Goal: Task Accomplishment & Management: Manage account settings

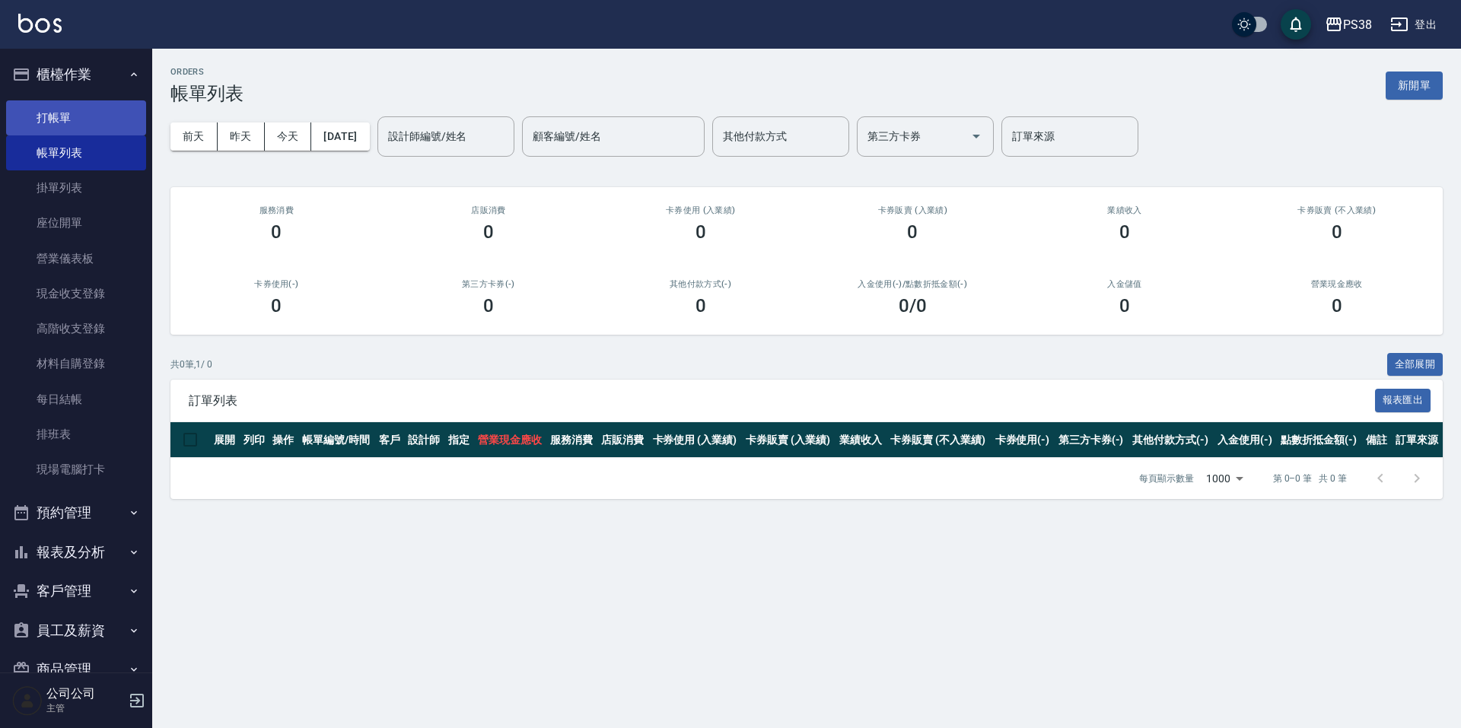
click at [76, 116] on link "打帳單" at bounding box center [76, 117] width 140 height 35
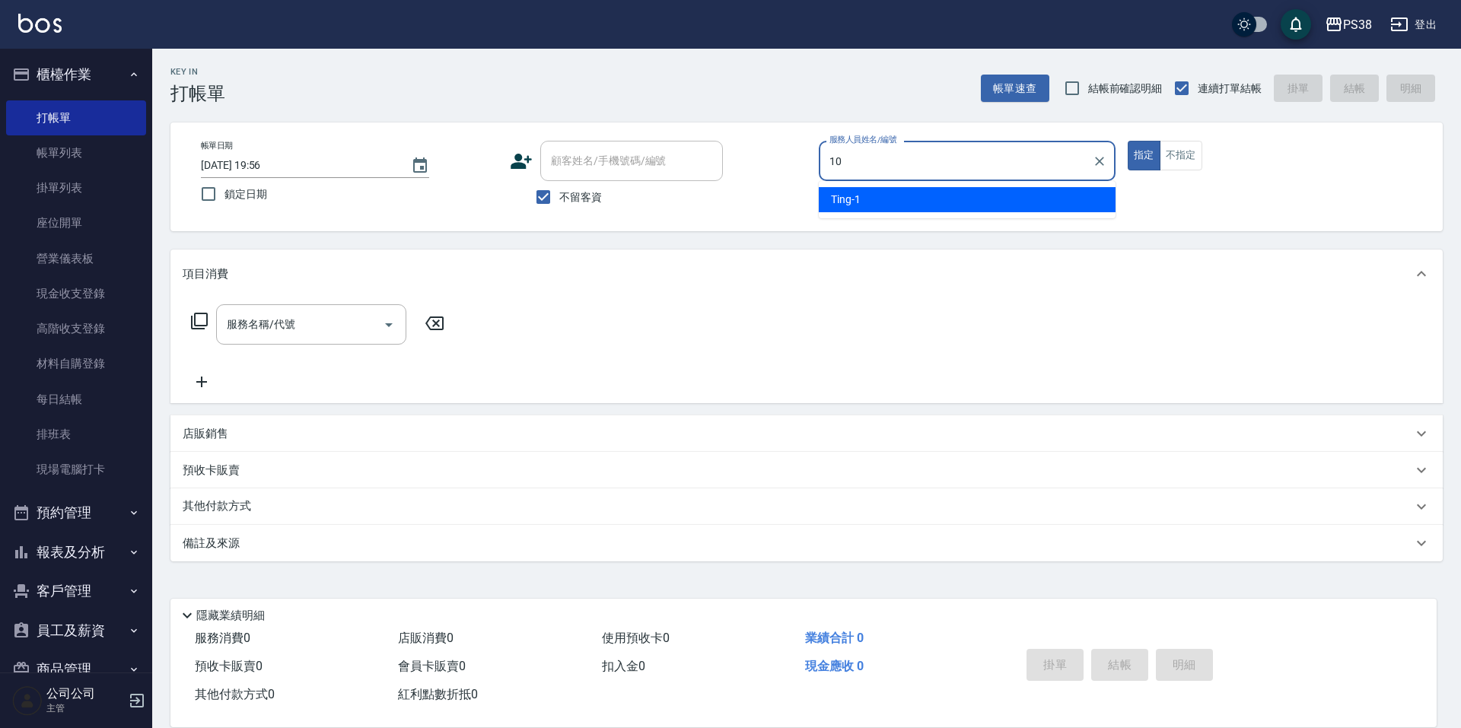
type input "10"
type button "true"
type input "Tiva-10"
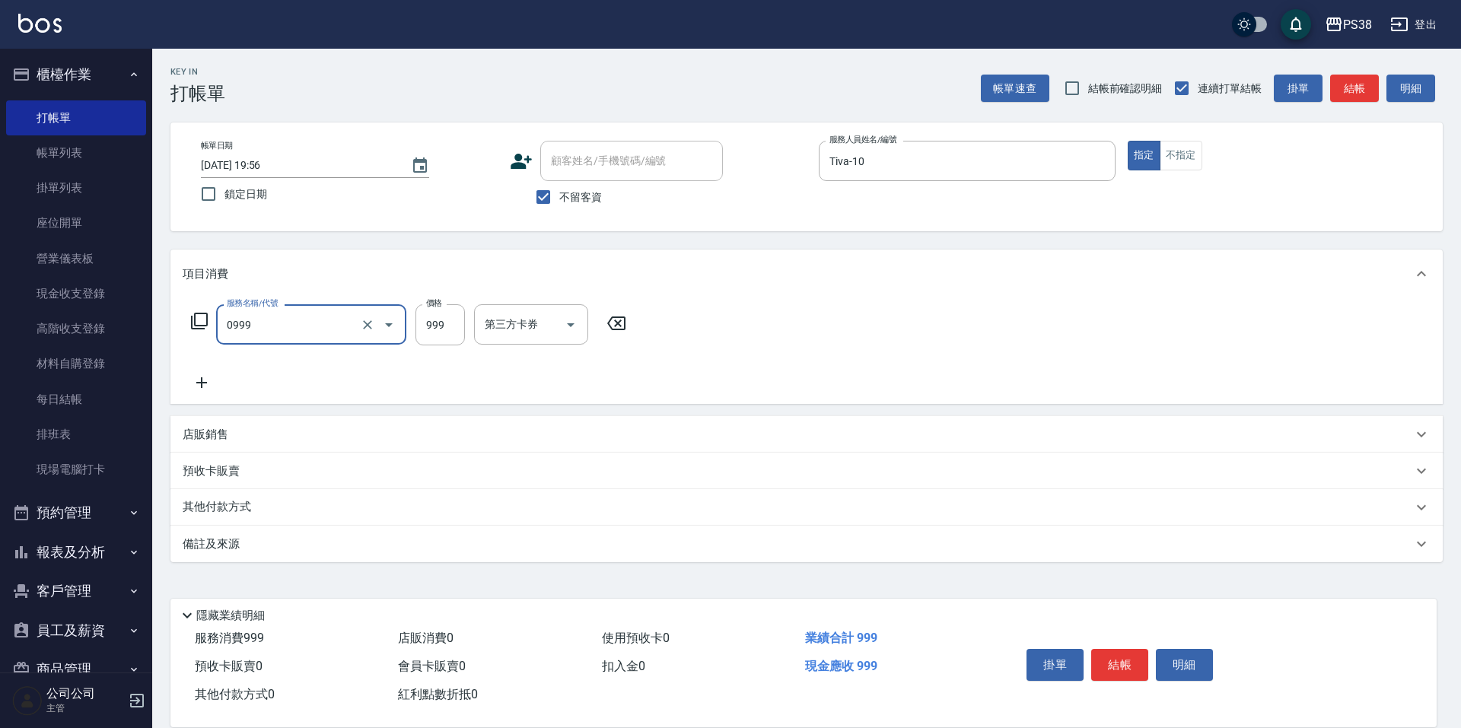
type input "spa999(0999)"
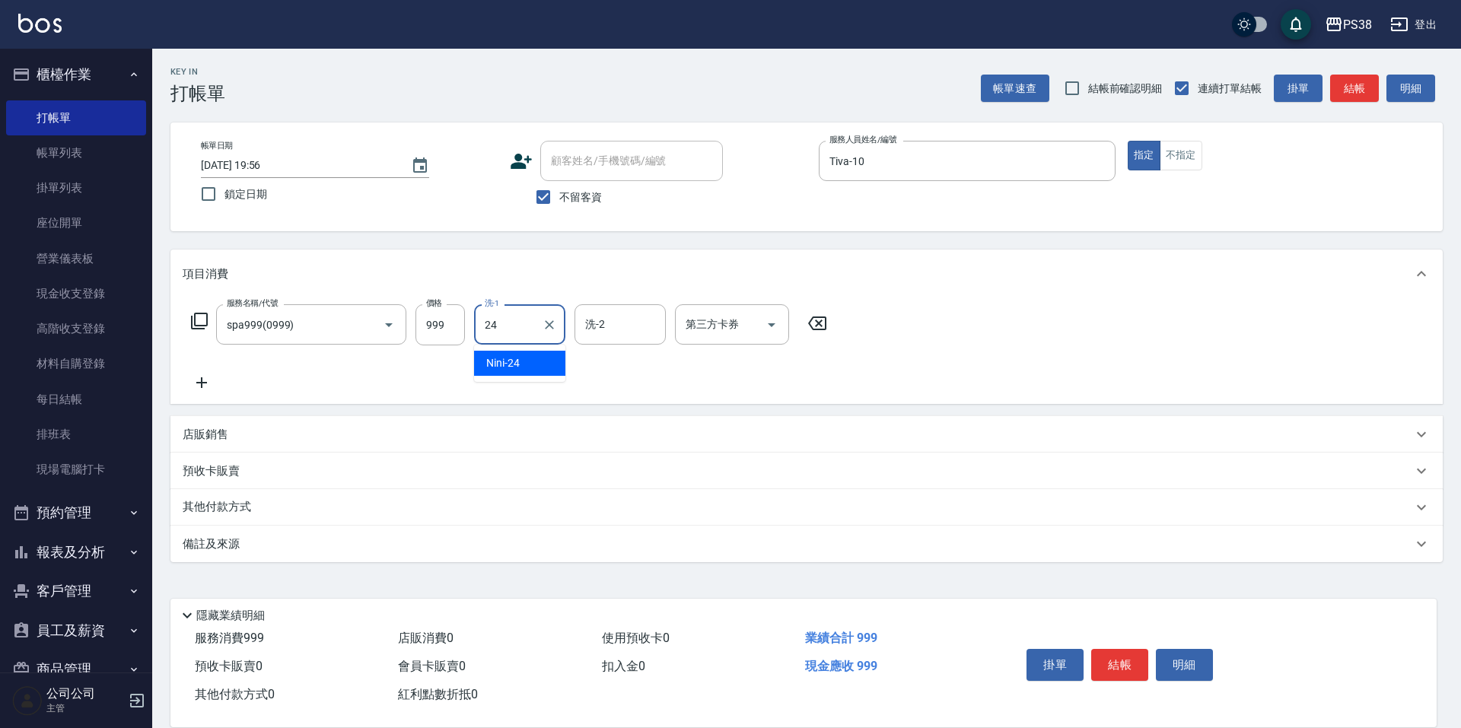
type input "Nini-24"
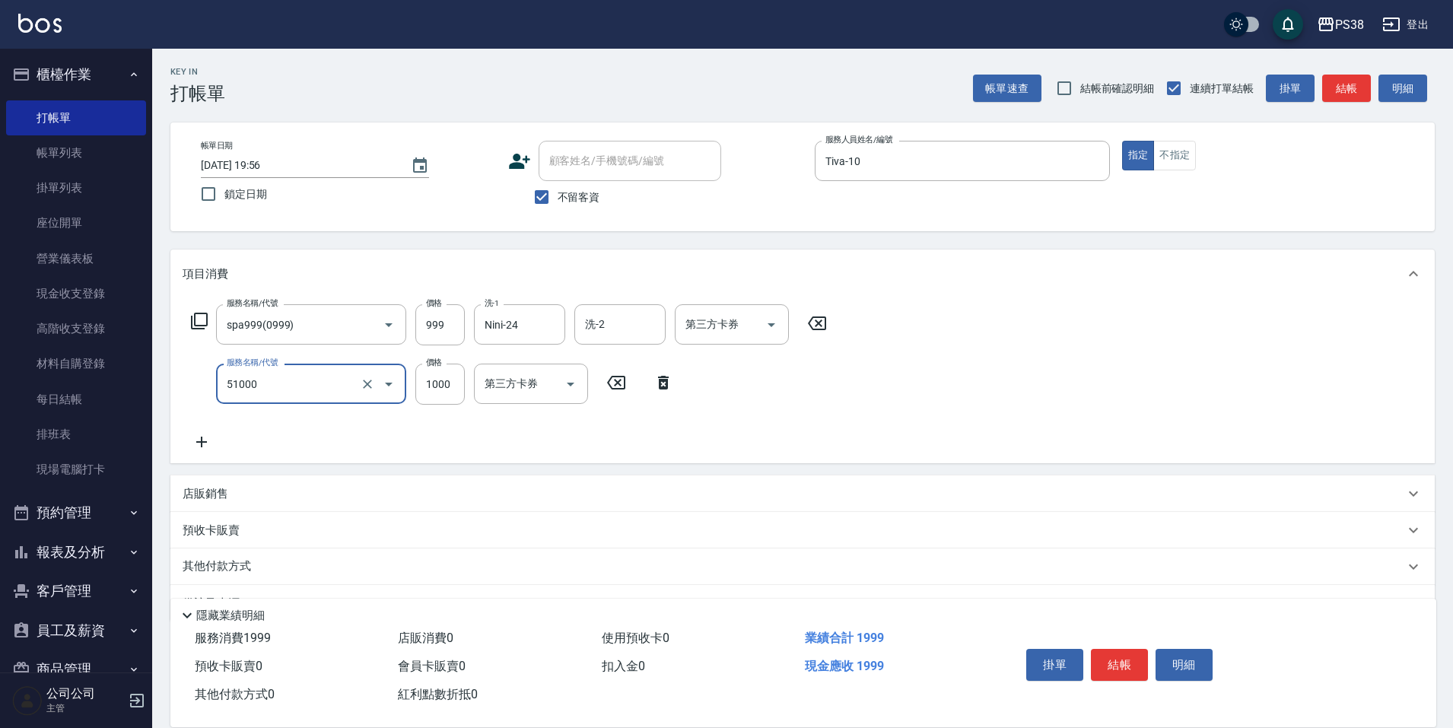
type input "染髮600以上(任意金額)(51000)"
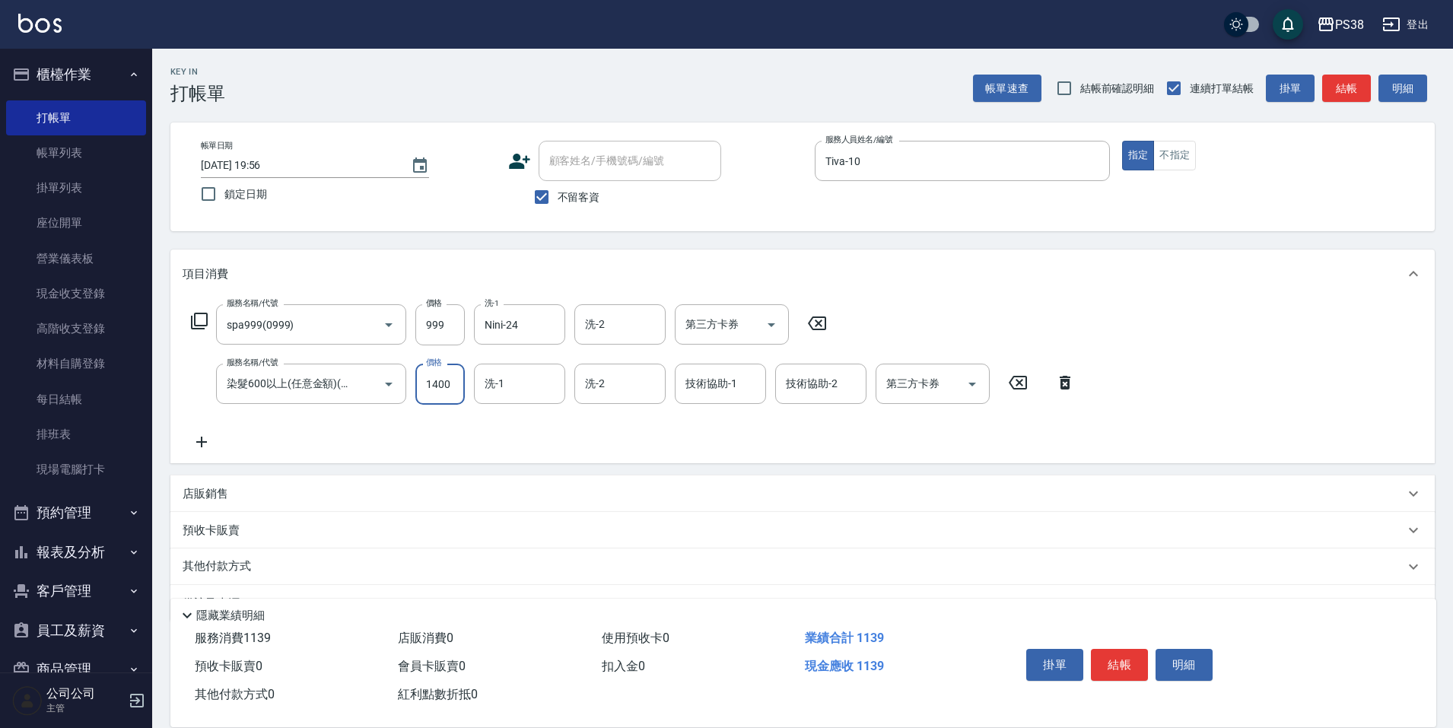
type input "1400"
type input "Nini-24"
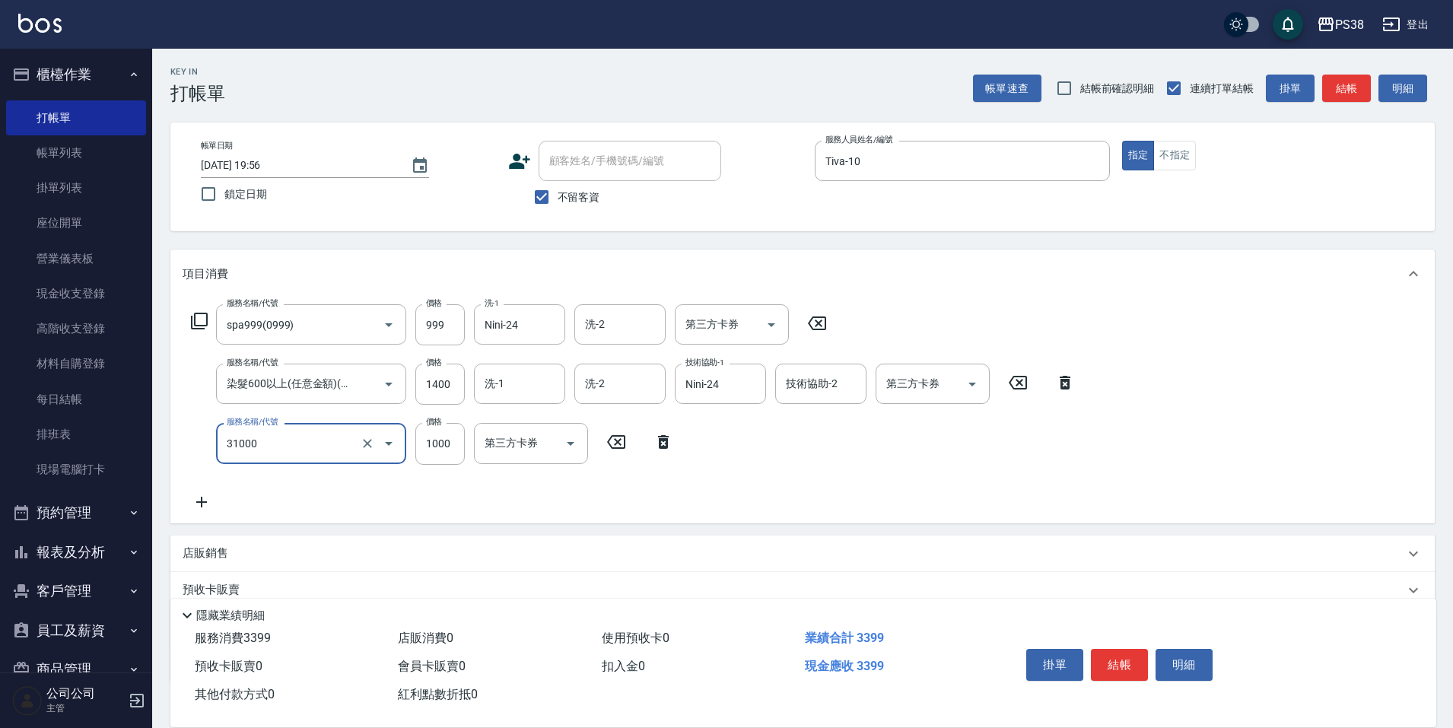
type input "酵素護髮(31000)"
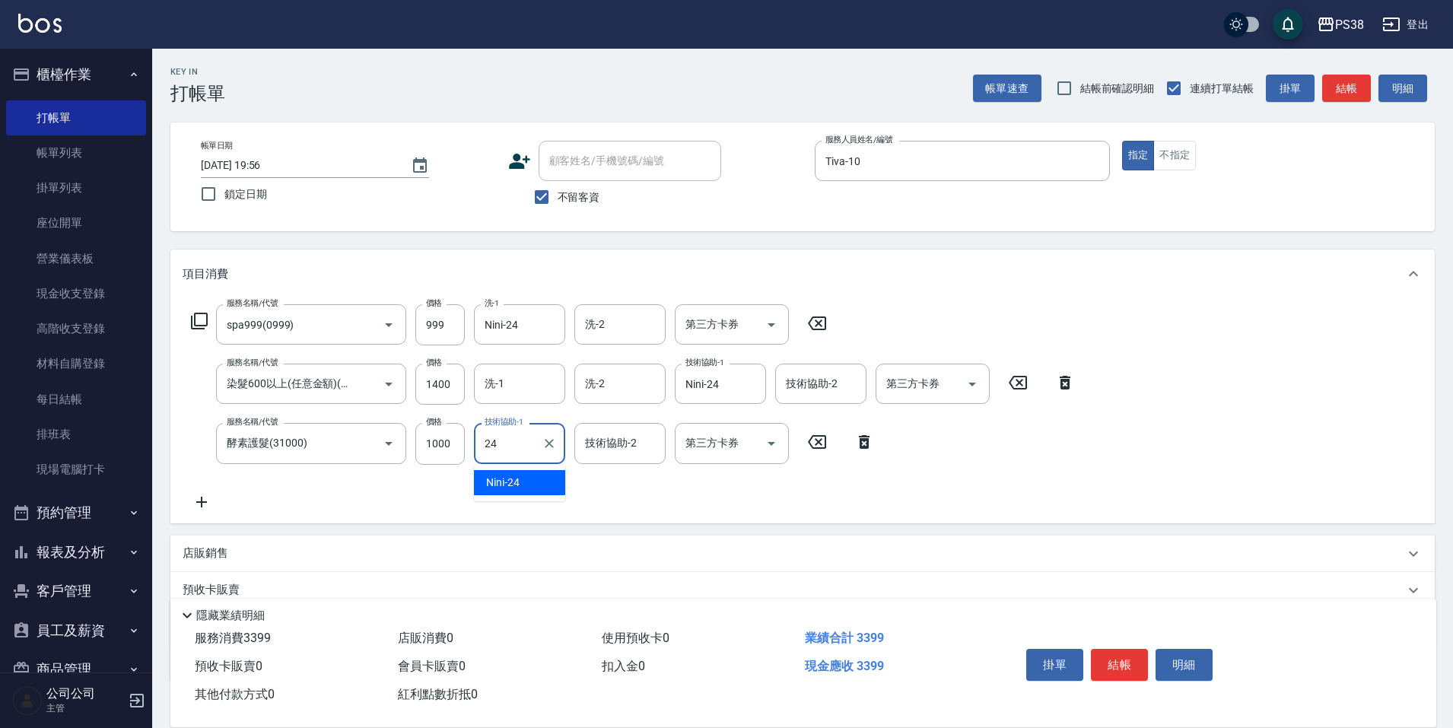
type input "Nini-24"
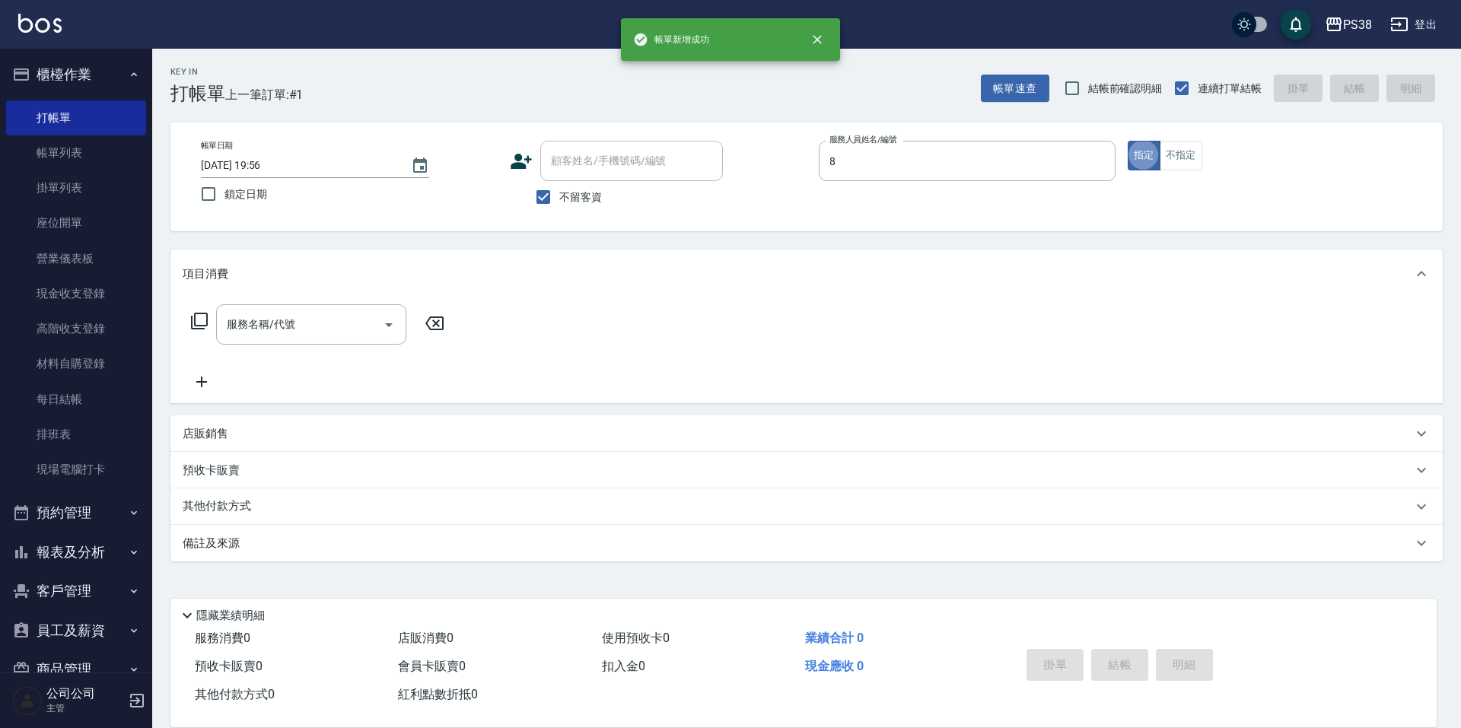
type input "mika-8"
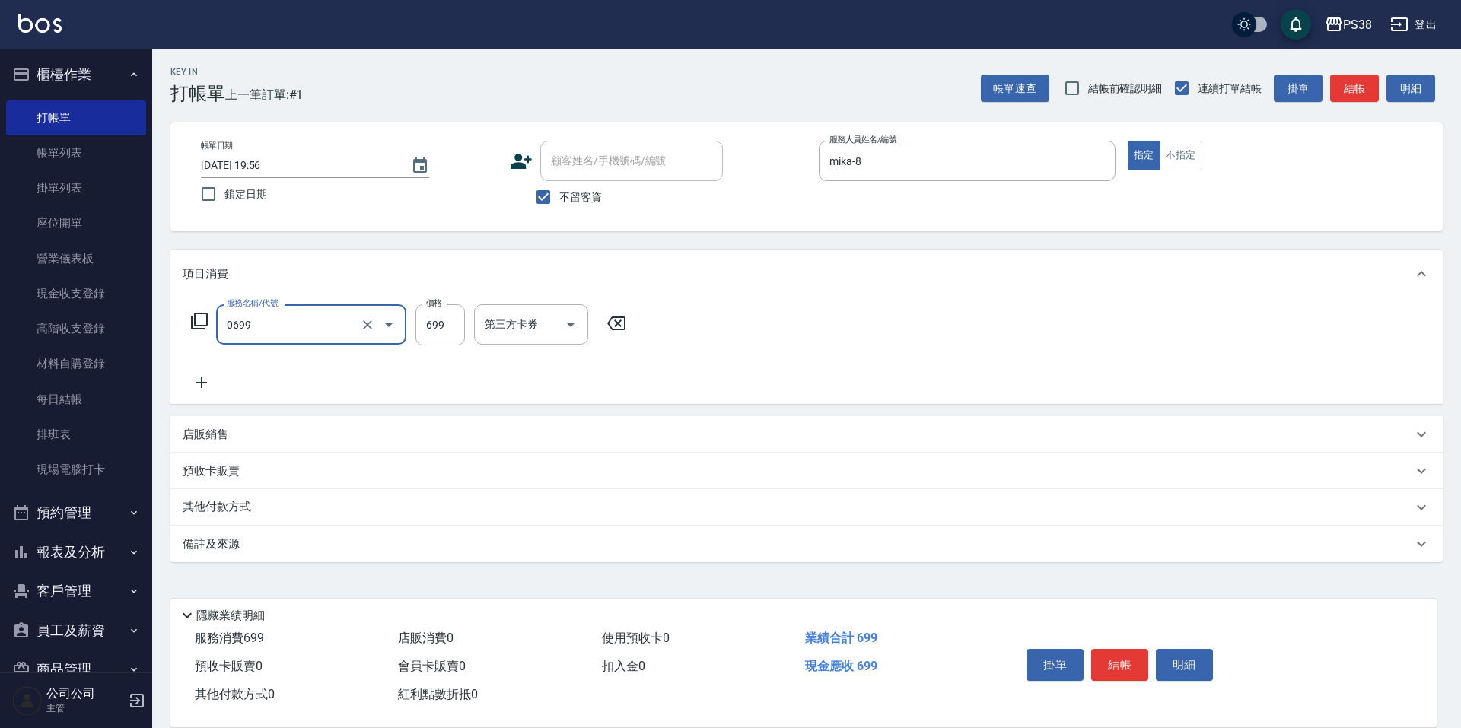
type input "spa699(0699)"
type input "[PERSON_NAME]-6"
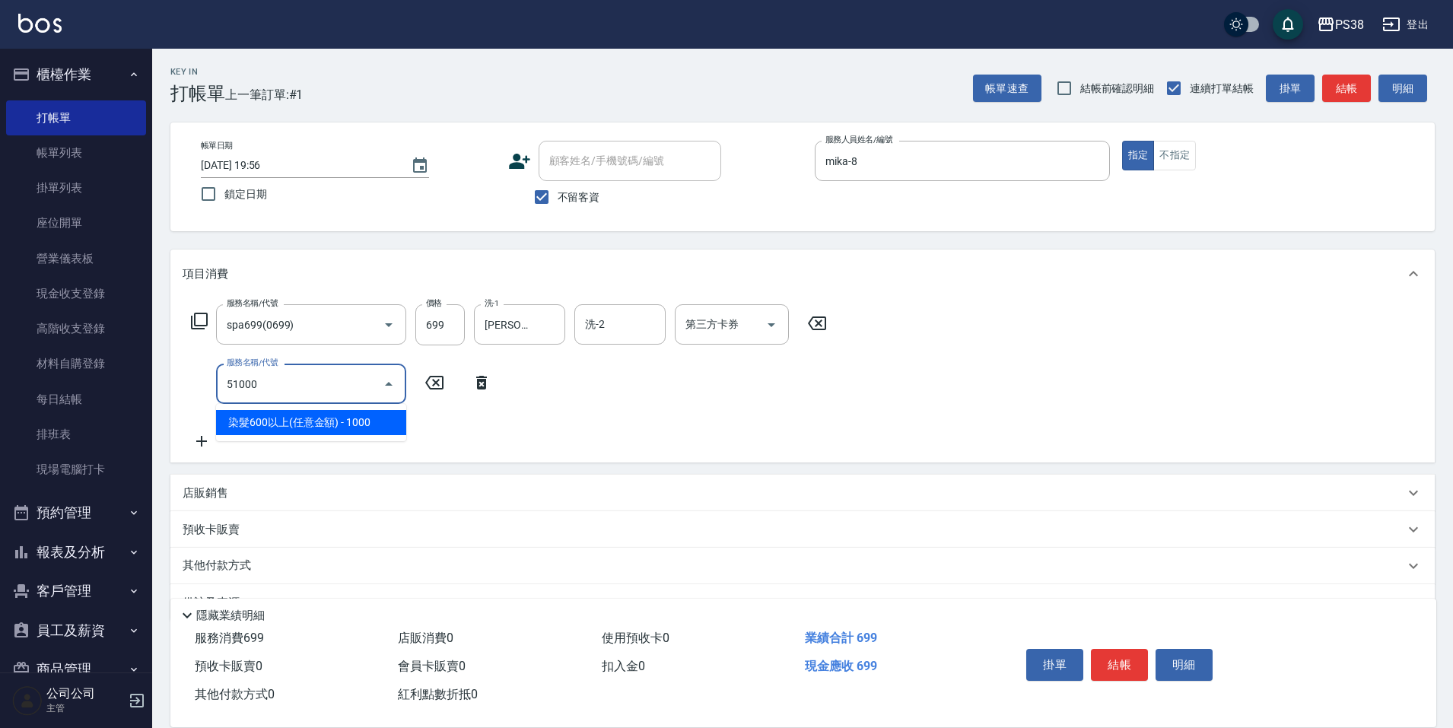
type input "染髮600以上(任意金額)(51000)"
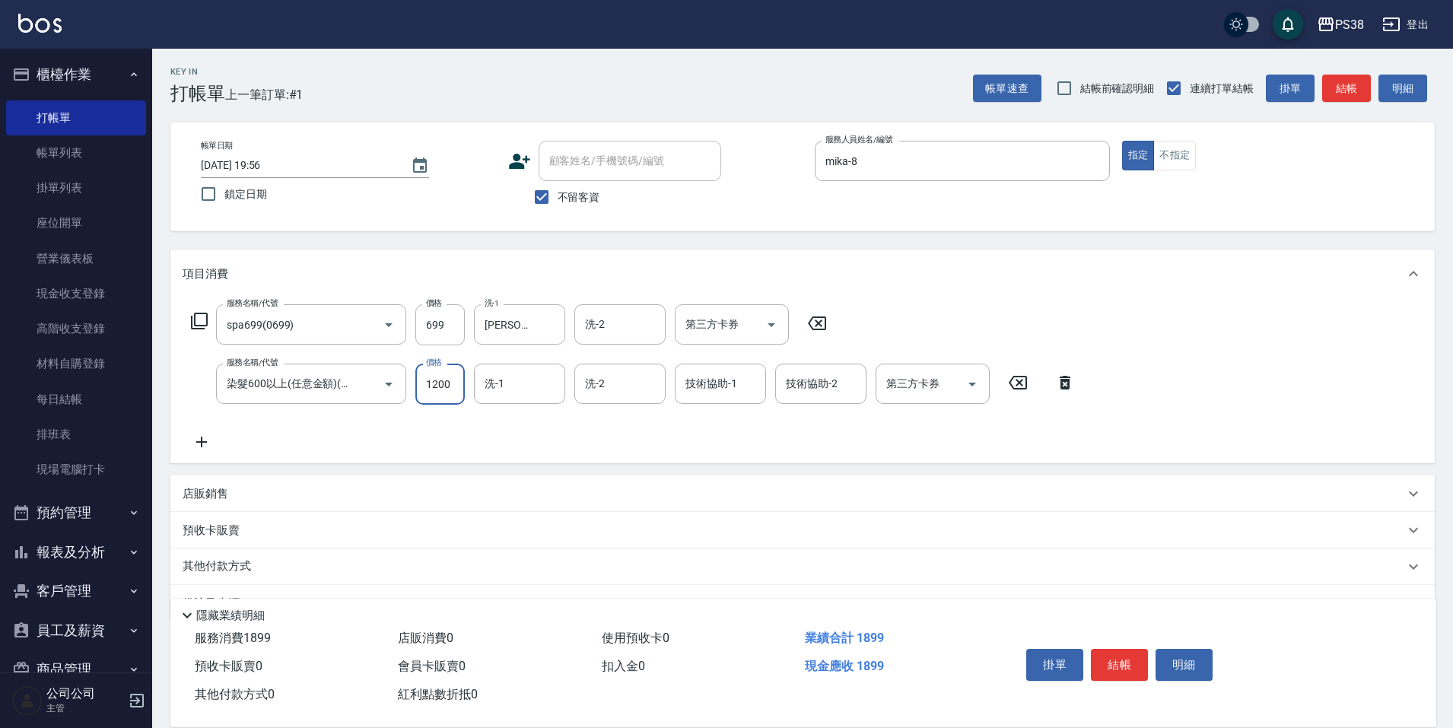
type input "1200"
type input "[PERSON_NAME]-6"
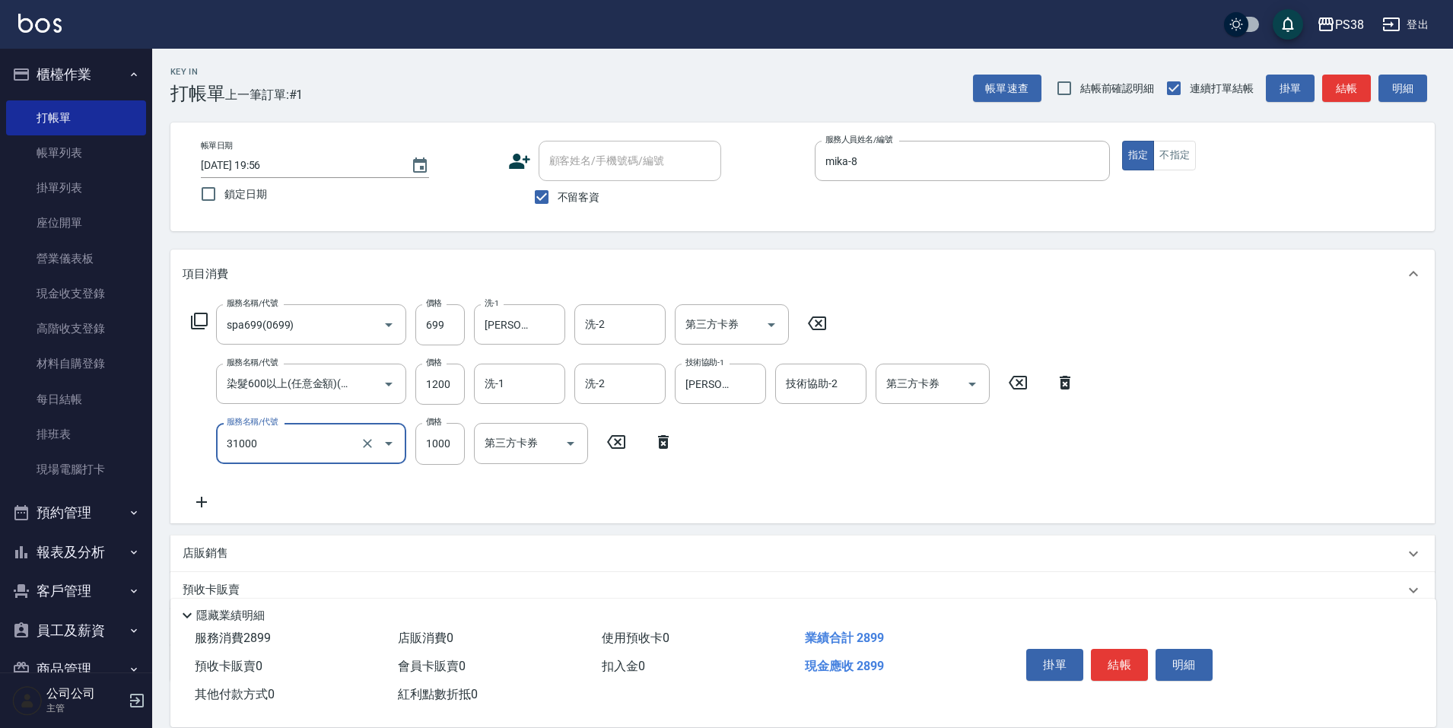
type input "酵素護髮(31000)"
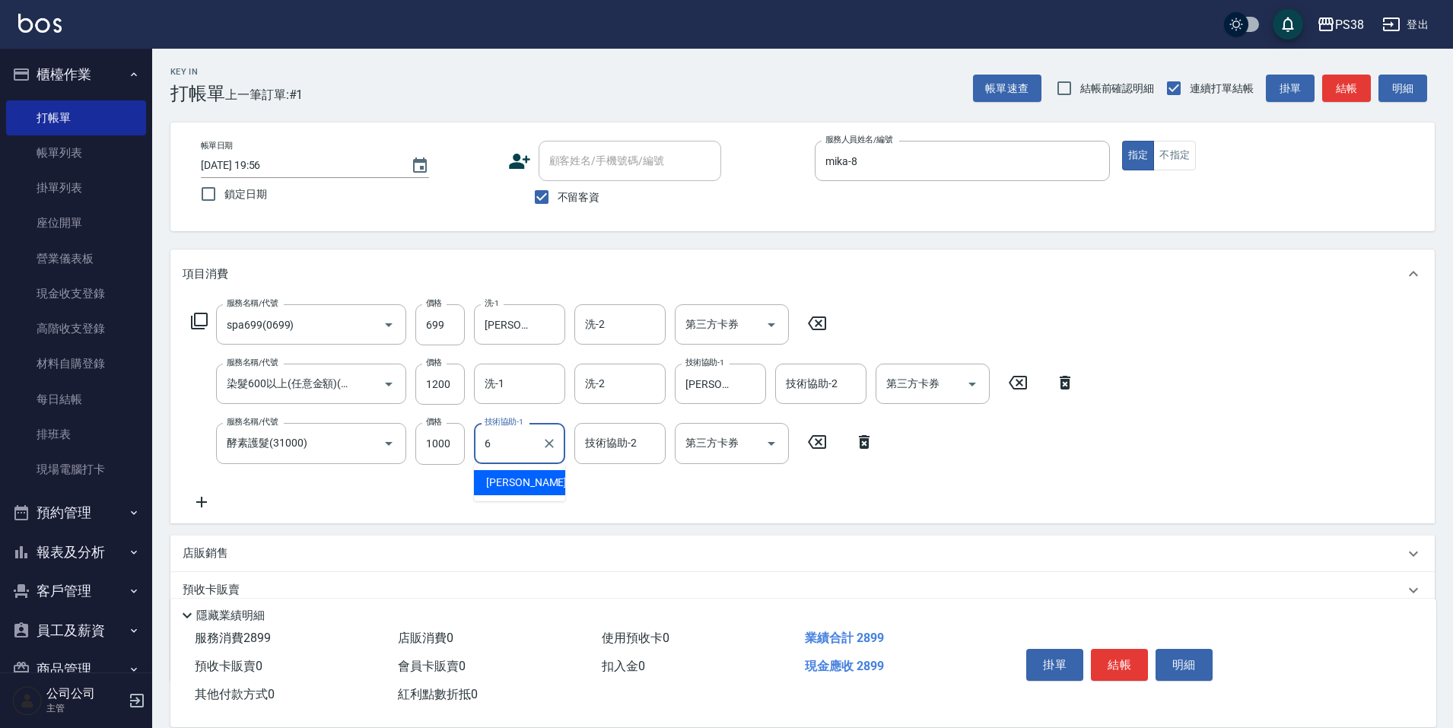
type input "[PERSON_NAME]-6"
click at [212, 558] on p "店販銷售" at bounding box center [206, 553] width 46 height 16
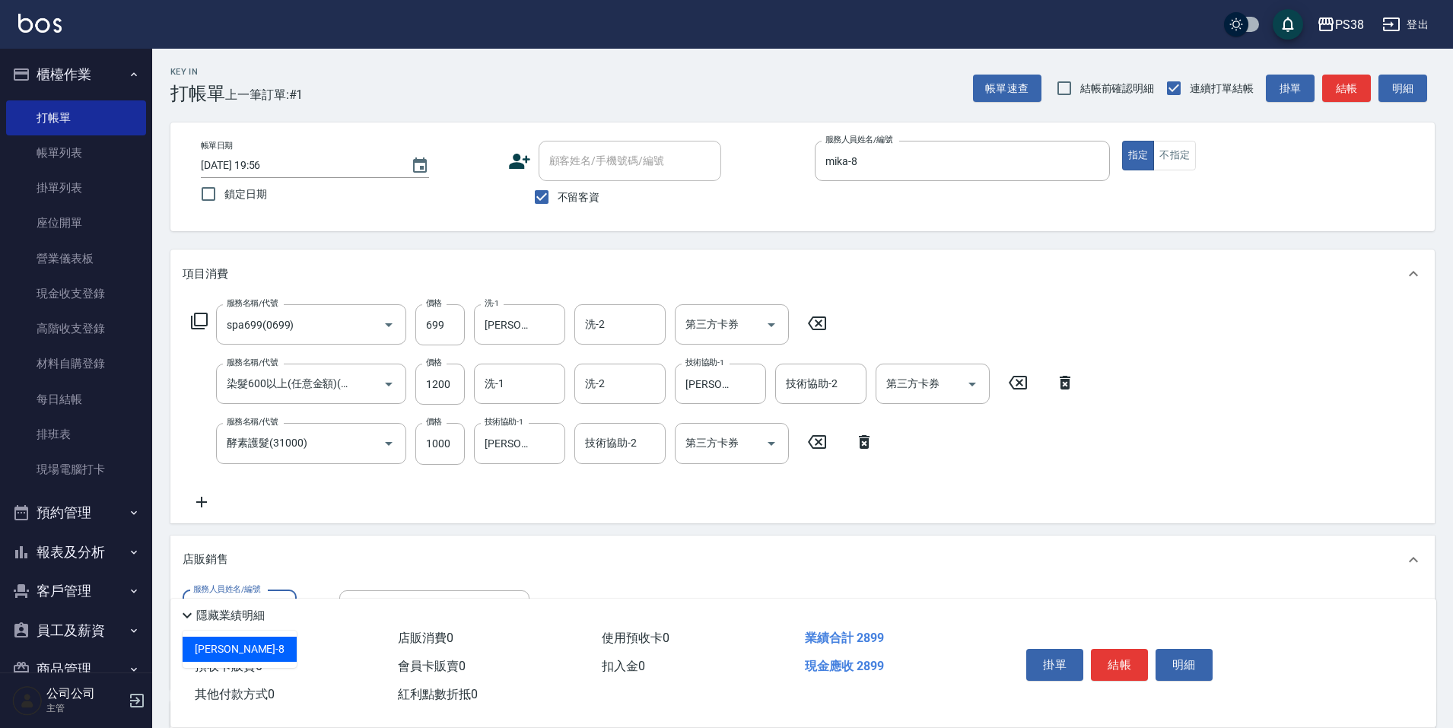
type input "mika-8"
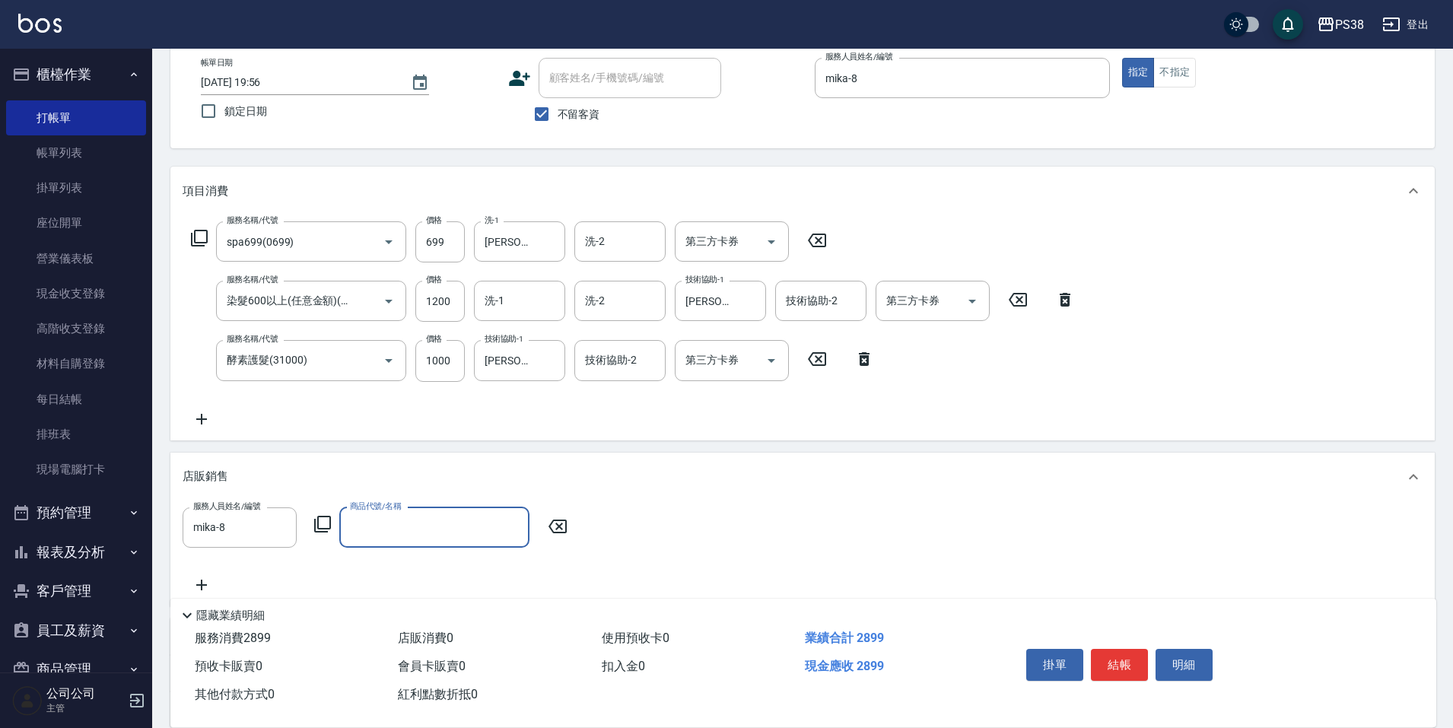
scroll to position [229, 0]
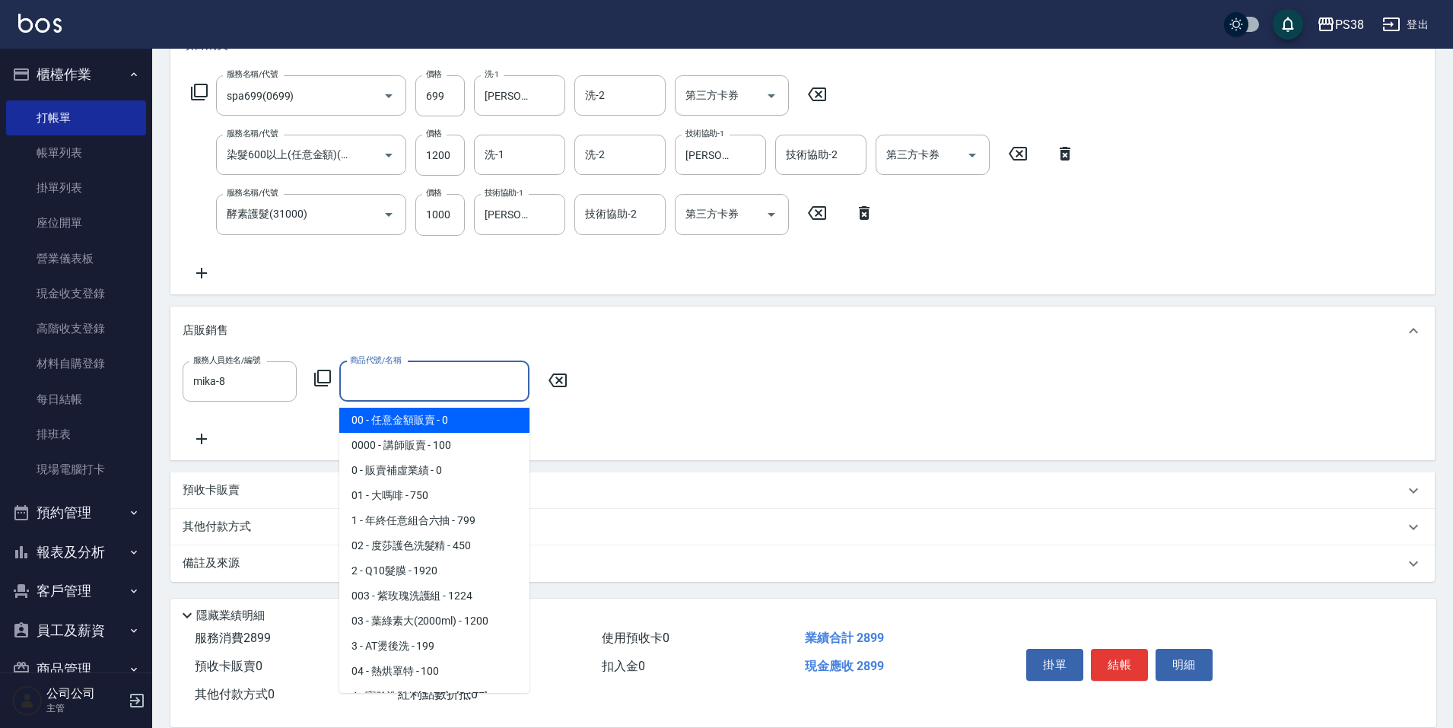
click at [432, 371] on input "商品代號/名稱" at bounding box center [434, 381] width 176 height 27
click at [435, 418] on span "00 - 任意金額販賣 - 0" at bounding box center [434, 420] width 190 height 25
type input "任意金額販賣"
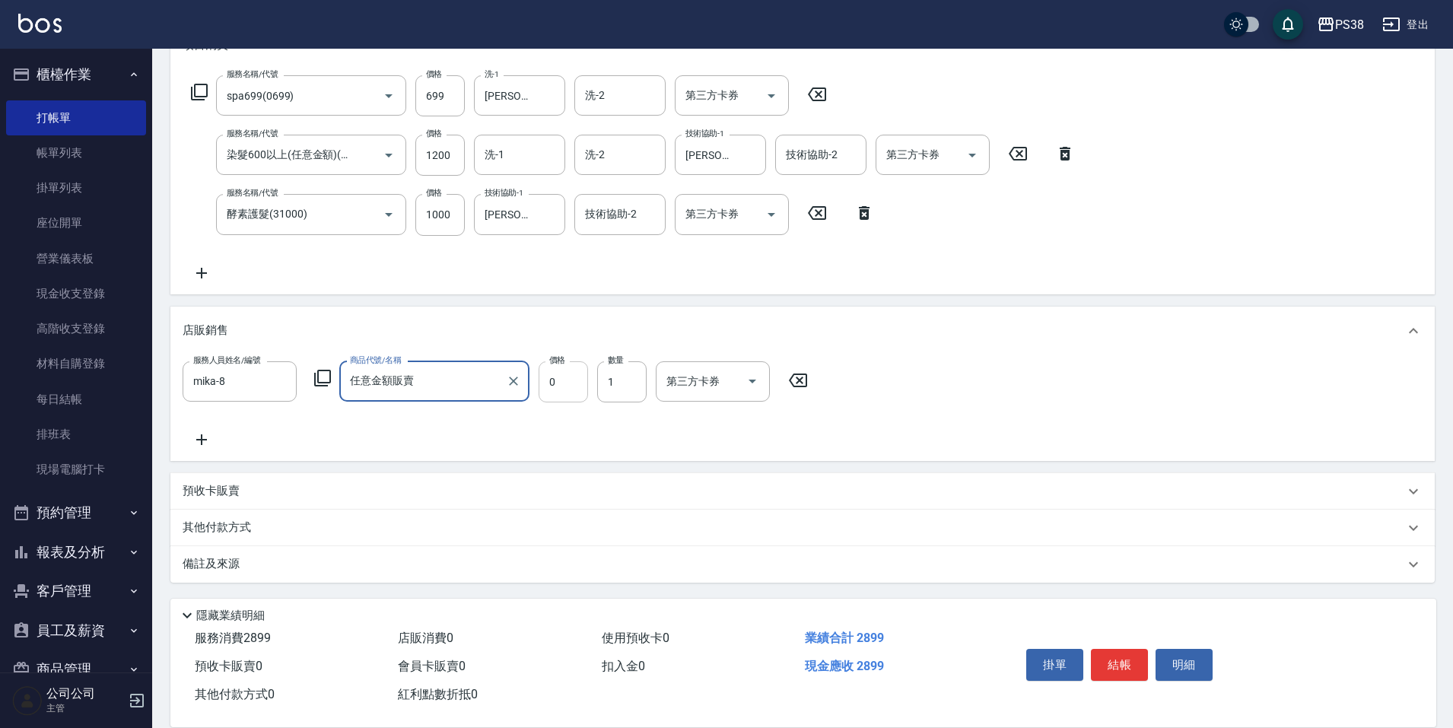
click at [570, 396] on input "0" at bounding box center [563, 381] width 49 height 41
type input "450"
click at [668, 451] on div "服務人員姓名/編號 [PERSON_NAME]-8 服務人員姓名/編號 商品代號/名稱 任意金額販賣 商品代號/名稱 價格 450 價格 數量 1 數量 第三…" at bounding box center [802, 408] width 1264 height 106
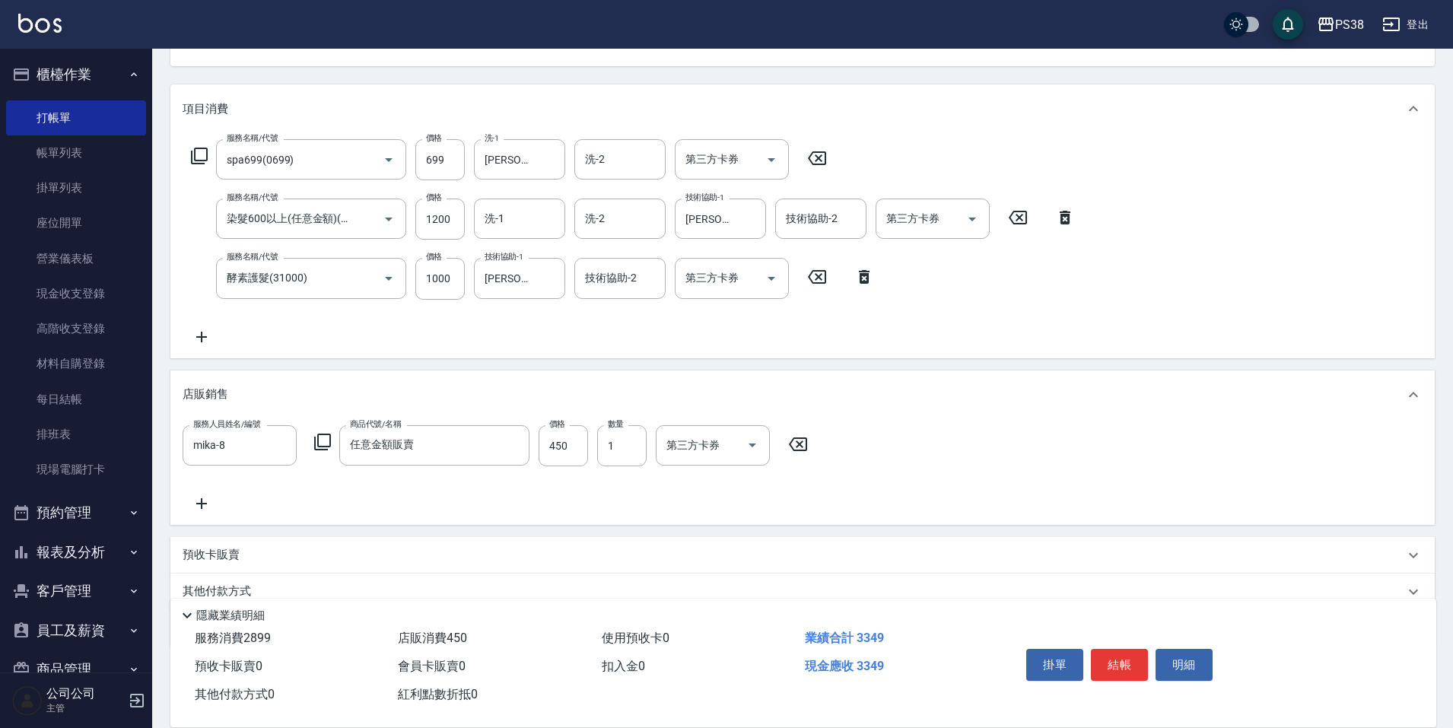
scroll to position [77, 0]
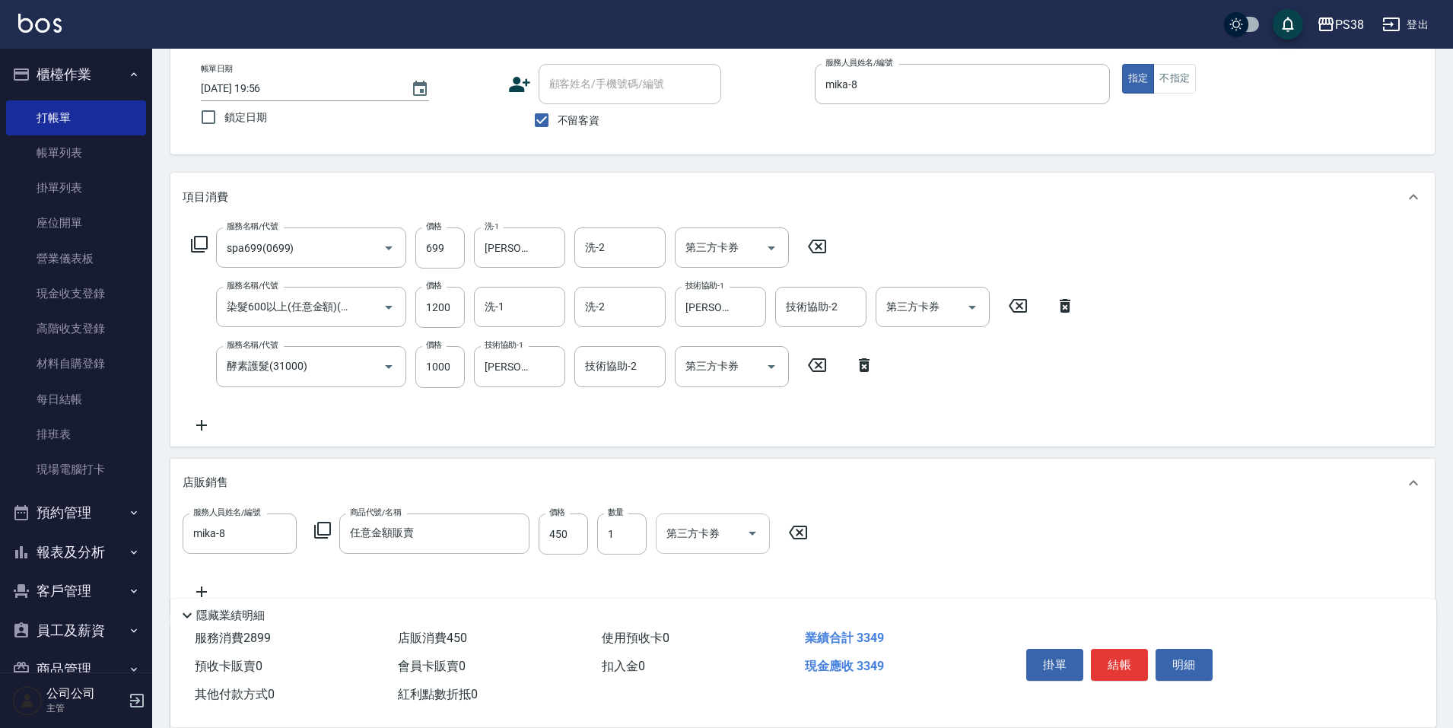
click at [754, 529] on icon "Open" at bounding box center [752, 533] width 18 height 18
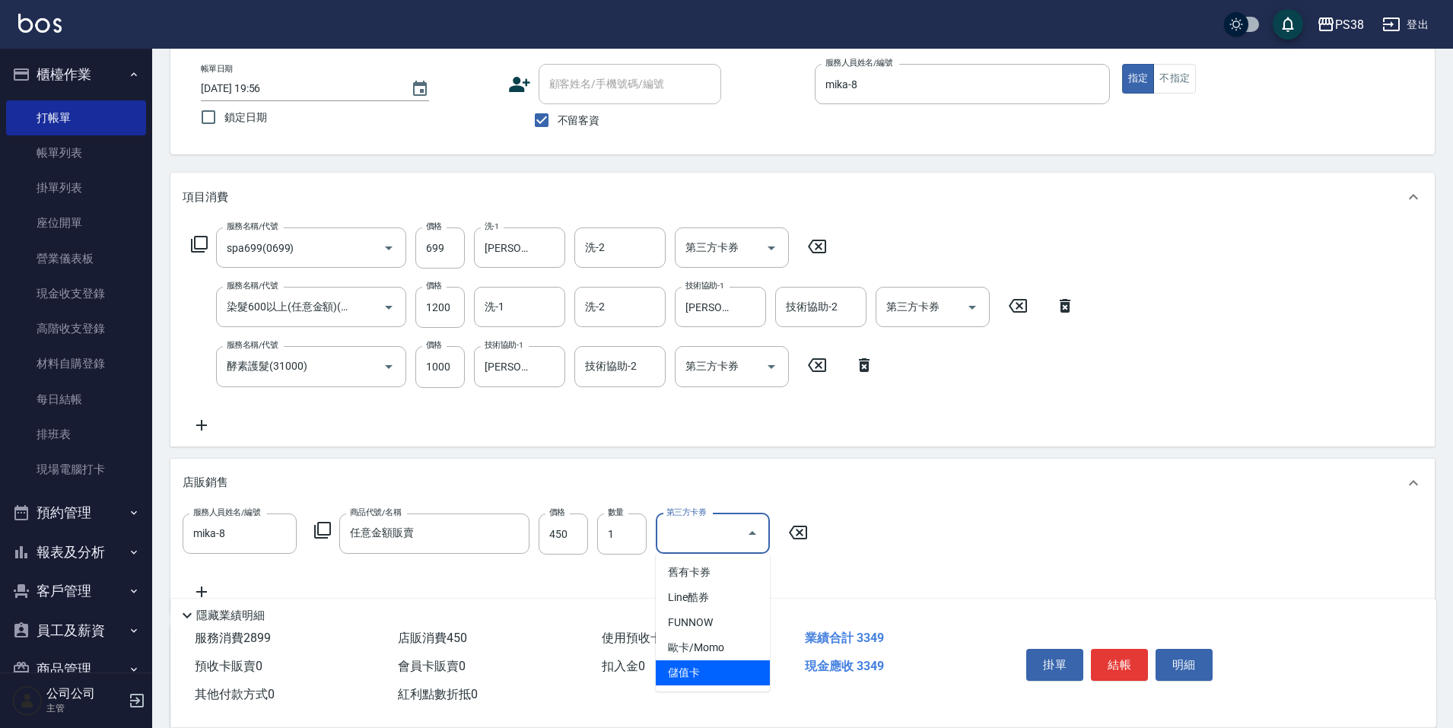
click at [729, 672] on span "儲值卡" at bounding box center [713, 672] width 114 height 25
type input "儲值卡"
click at [982, 302] on button "Open" at bounding box center [972, 307] width 24 height 24
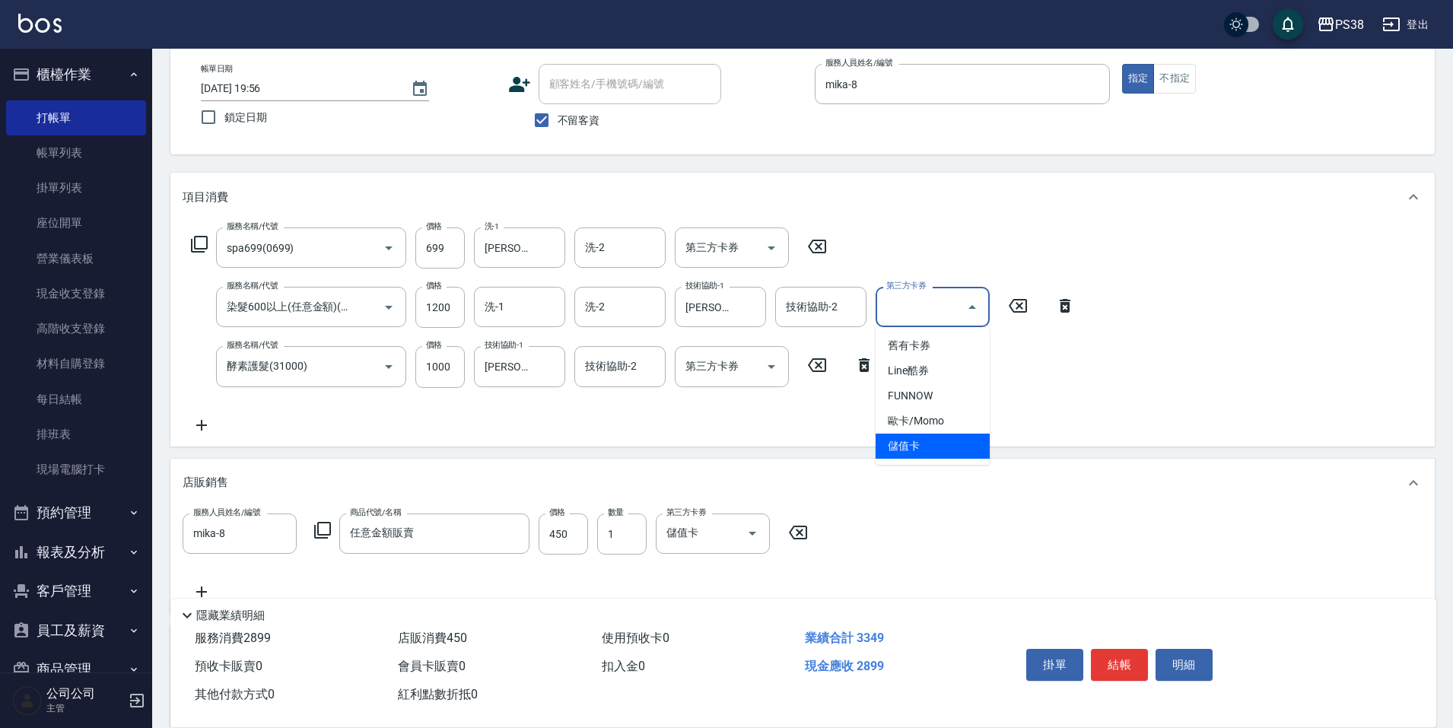
click at [958, 449] on span "儲值卡" at bounding box center [933, 446] width 114 height 25
type input "儲值卡"
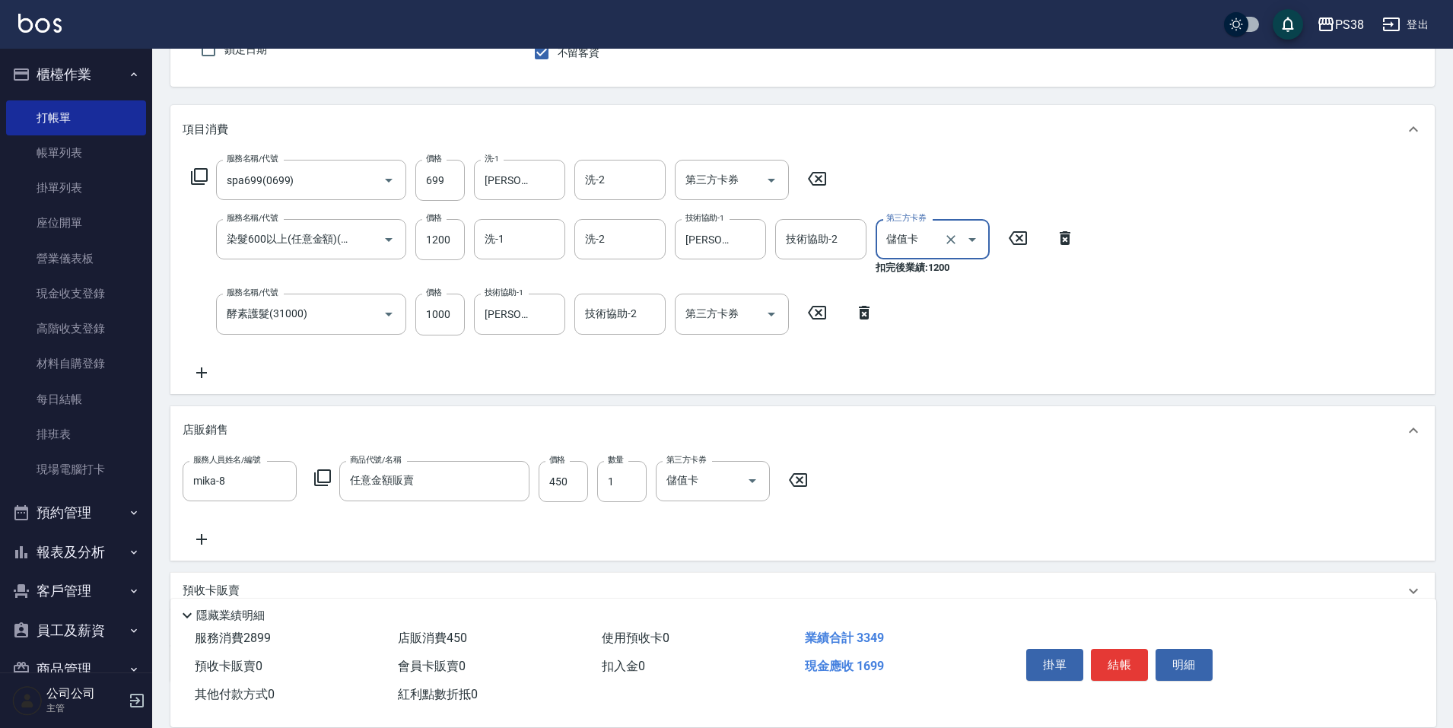
scroll to position [245, 0]
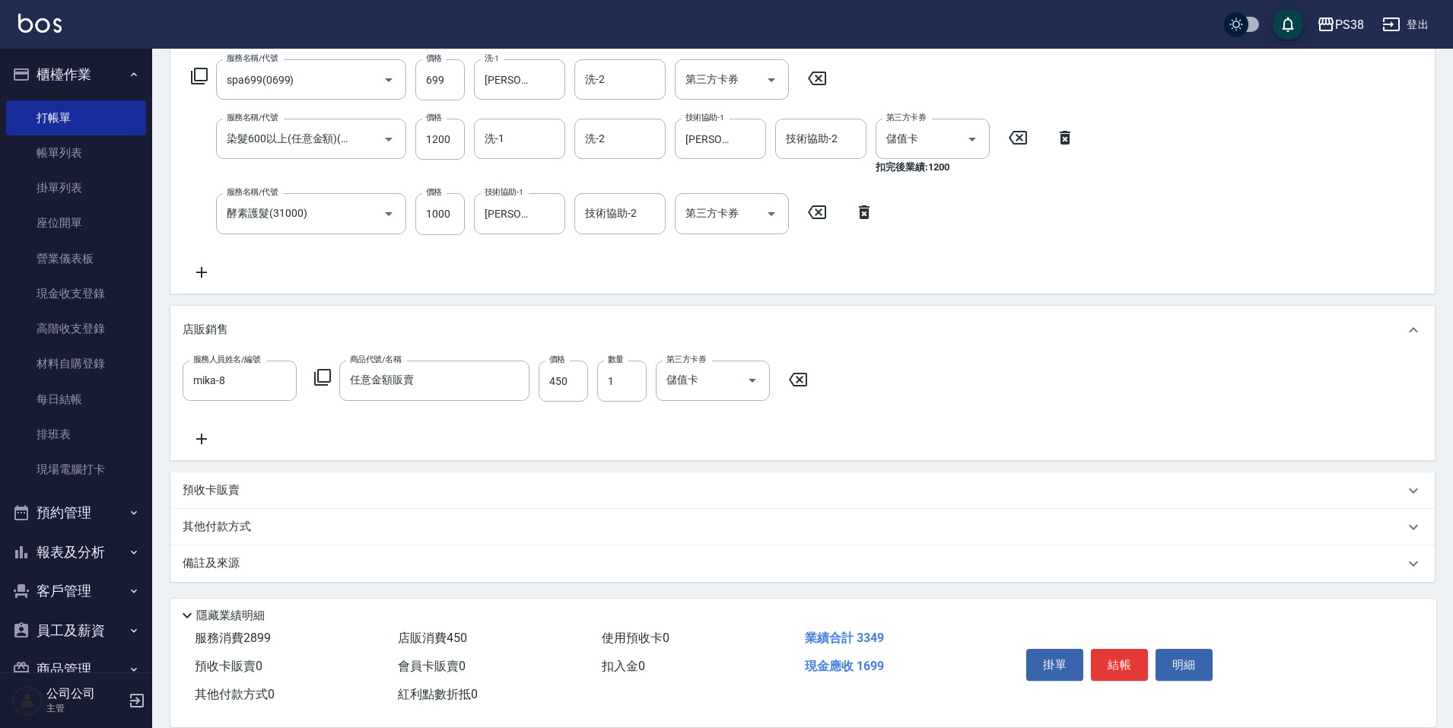
click at [208, 531] on p "其他付款方式" at bounding box center [221, 527] width 76 height 17
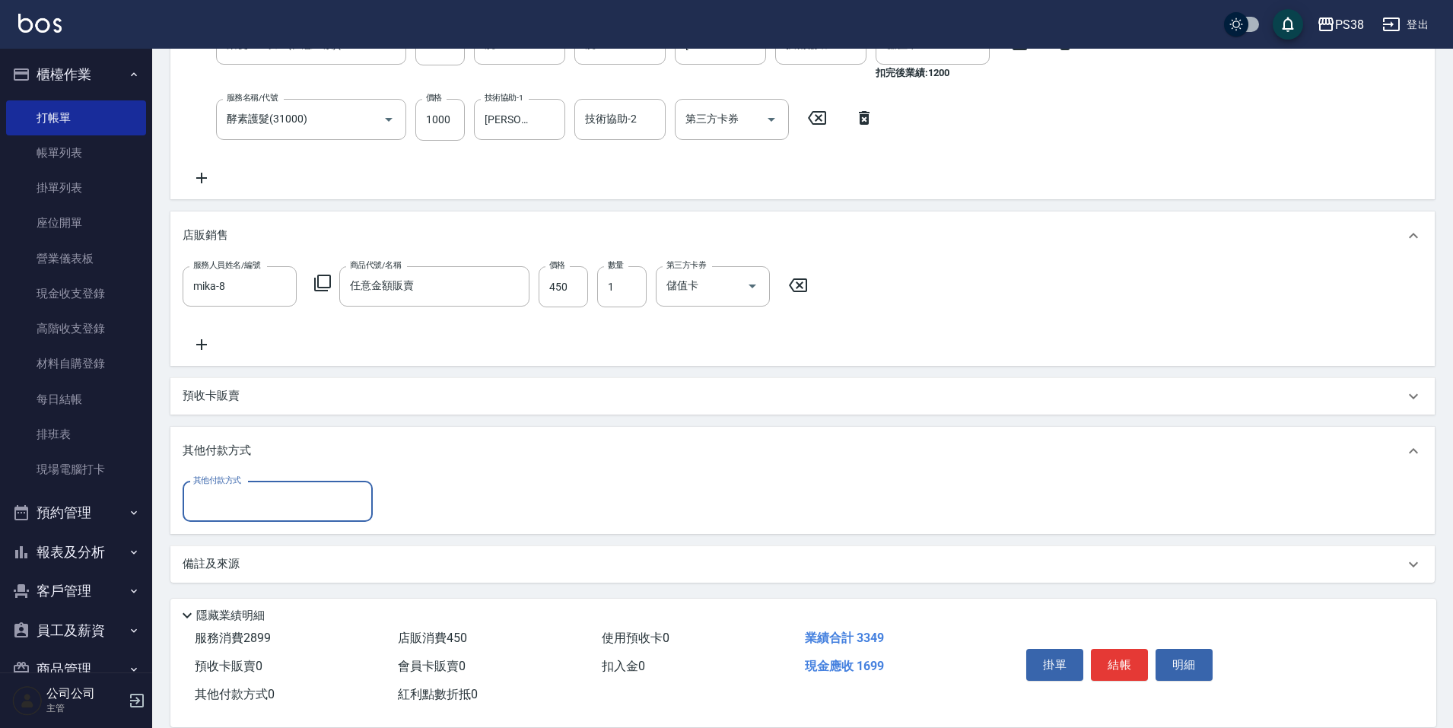
scroll to position [340, 0]
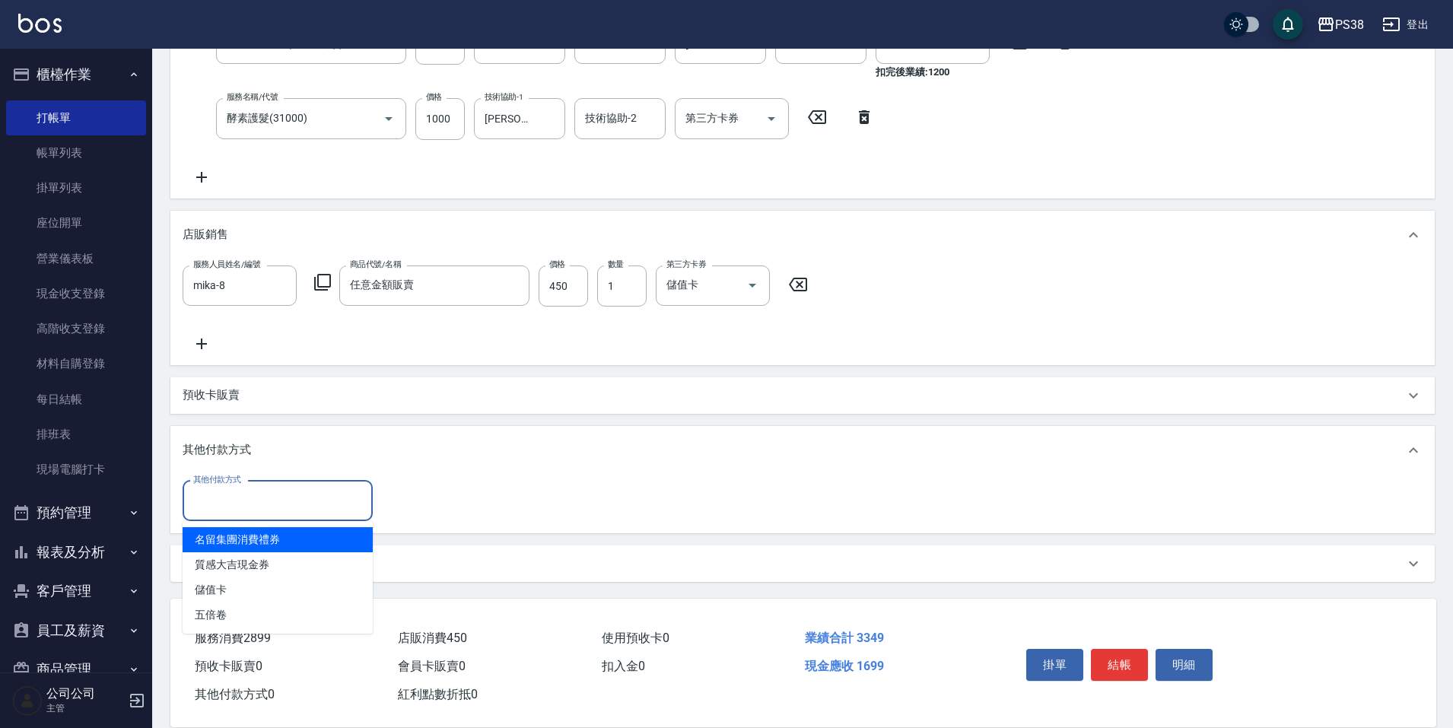
click at [256, 501] on input "其他付款方式" at bounding box center [277, 501] width 176 height 27
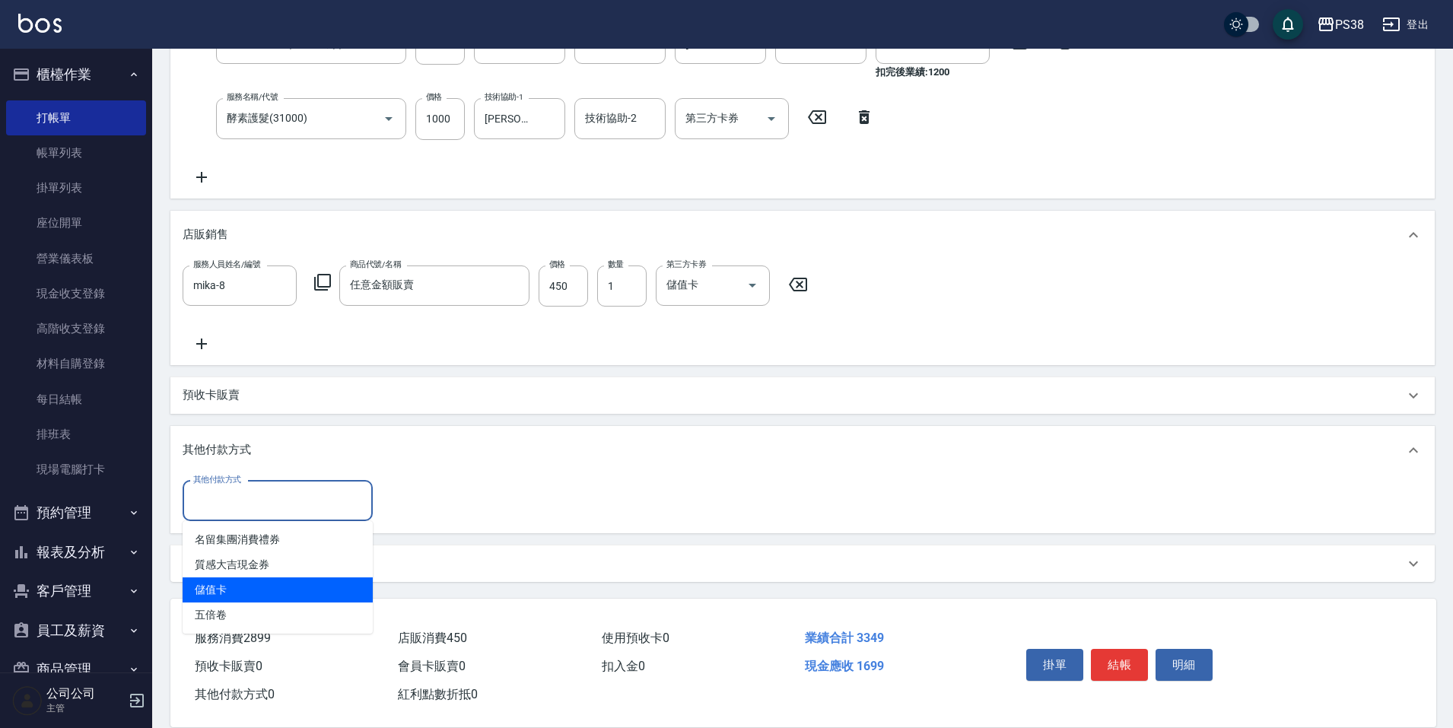
click at [243, 593] on span "儲值卡" at bounding box center [278, 589] width 190 height 25
type input "儲值卡"
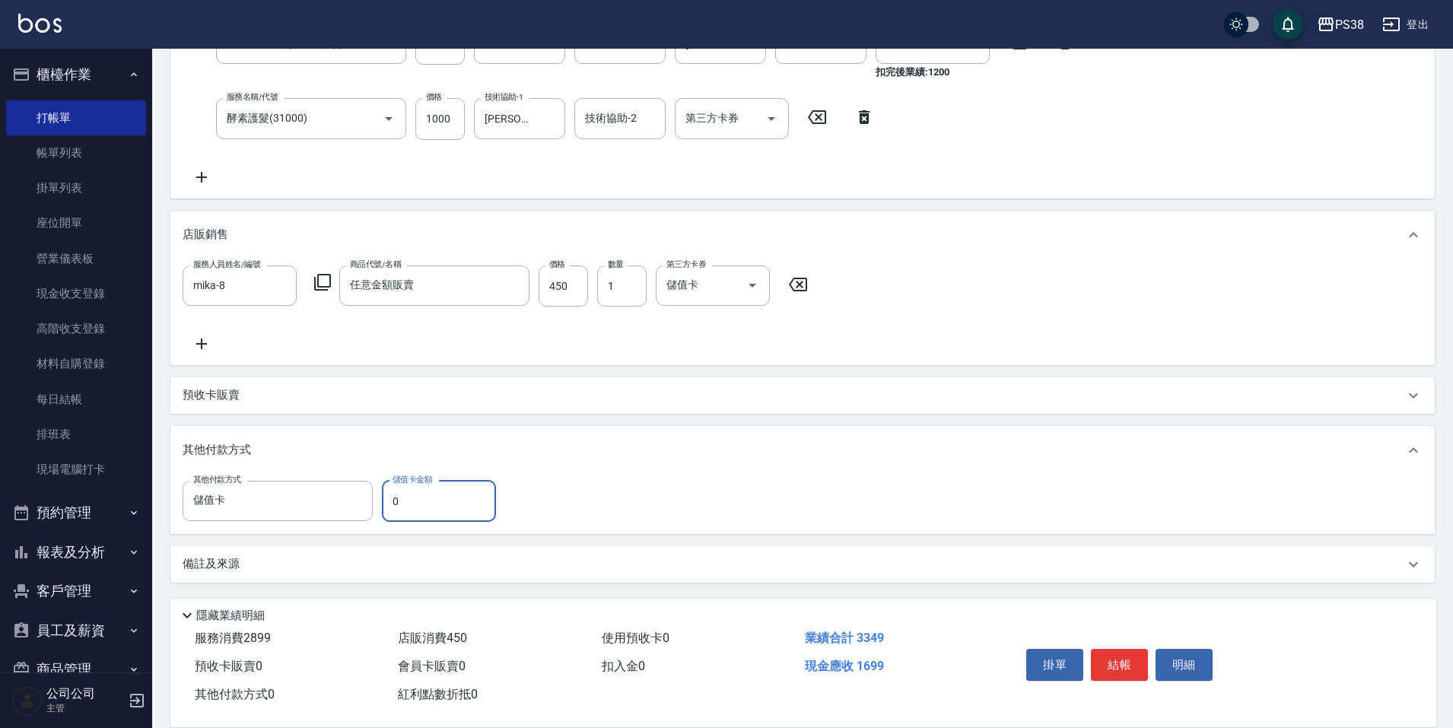
drag, startPoint x: 399, startPoint y: 502, endPoint x: 384, endPoint y: 500, distance: 14.6
click at [384, 500] on input "0" at bounding box center [439, 501] width 114 height 41
drag, startPoint x: 424, startPoint y: 497, endPoint x: 361, endPoint y: 509, distance: 63.6
click at [362, 513] on div "其他付款方式 儲值卡 其他付款方式 儲值卡金額 1244 儲值卡金額" at bounding box center [344, 501] width 323 height 41
type input "455"
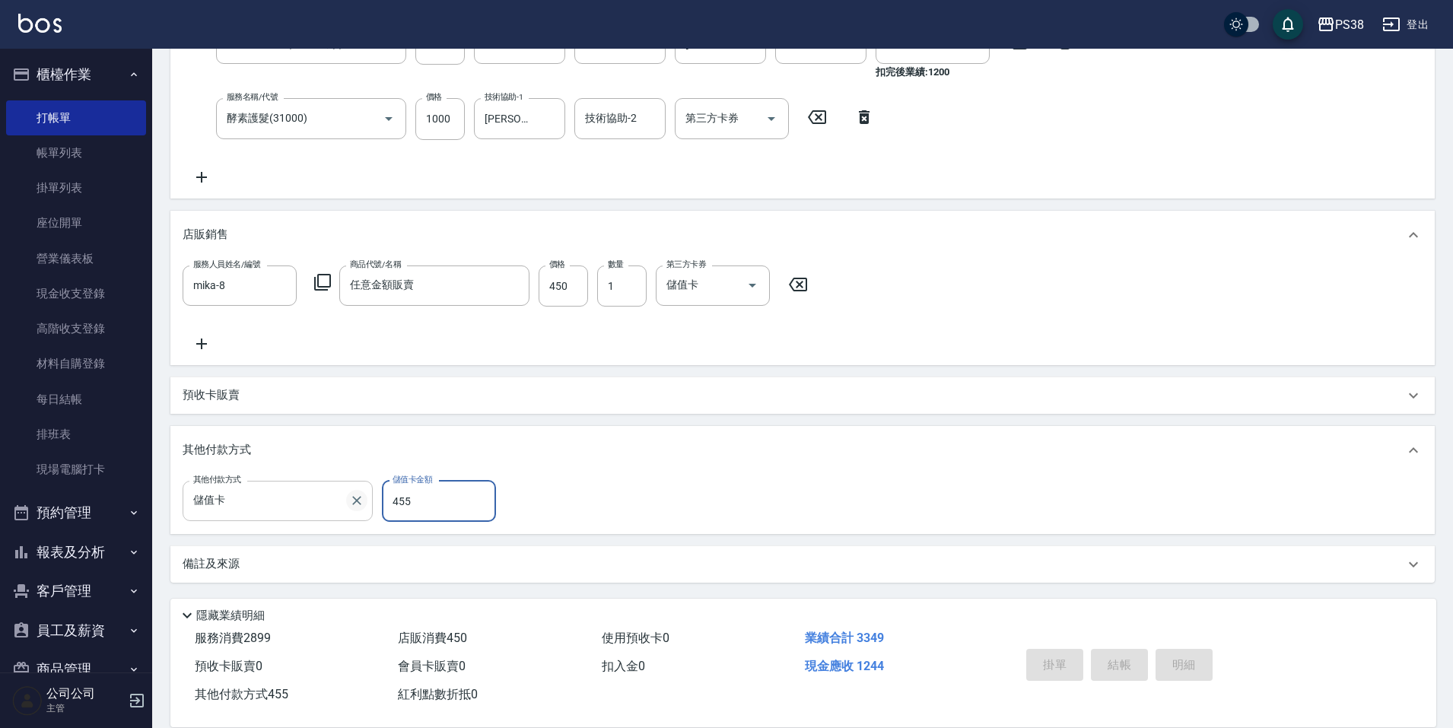
type input "[DATE] 19:57"
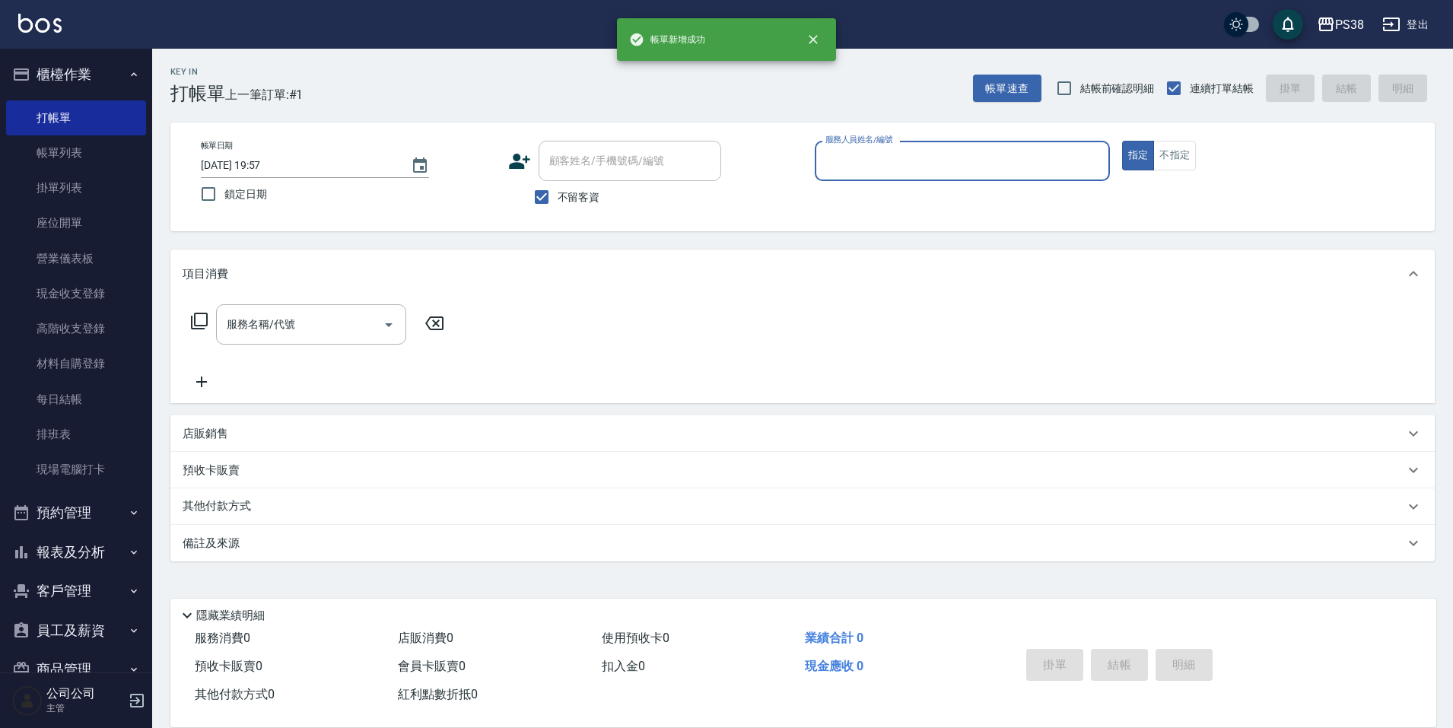
scroll to position [0, 0]
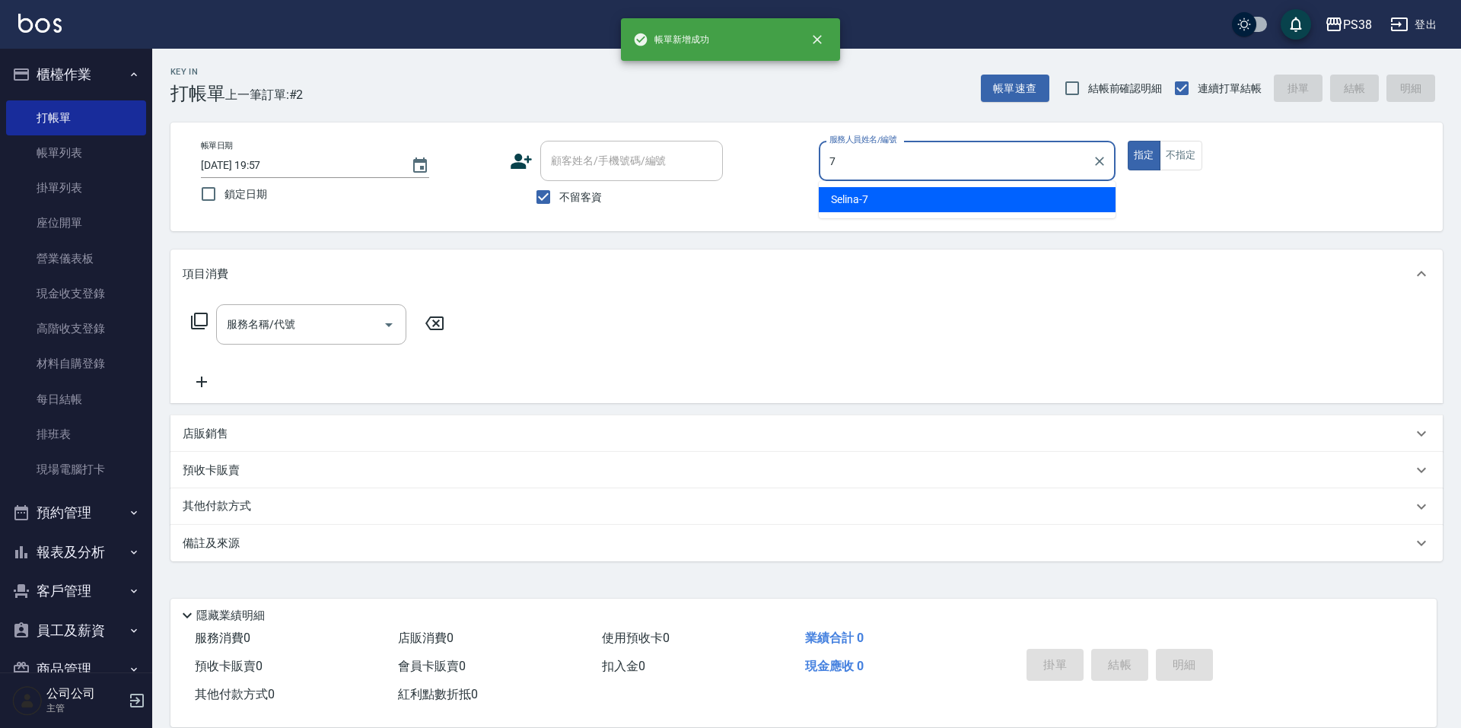
type input "Selina-7"
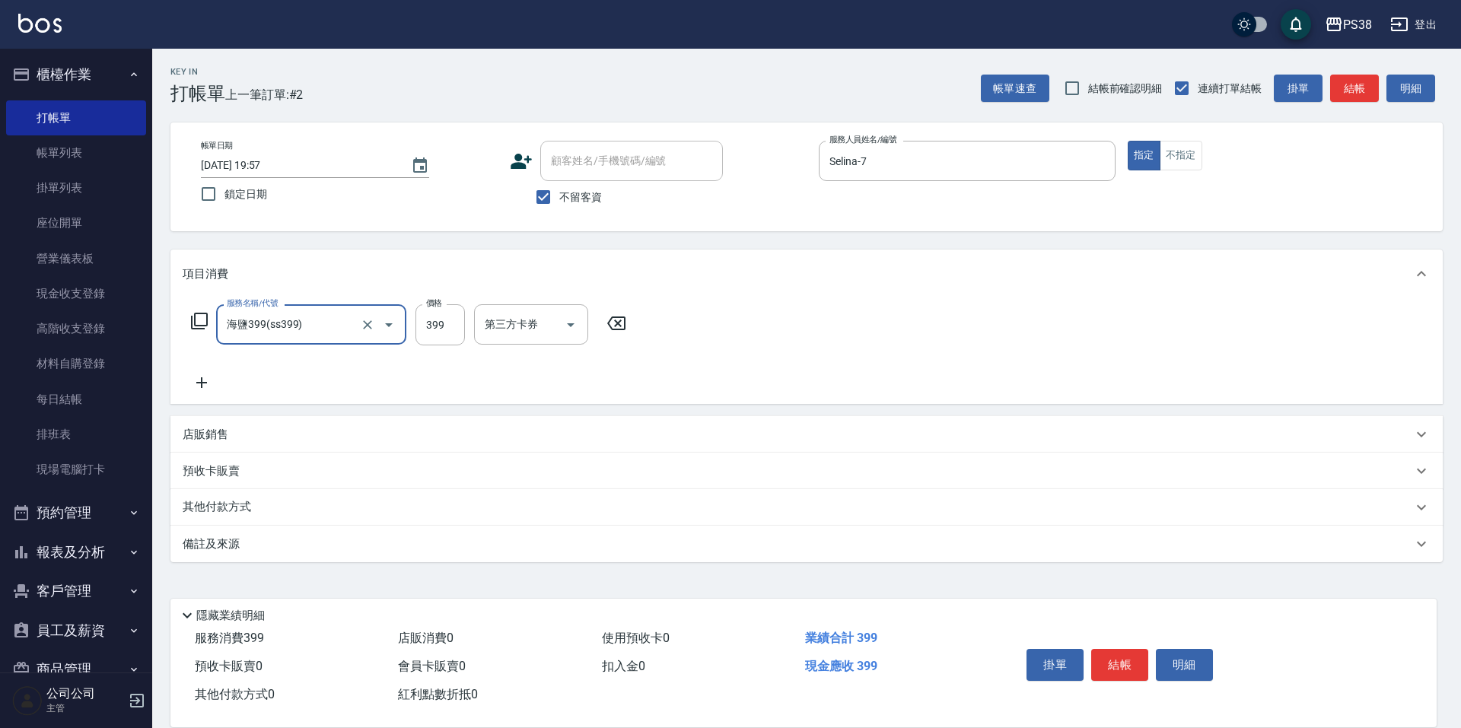
type input "海鹽399(ss399)"
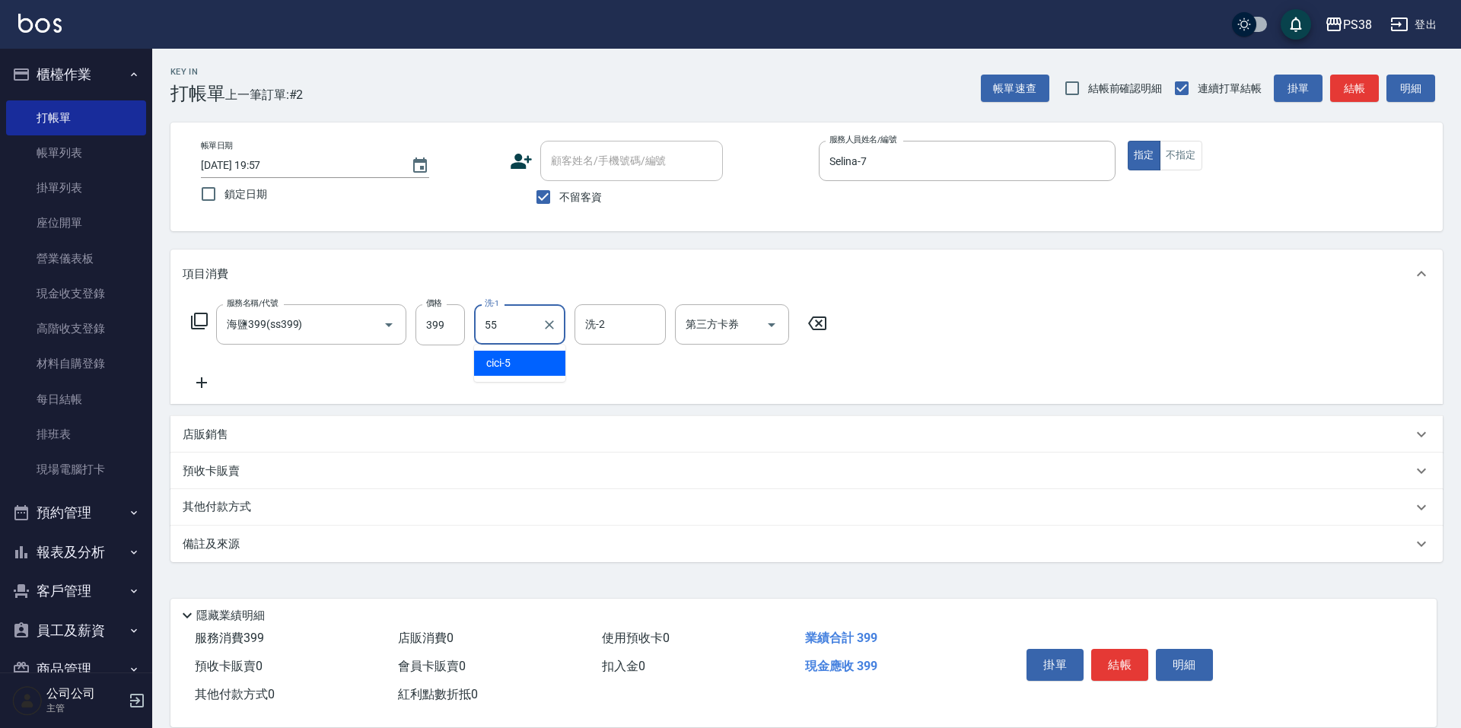
type input "[PERSON_NAME]-55"
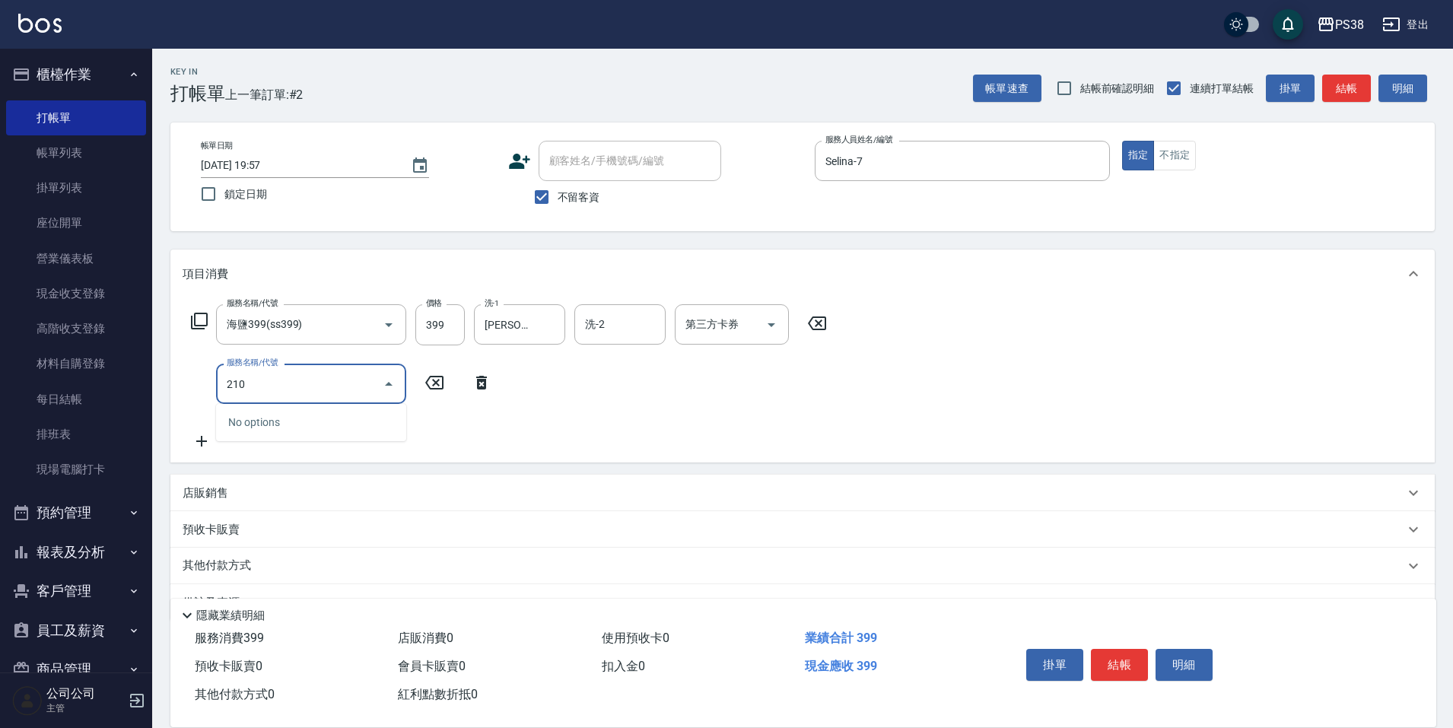
type input "2100"
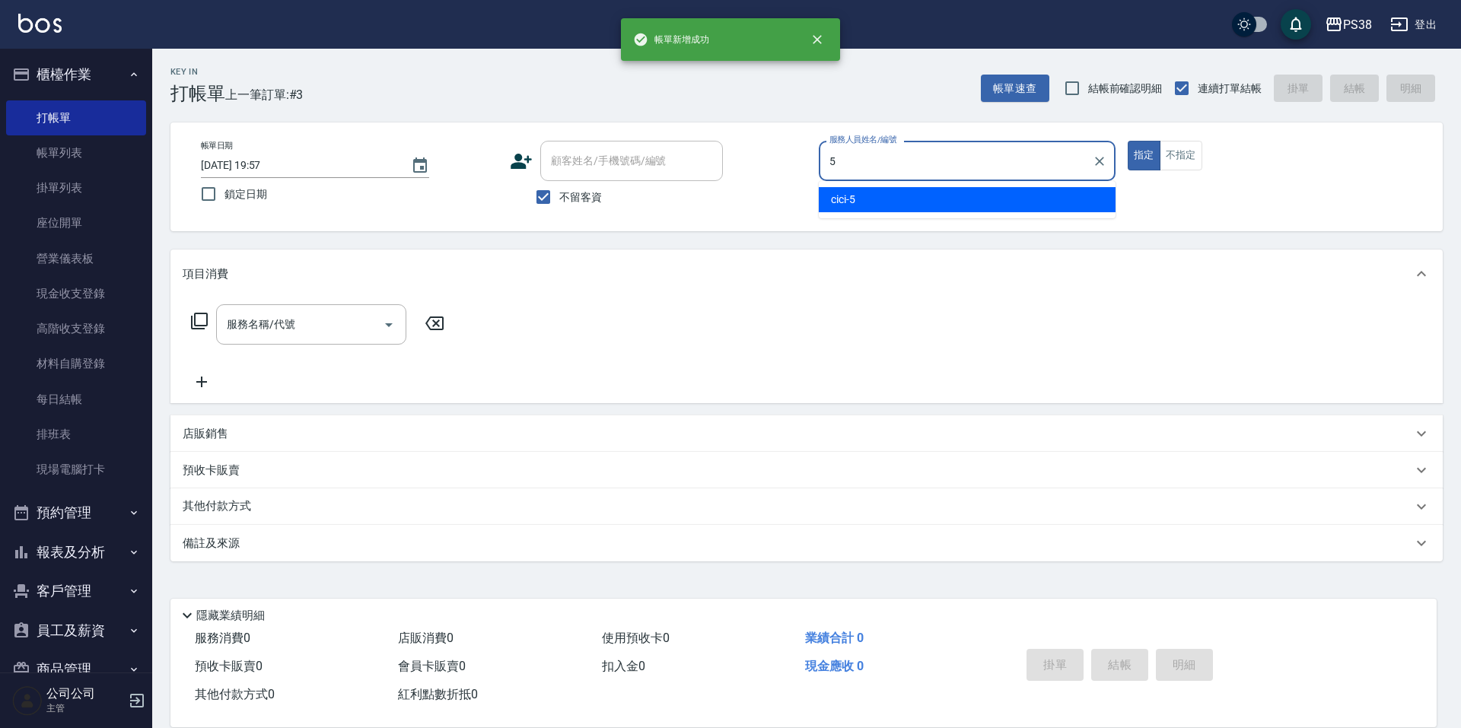
type input "cici-5"
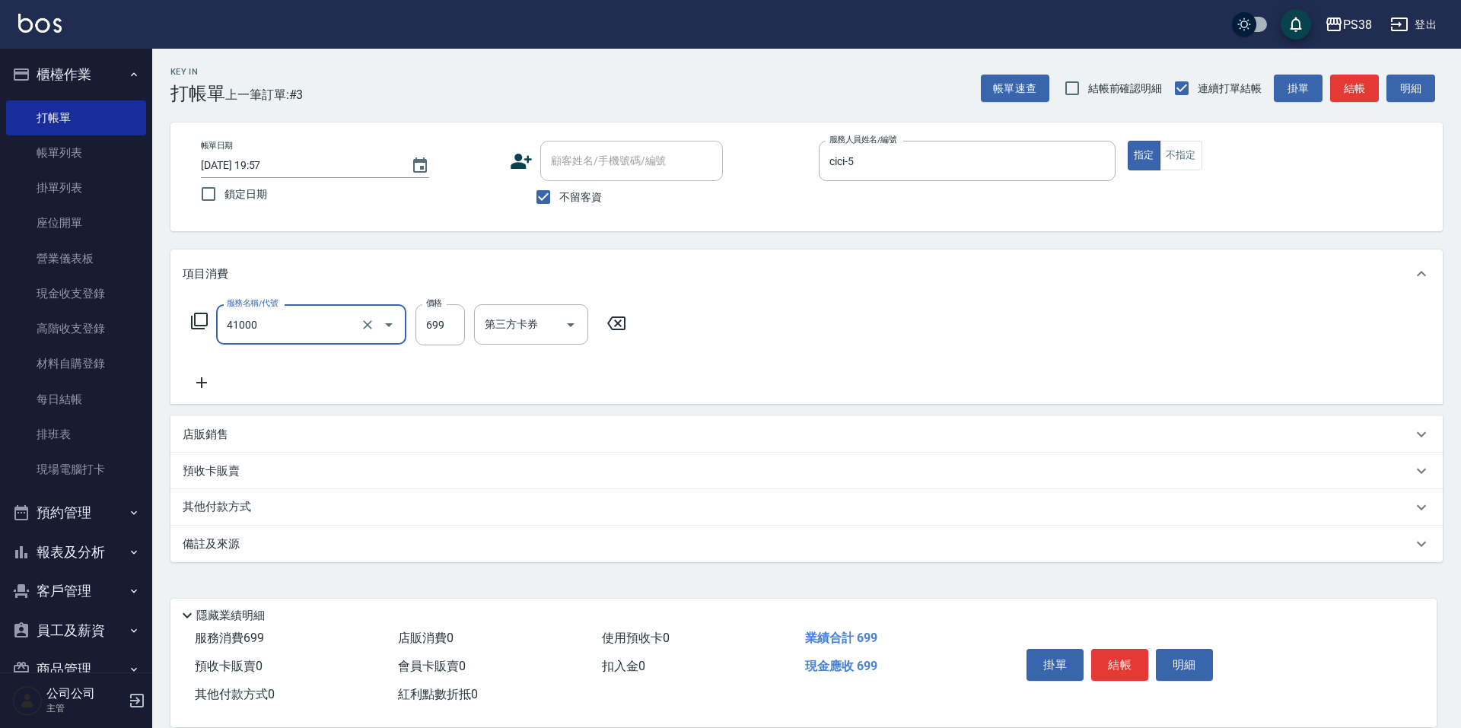
type input "燙髮699-2500(任意金額)(41000)"
type input "1199"
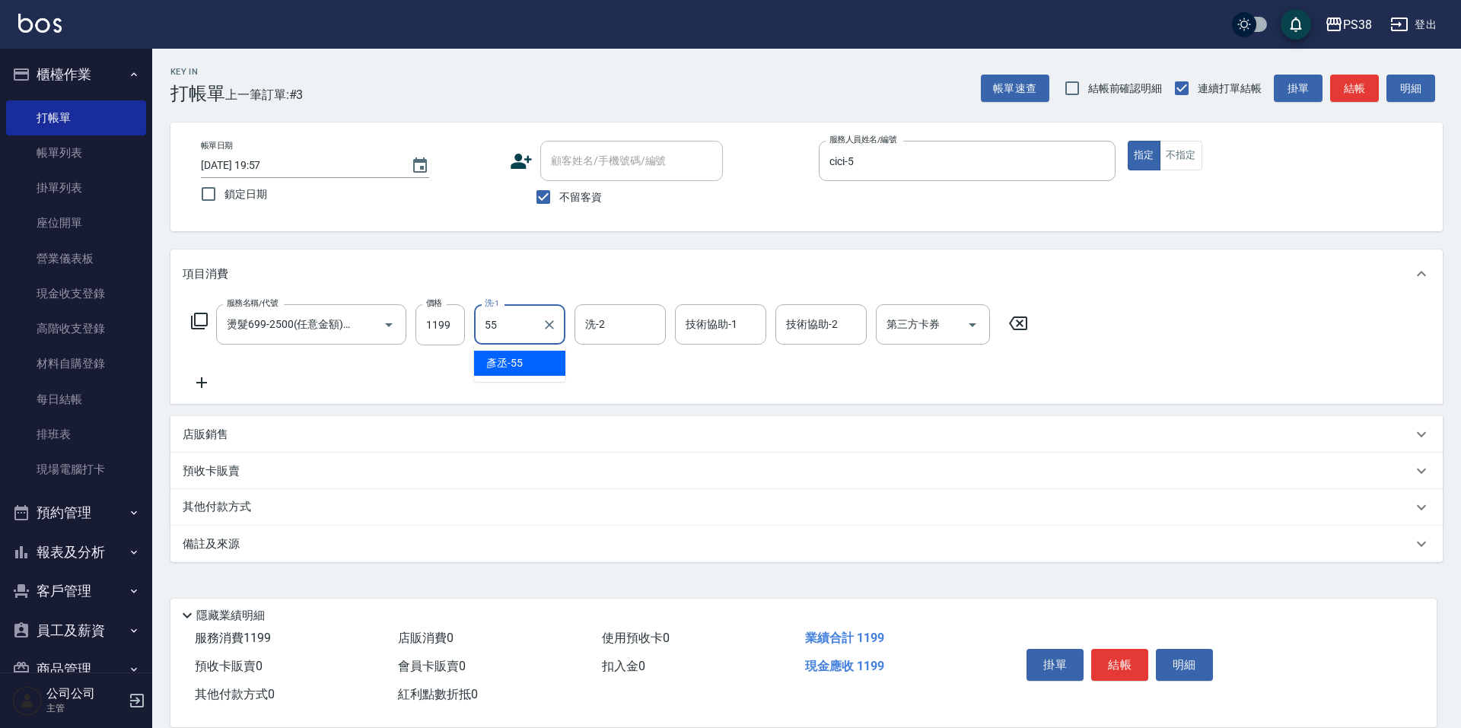
type input "[PERSON_NAME]-55"
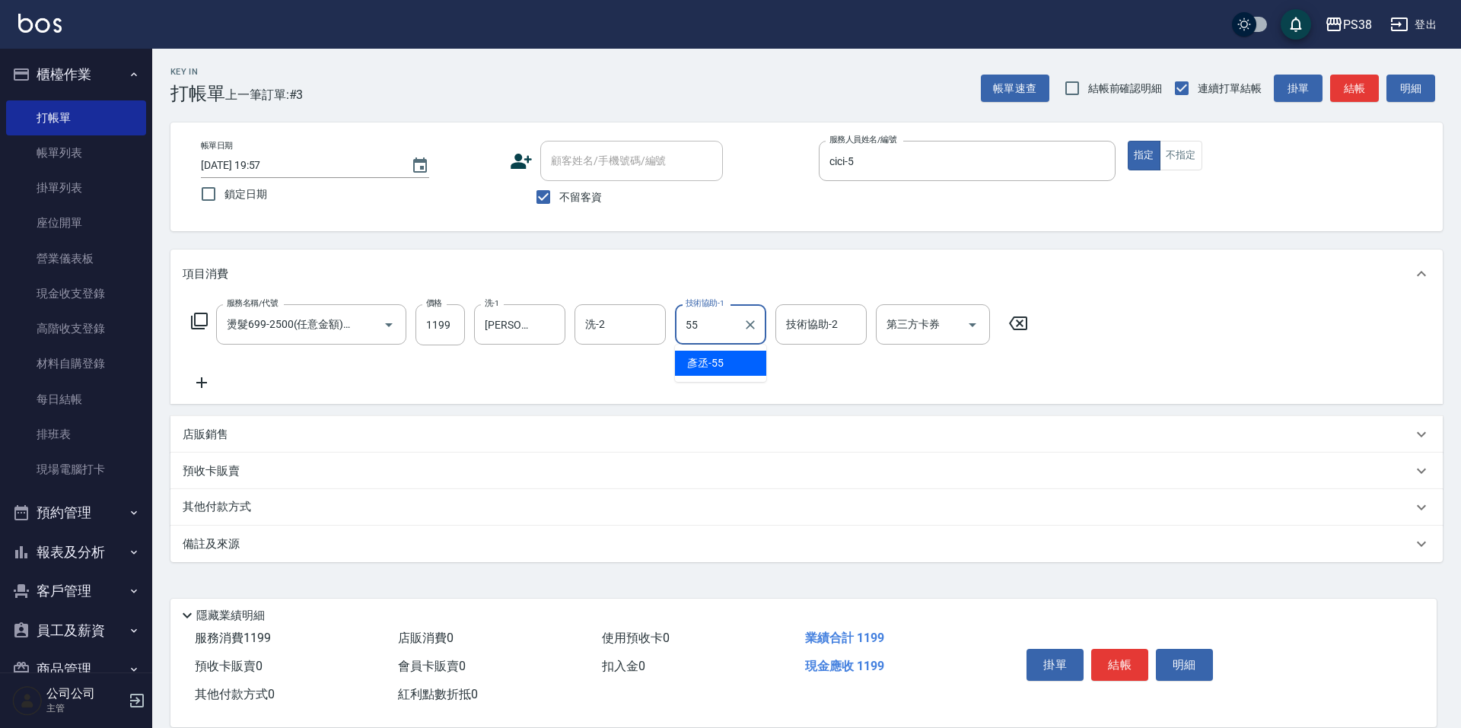
type input "[PERSON_NAME]-55"
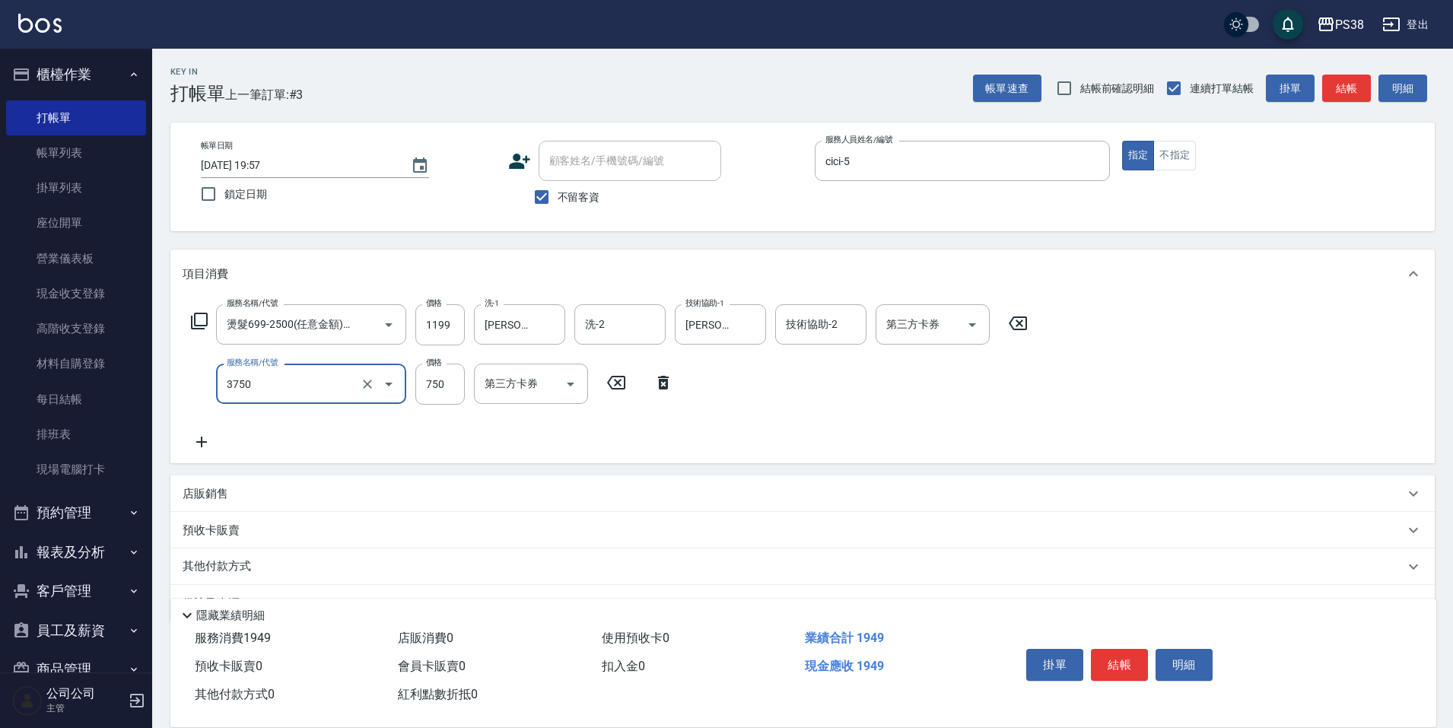
type input "乳清蛋白三劑式護髮(3750)"
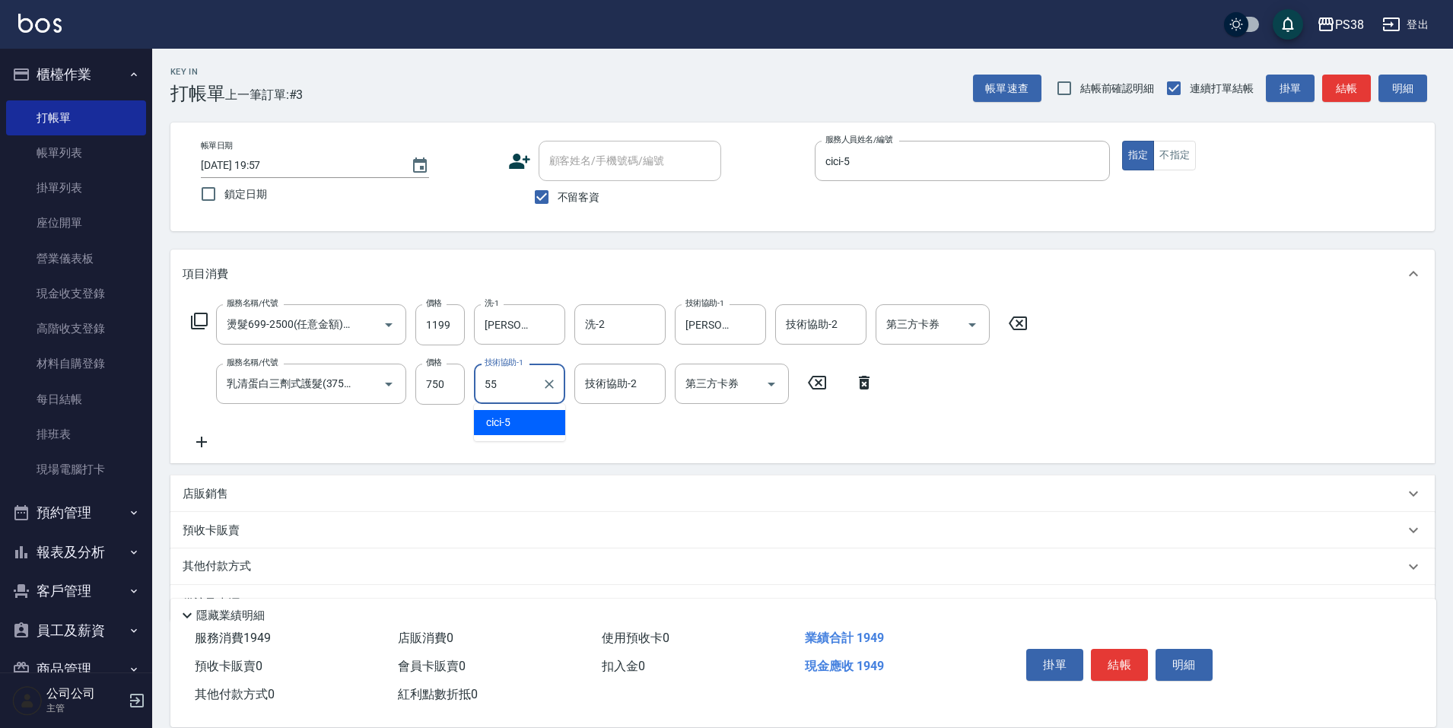
type input "[PERSON_NAME]-55"
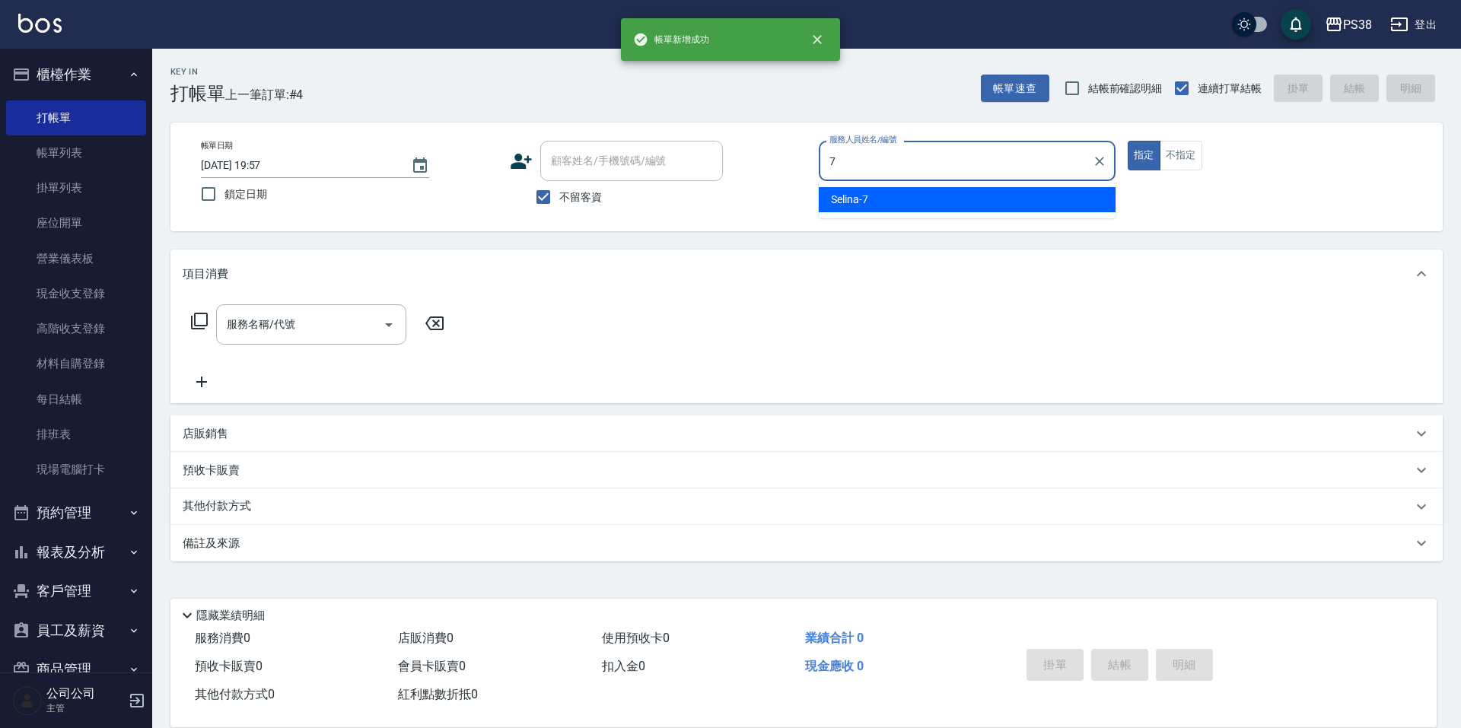
type input "Selina-7"
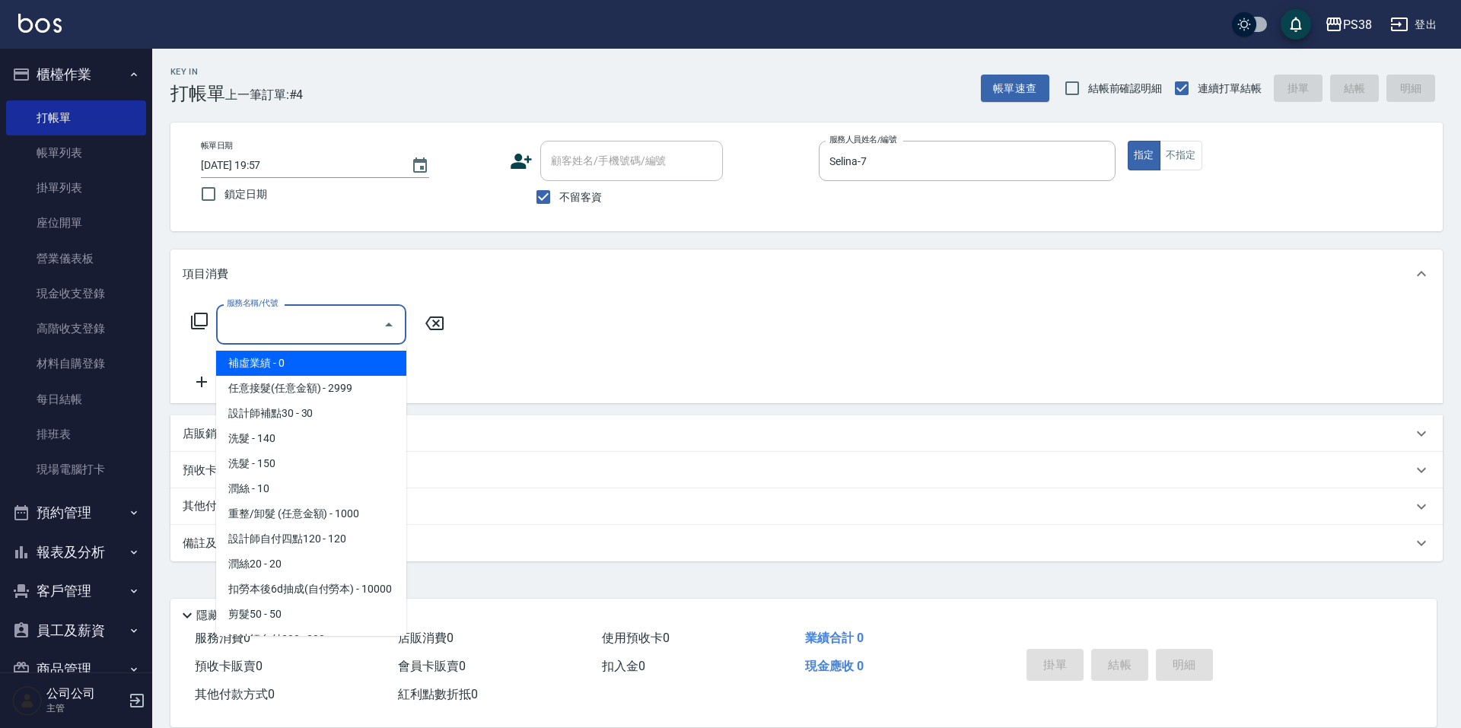
click at [238, 323] on input "服務名稱/代號" at bounding box center [300, 324] width 154 height 27
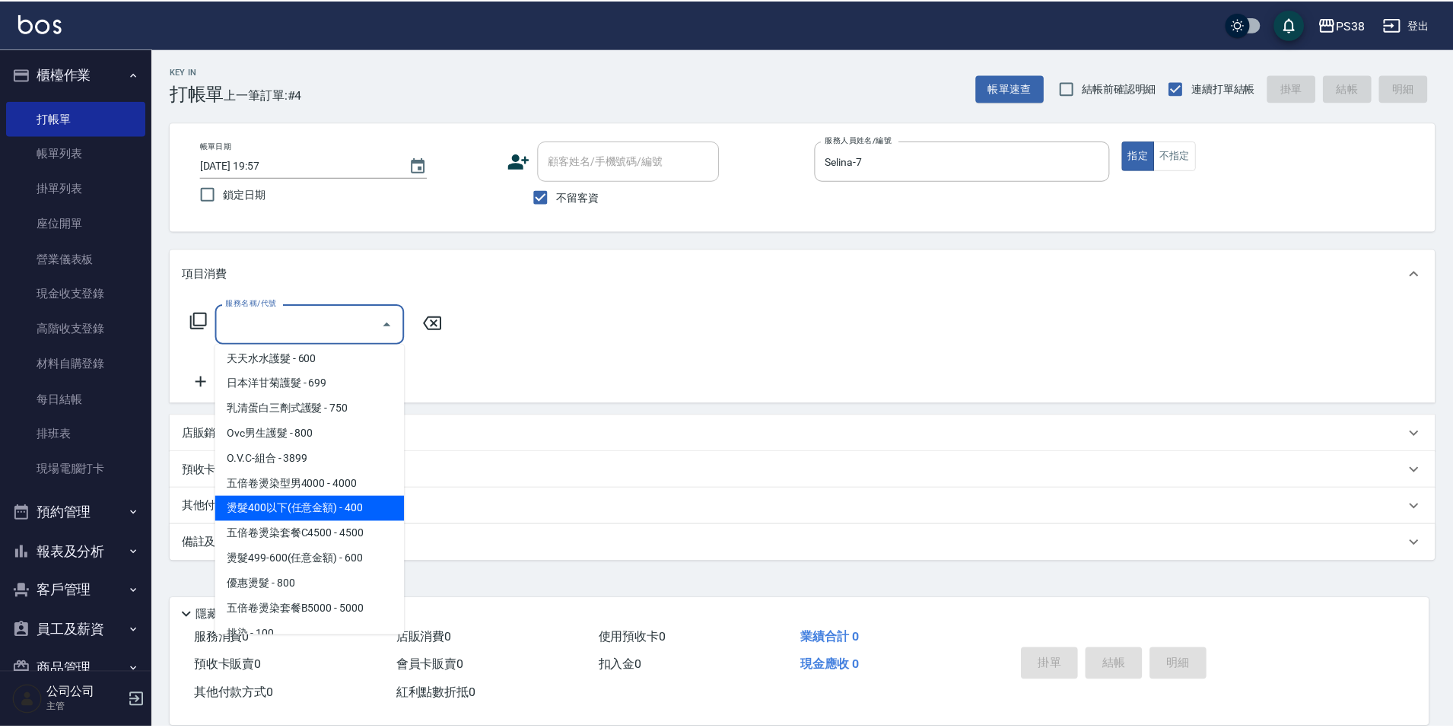
scroll to position [1361, 0]
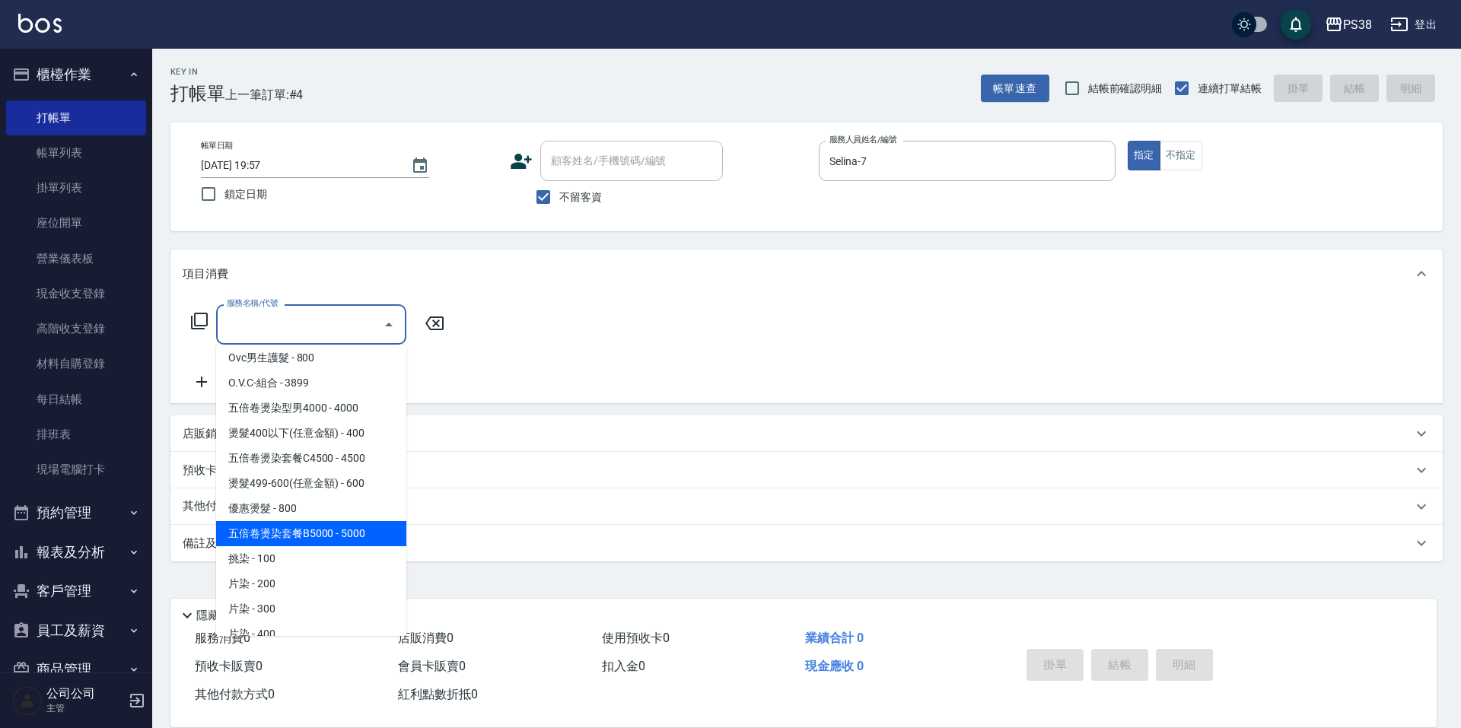
click at [356, 546] on span "五倍卷燙染套餐B5000 - 5000" at bounding box center [311, 533] width 190 height 25
type input "五倍卷燙染套餐B5000(005000)"
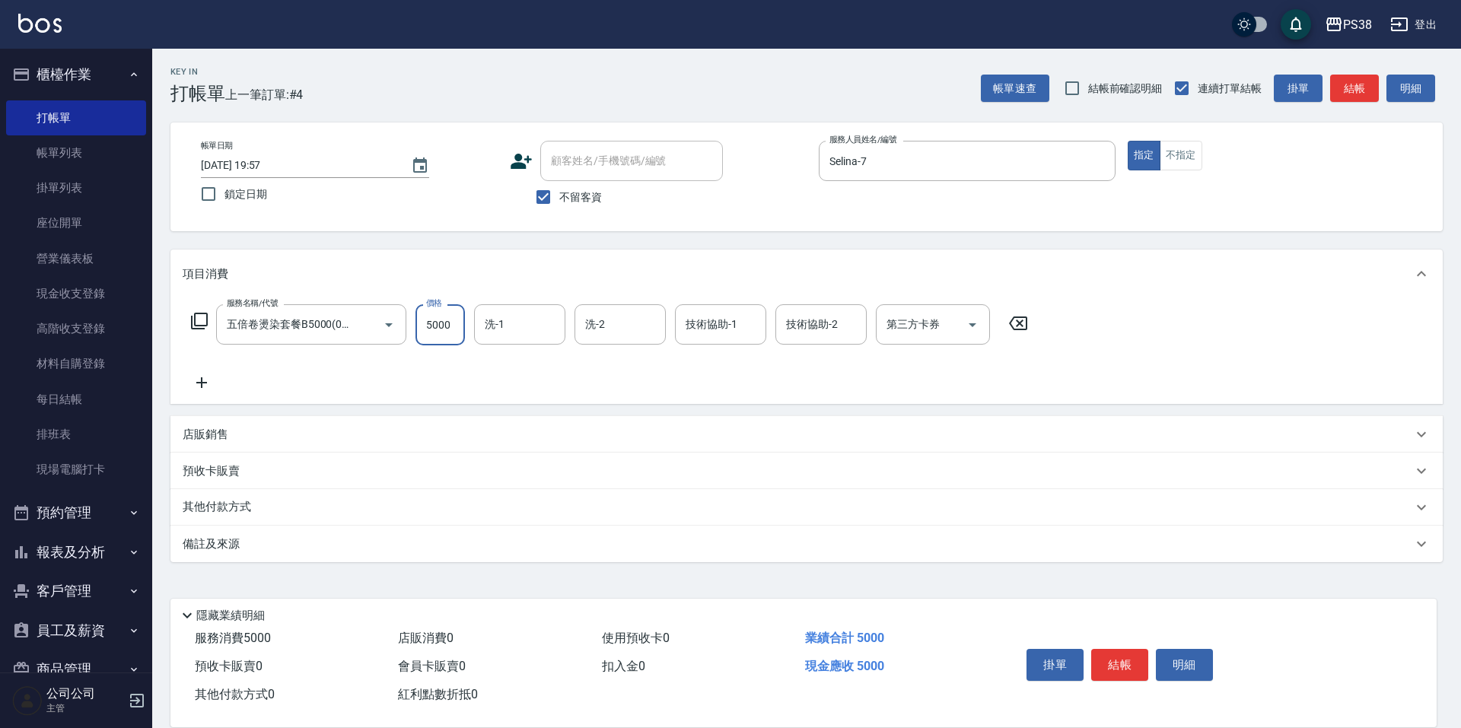
click at [453, 333] on input "5000" at bounding box center [439, 324] width 49 height 41
type input "5100"
type input "[PERSON_NAME]-6"
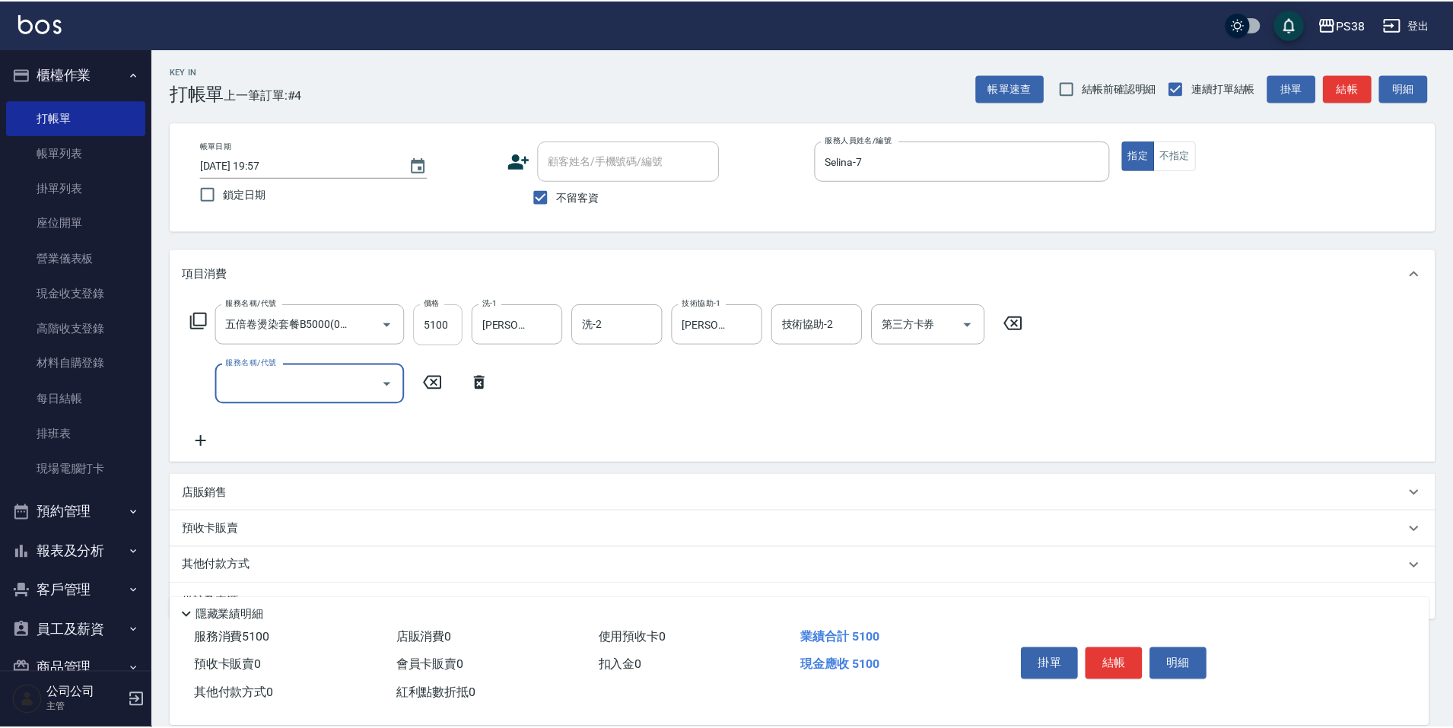
scroll to position [0, 0]
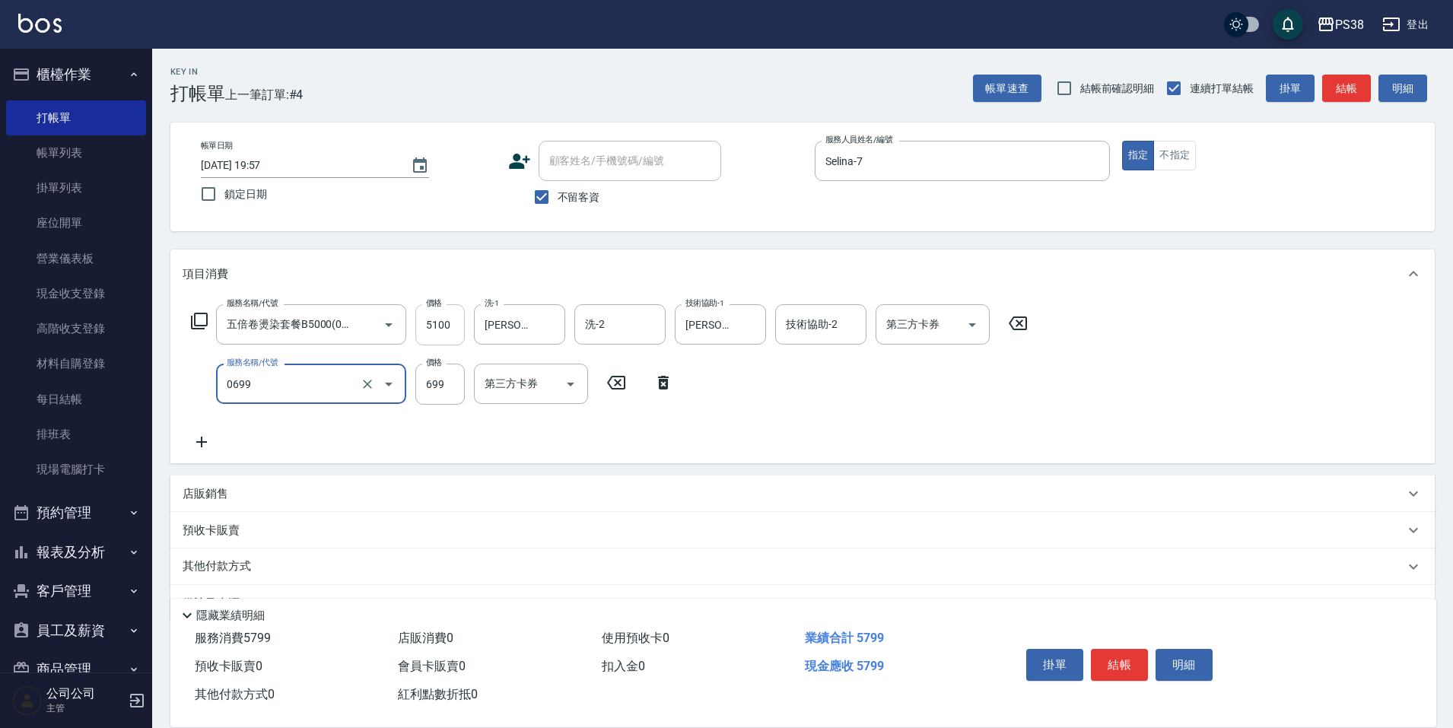
type input "spa699(0699)"
click at [545, 329] on icon "Clear" at bounding box center [549, 324] width 15 height 15
type input "700"
click at [483, 452] on div "服務名稱/代號 五倍卷燙染套餐B5000(005000) 服務名稱/代號 價格 5100 價格 洗-1 洗-1 洗-2 洗-2 技術協助-1 Yuki-6 技…" at bounding box center [802, 380] width 1264 height 165
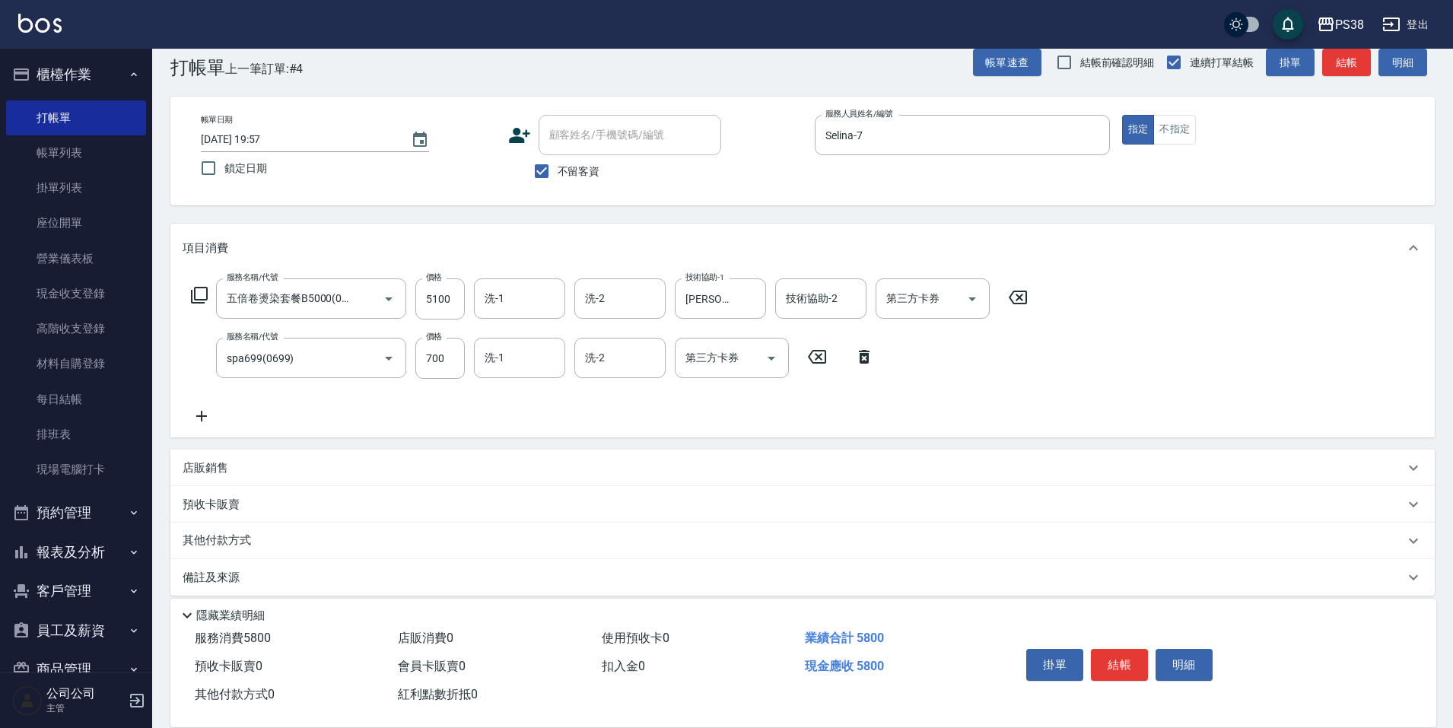
scroll to position [40, 0]
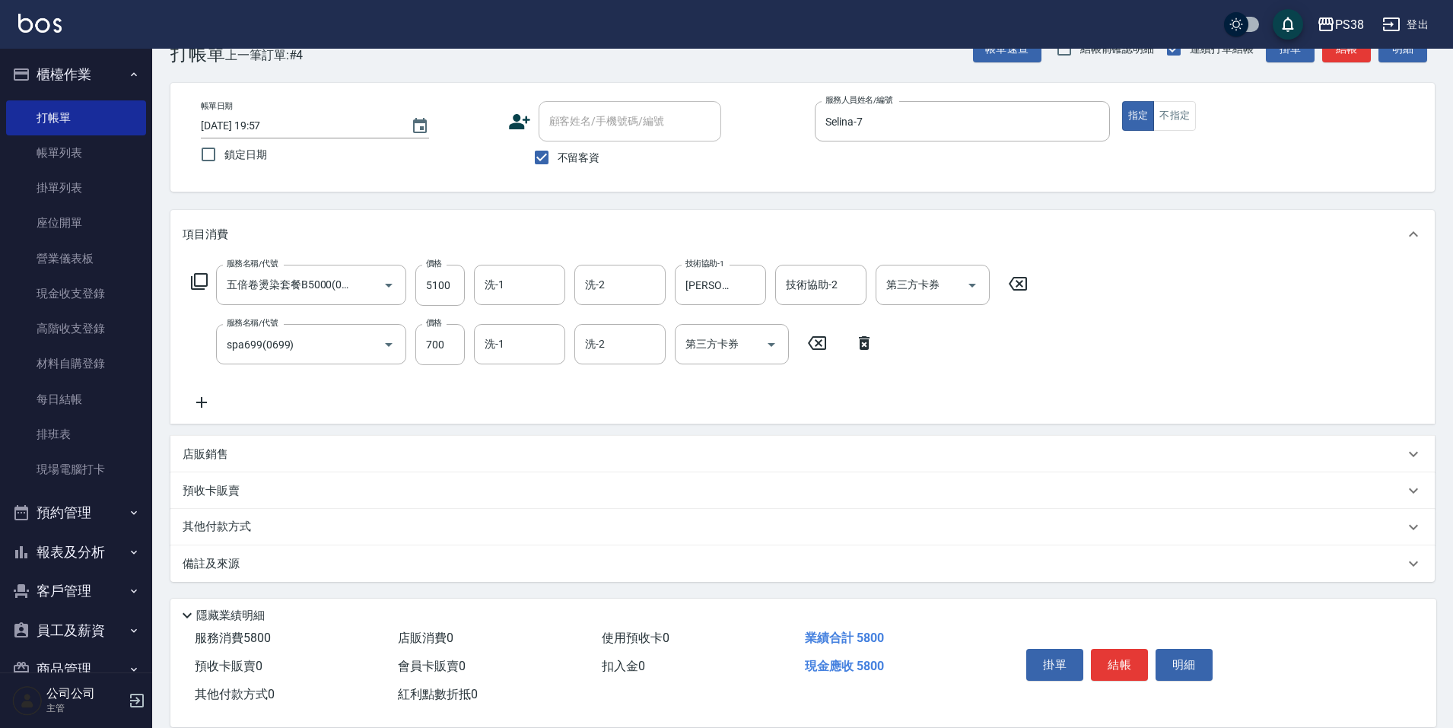
click at [218, 453] on p "店販銷售" at bounding box center [206, 455] width 46 height 16
type input "Selina-7"
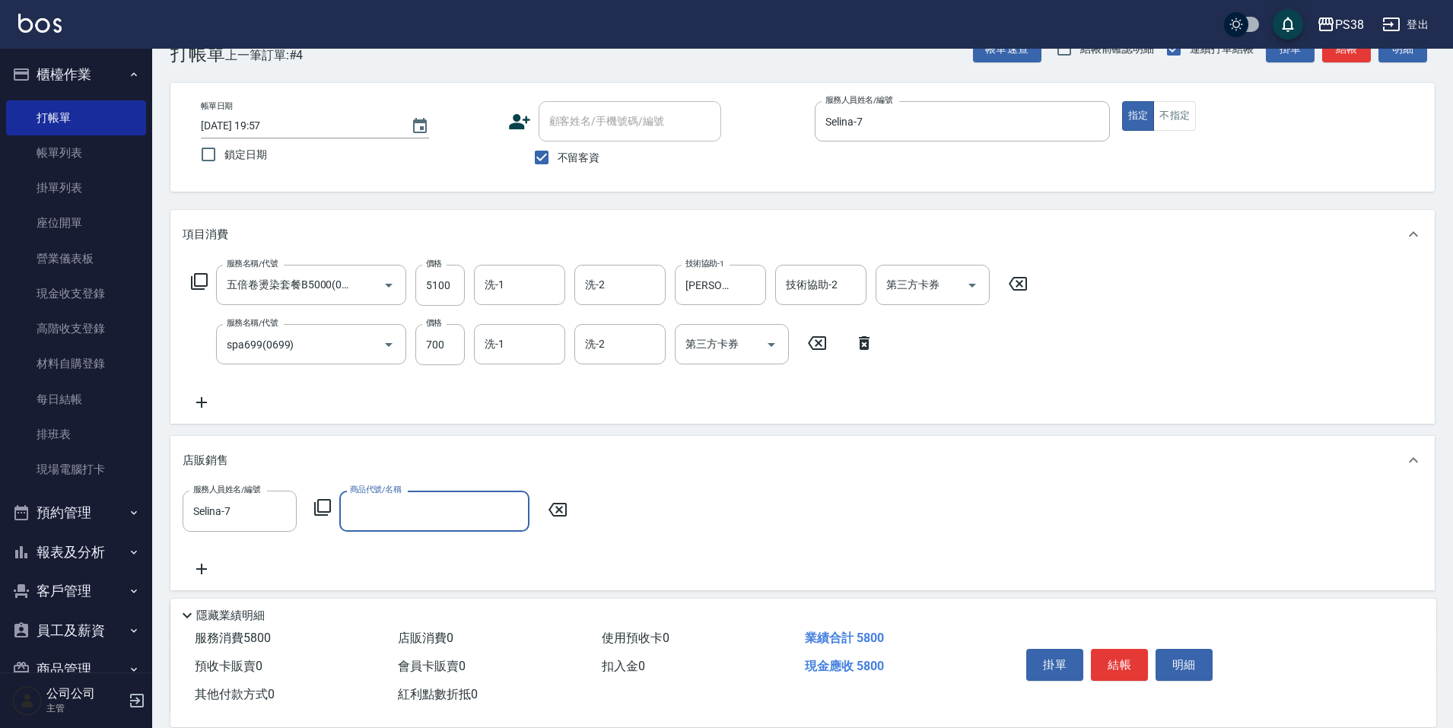
click at [437, 497] on div "商品代號/名稱" at bounding box center [434, 511] width 190 height 40
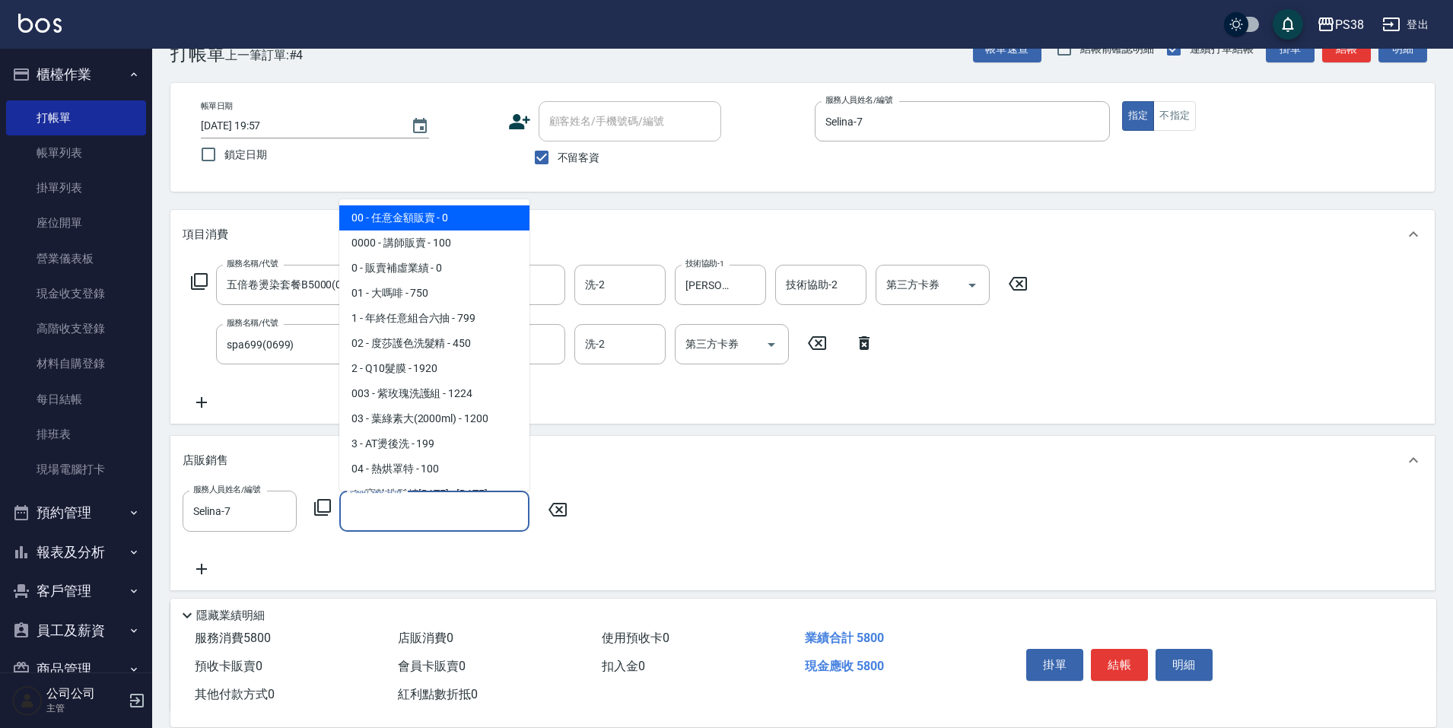
click at [451, 220] on span "00 - 任意金額販賣 - 0" at bounding box center [434, 217] width 190 height 25
type input "任意金額販賣"
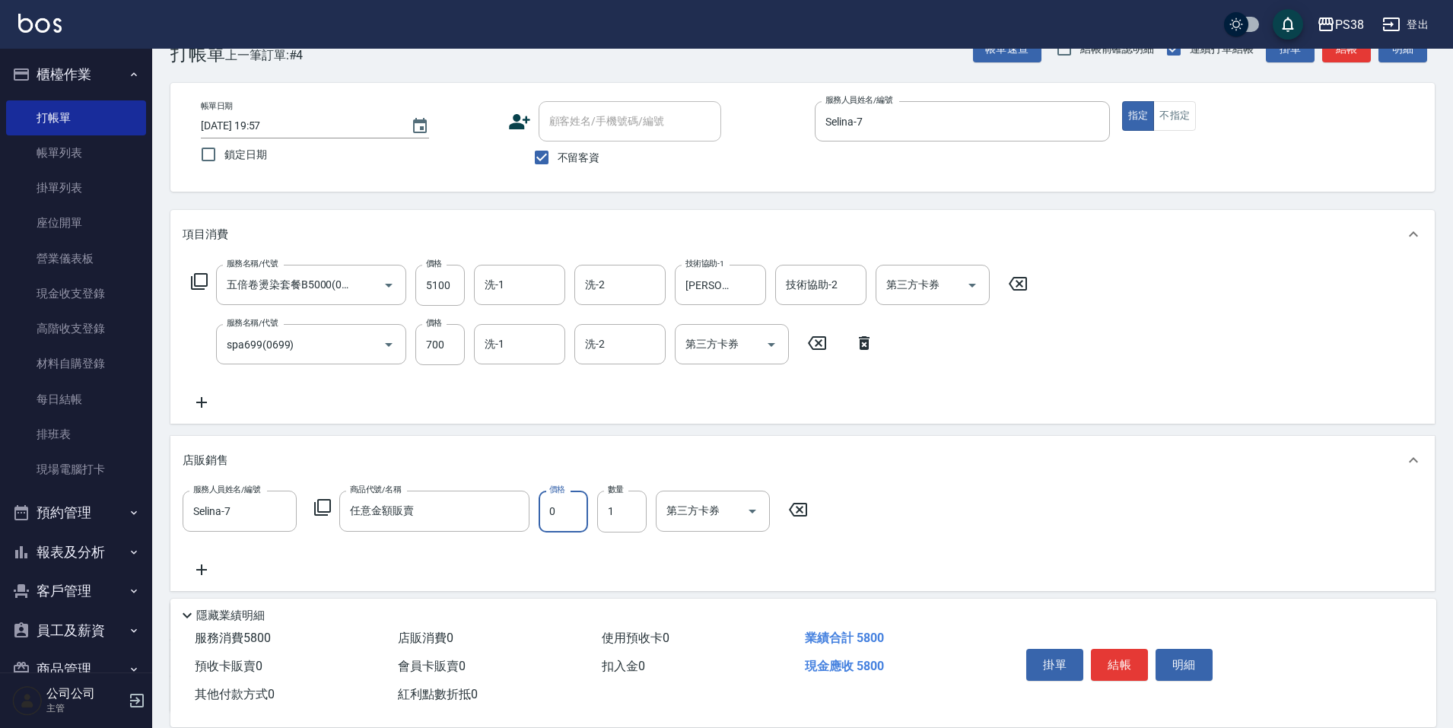
click at [576, 520] on input "0" at bounding box center [563, 511] width 49 height 41
type input "500"
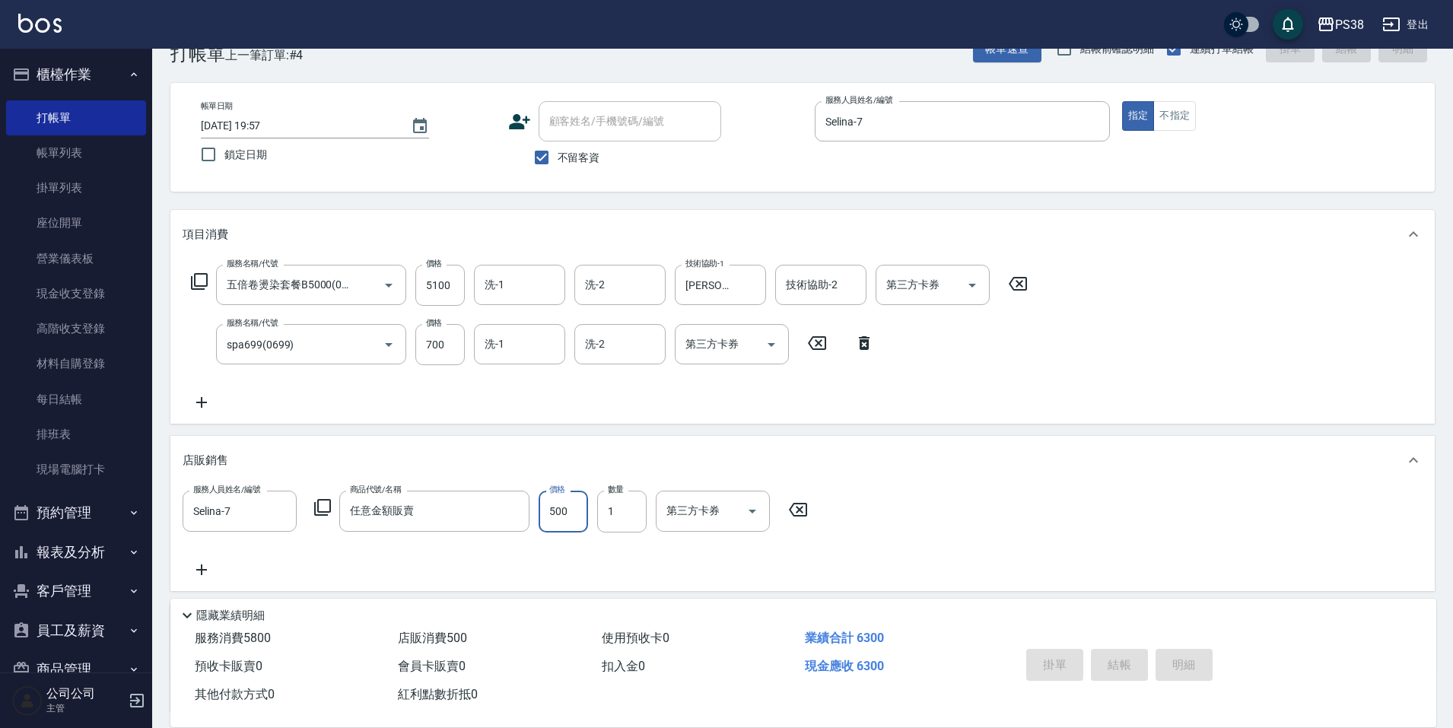
type input "[DATE] 19:59"
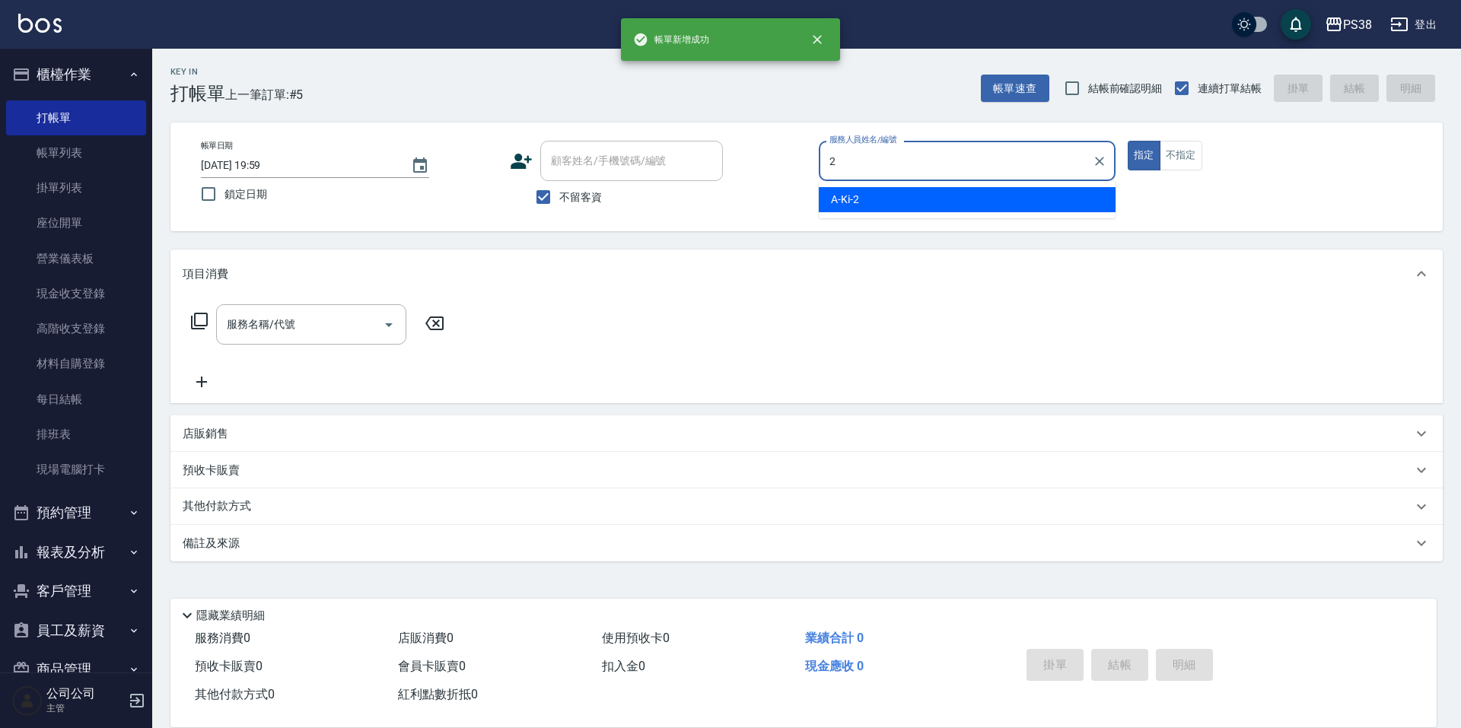
type input "A-Ki-2"
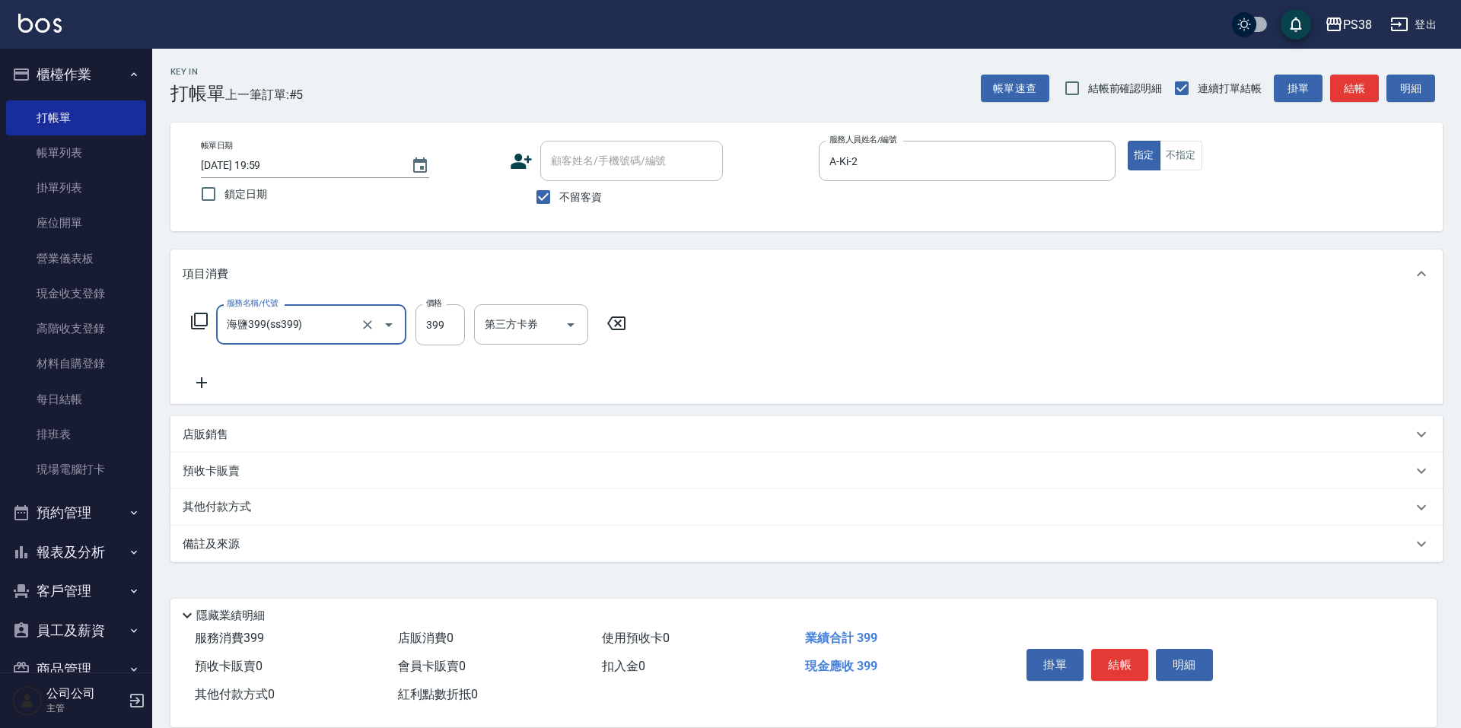
type input "海鹽399(ss399)"
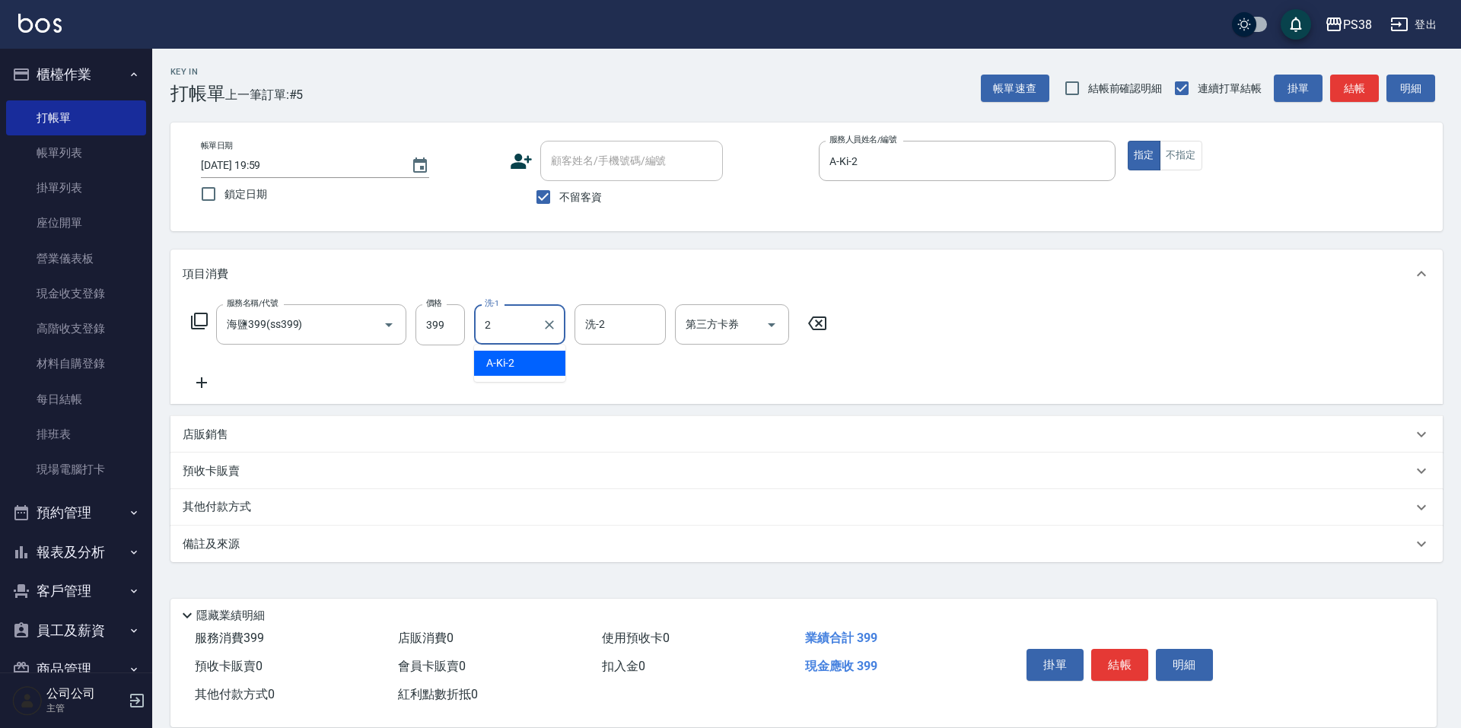
type input "A-Ki-2"
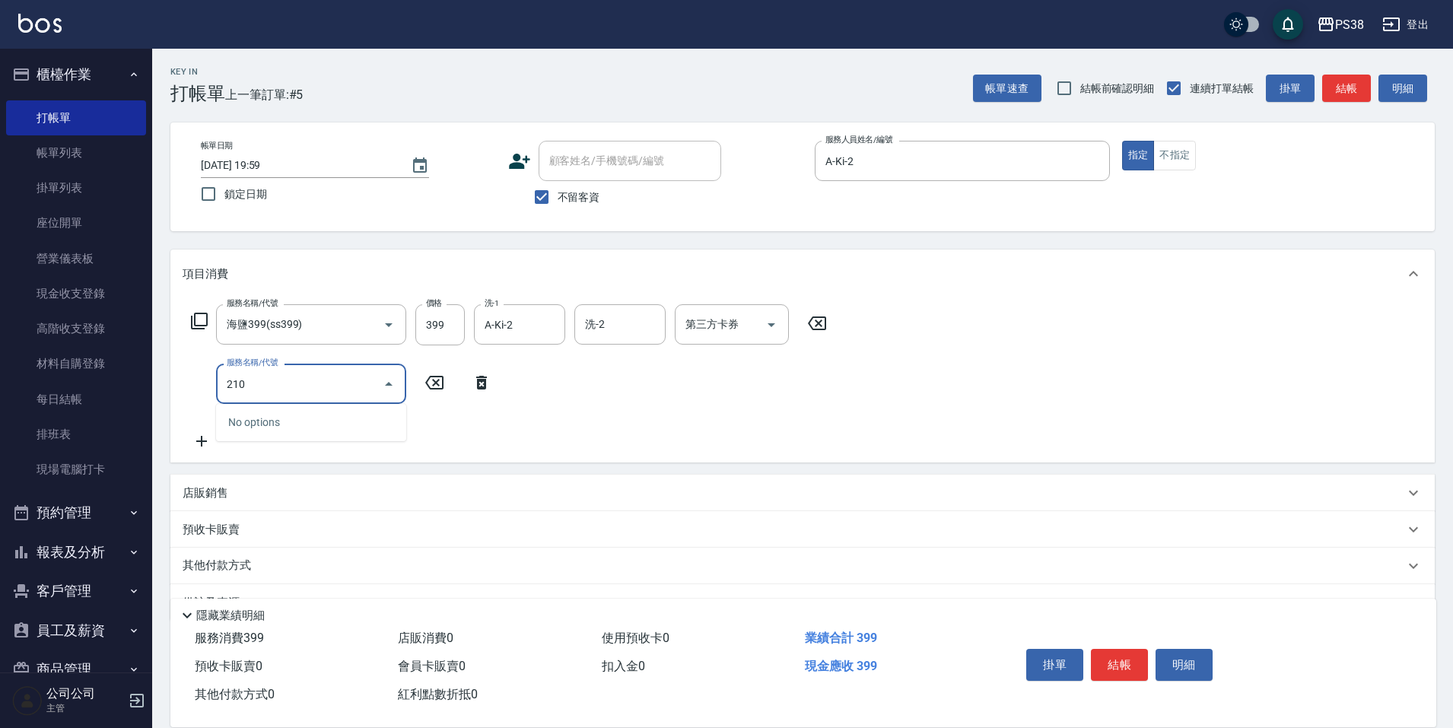
type input "2100"
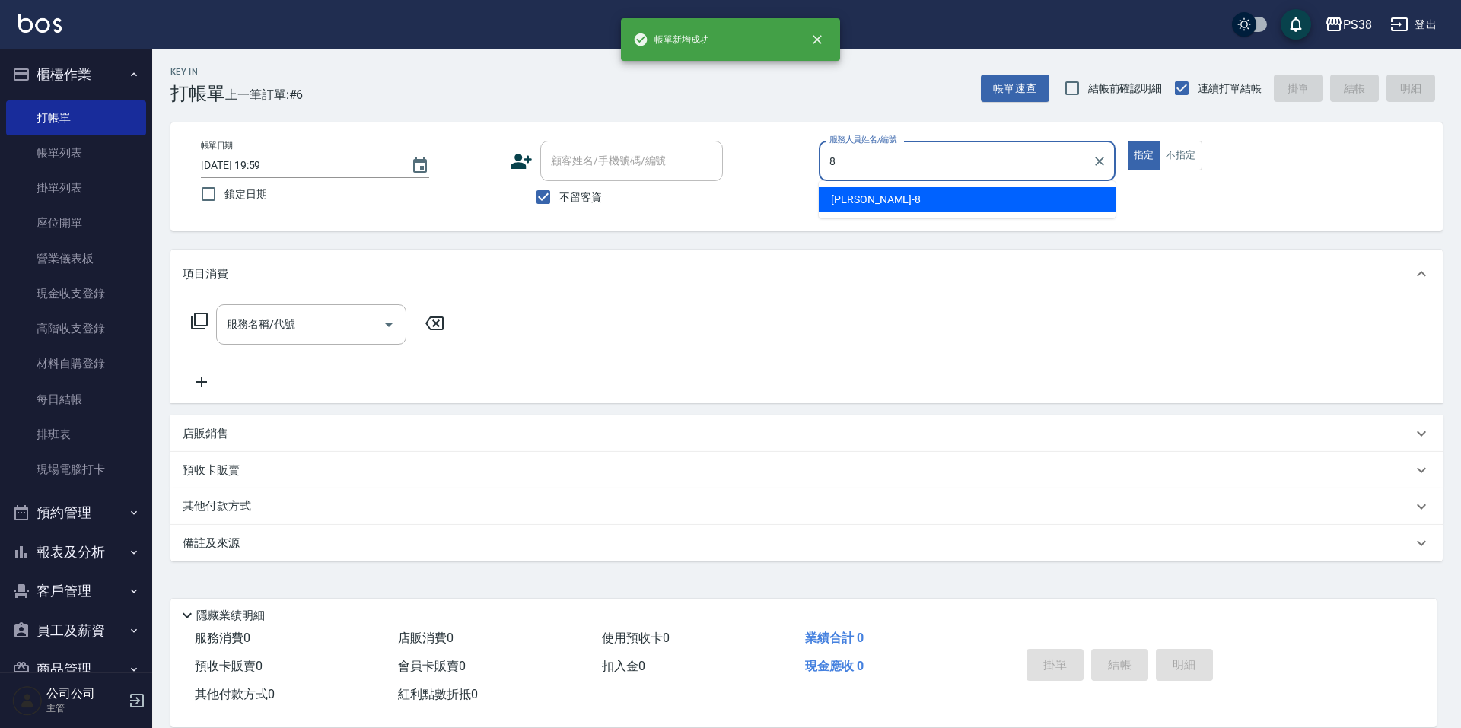
type input "mika-8"
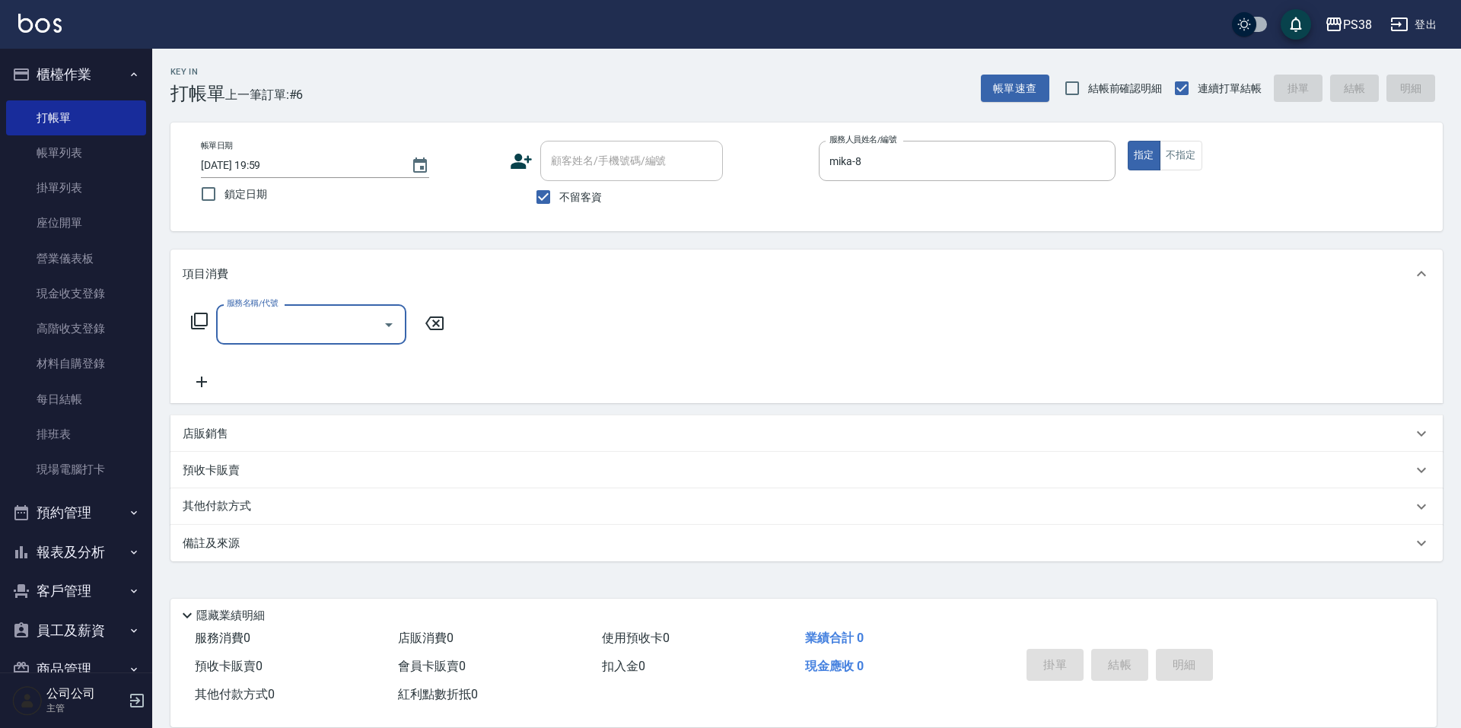
click at [229, 428] on div "店販銷售" at bounding box center [797, 434] width 1229 height 16
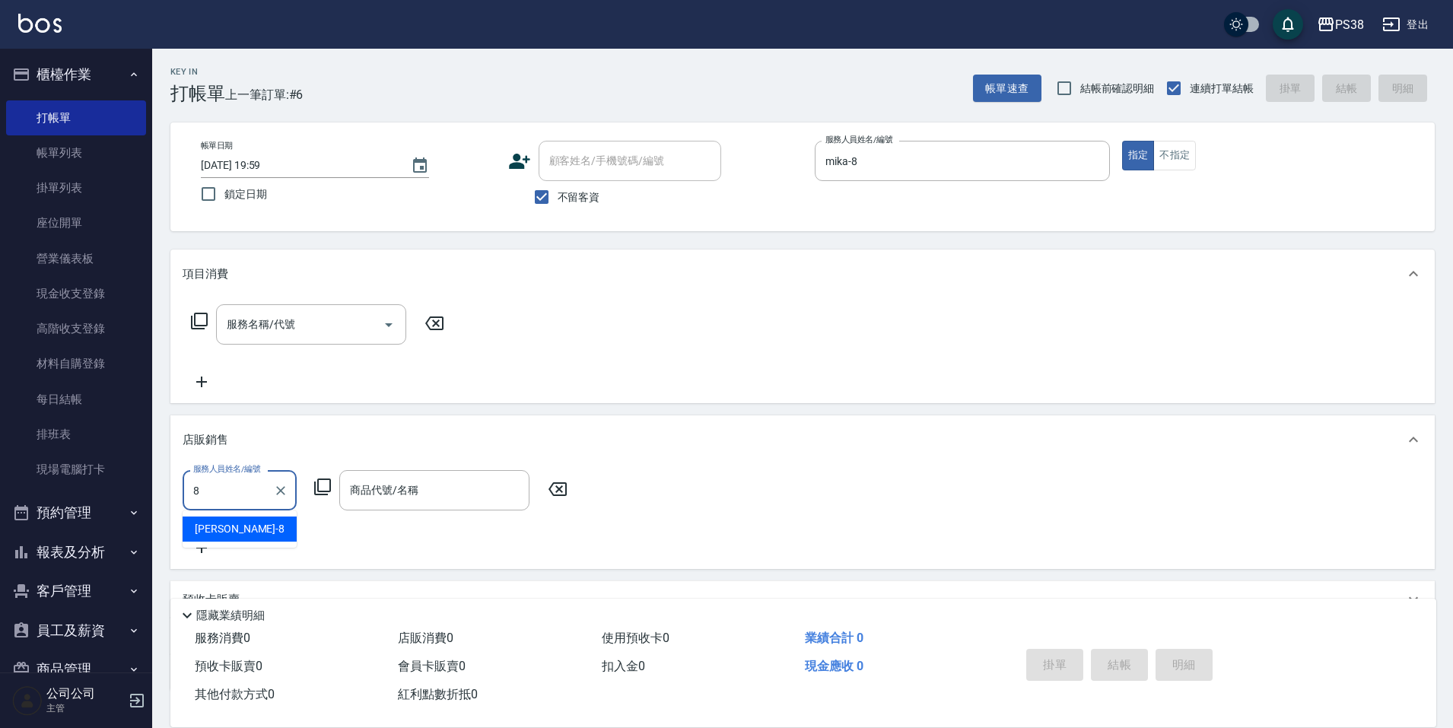
type input "mika-8"
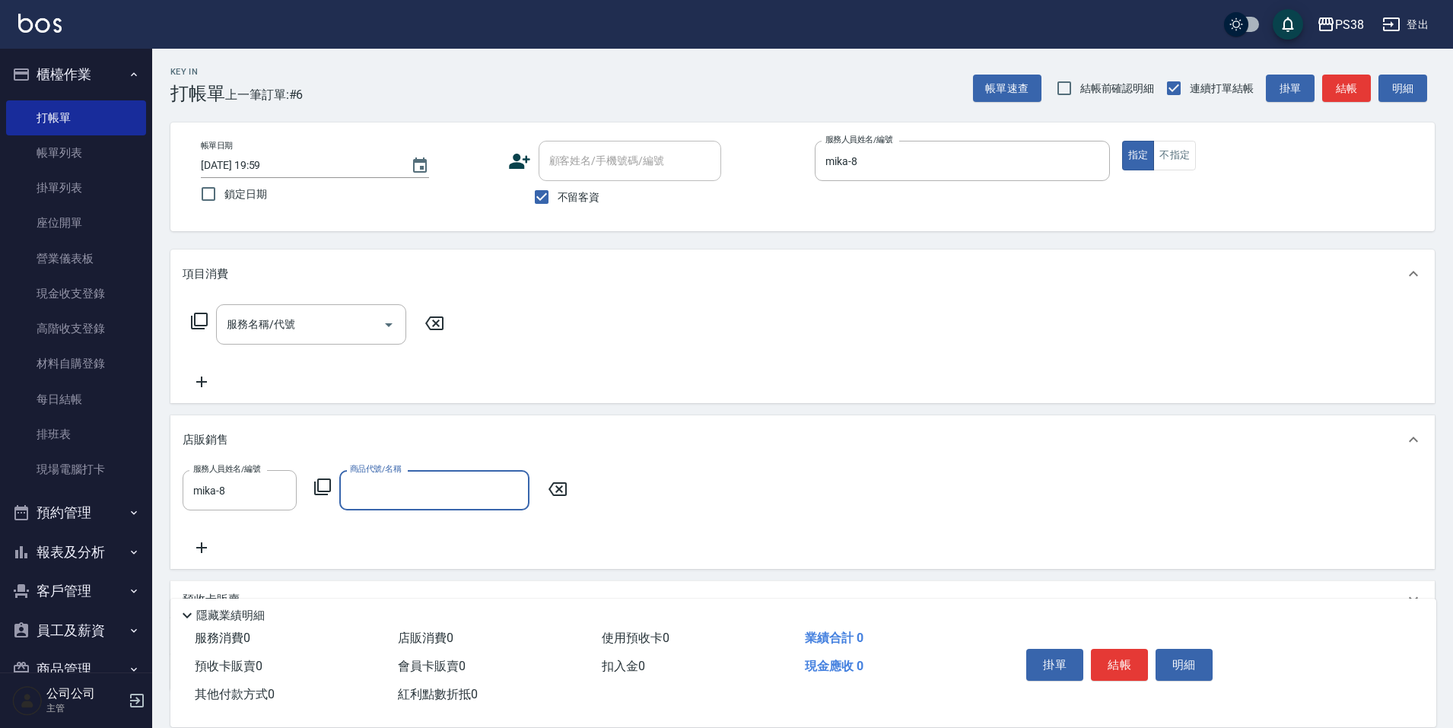
click at [363, 482] on input "商品代號/名稱" at bounding box center [434, 490] width 176 height 27
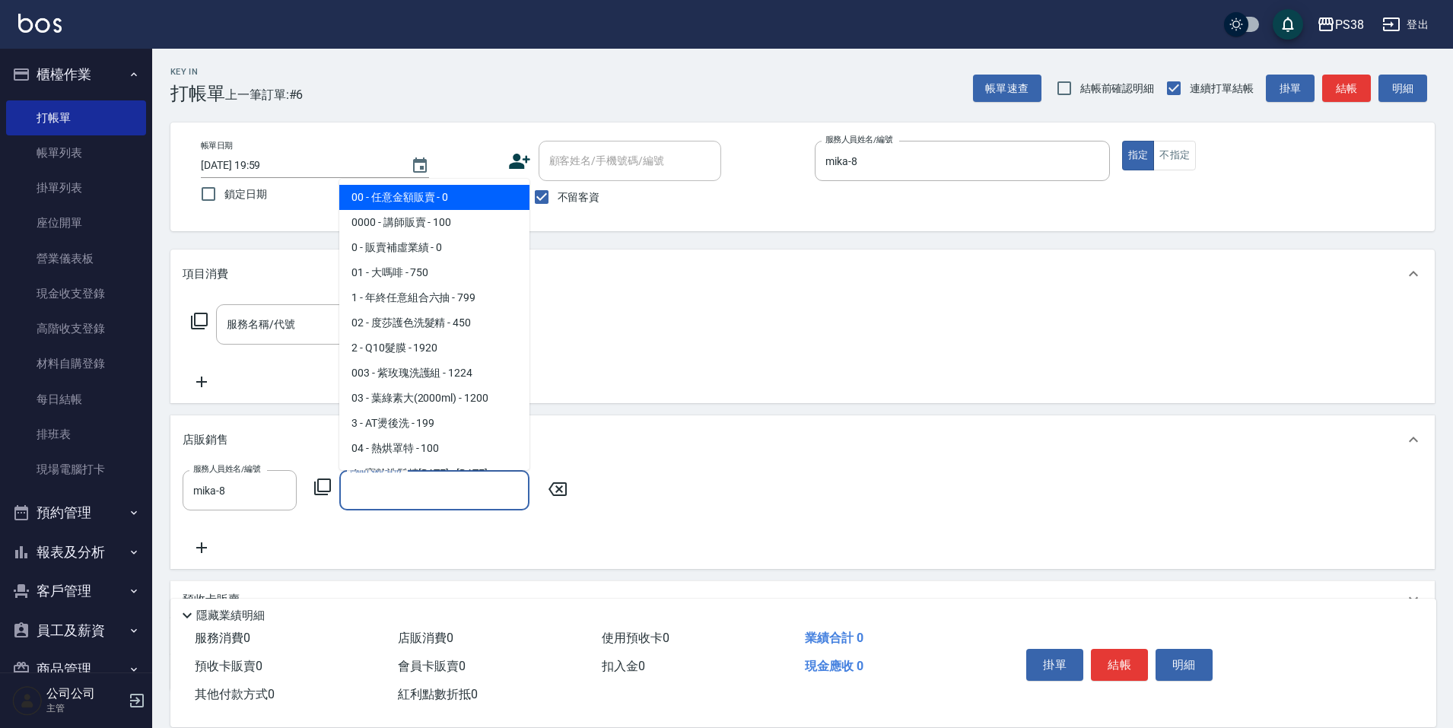
click at [470, 191] on span "00 - 任意金額販賣 - 0" at bounding box center [434, 197] width 190 height 25
type input "任意金額販賣"
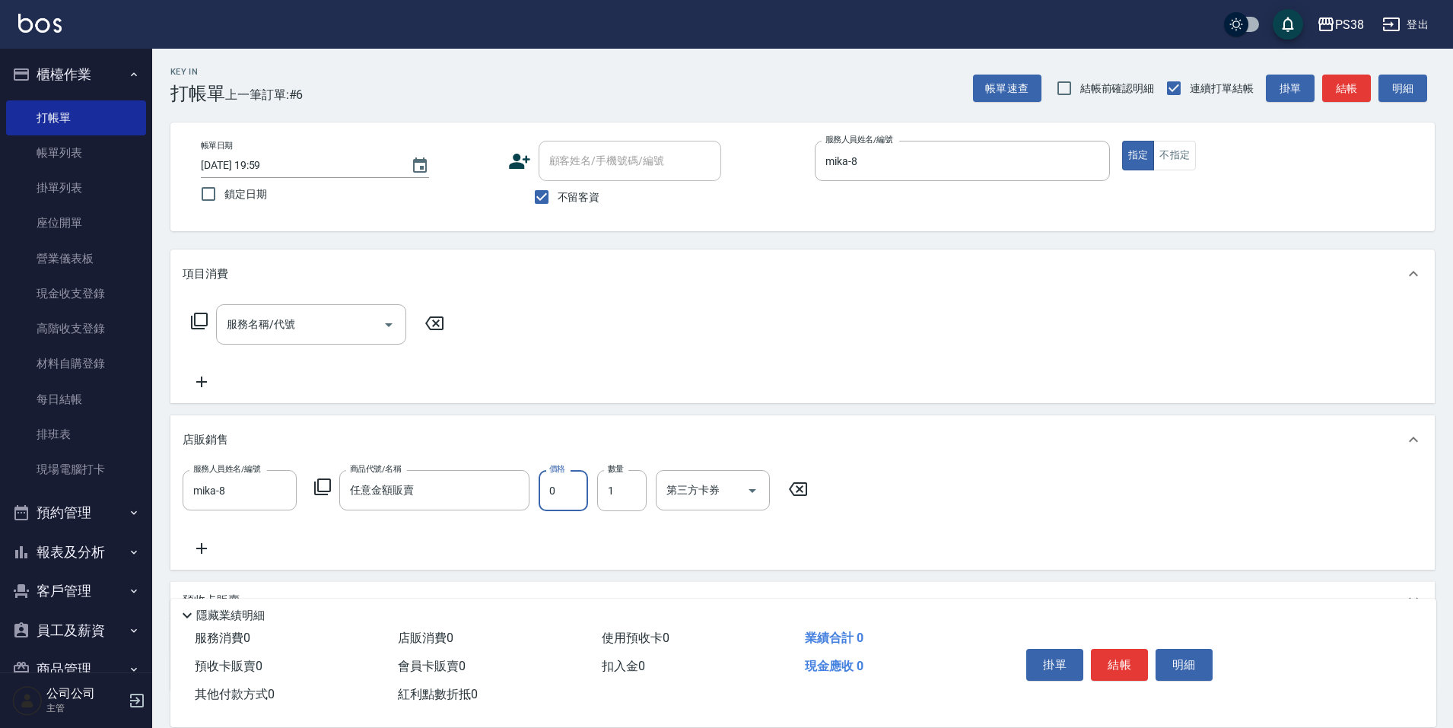
click at [571, 478] on input "0" at bounding box center [563, 490] width 49 height 41
type input "300"
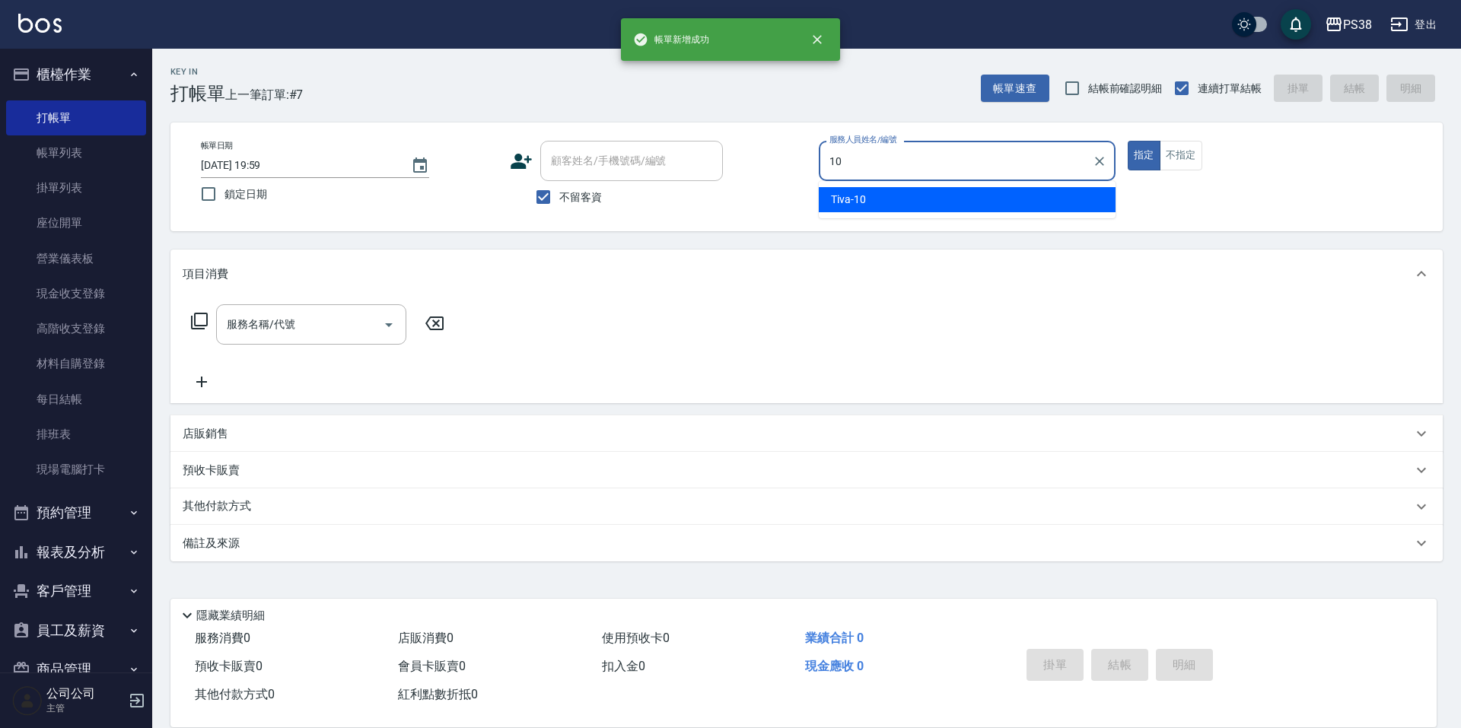
type input "Tiva-10"
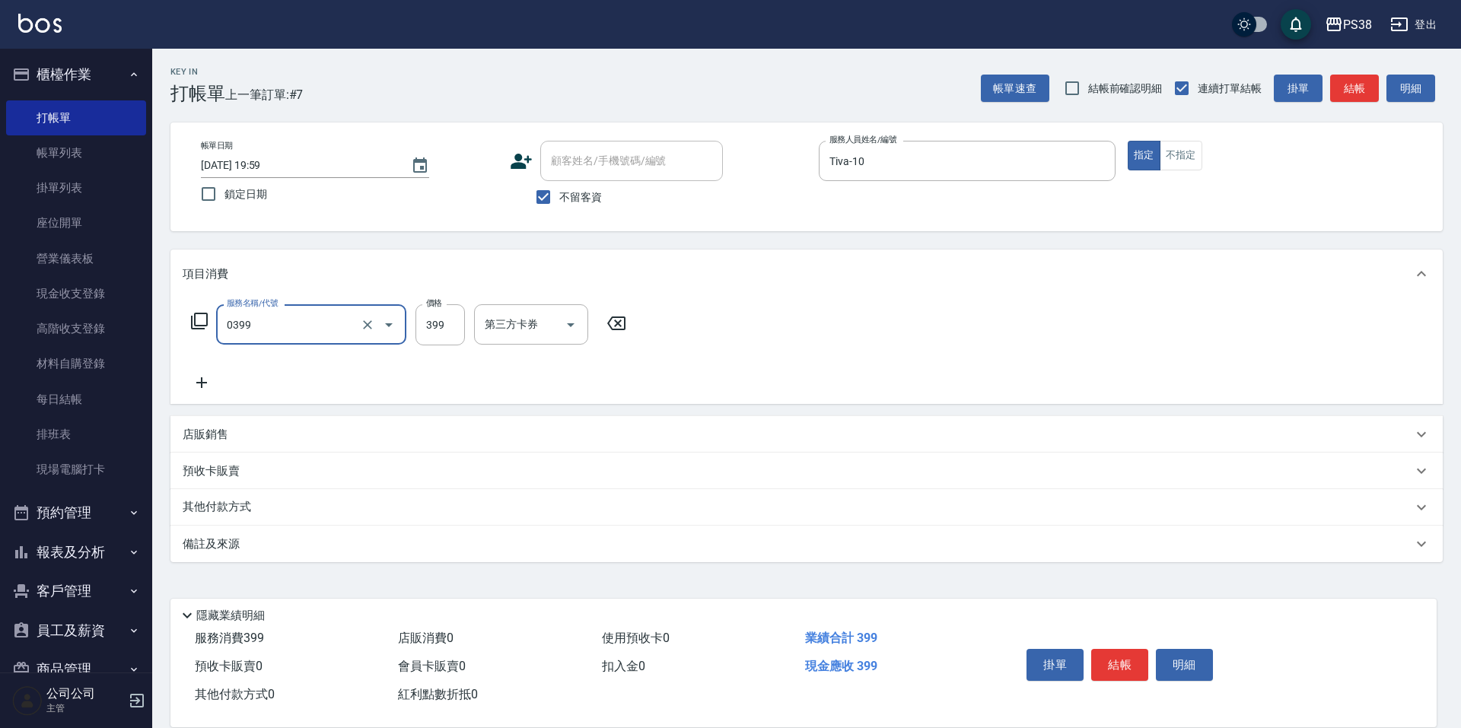
type input "spa399(0399)"
type input "Nini-24"
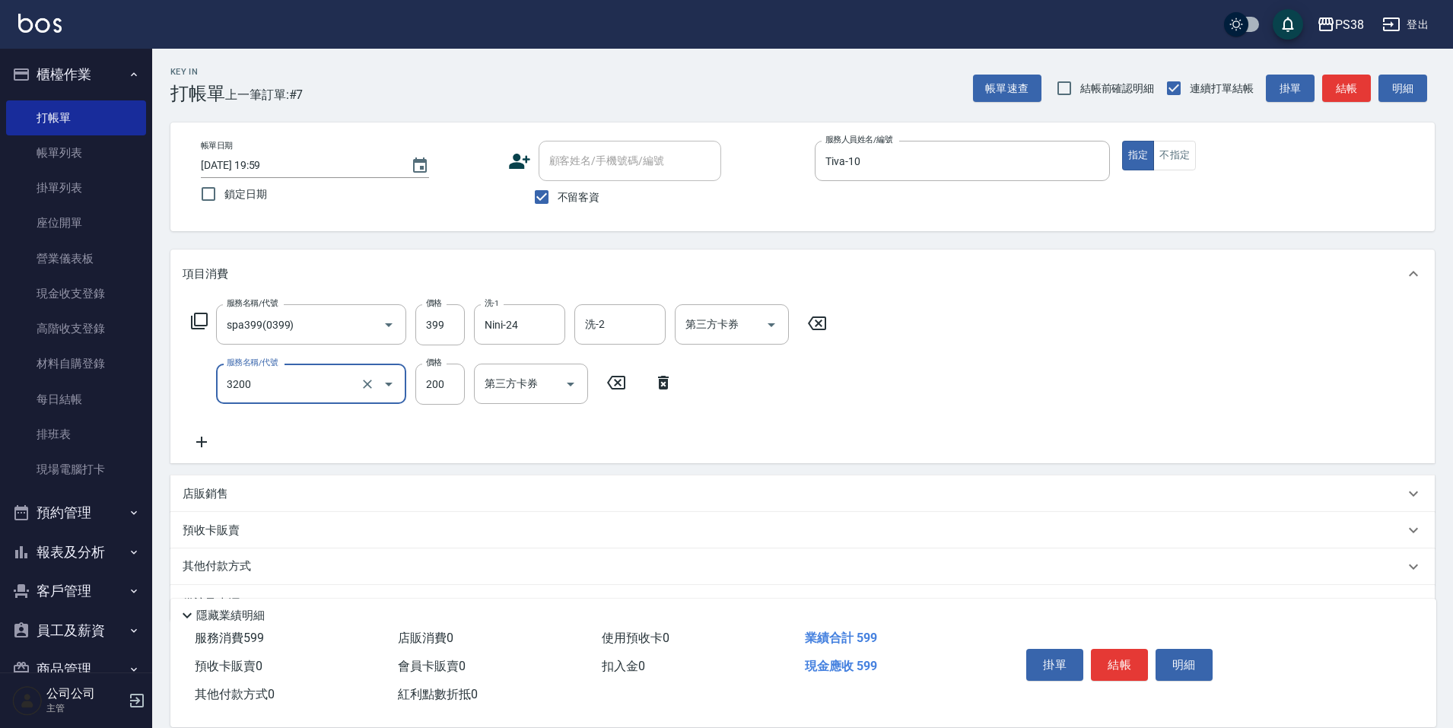
type input "自備護髮(3200)"
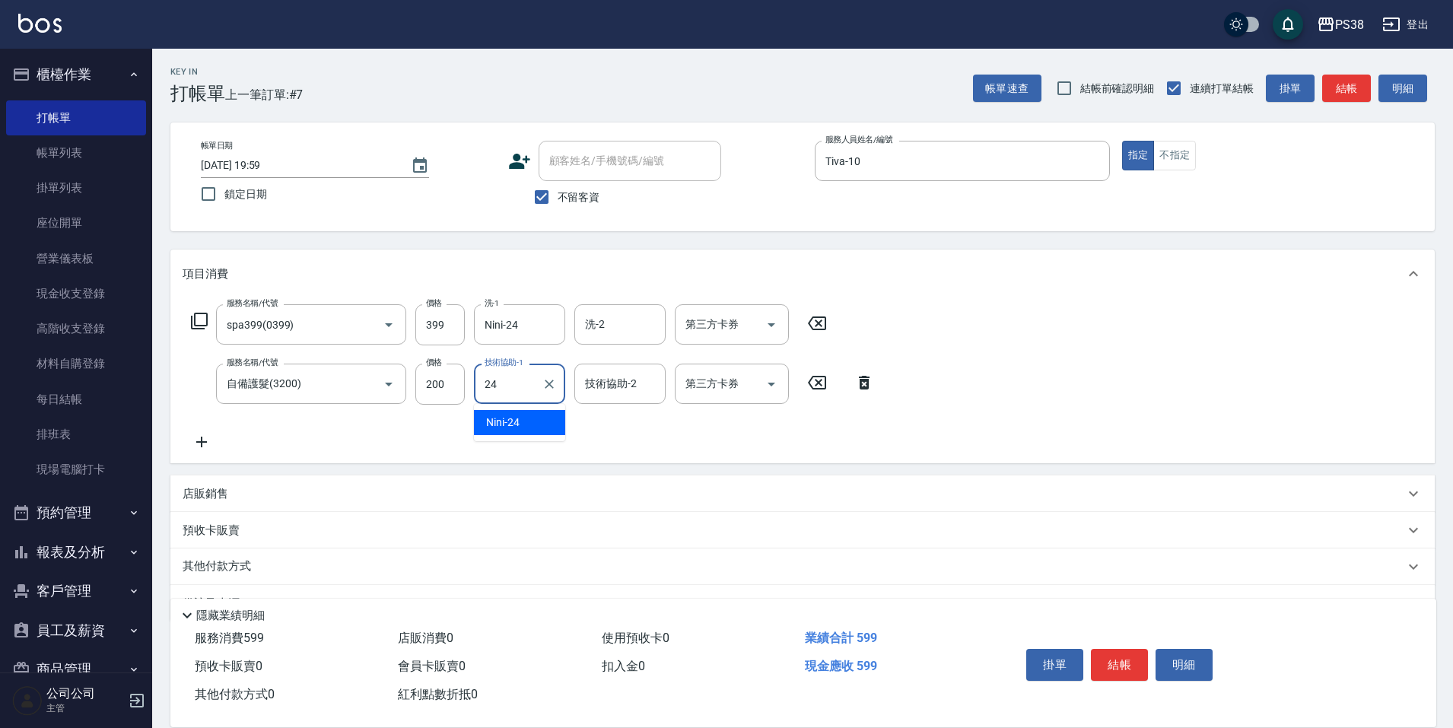
type input "Nini-24"
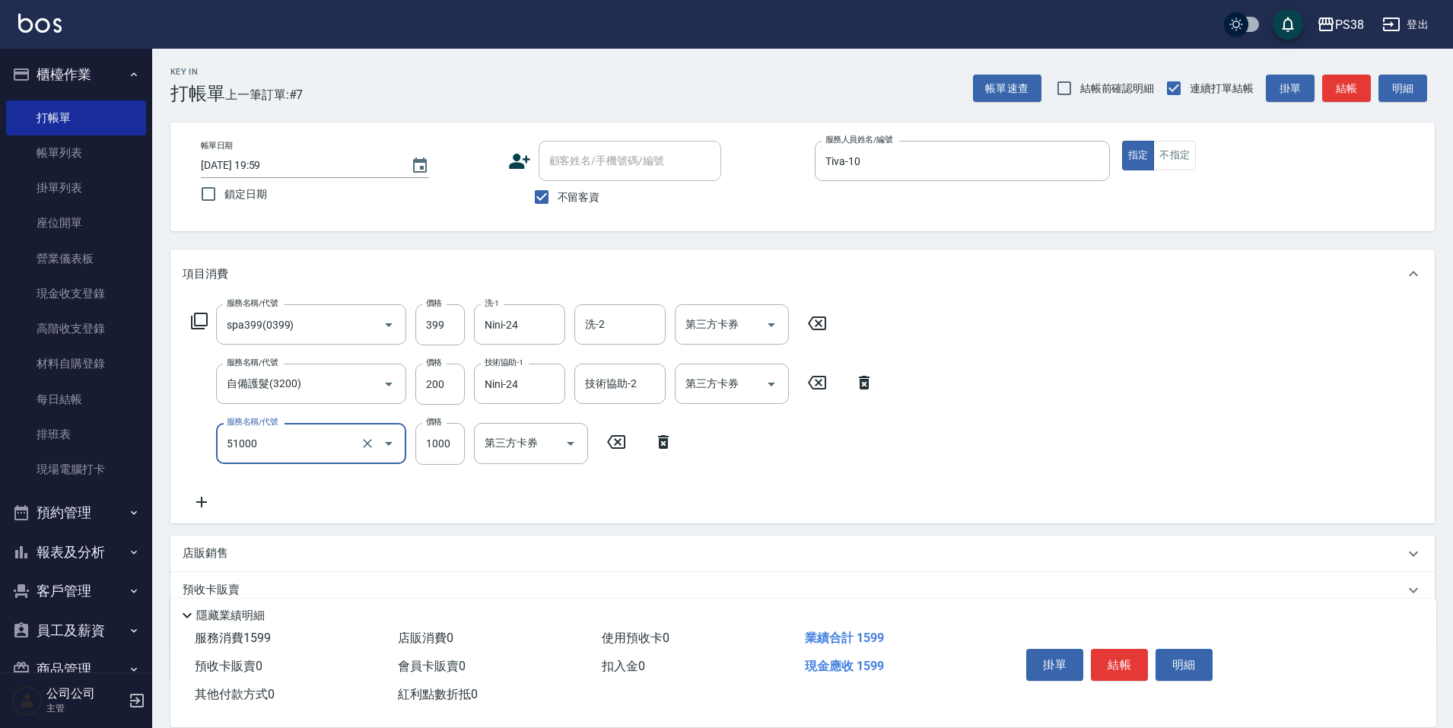
type input "染髮600以上(任意金額)(51000)"
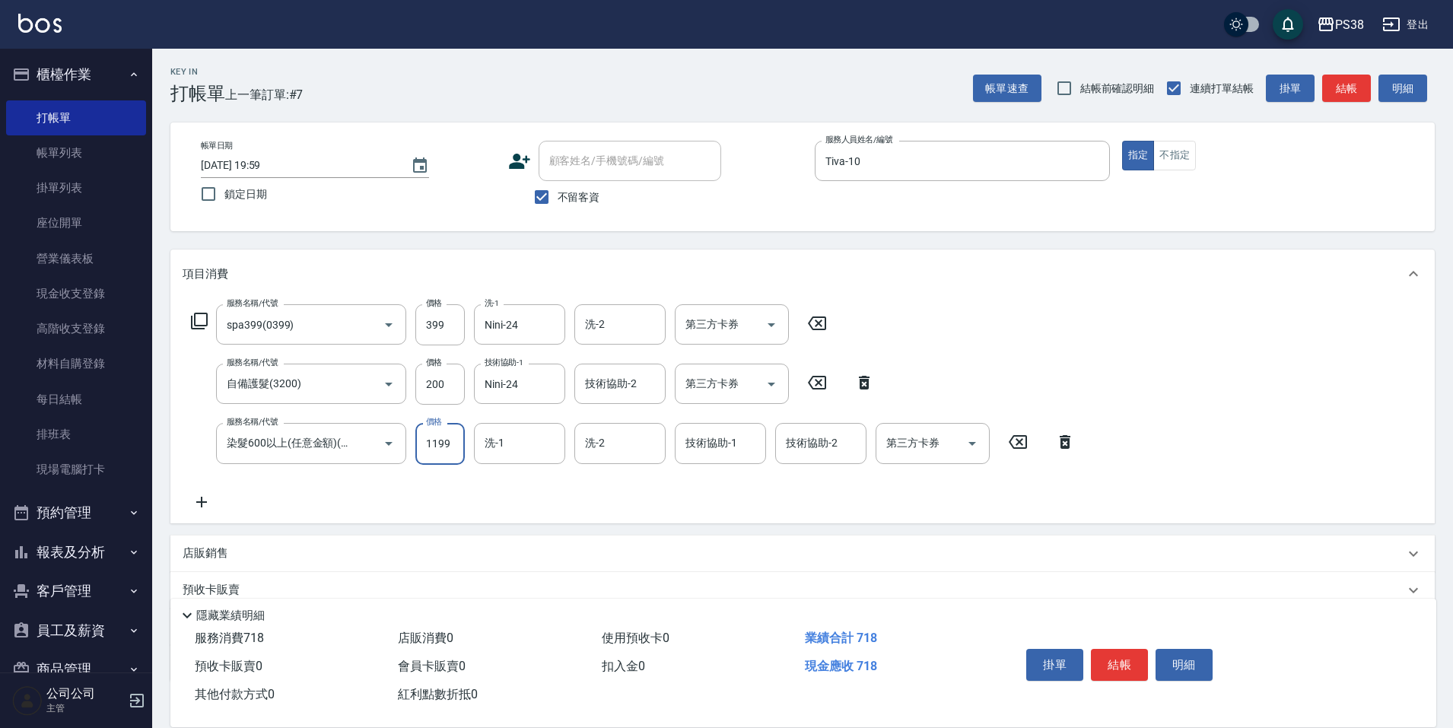
type input "1199"
type input "Nini-24"
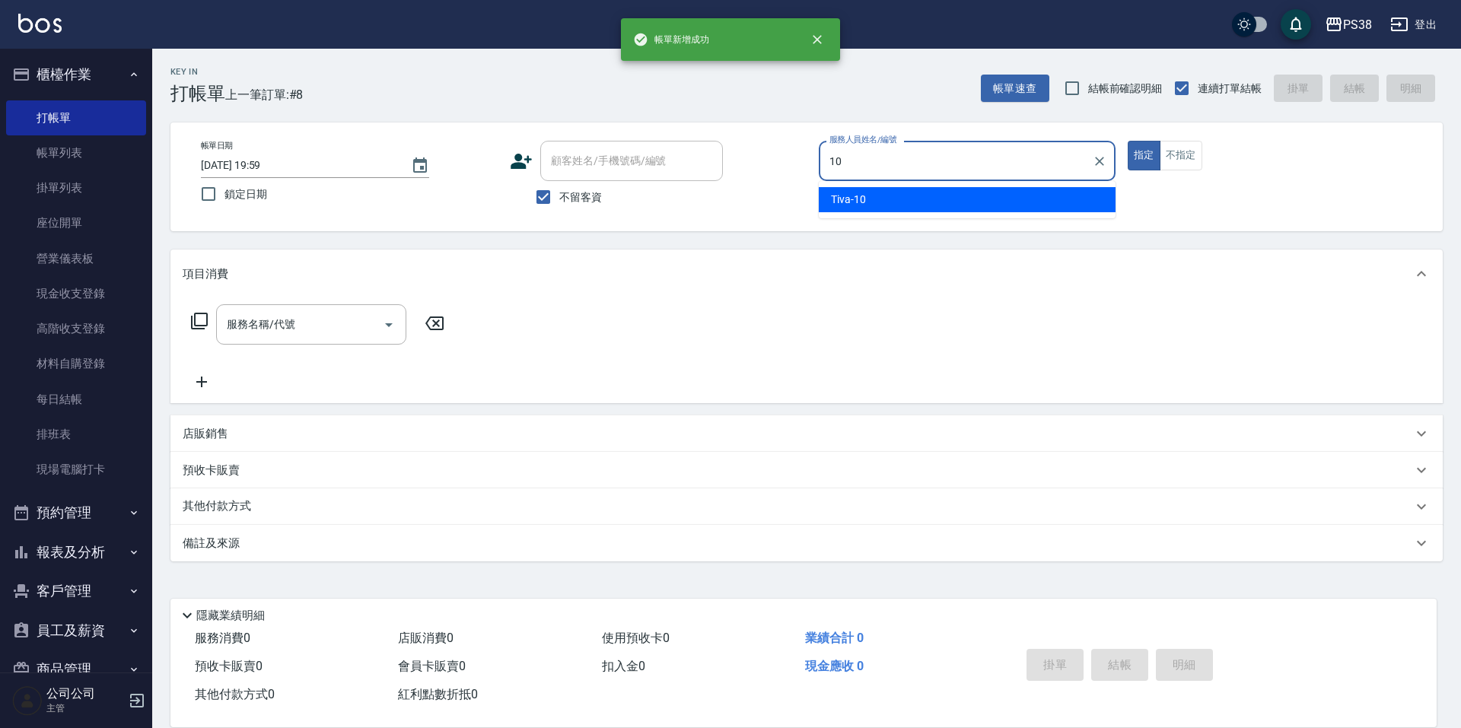
type input "Tiva-10"
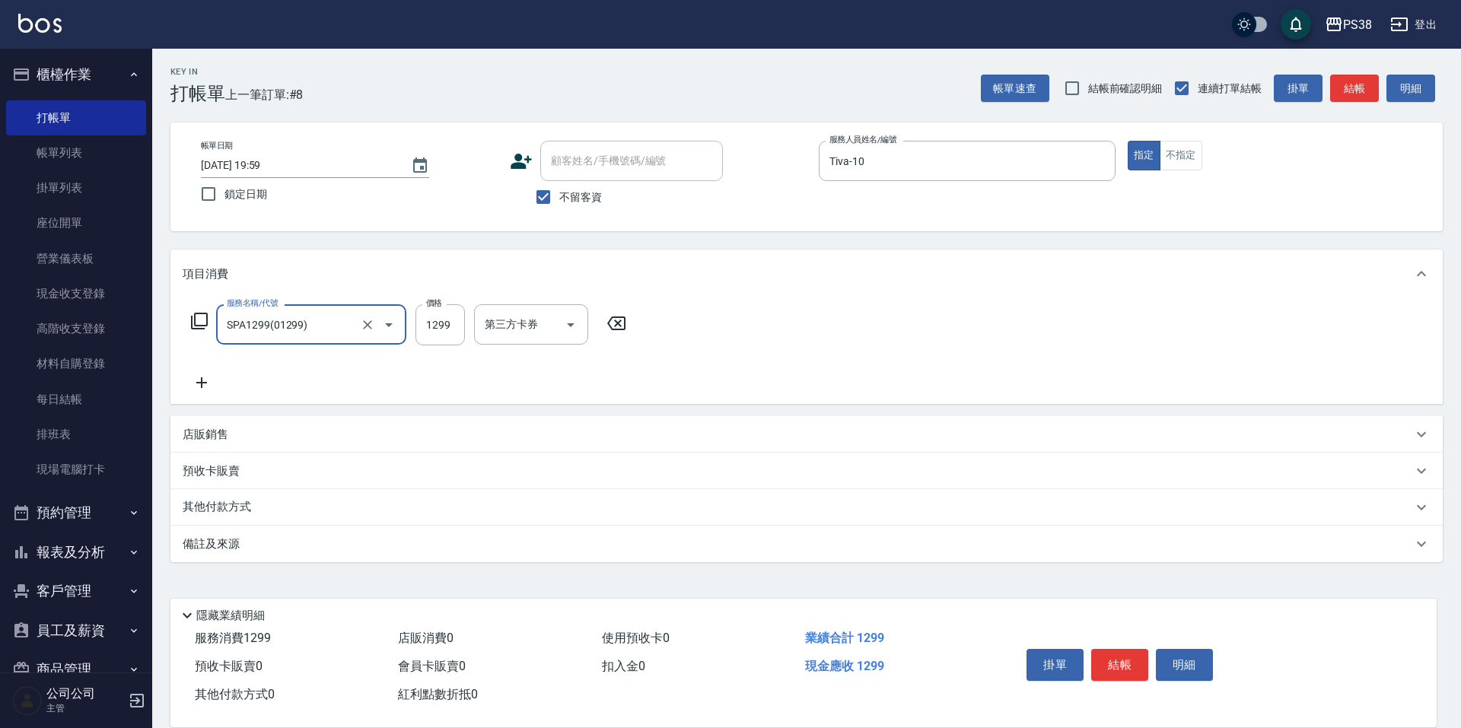
type input "SPA1299(01299)"
type input "1500"
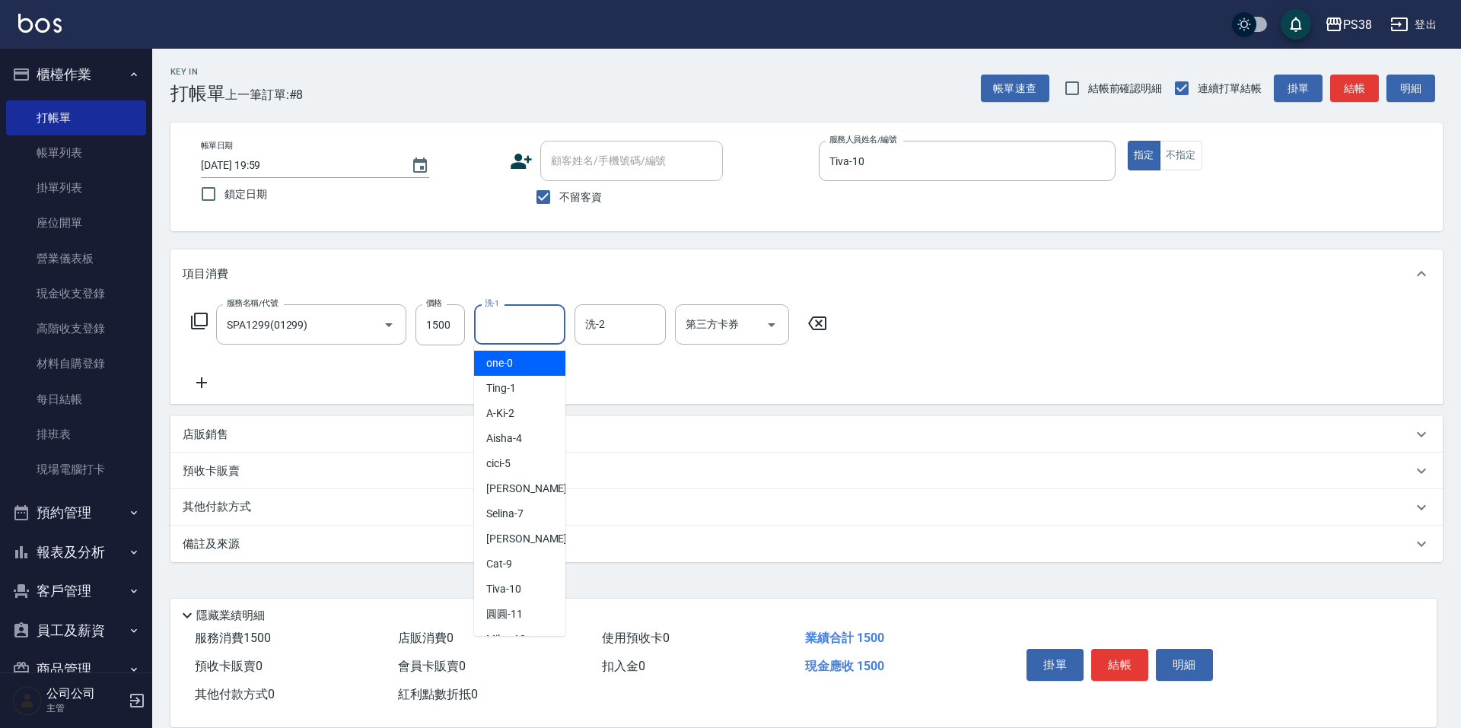
click at [523, 316] on input "洗-1" at bounding box center [520, 324] width 78 height 27
type input "Nini-24"
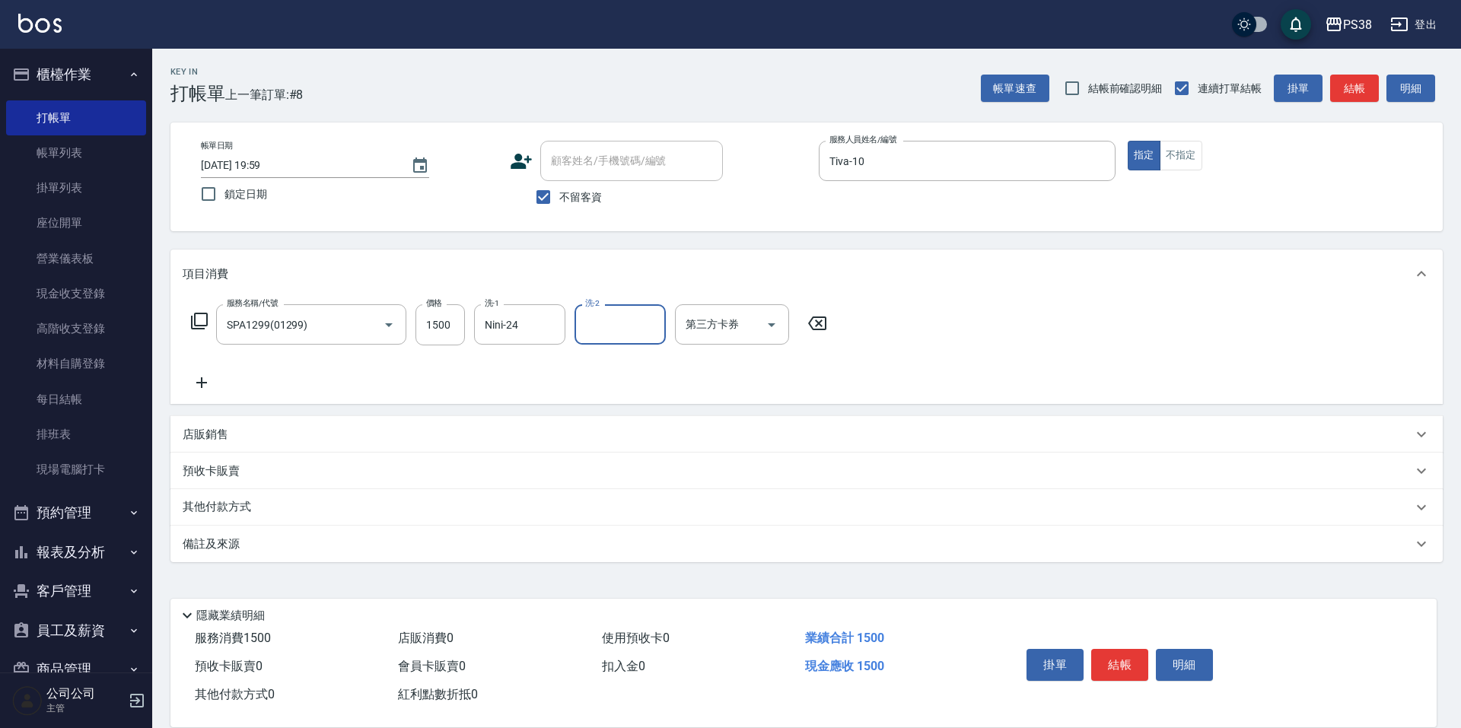
click at [208, 383] on icon at bounding box center [202, 383] width 38 height 18
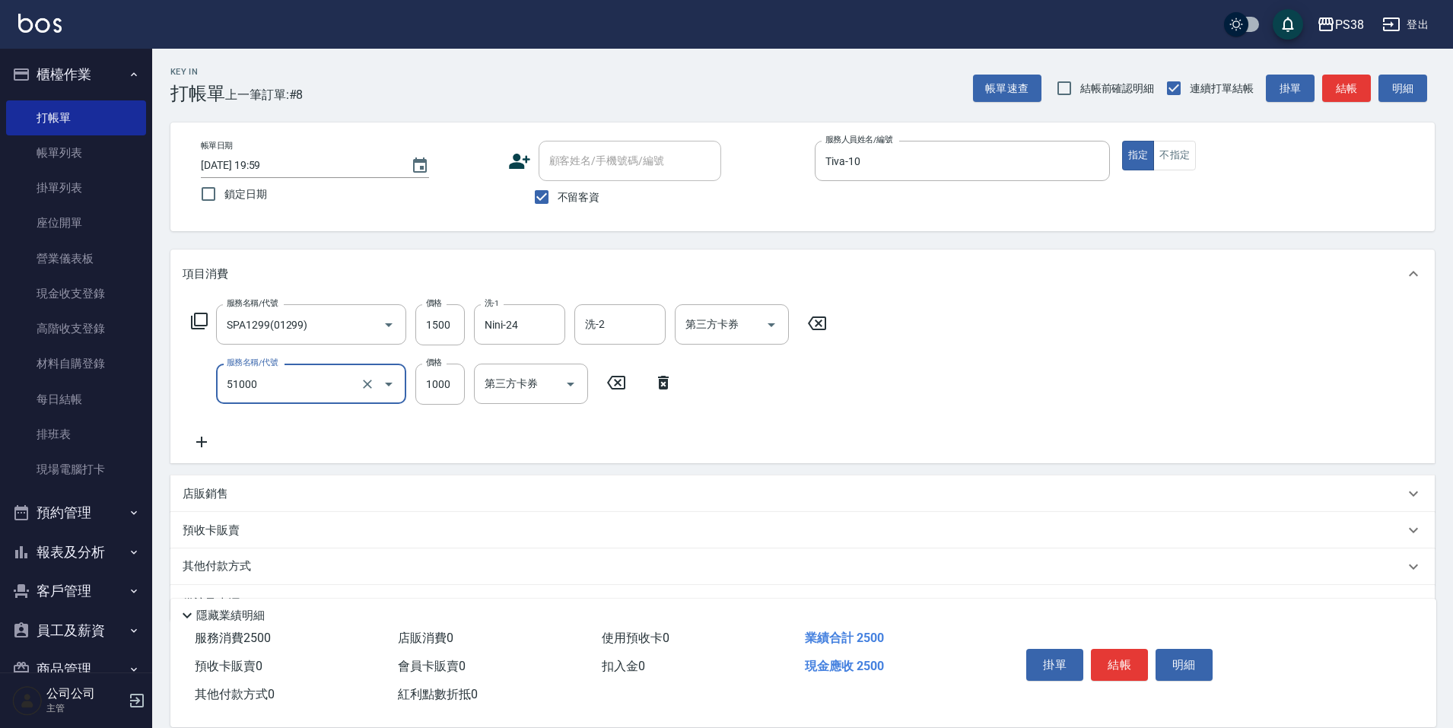
type input "染髮600以上(任意金額)(51000)"
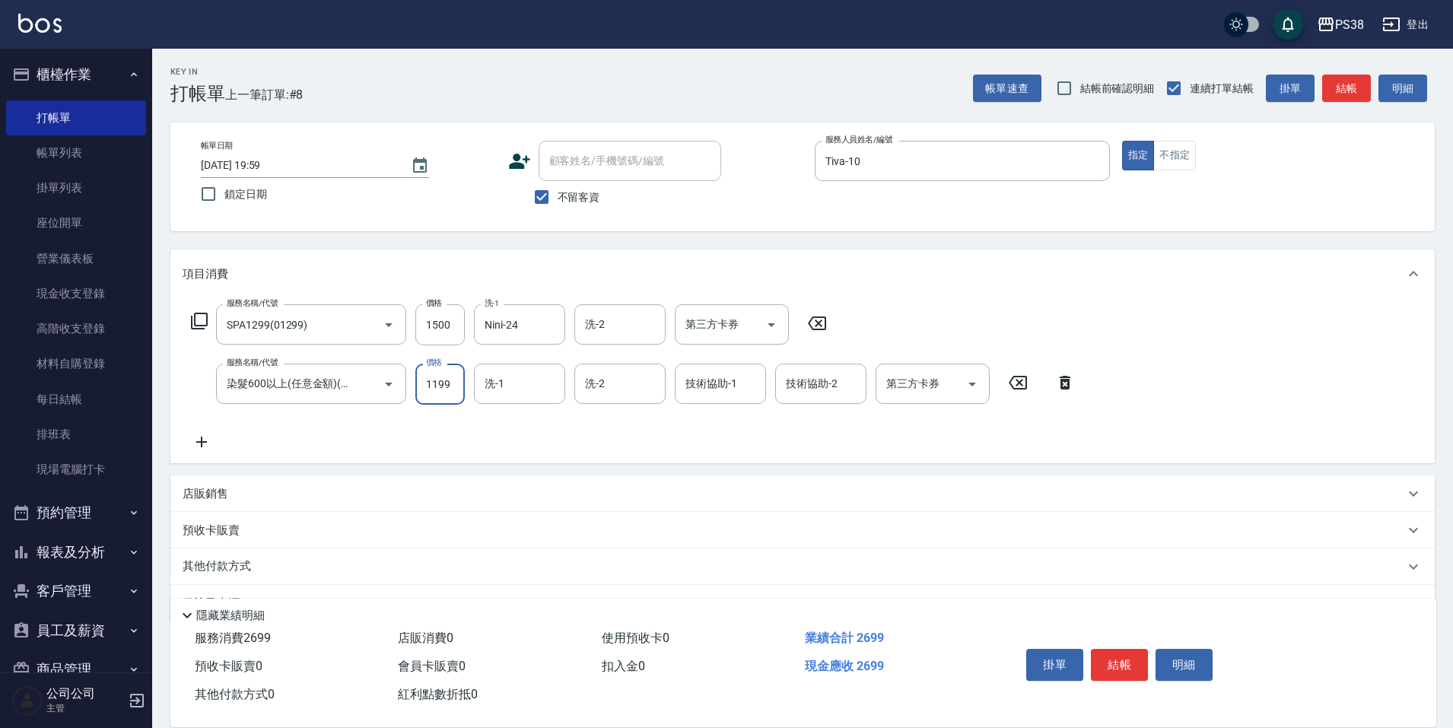
type input "1199"
type input "Nini-24"
click at [438, 384] on input "1199" at bounding box center [439, 384] width 49 height 41
type input "1200"
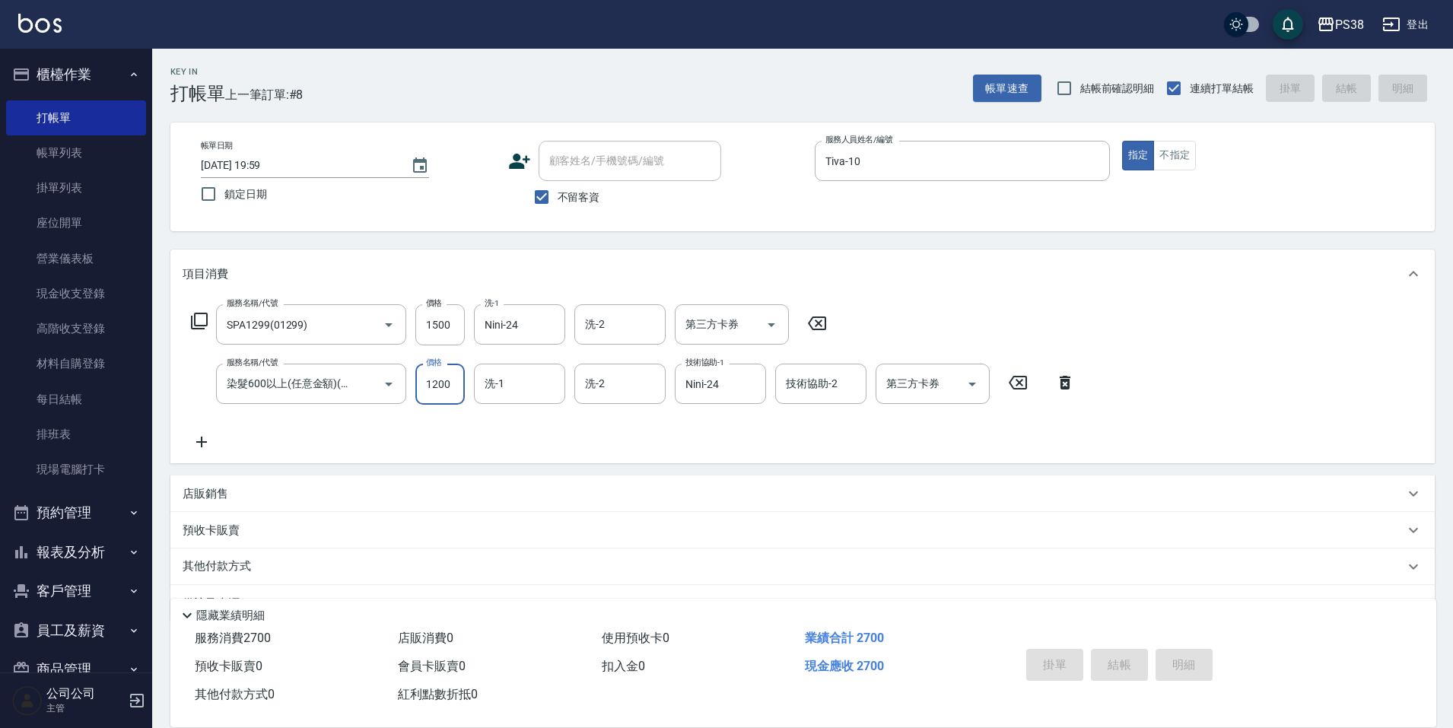
type input "[DATE] 20:00"
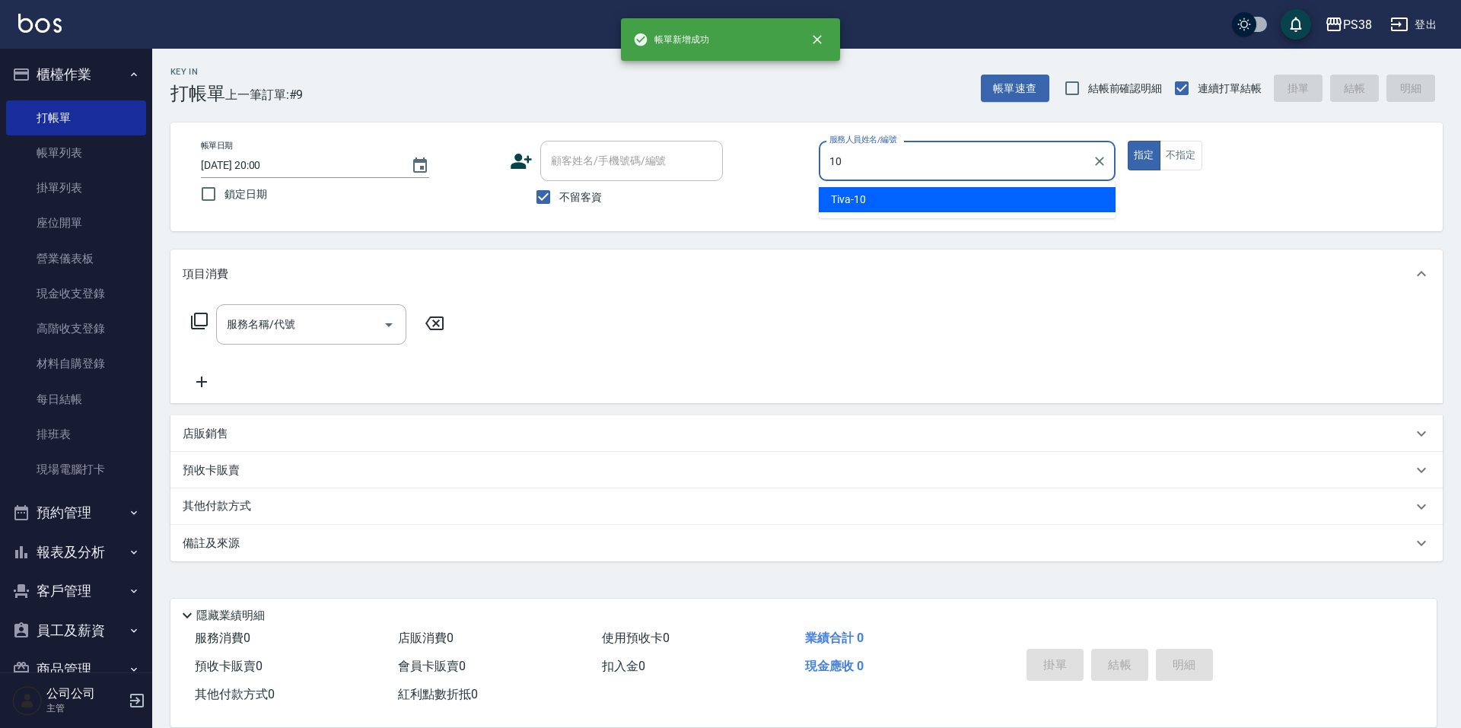
type input "Tiva-10"
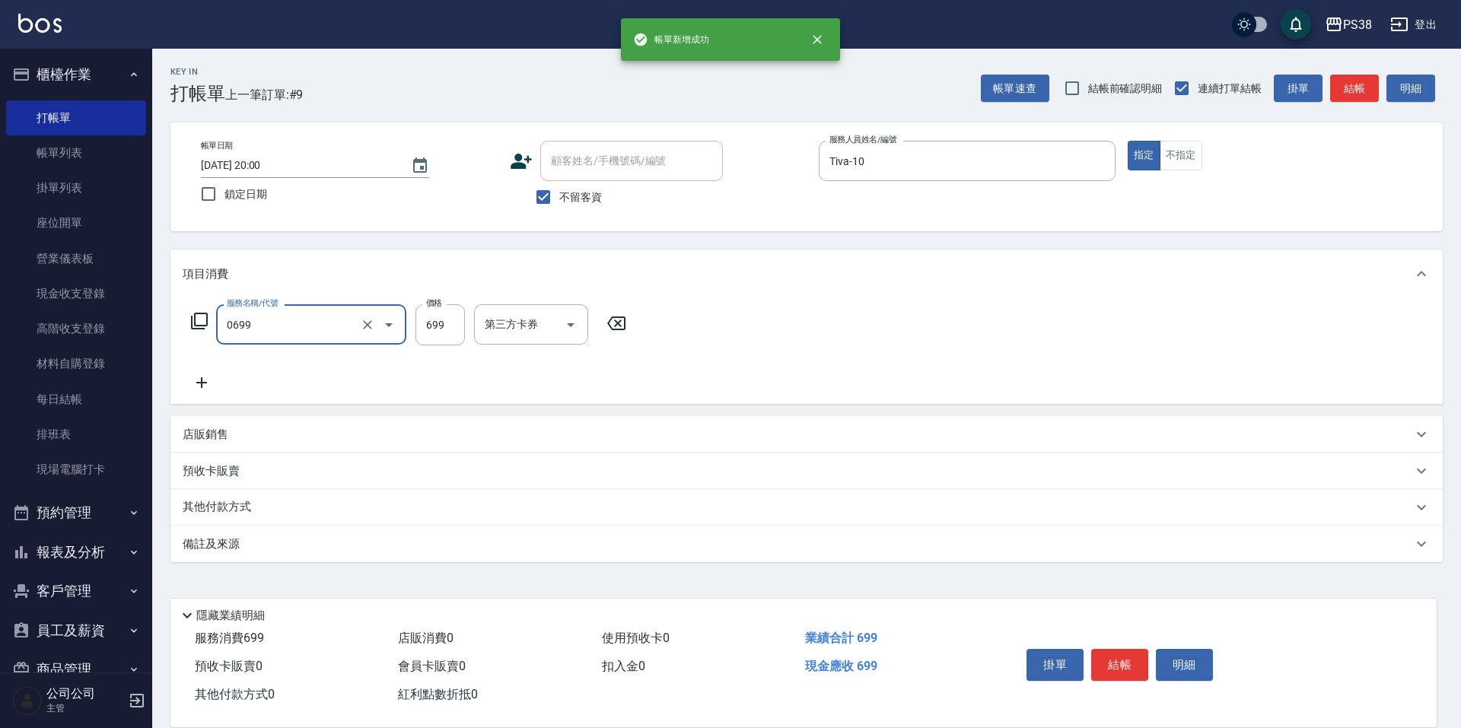
type input "spa699(0699)"
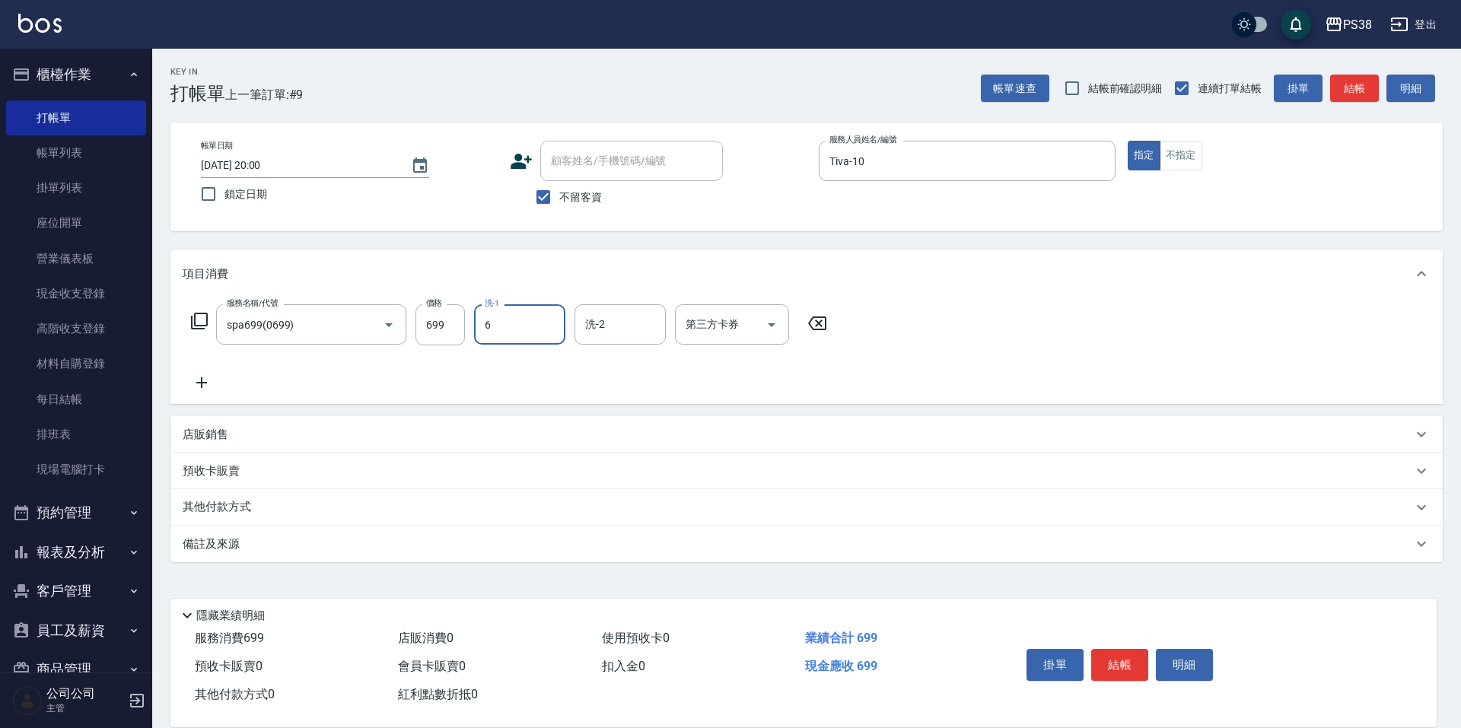
type input "[PERSON_NAME]-6"
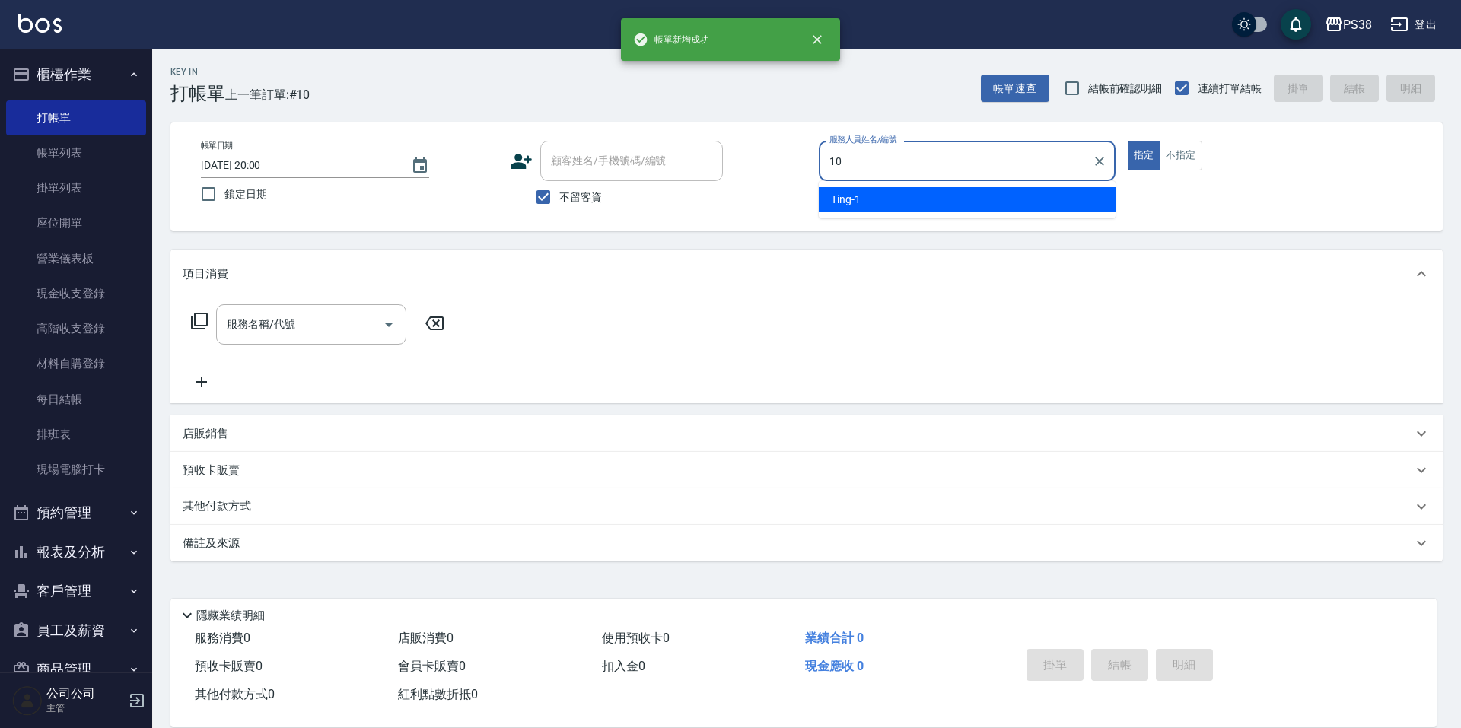
type input "Tiva-10"
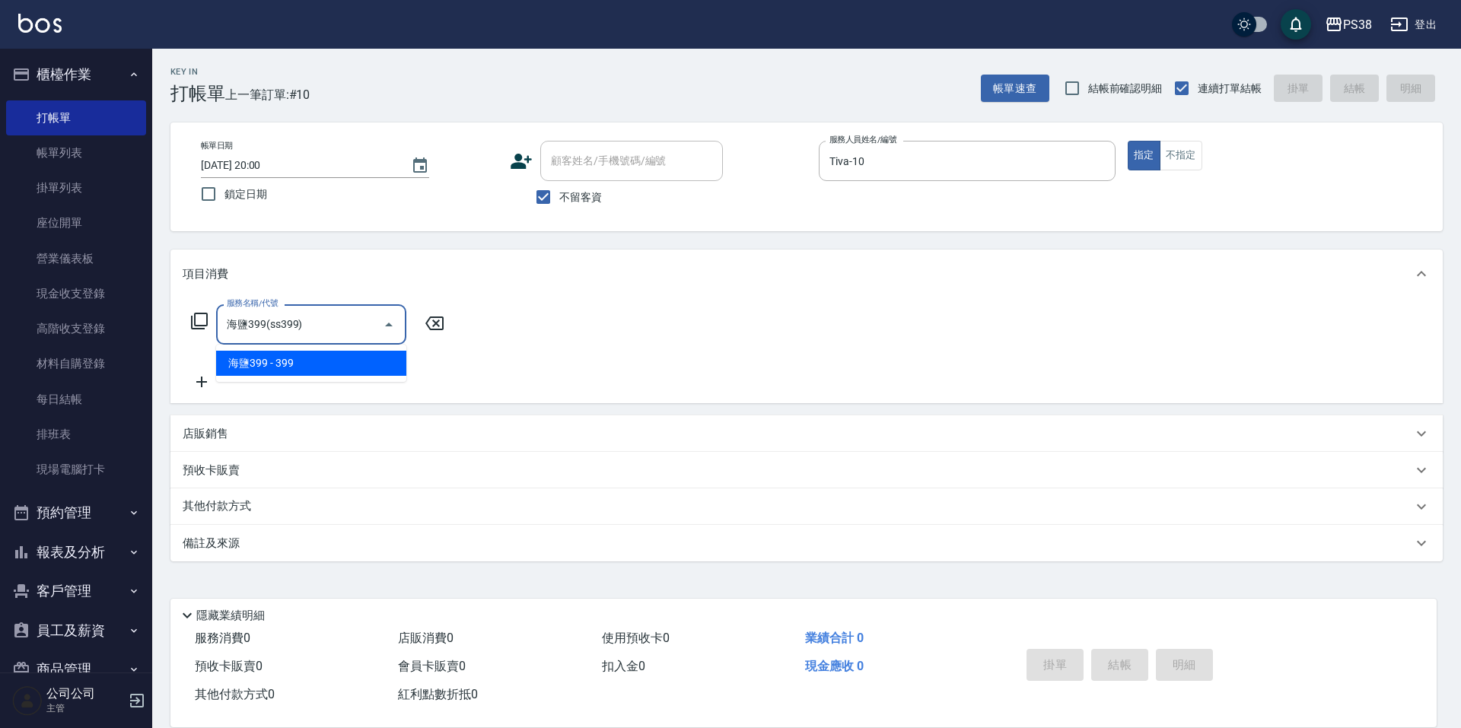
type input "海鹽399(ss399)"
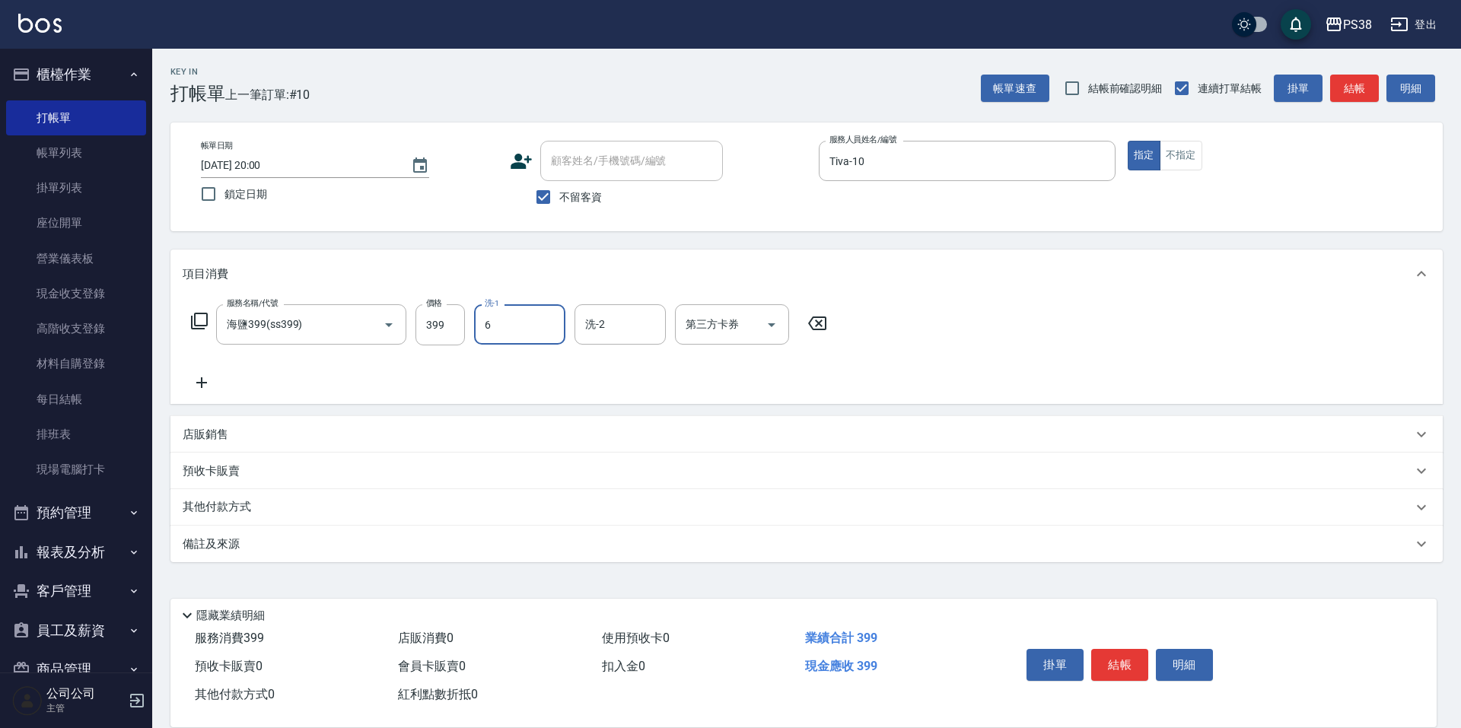
type input "[PERSON_NAME]-6"
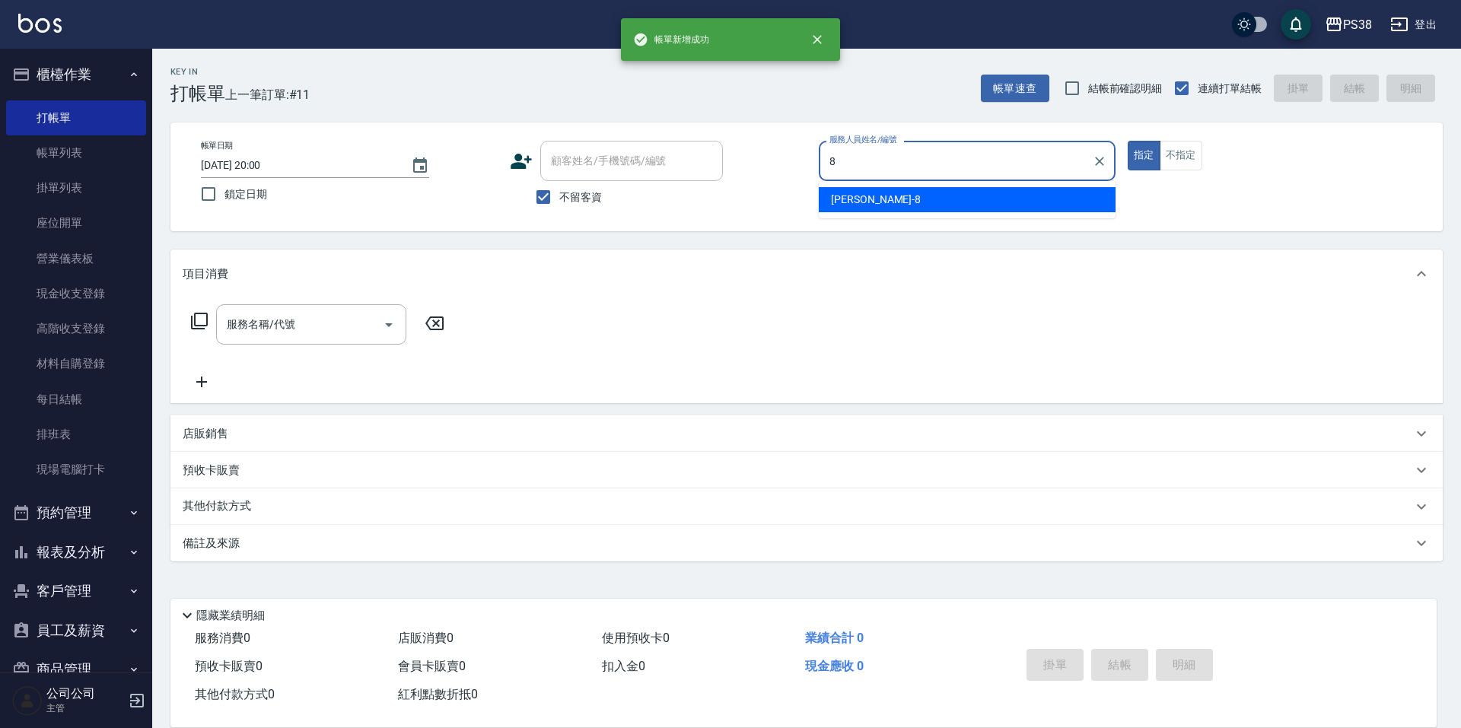
type input "mika-8"
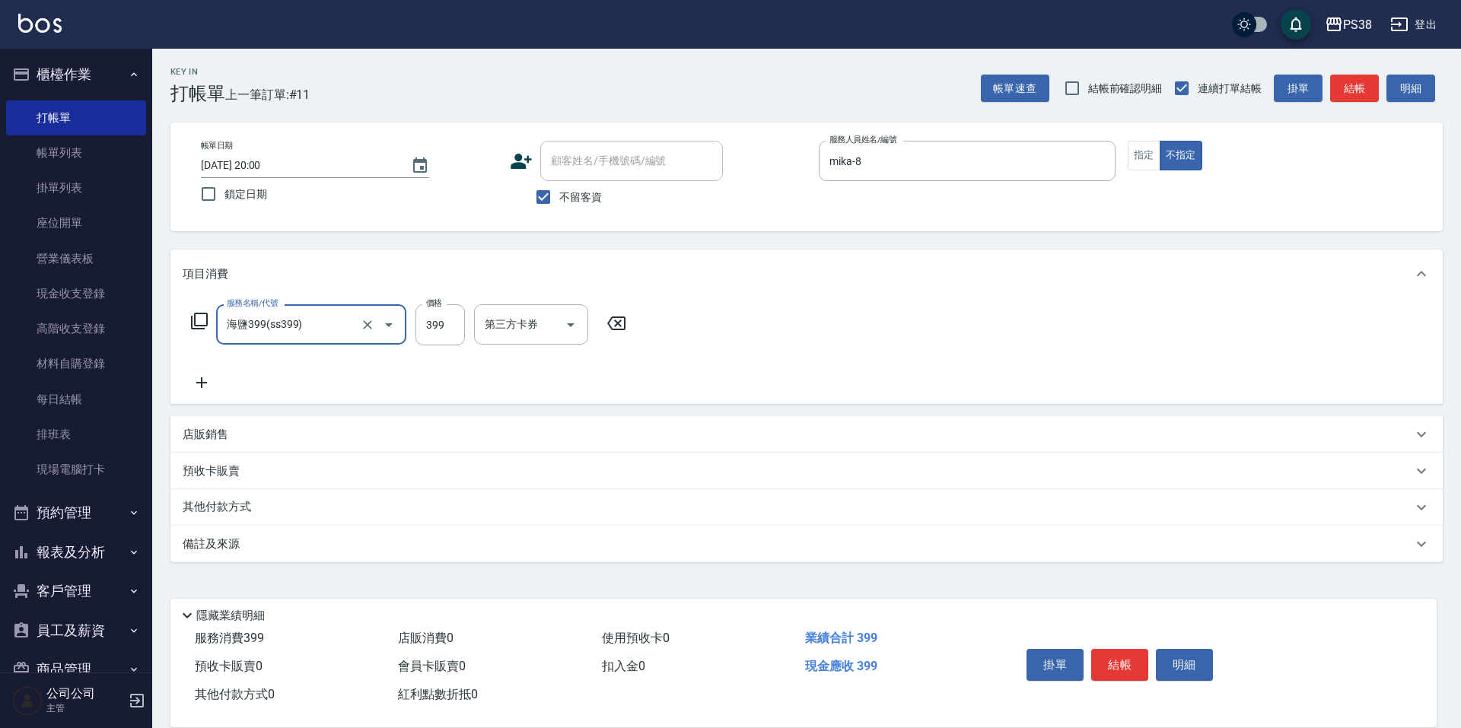
type input "海鹽399(ss399)"
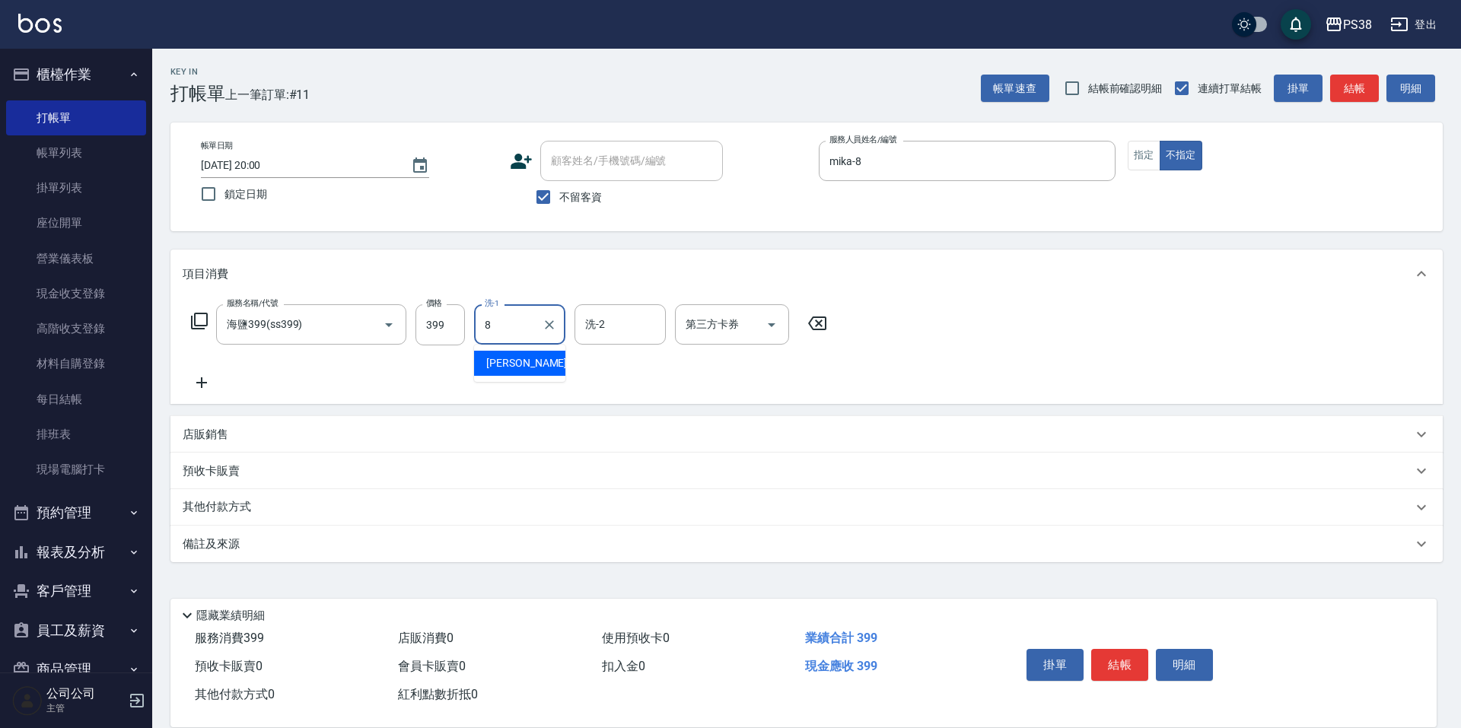
type input "mika-8"
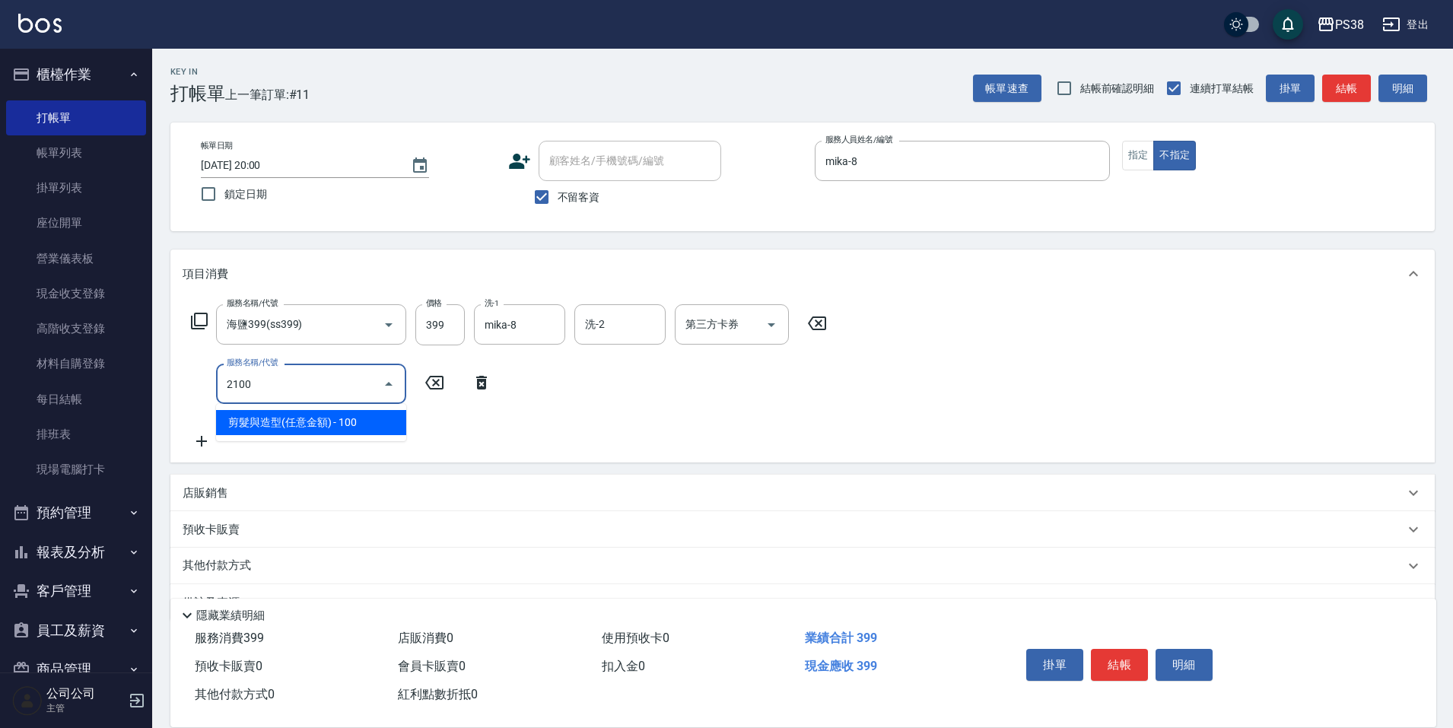
type input "剪髮與造型(任意金額)(2100)"
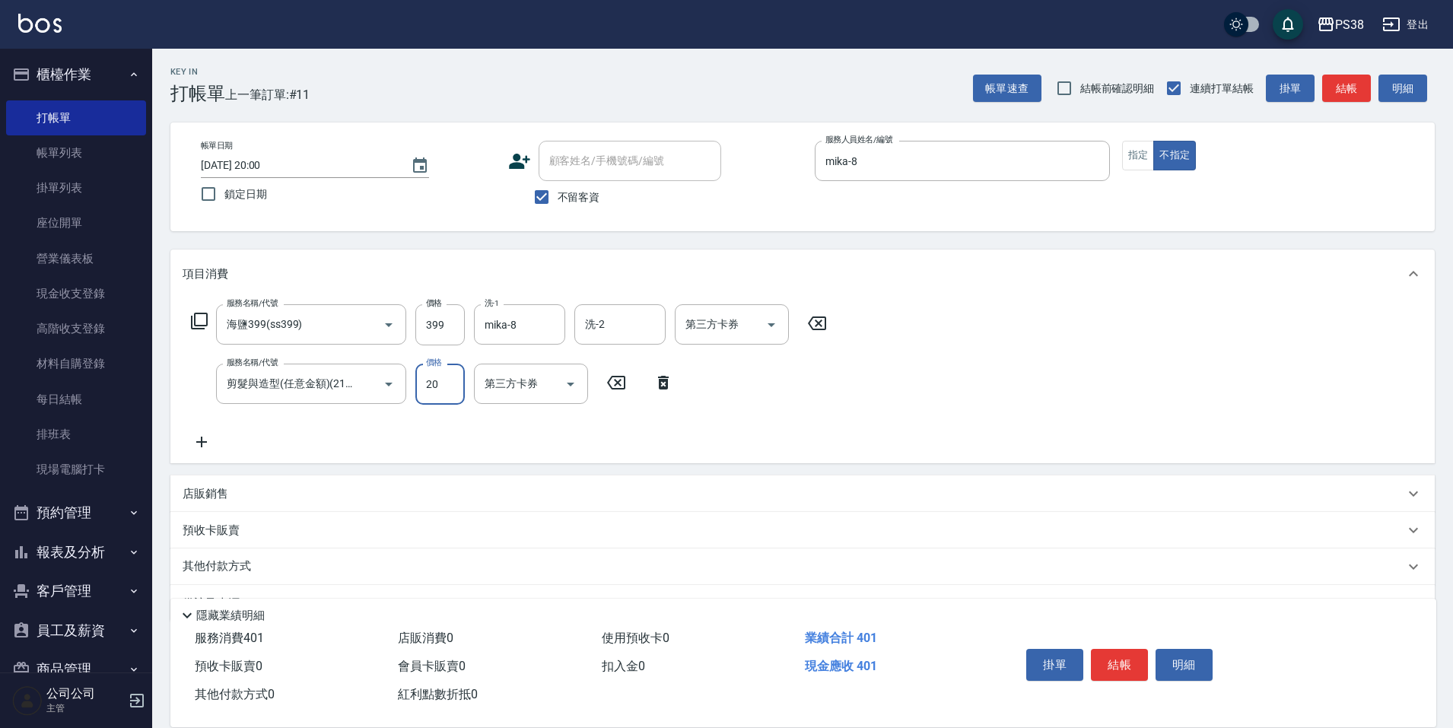
type input "200"
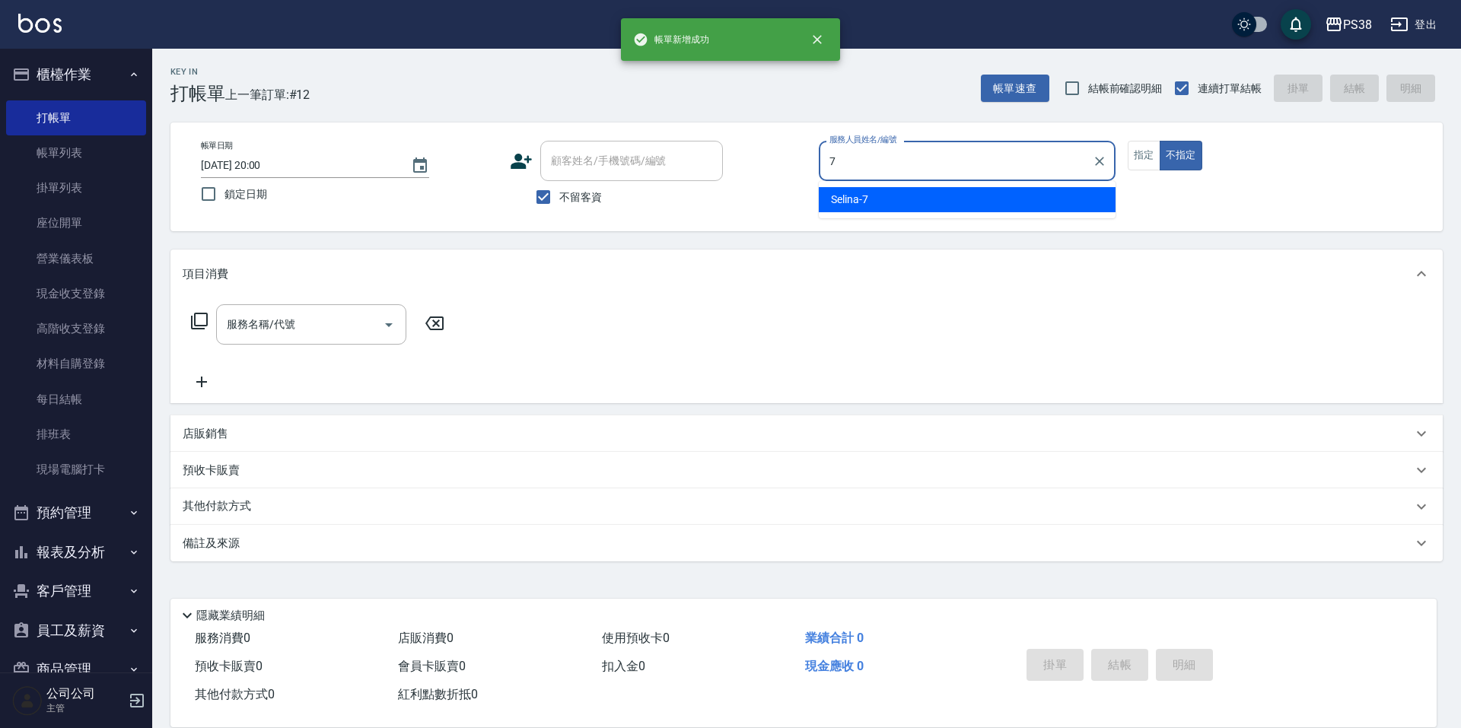
type input "Selina-7"
type button "false"
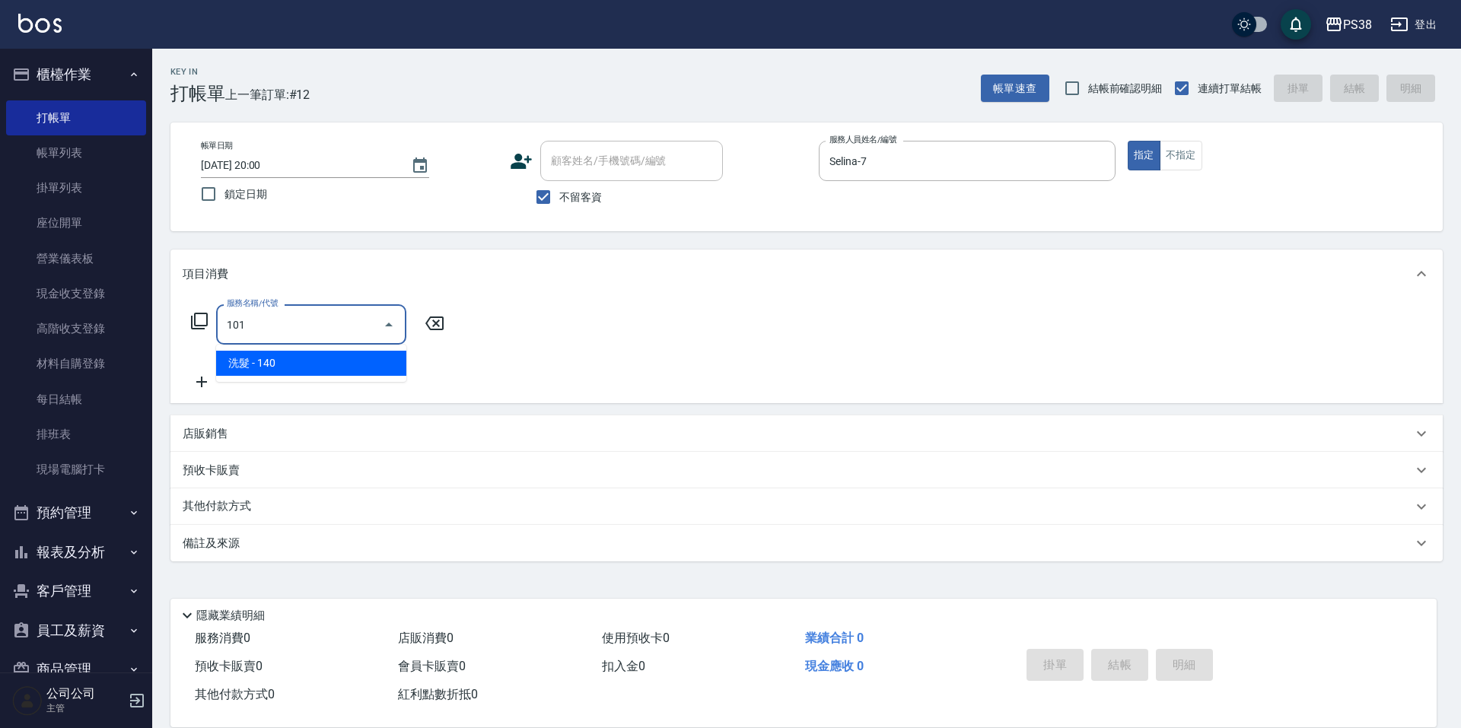
type input "洗髮(101)"
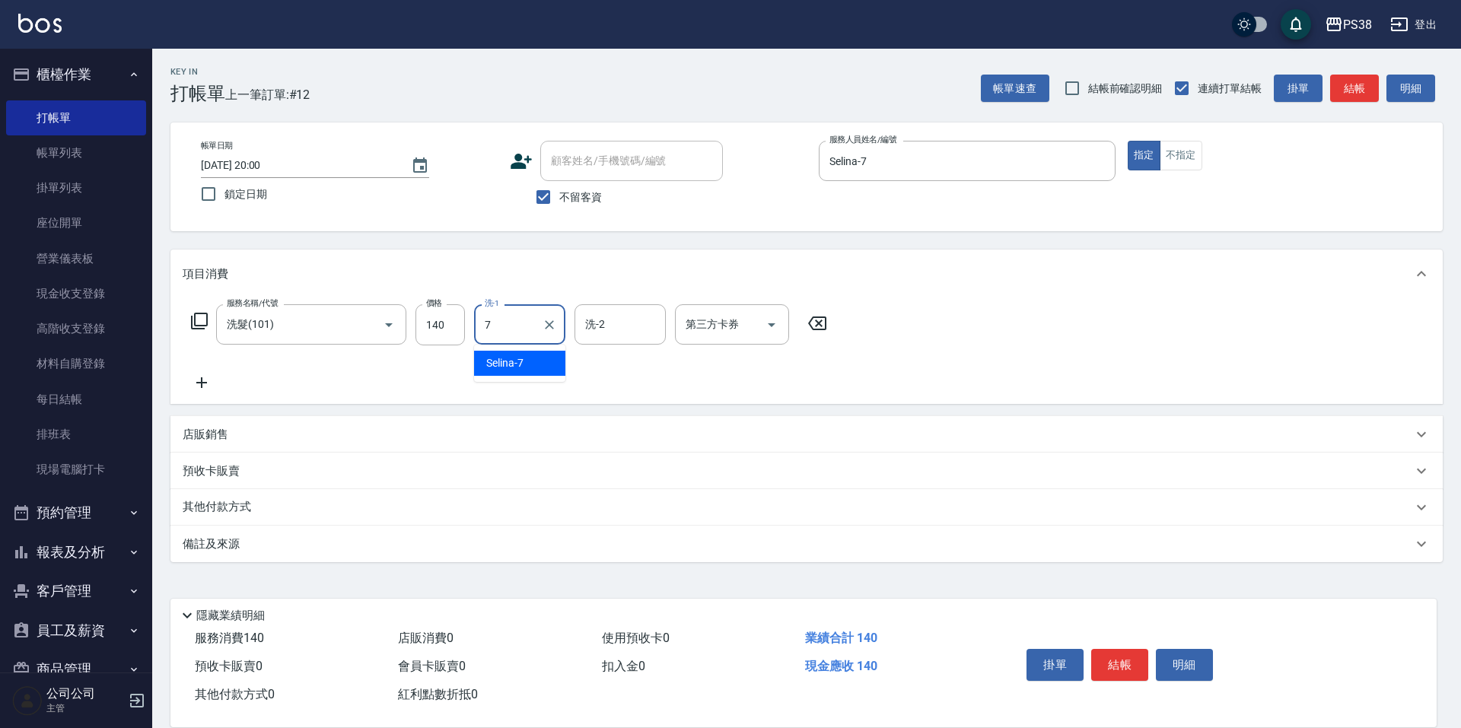
type input "Selina-7"
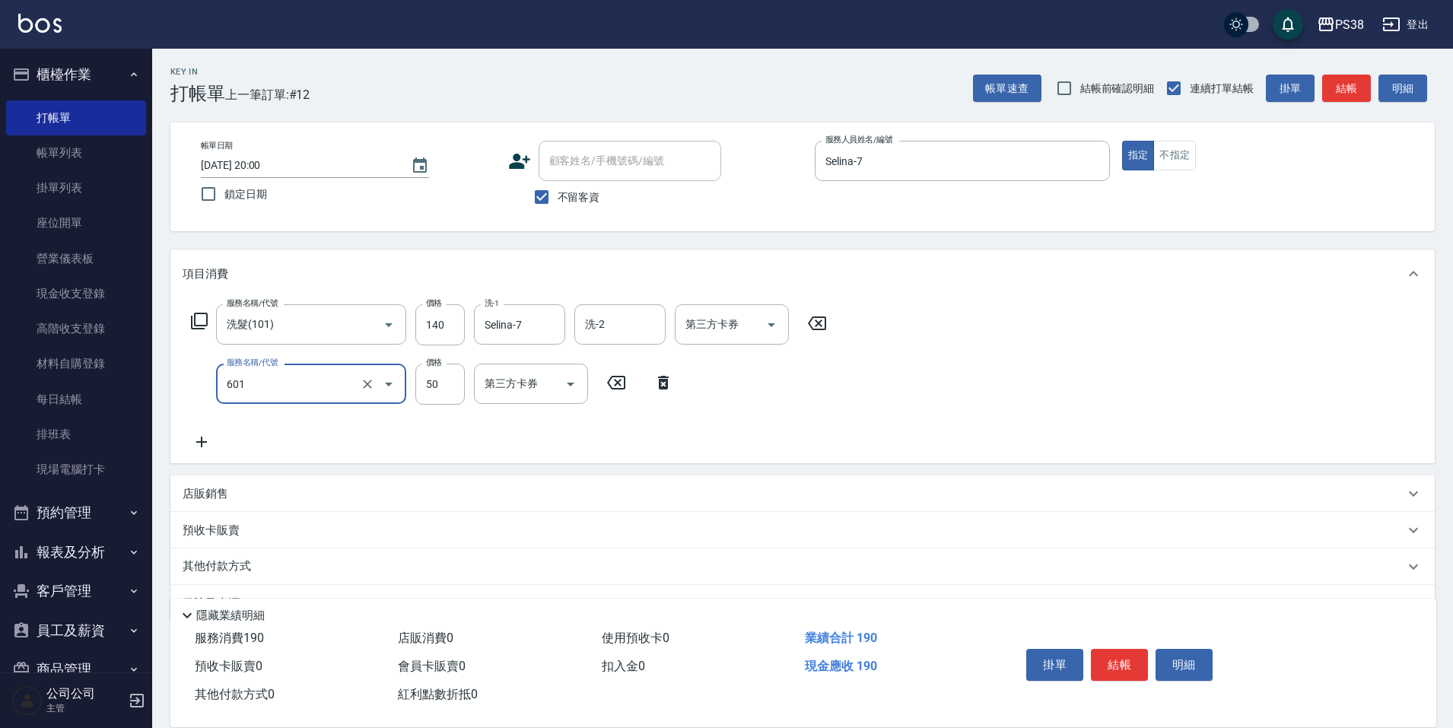
type input "精油50(601)"
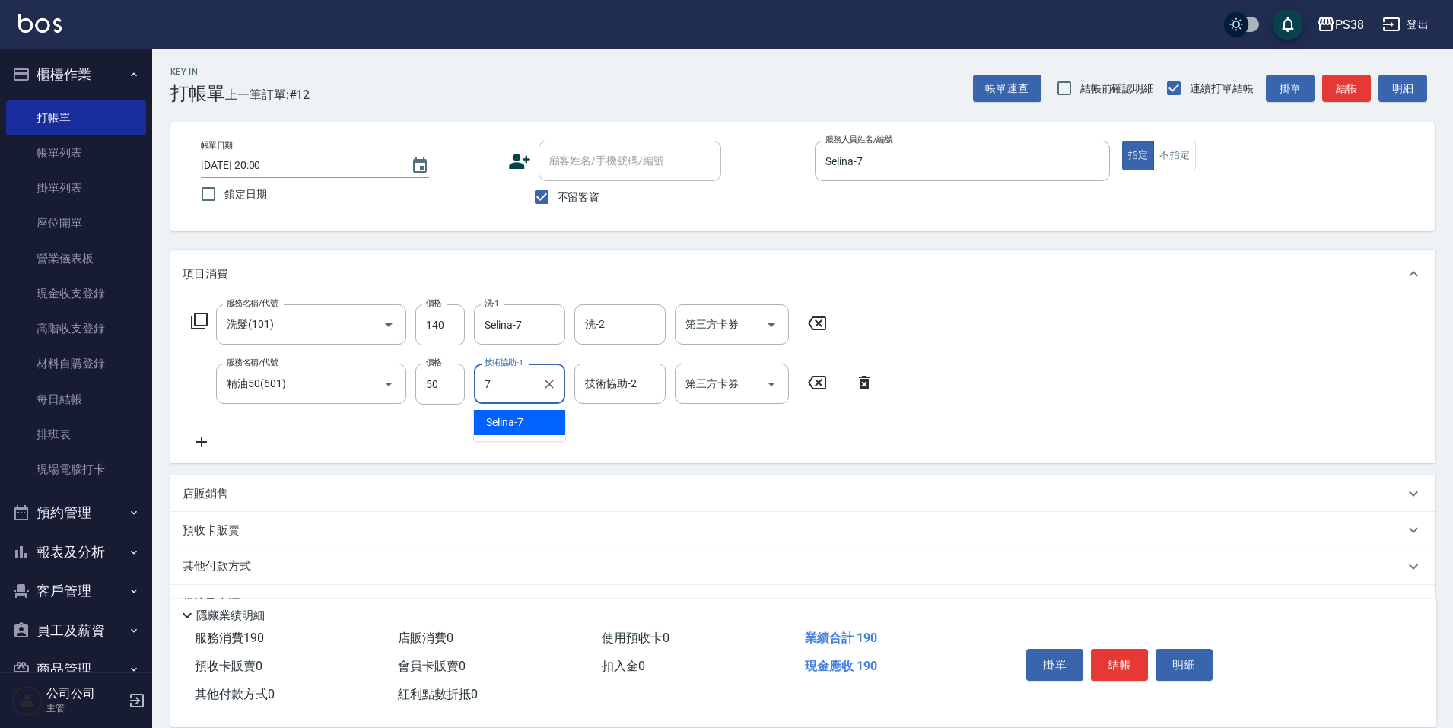
type input "Selina-7"
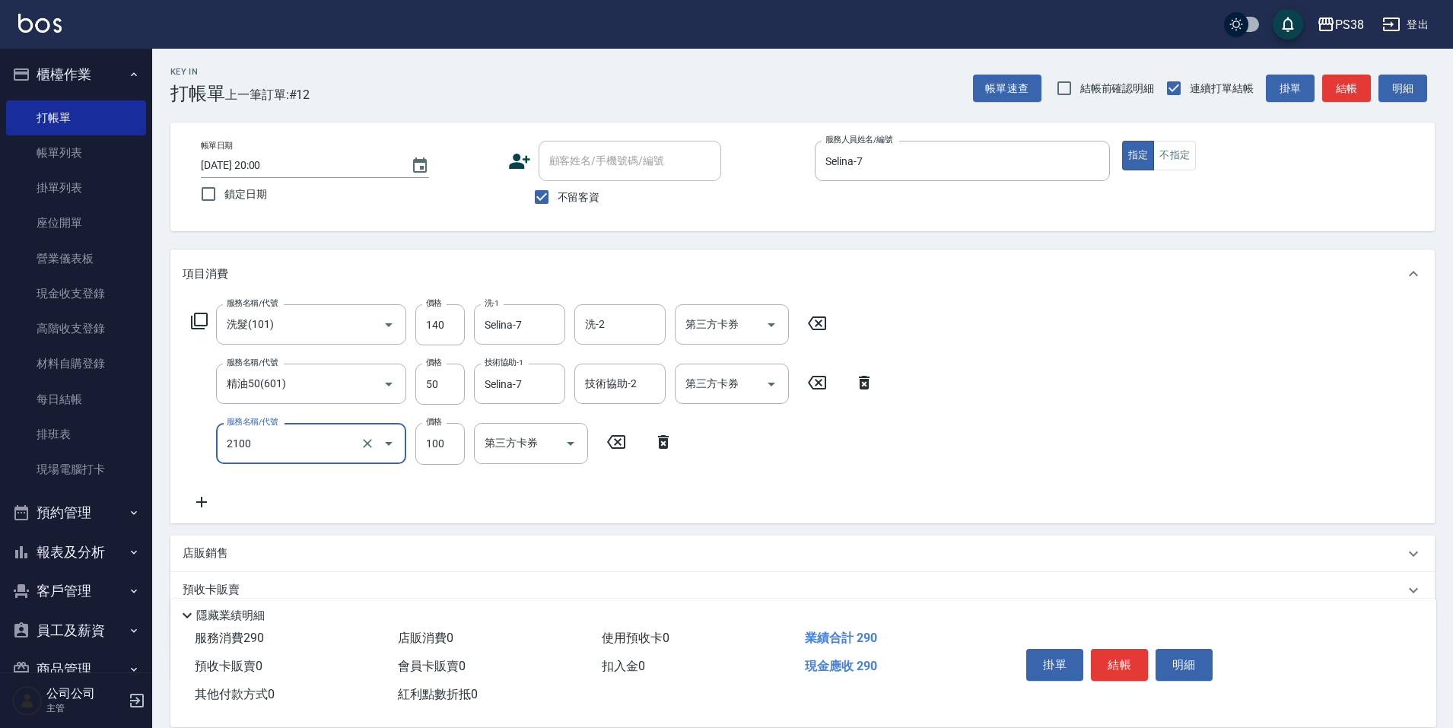
type input "剪髮與造型(任意金額)(2100)"
click at [436, 443] on input "160" at bounding box center [439, 443] width 49 height 41
type input "260"
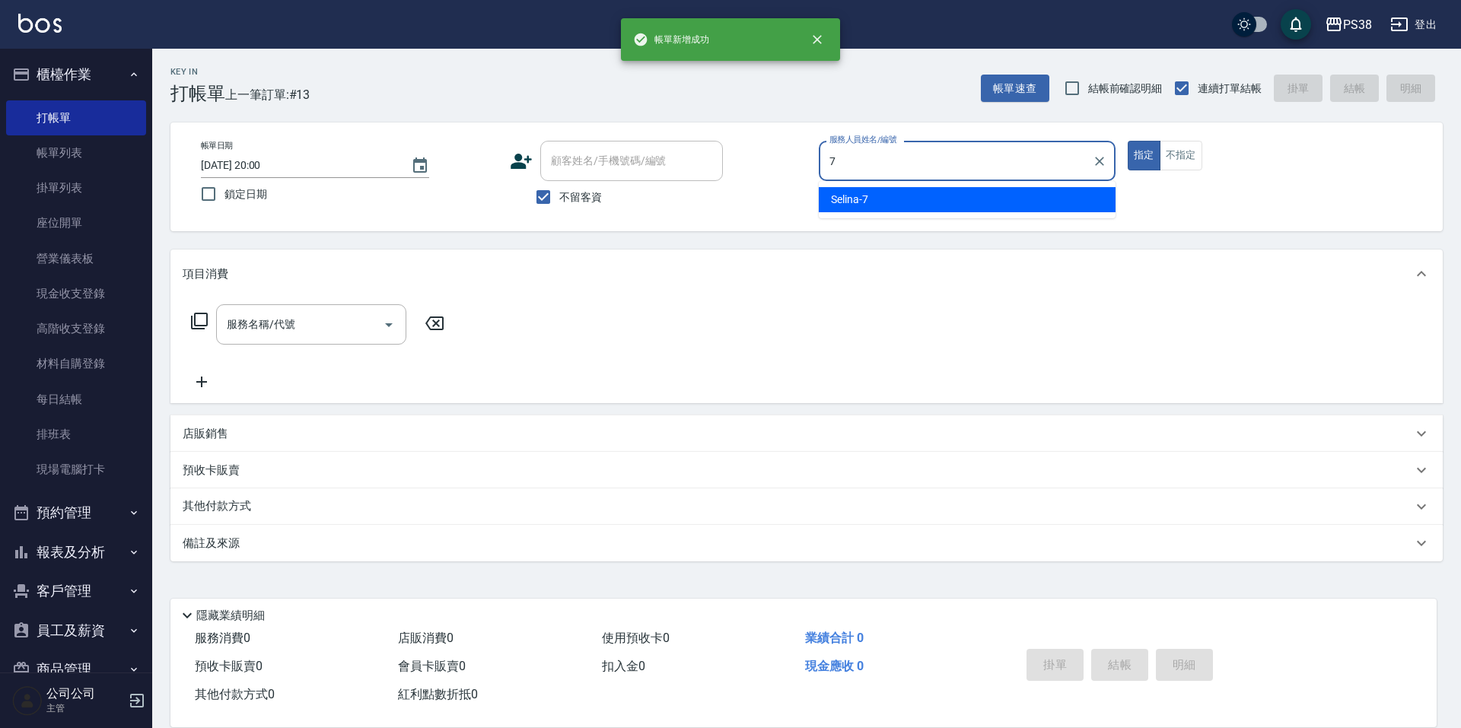
type input "Selina-7"
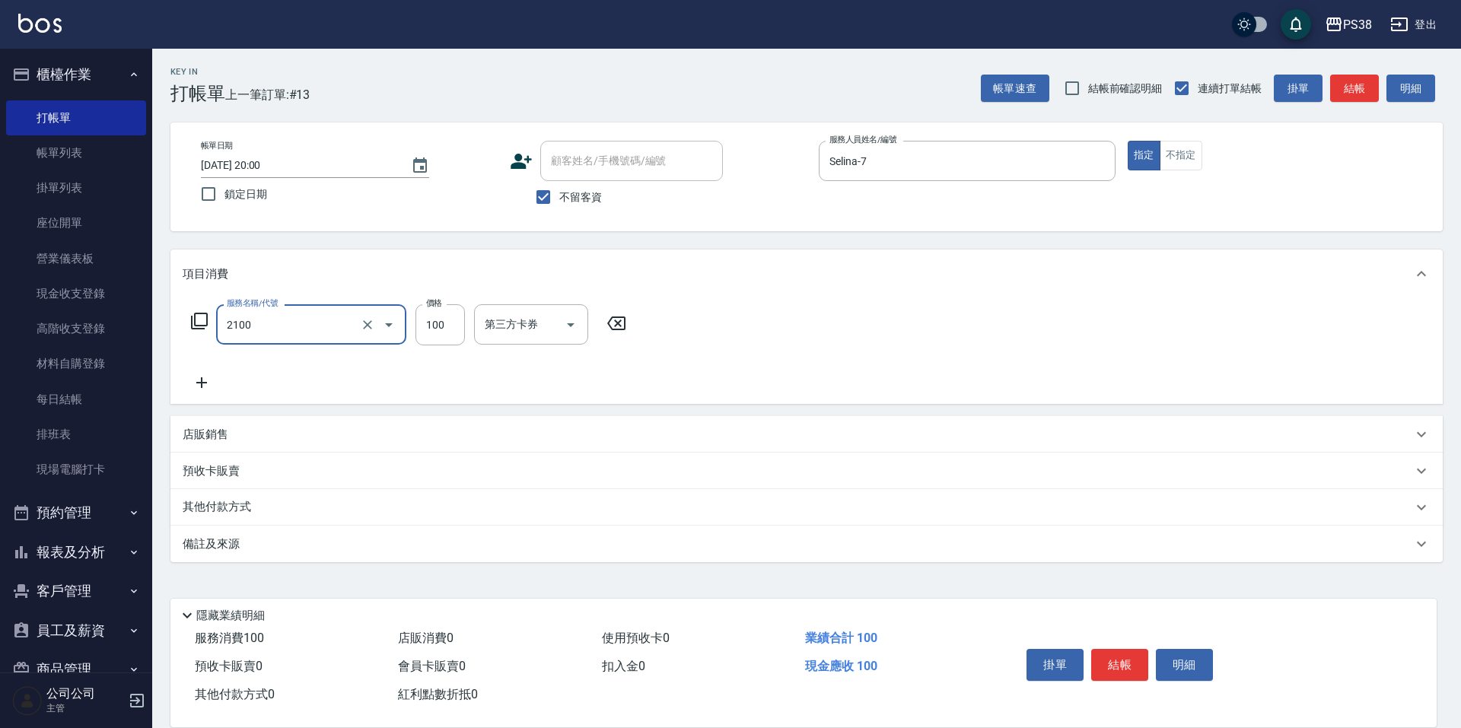
type input "剪髮與造型(任意金額)(2100)"
type input "300"
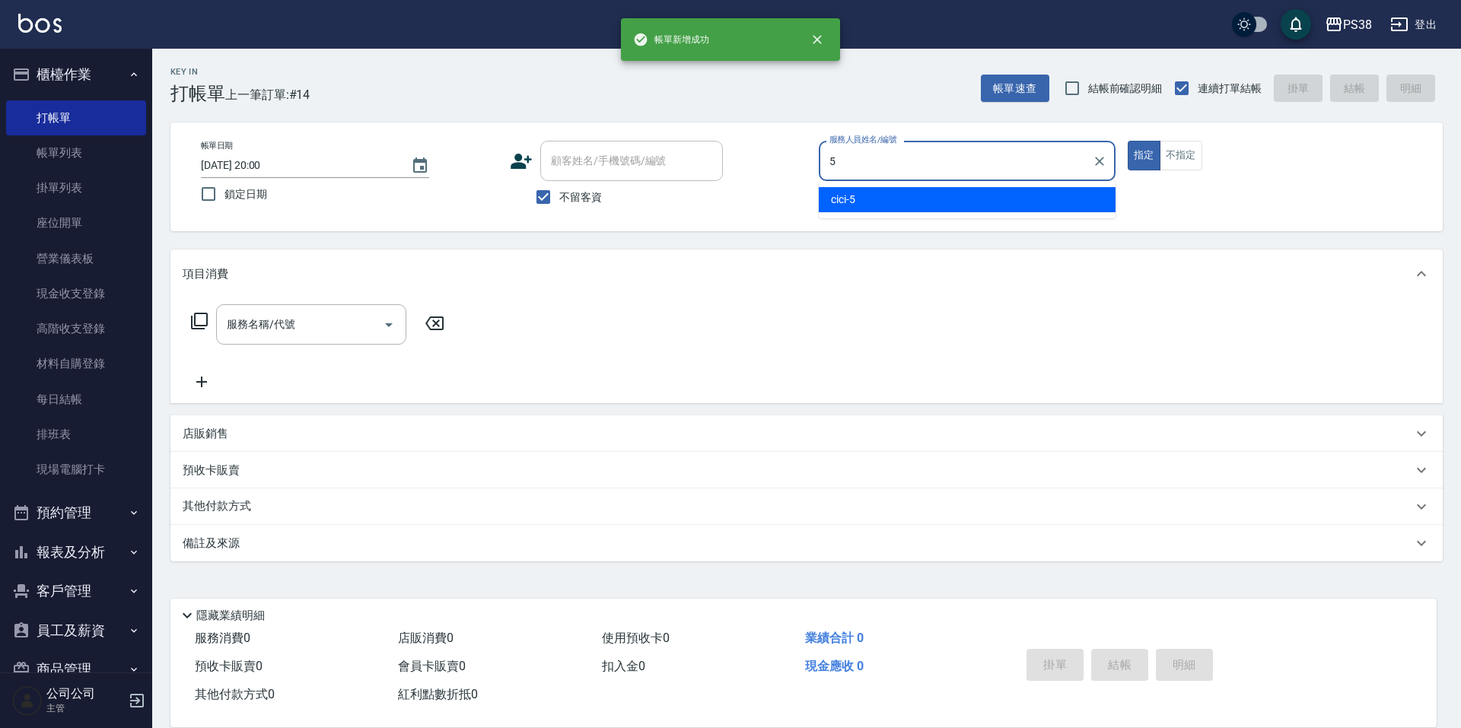
type input "cici-5"
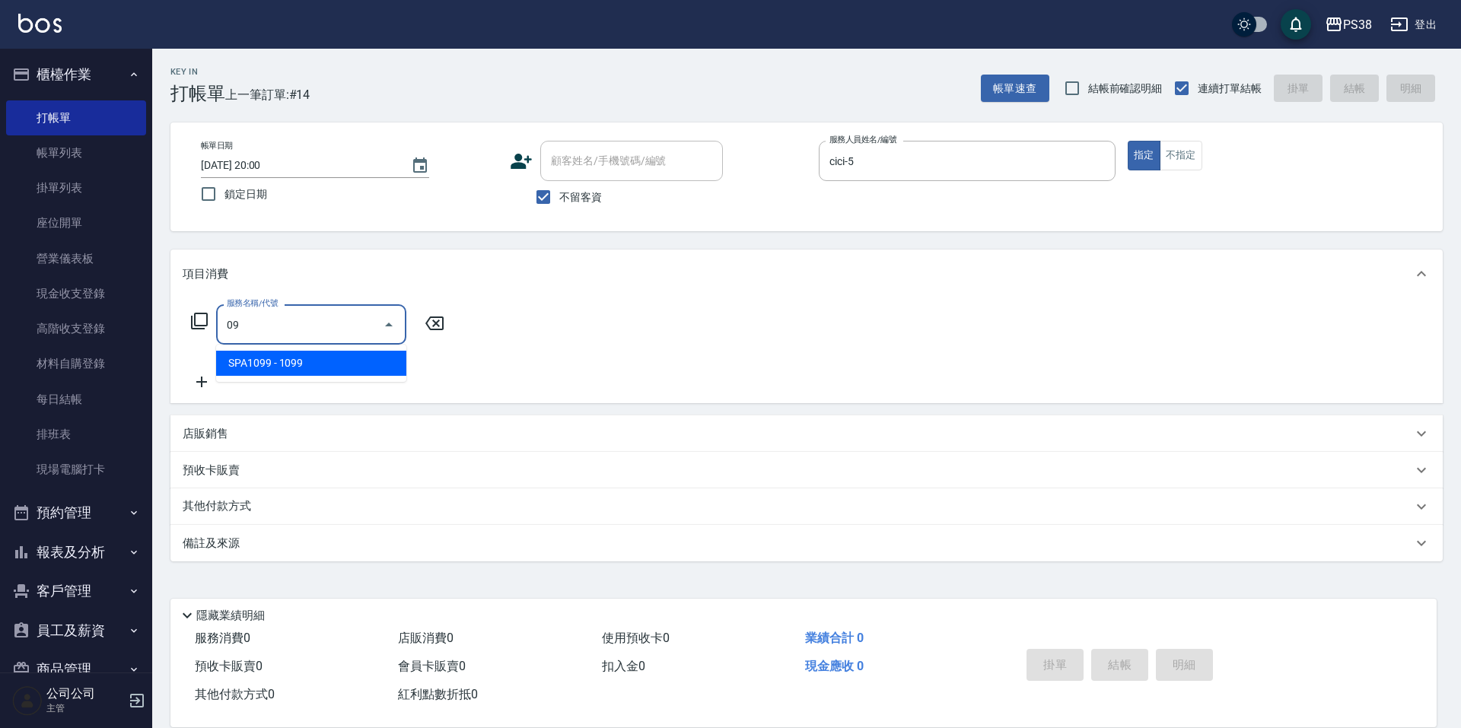
type input "0"
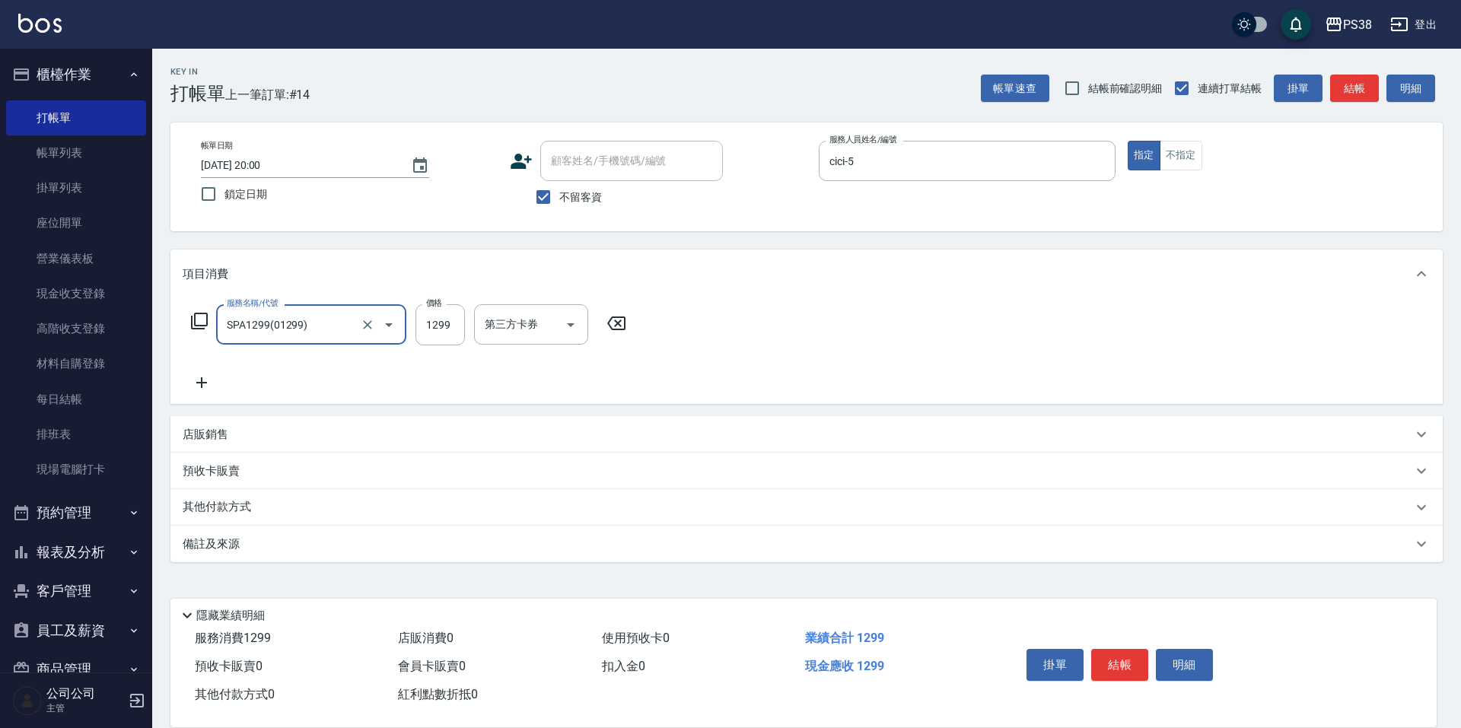
type input "SPA1299(01299)"
type input "1499"
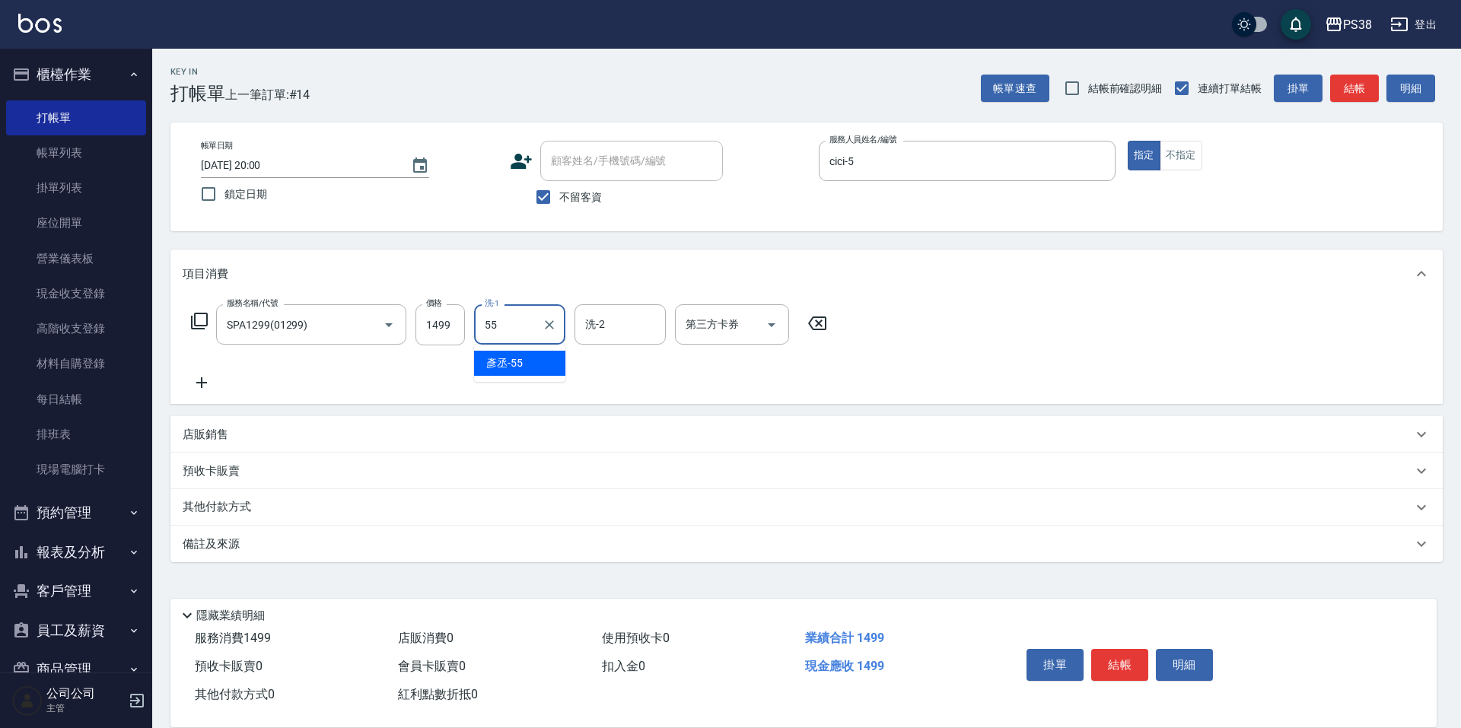
type input "[PERSON_NAME]-55"
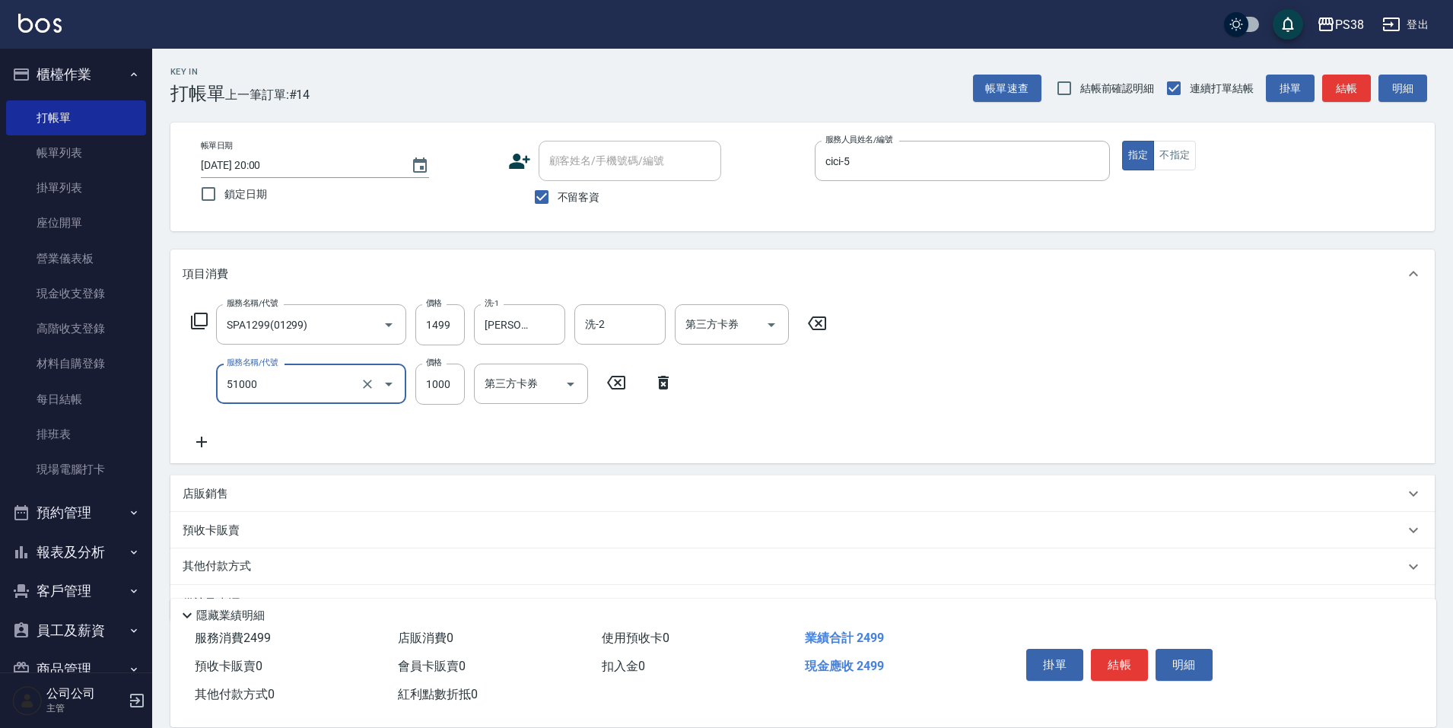
type input "染髮600以上(任意金額)(51000)"
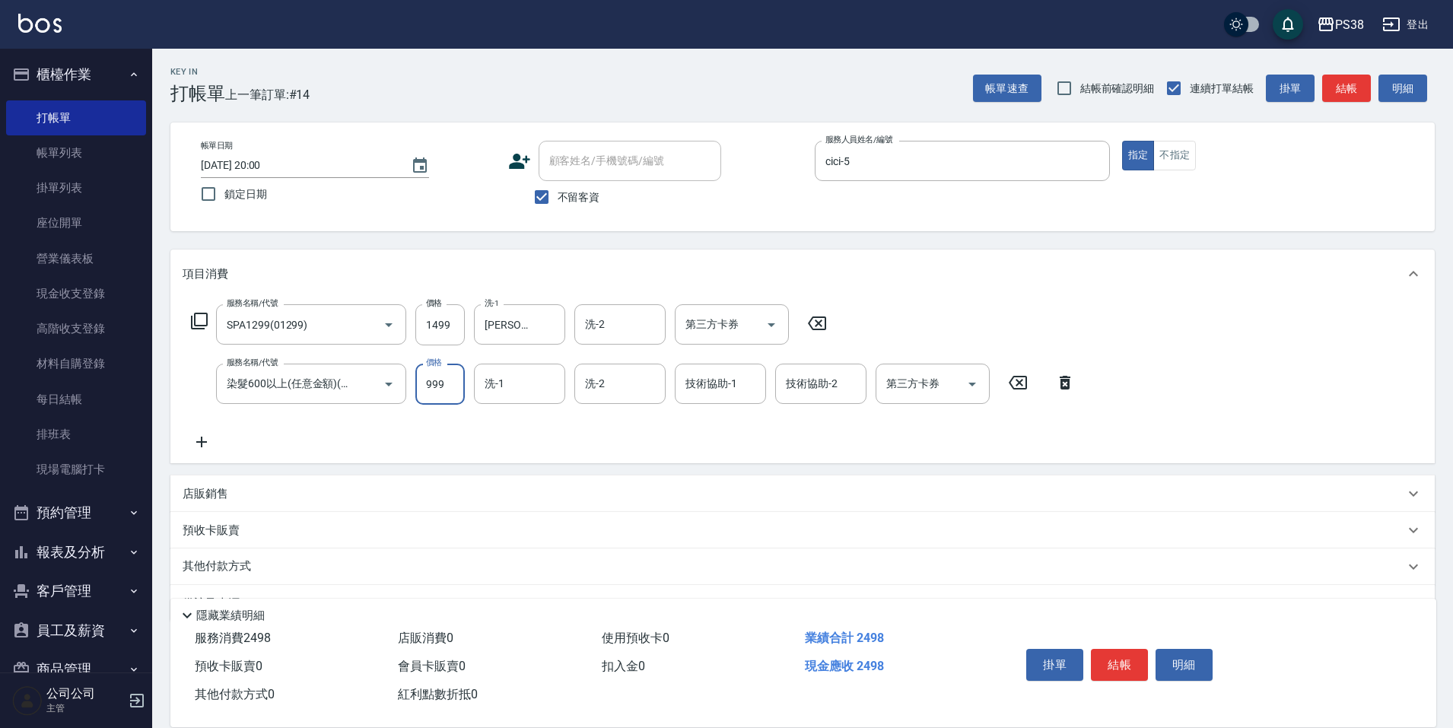
type input "999"
type input "[PERSON_NAME]-55"
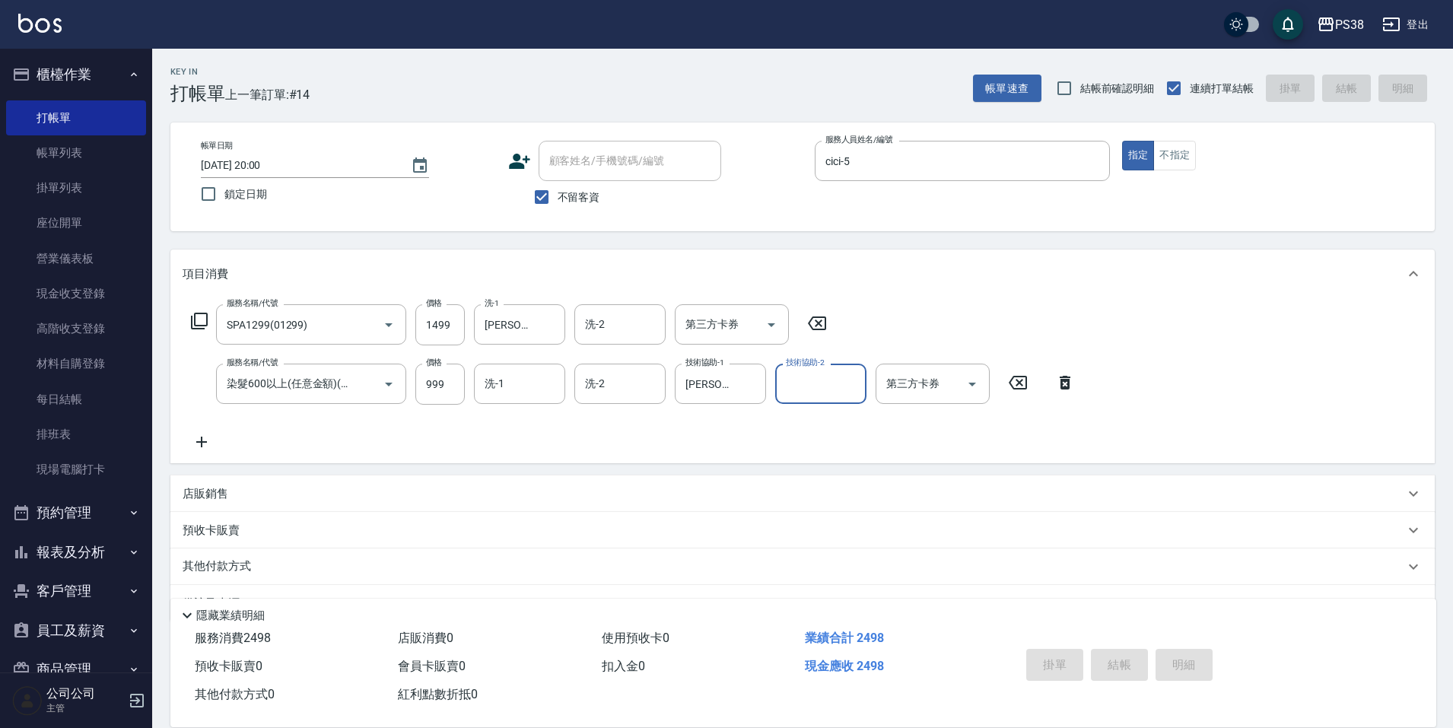
type input "[DATE] 20:01"
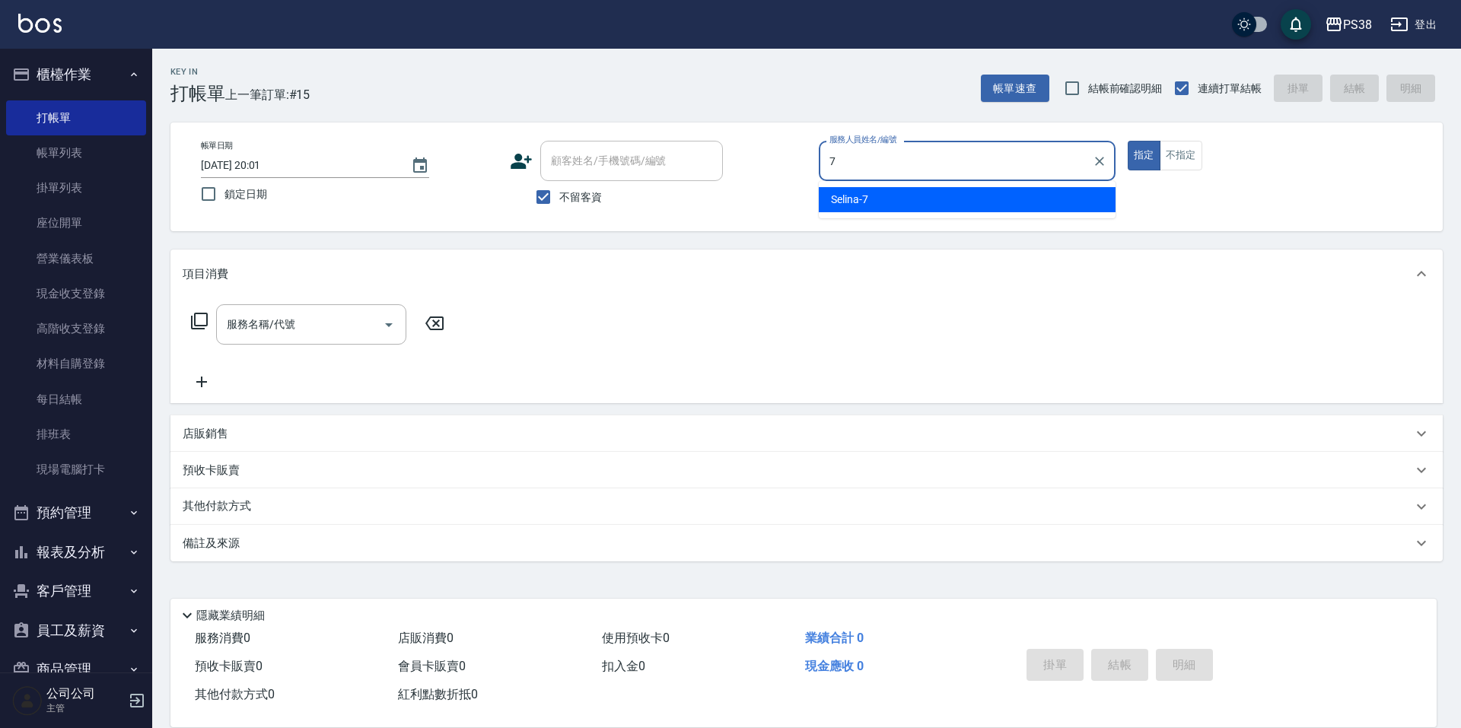
type input "Selina-7"
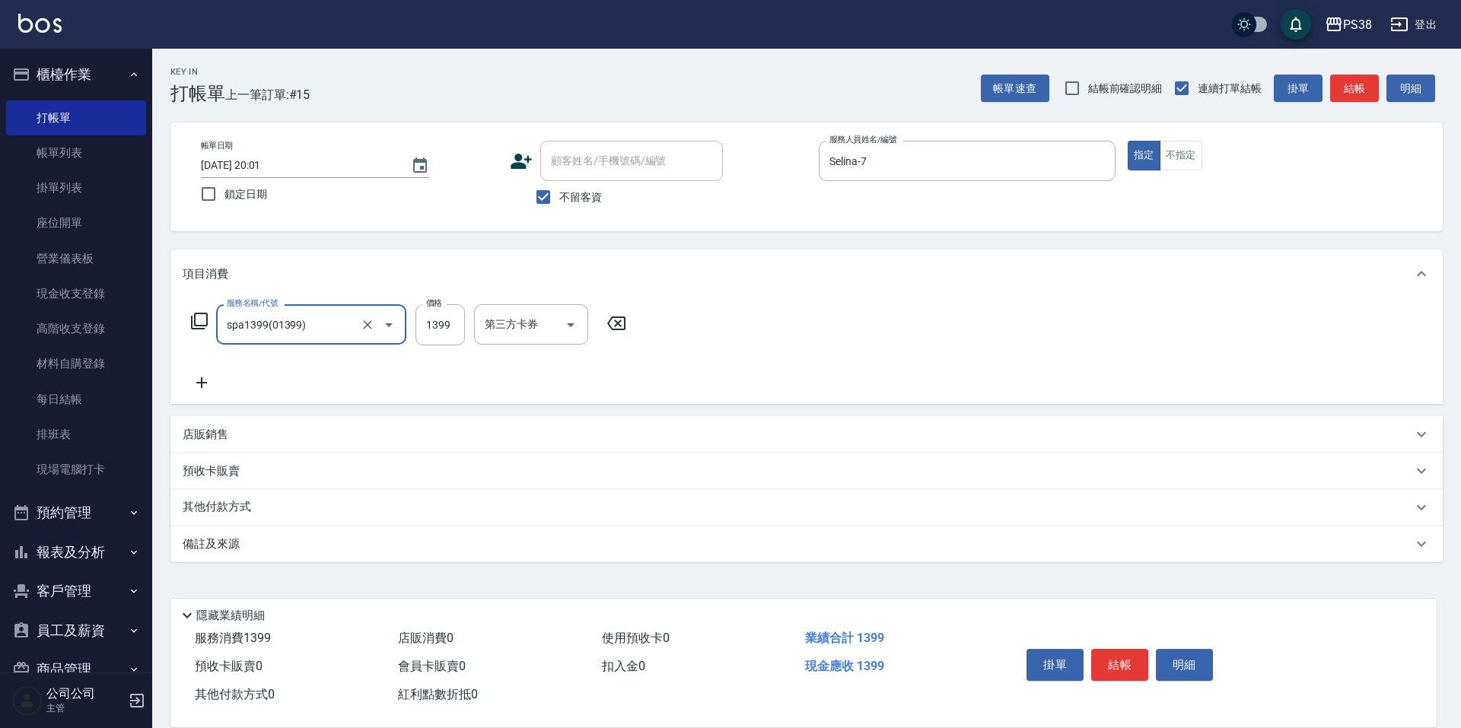
type input "spa1399(01399)"
type input "1400"
type input "[PERSON_NAME]-6"
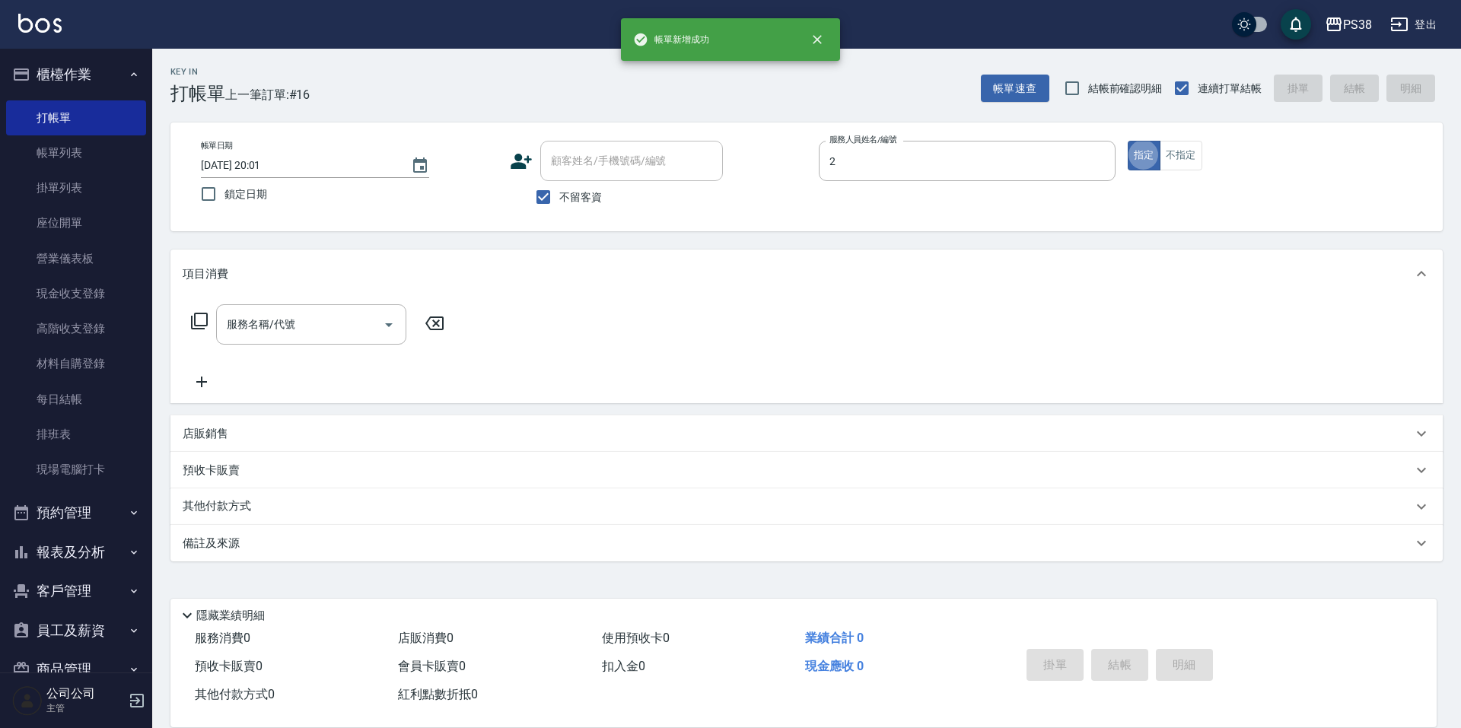
type input "A-Ki-2"
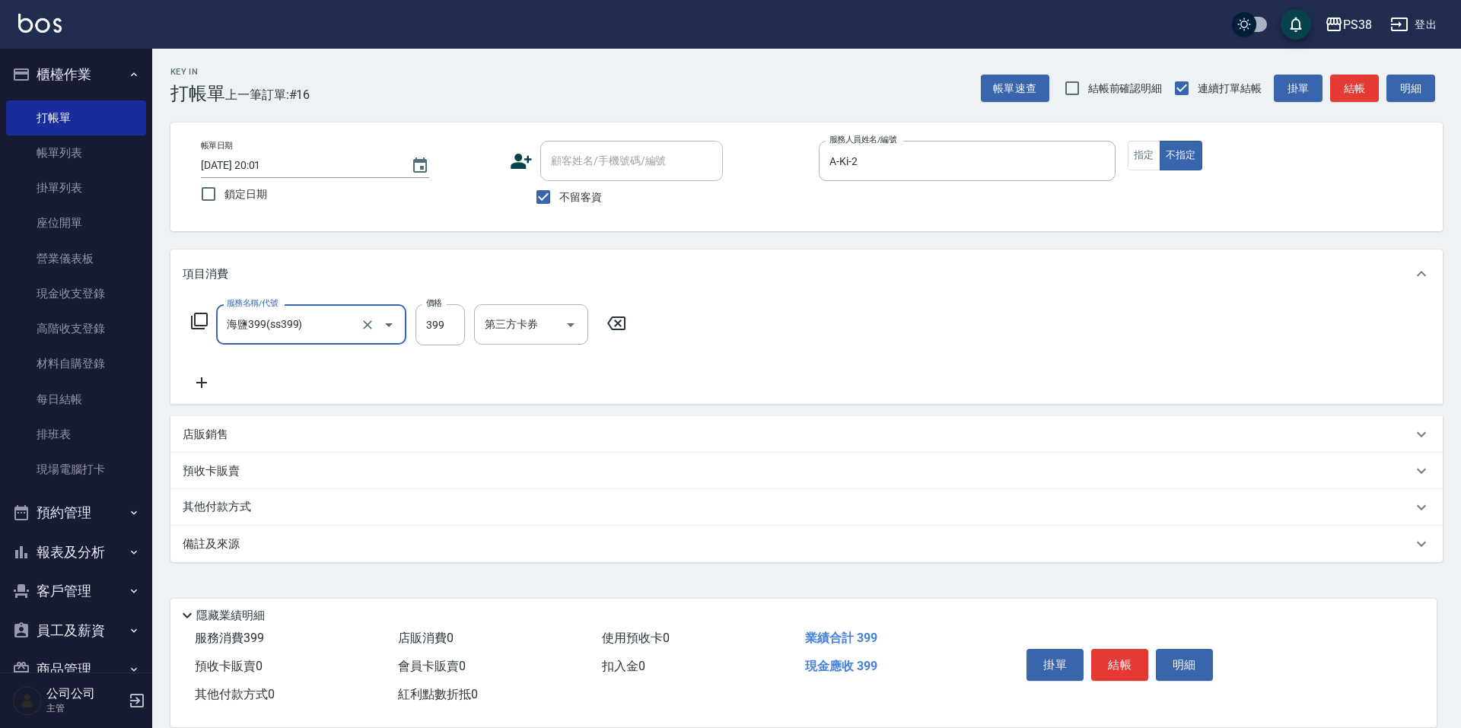
type input "海鹽399(ss399)"
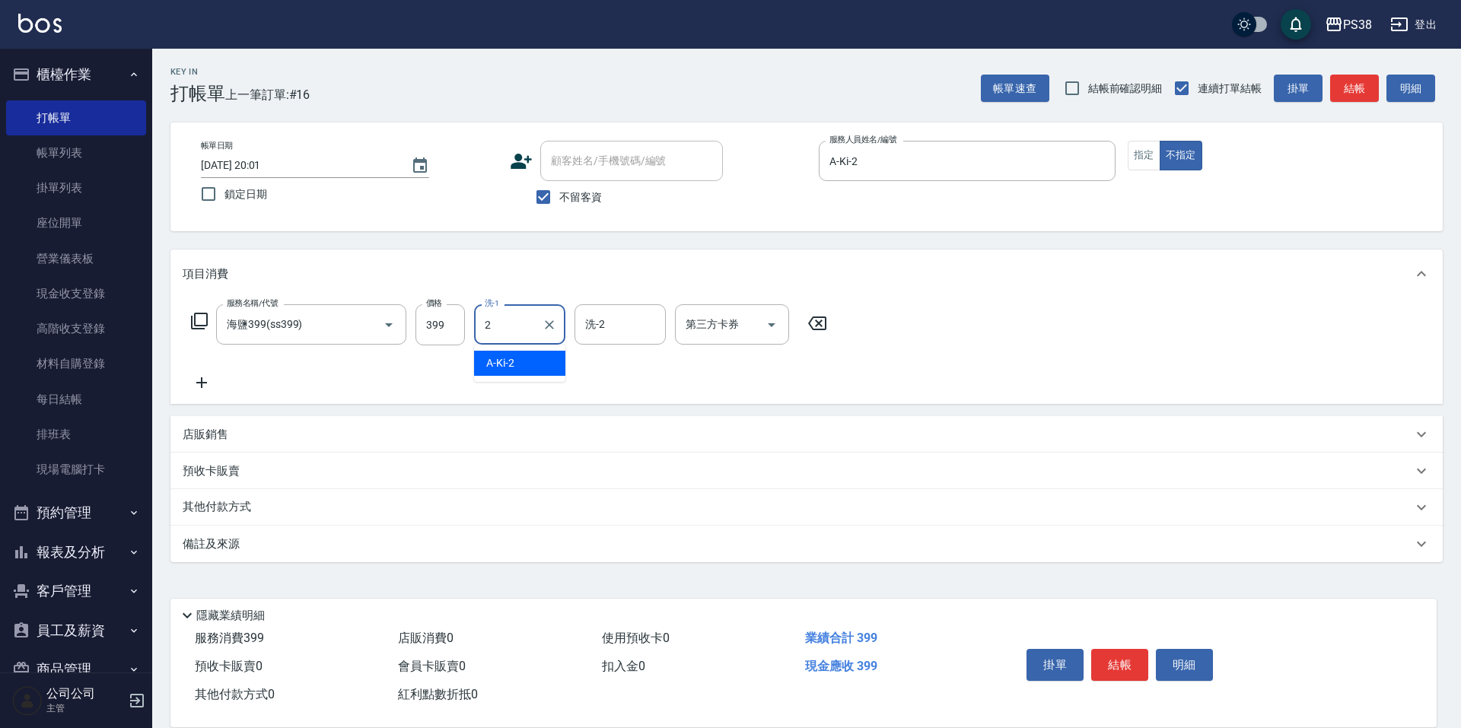
type input "A-Ki-2"
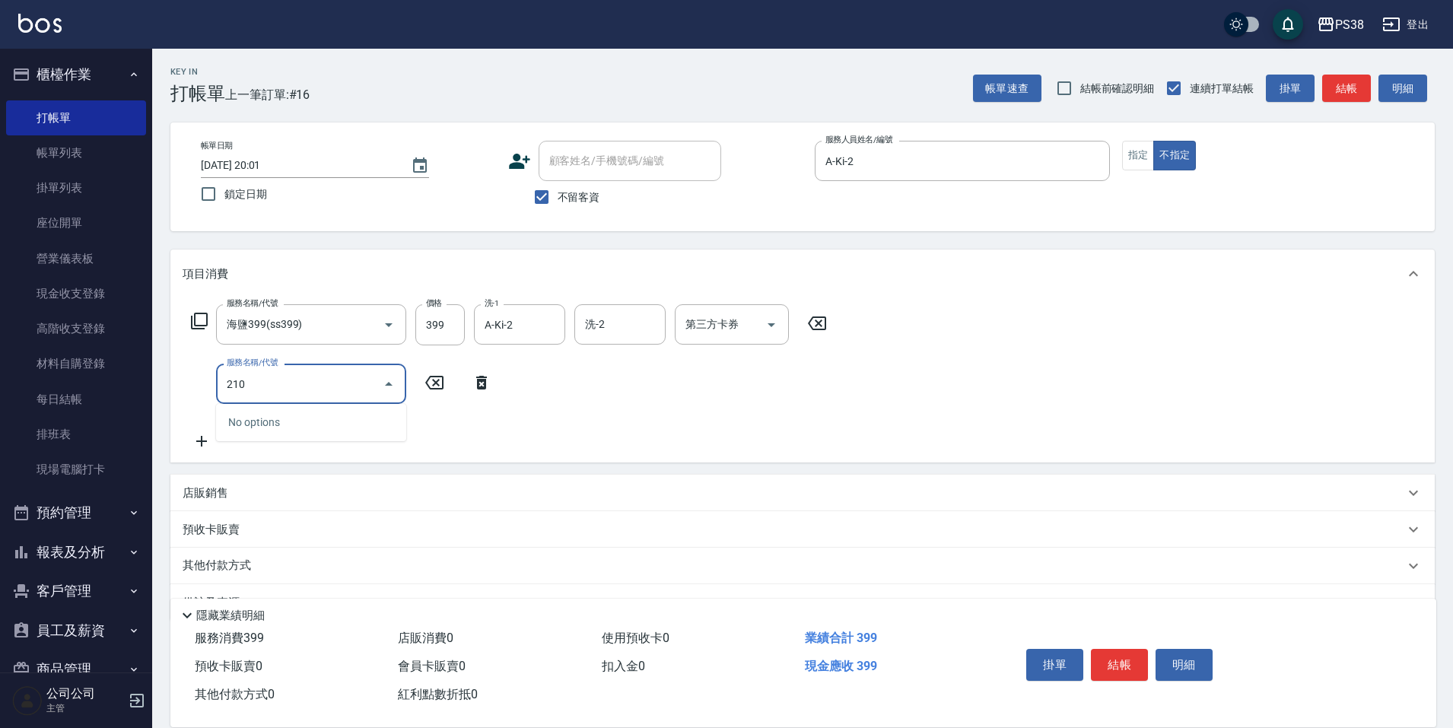
type input "2100"
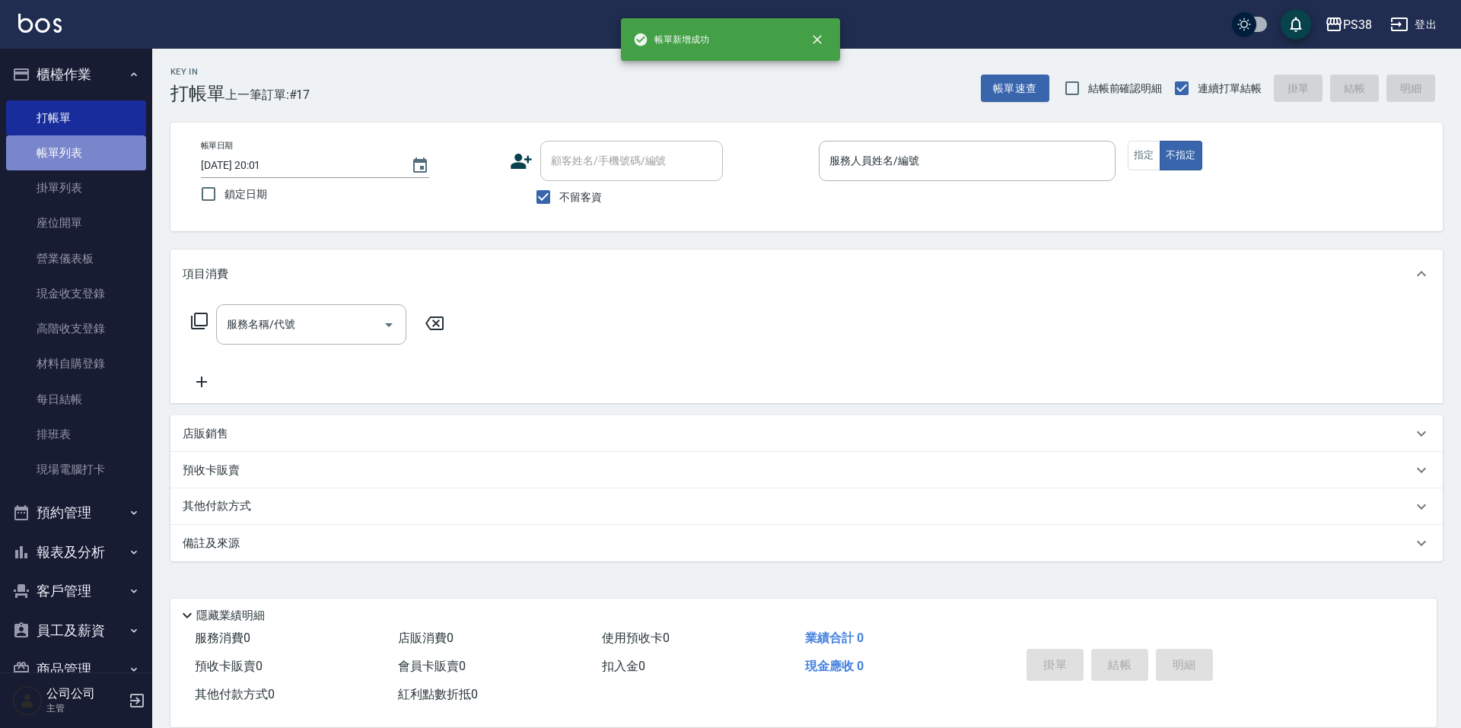
click at [97, 151] on link "帳單列表" at bounding box center [76, 152] width 140 height 35
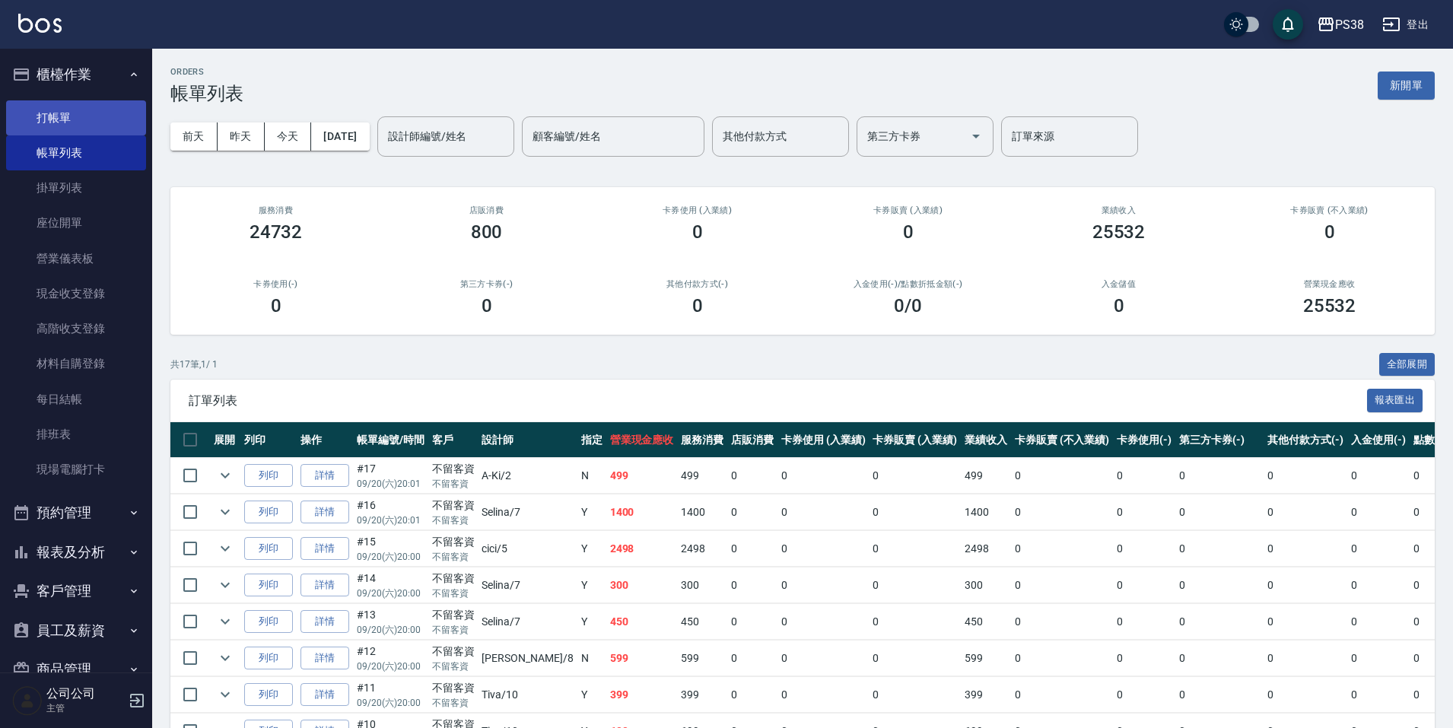
click at [68, 112] on link "打帳單" at bounding box center [76, 117] width 140 height 35
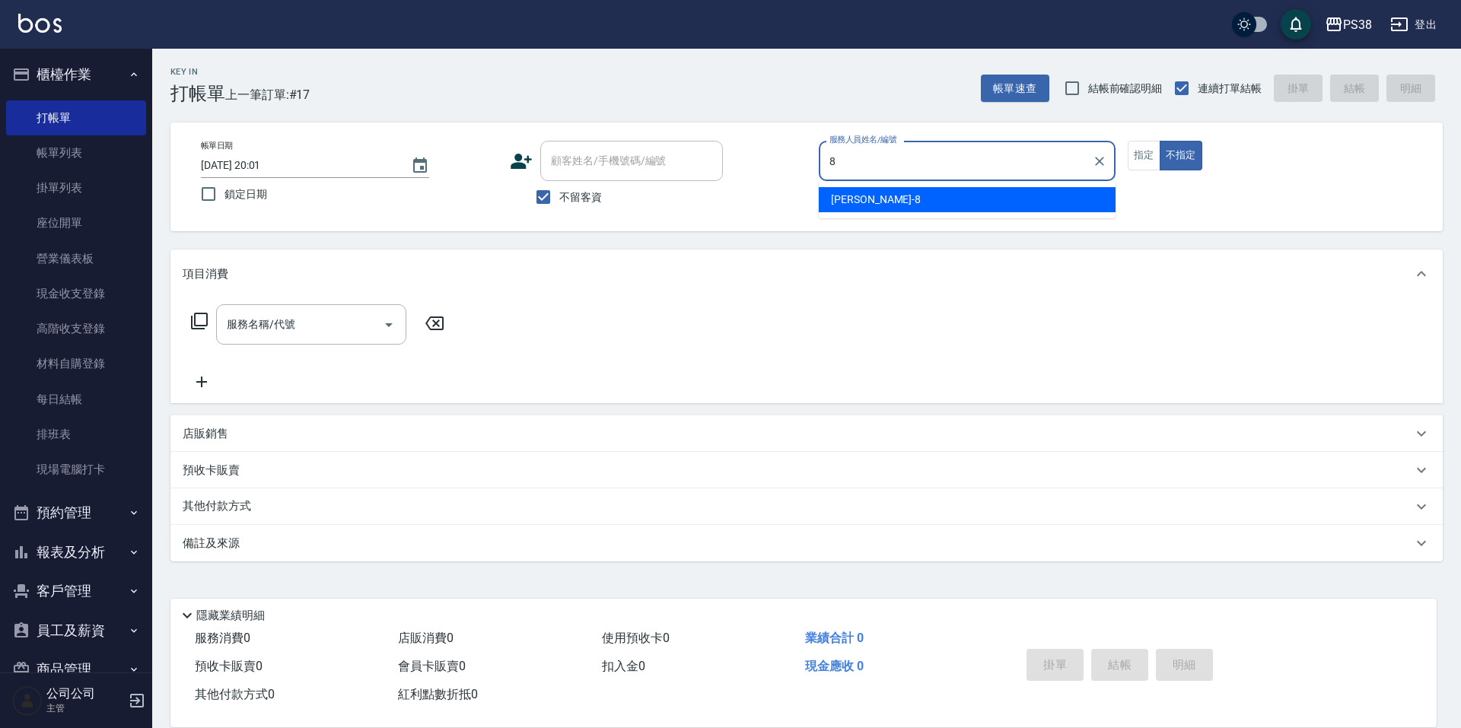
type input "mika-8"
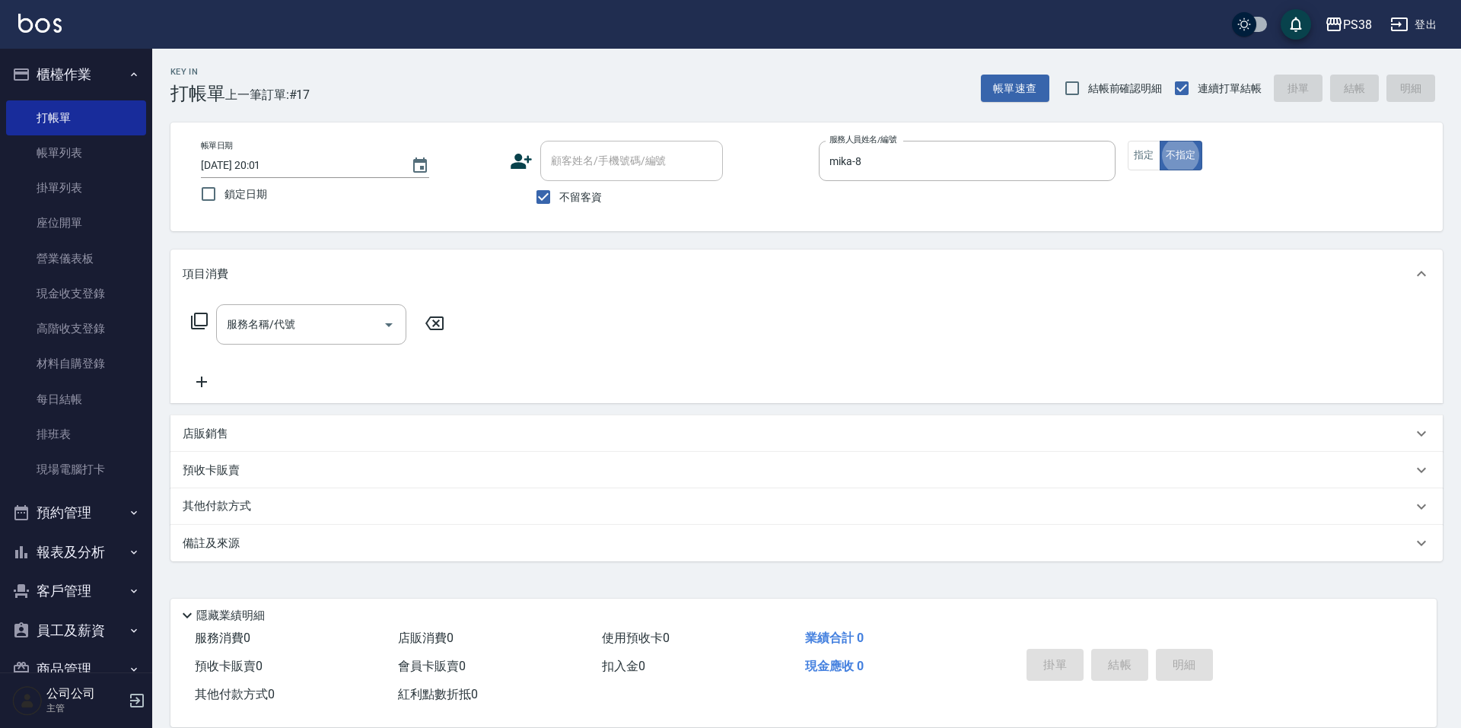
type button "false"
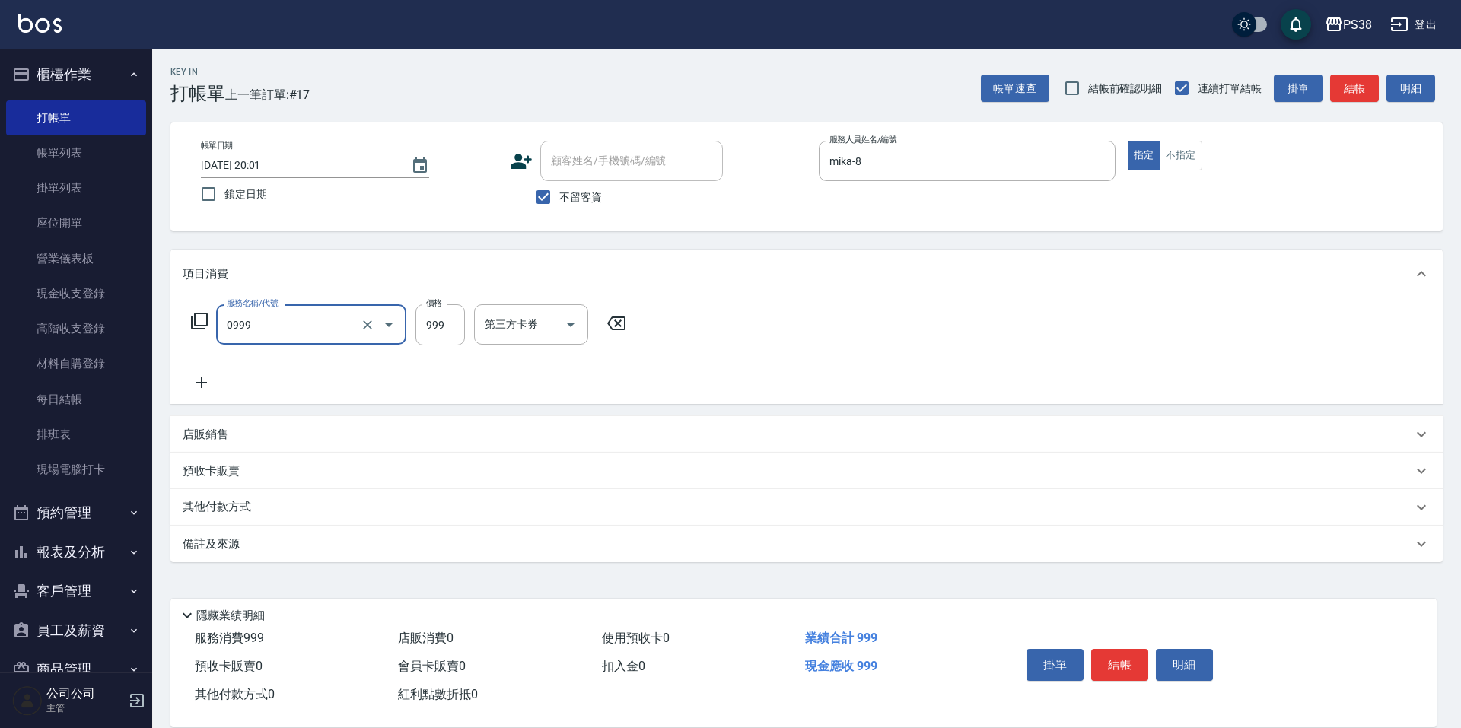
type input "spa999(0999)"
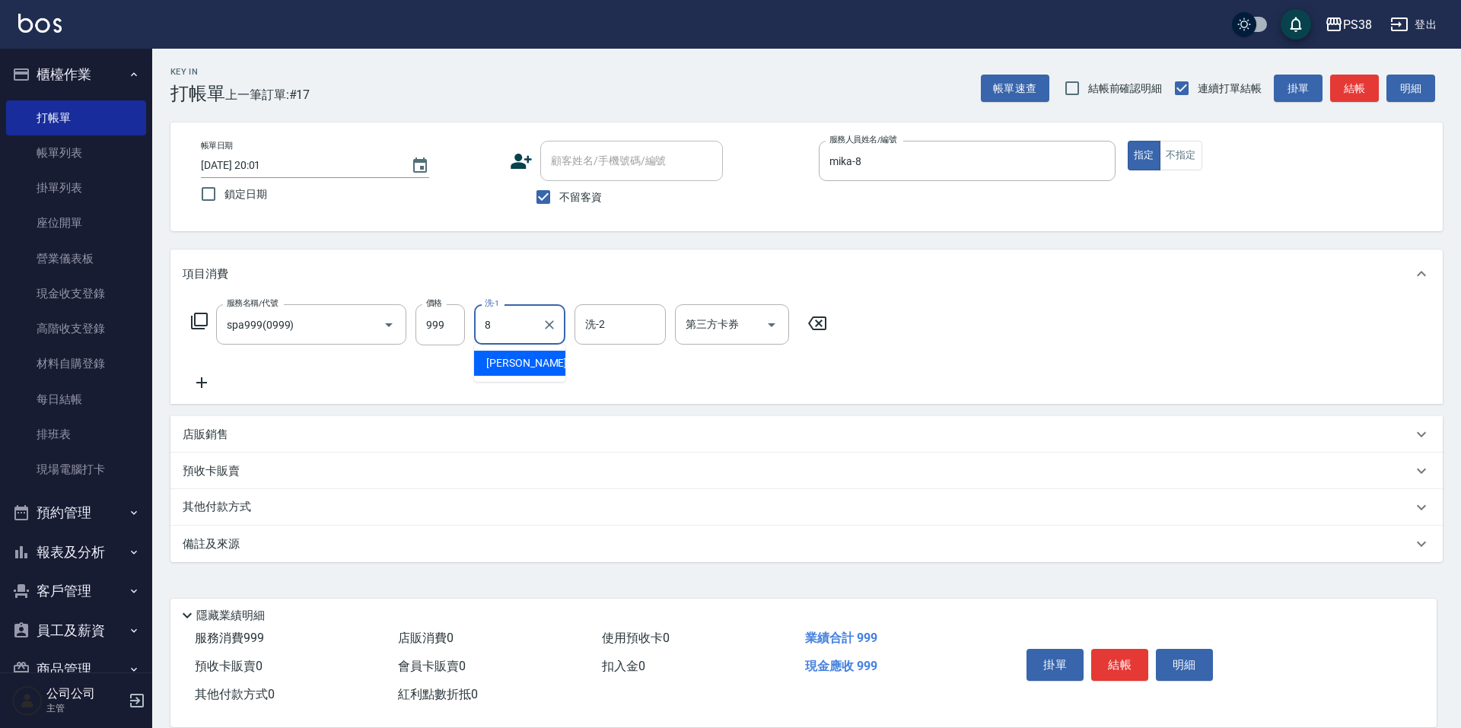
type input "mika-8"
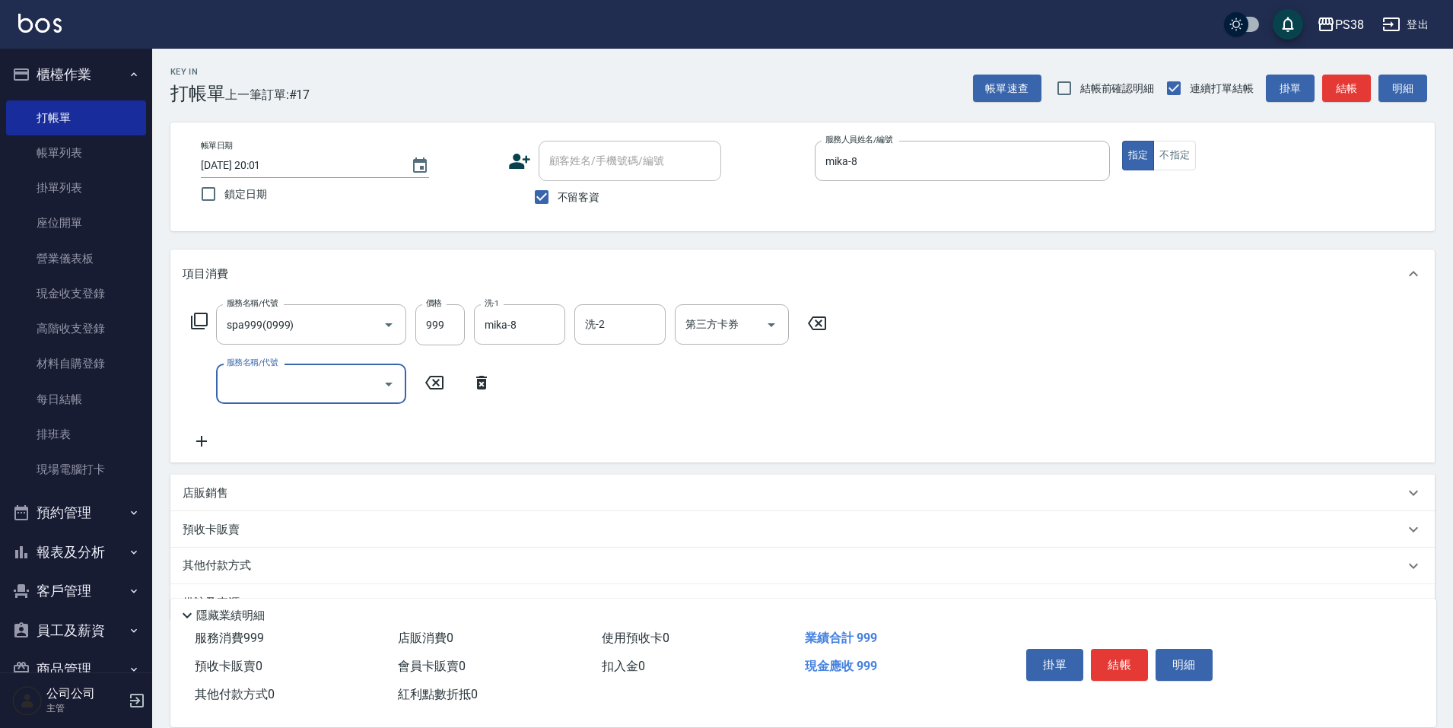
click at [469, 386] on icon at bounding box center [482, 383] width 38 height 18
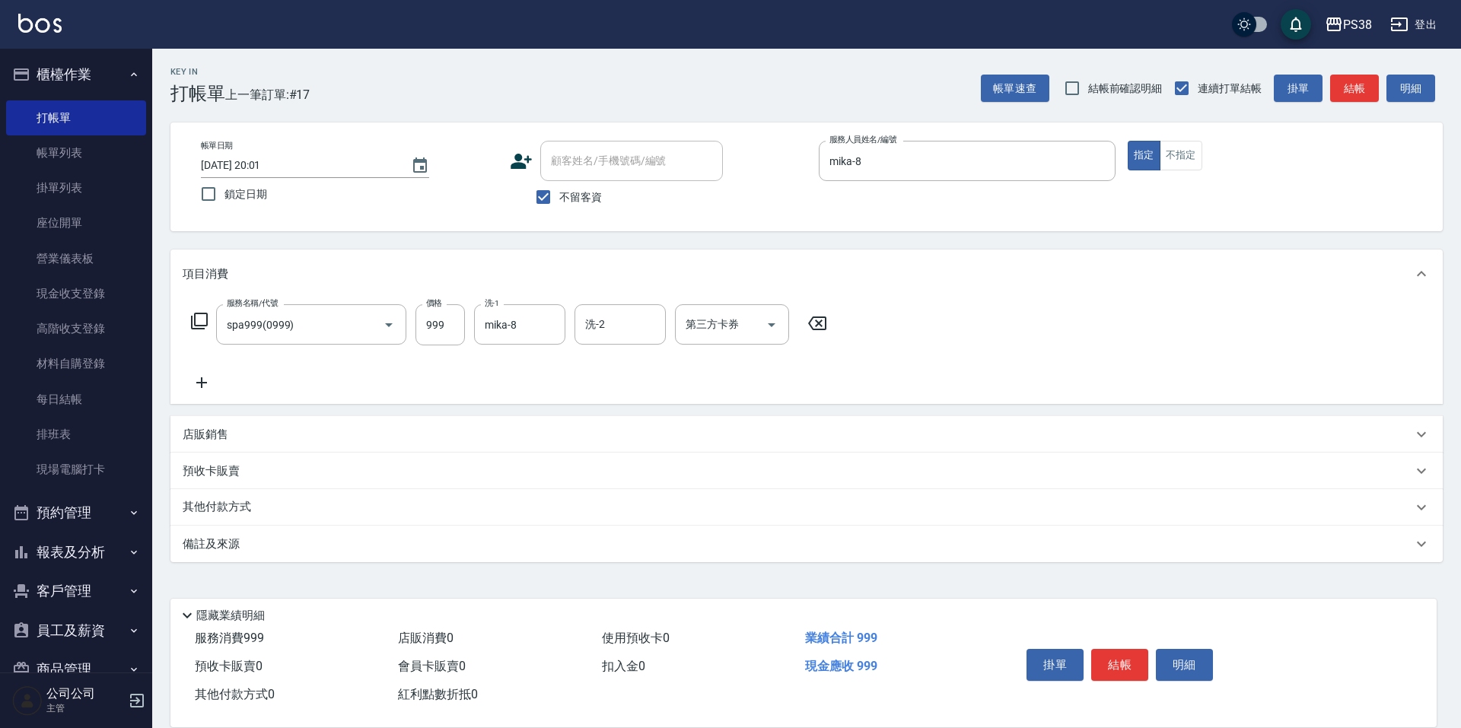
click at [194, 431] on p "店販銷售" at bounding box center [206, 435] width 46 height 16
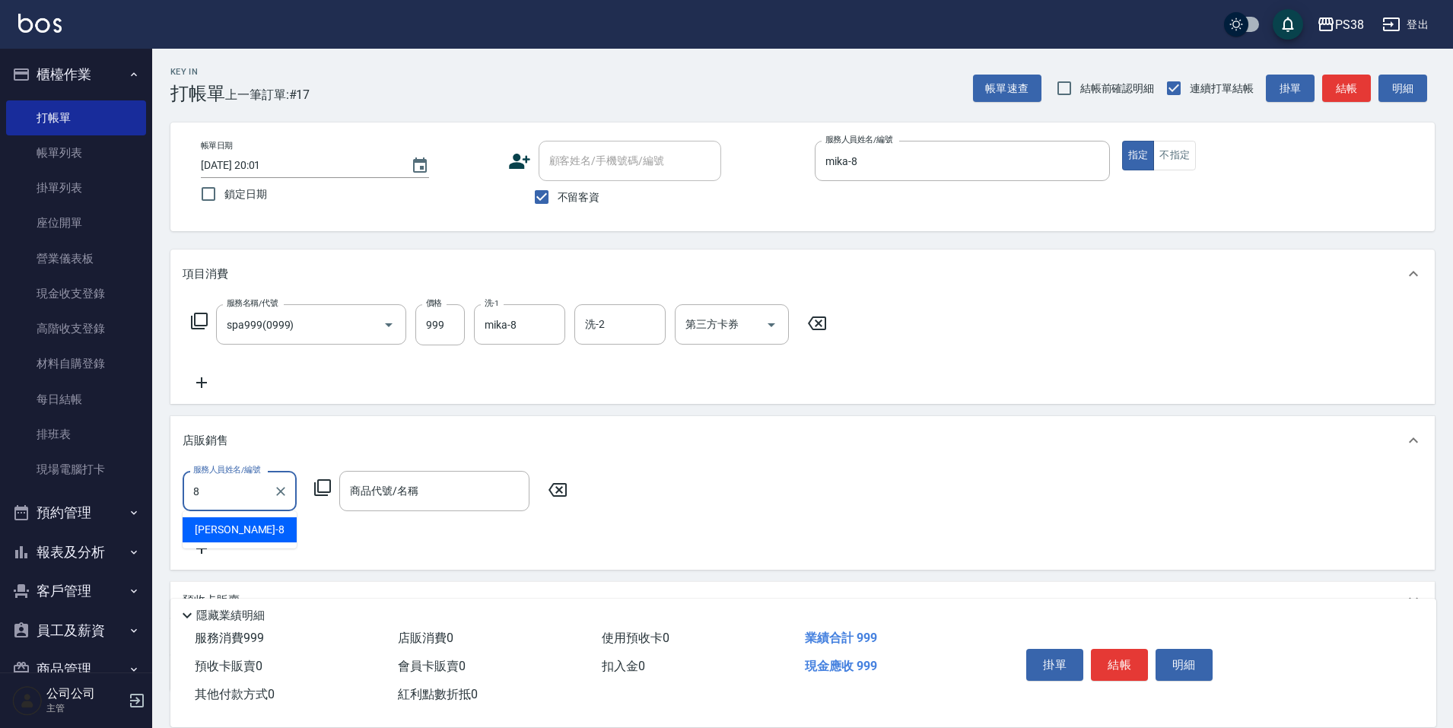
type input "mika-8"
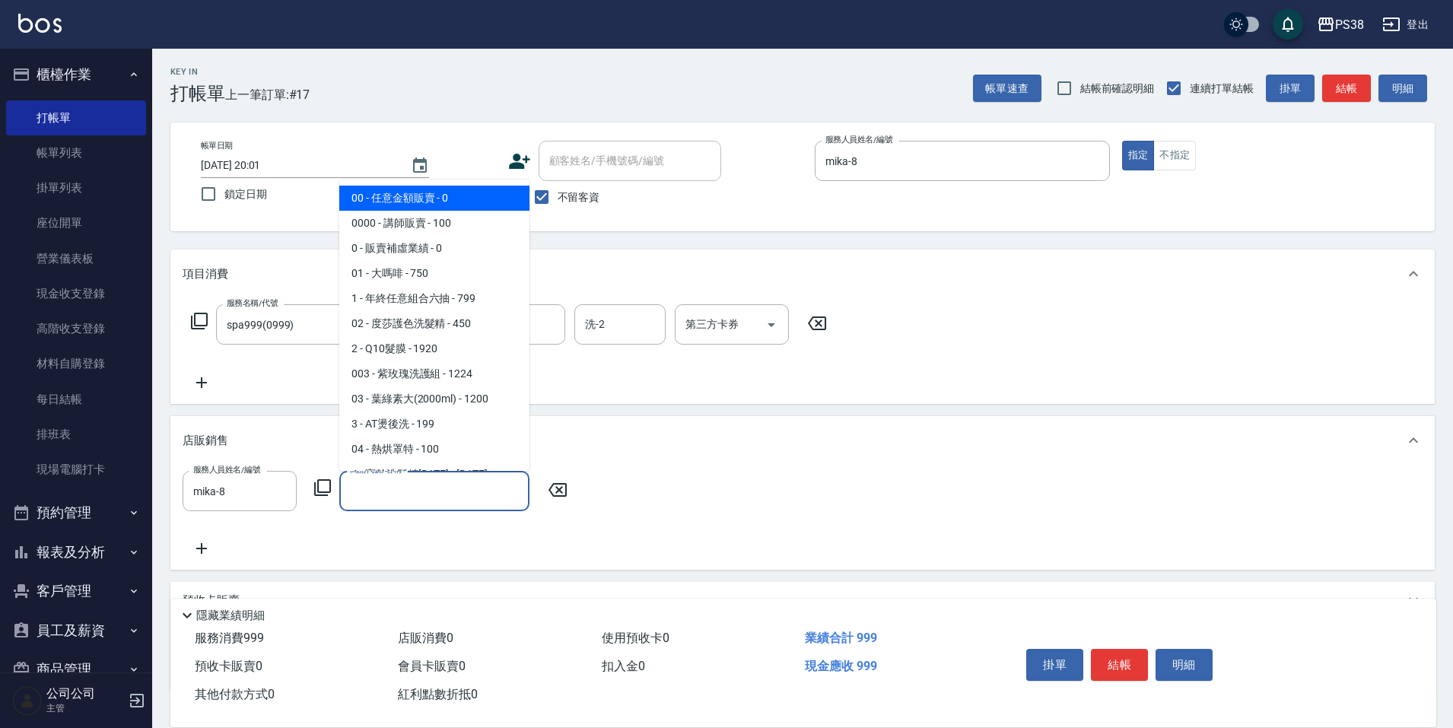
click at [459, 495] on input "商品代號/名稱" at bounding box center [434, 491] width 176 height 27
click at [436, 193] on span "00 - 任意金額販賣 - 0" at bounding box center [434, 198] width 190 height 25
type input "任意金額販賣"
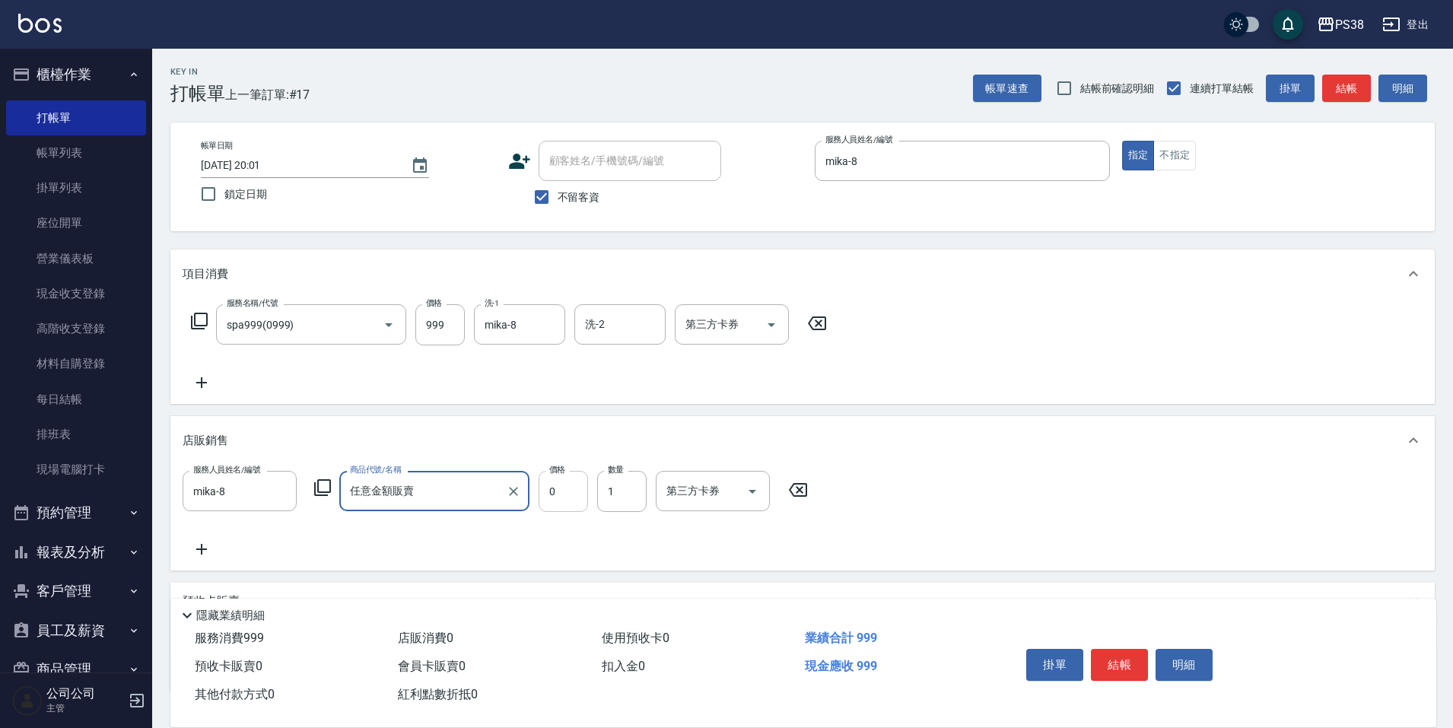
click at [562, 490] on input "0" at bounding box center [563, 491] width 49 height 41
type input "300"
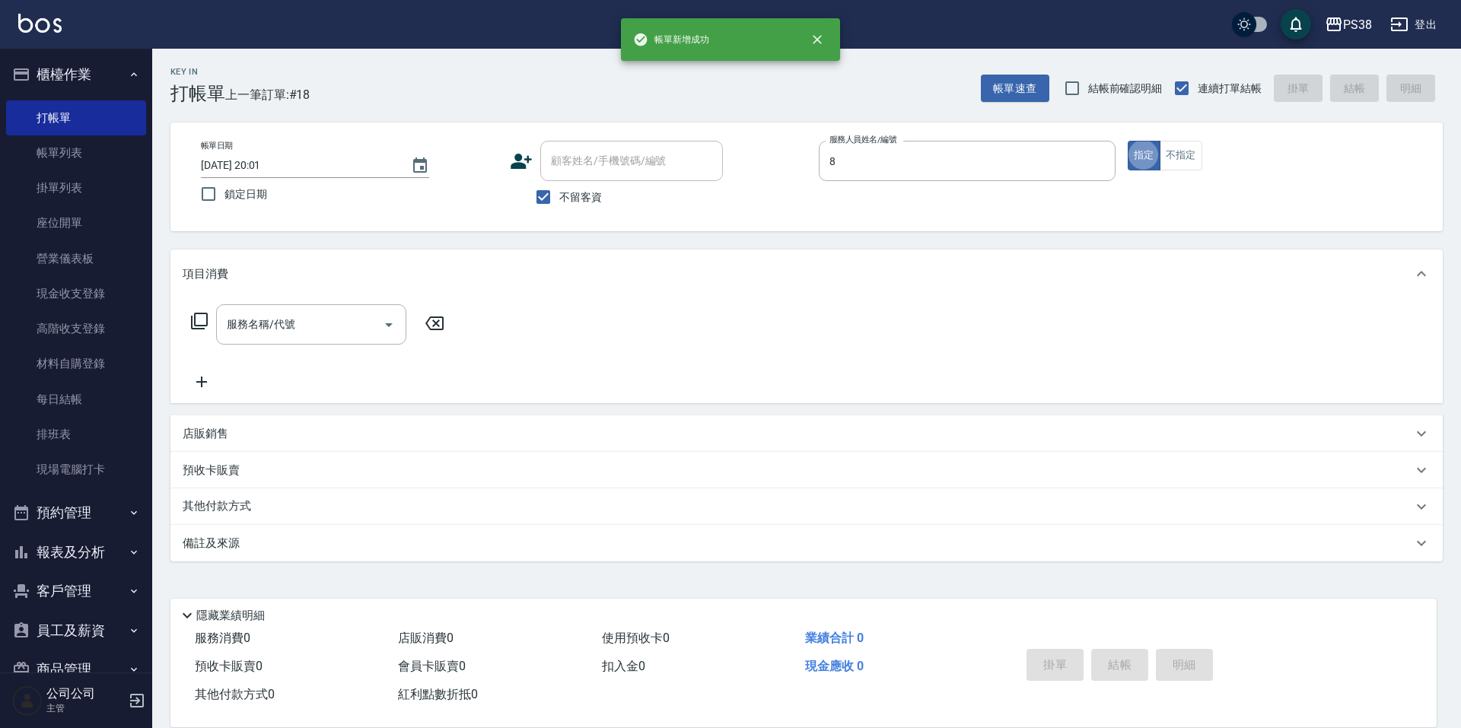
type input "mika-8"
type button "true"
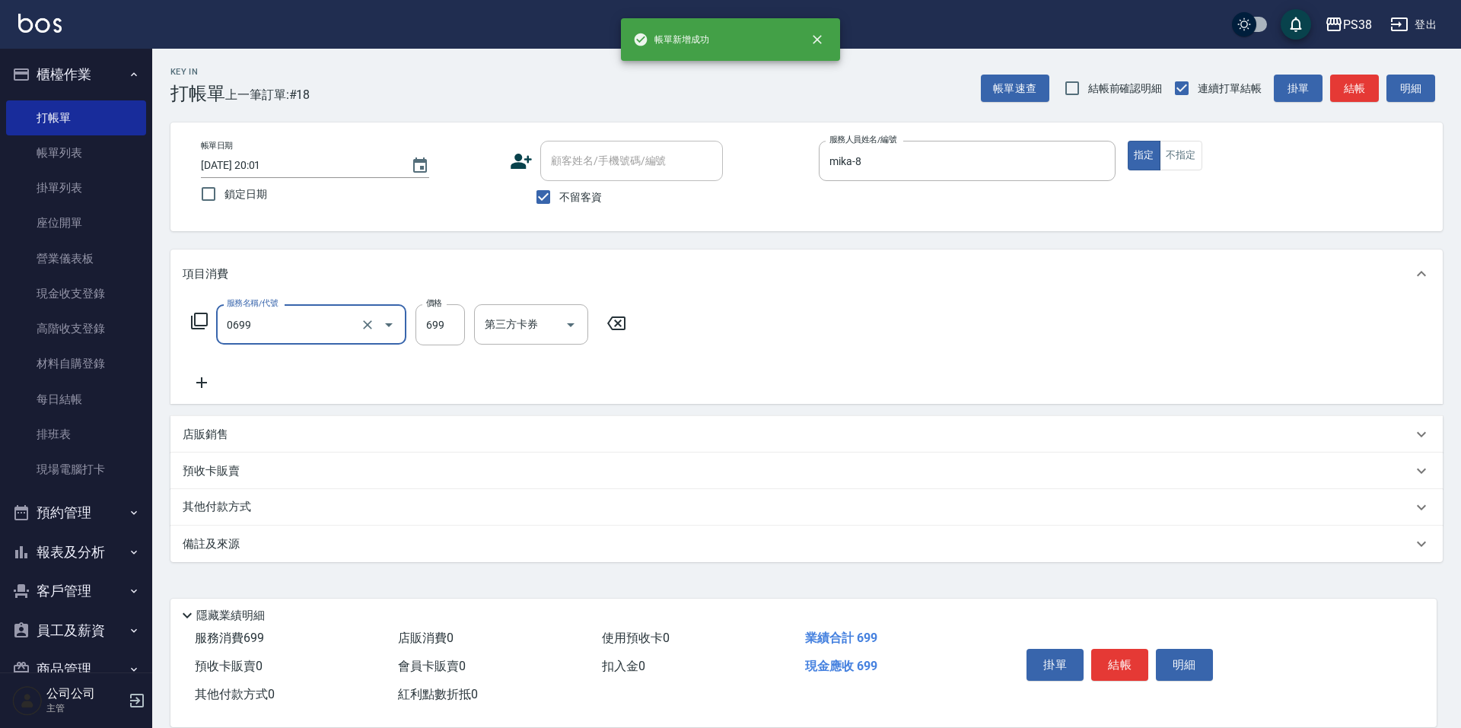
type input "spa699(0699)"
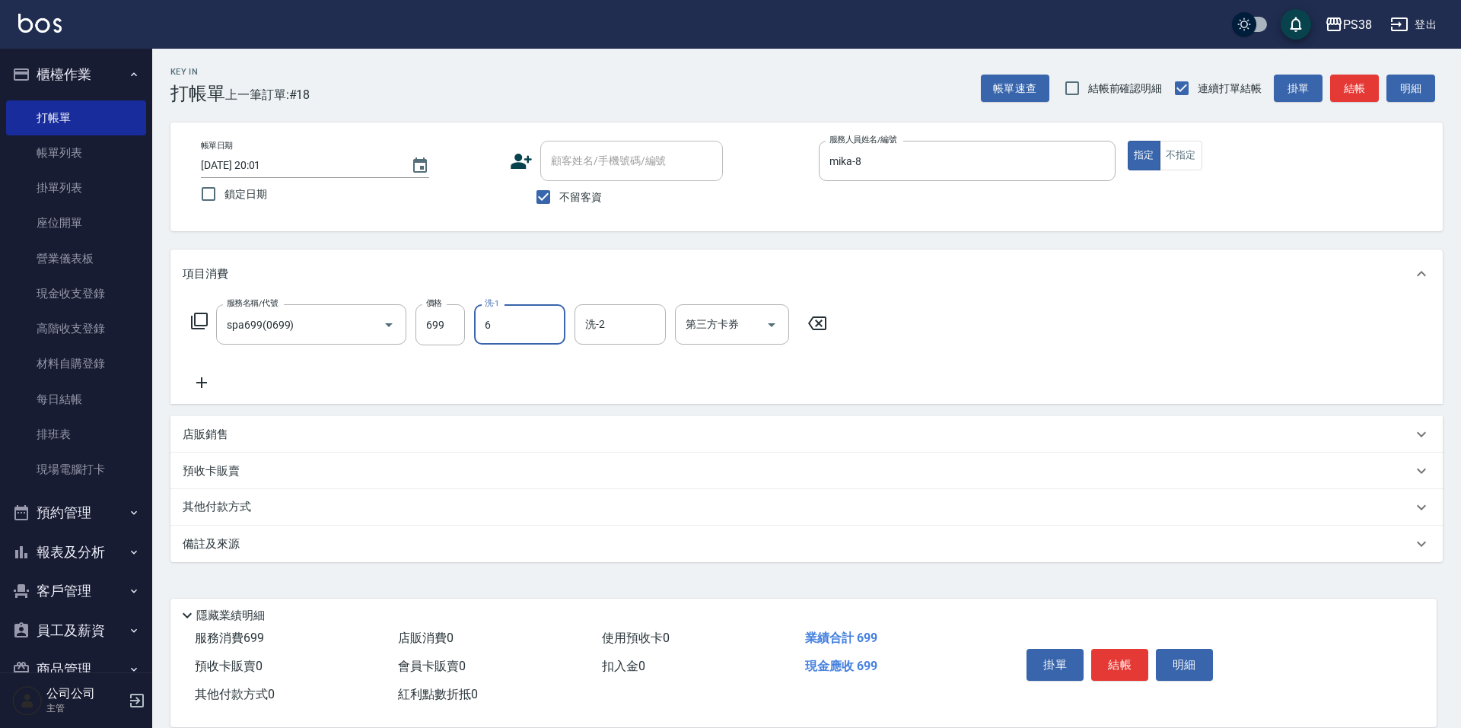
type input "[PERSON_NAME]-6"
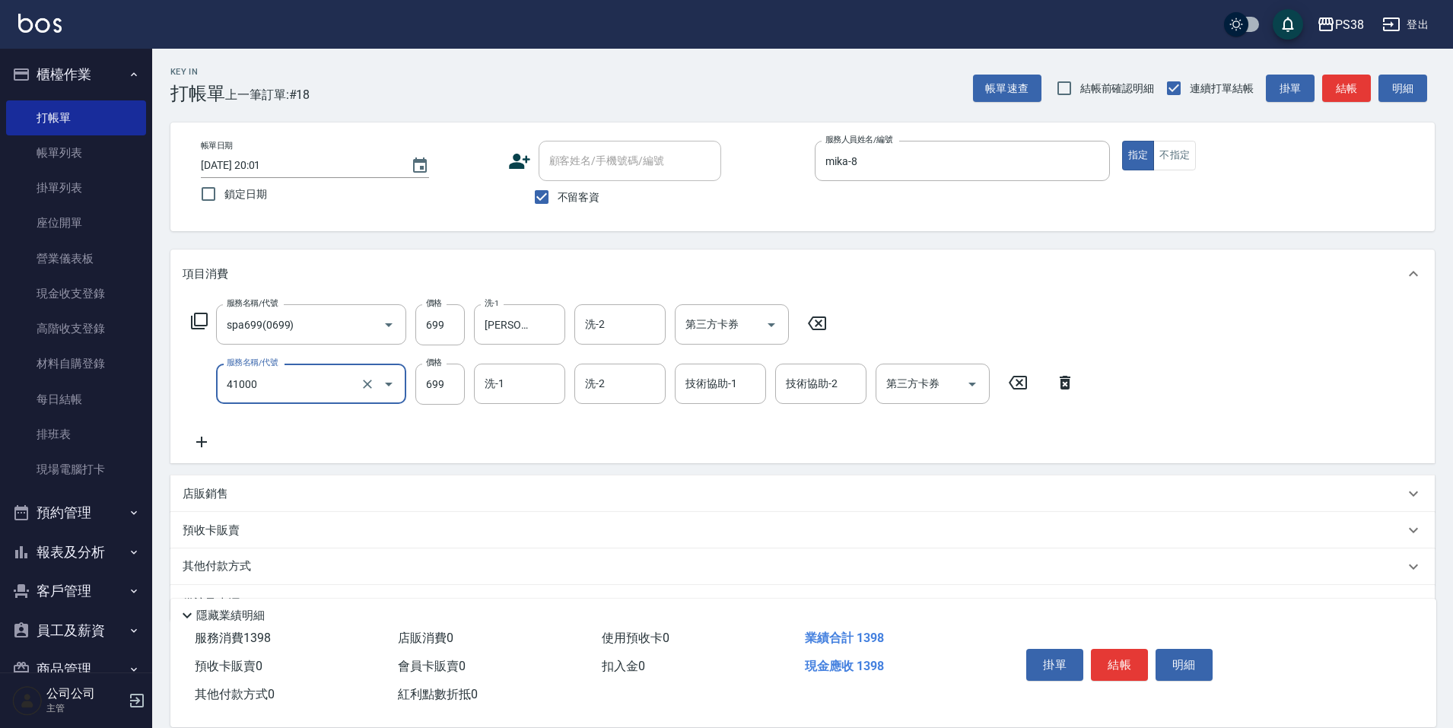
type input "燙髮699-2500(任意金額)(41000)"
type input "1500"
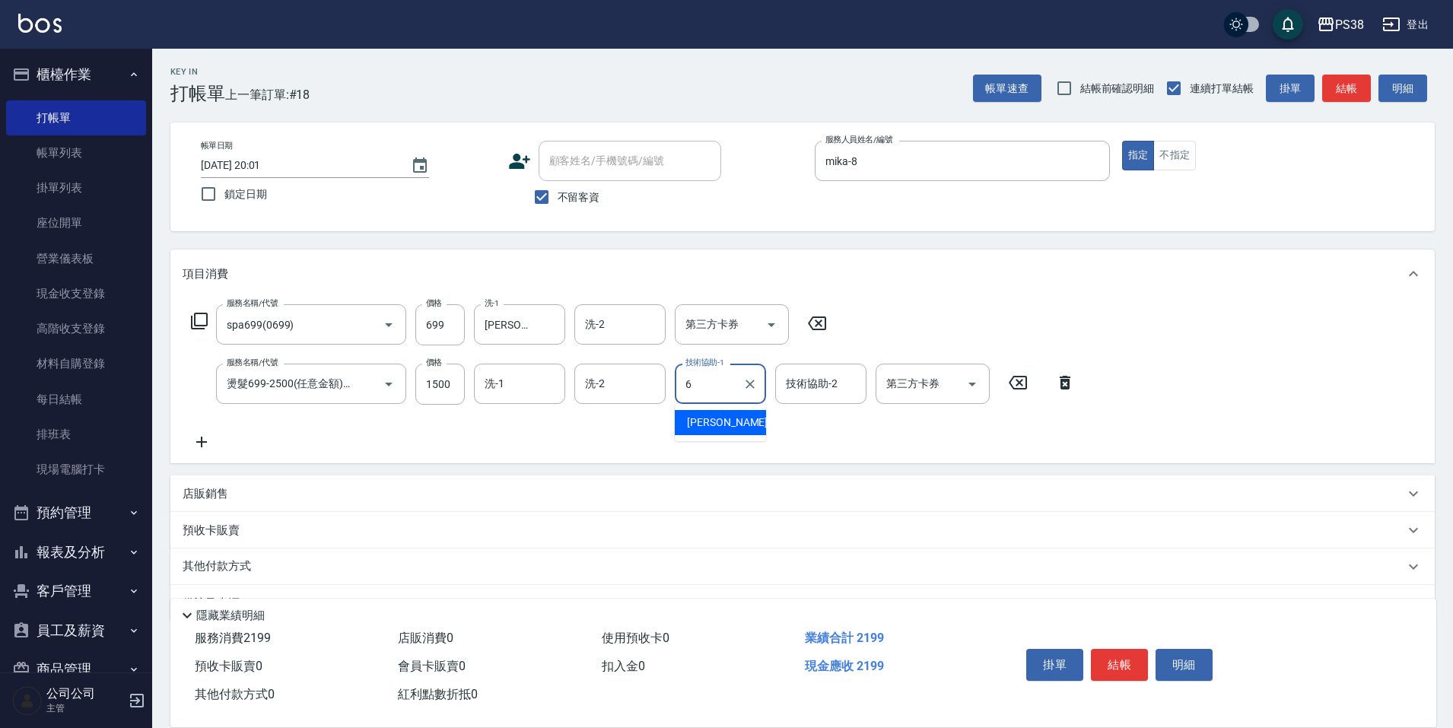
type input "[PERSON_NAME]-6"
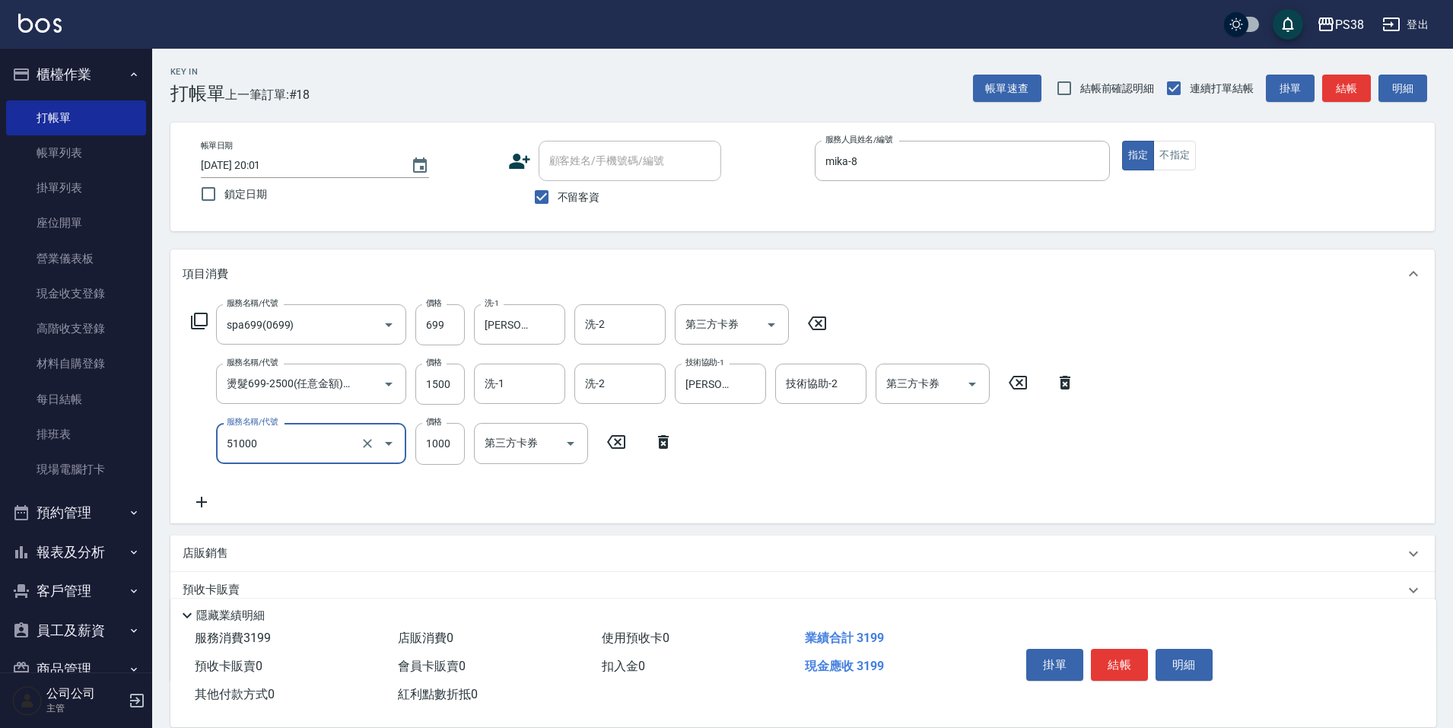
type input "染髮600以上(任意金額)(51000)"
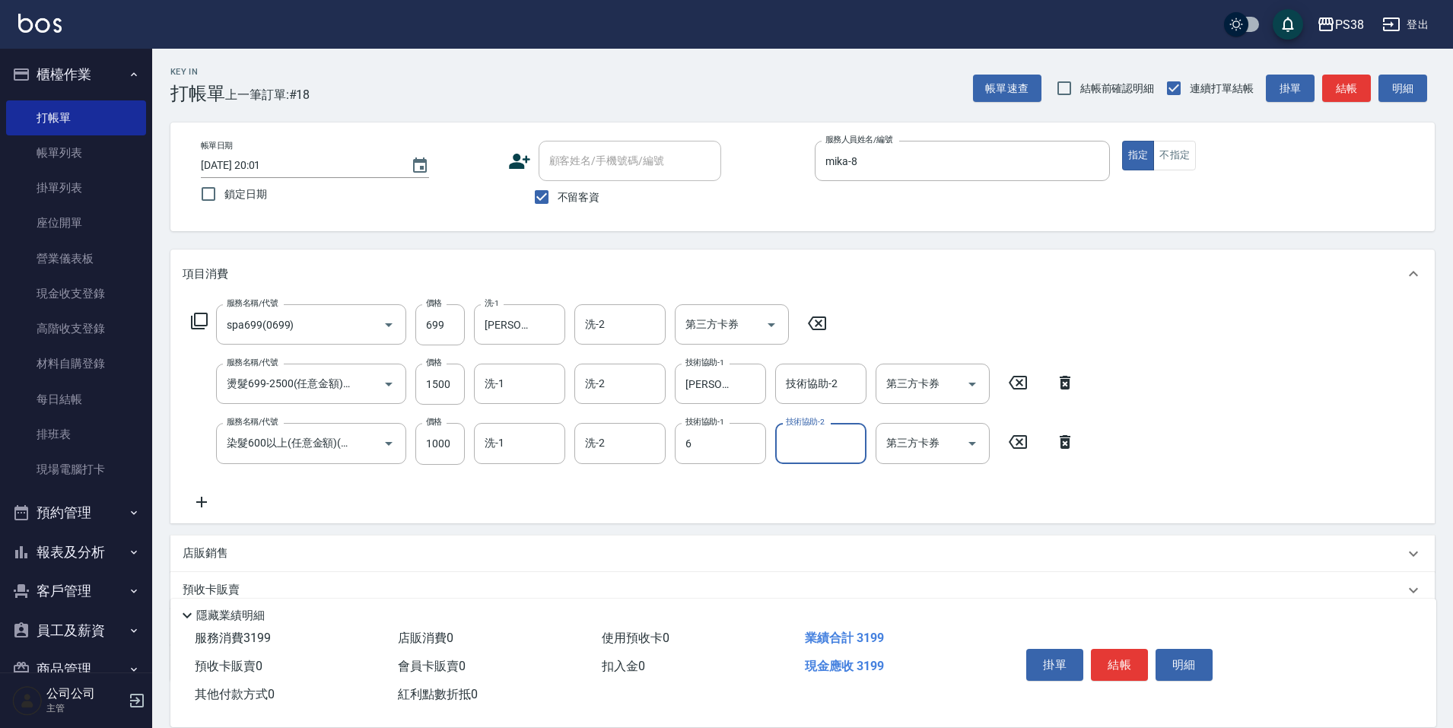
type input "[PERSON_NAME]-6"
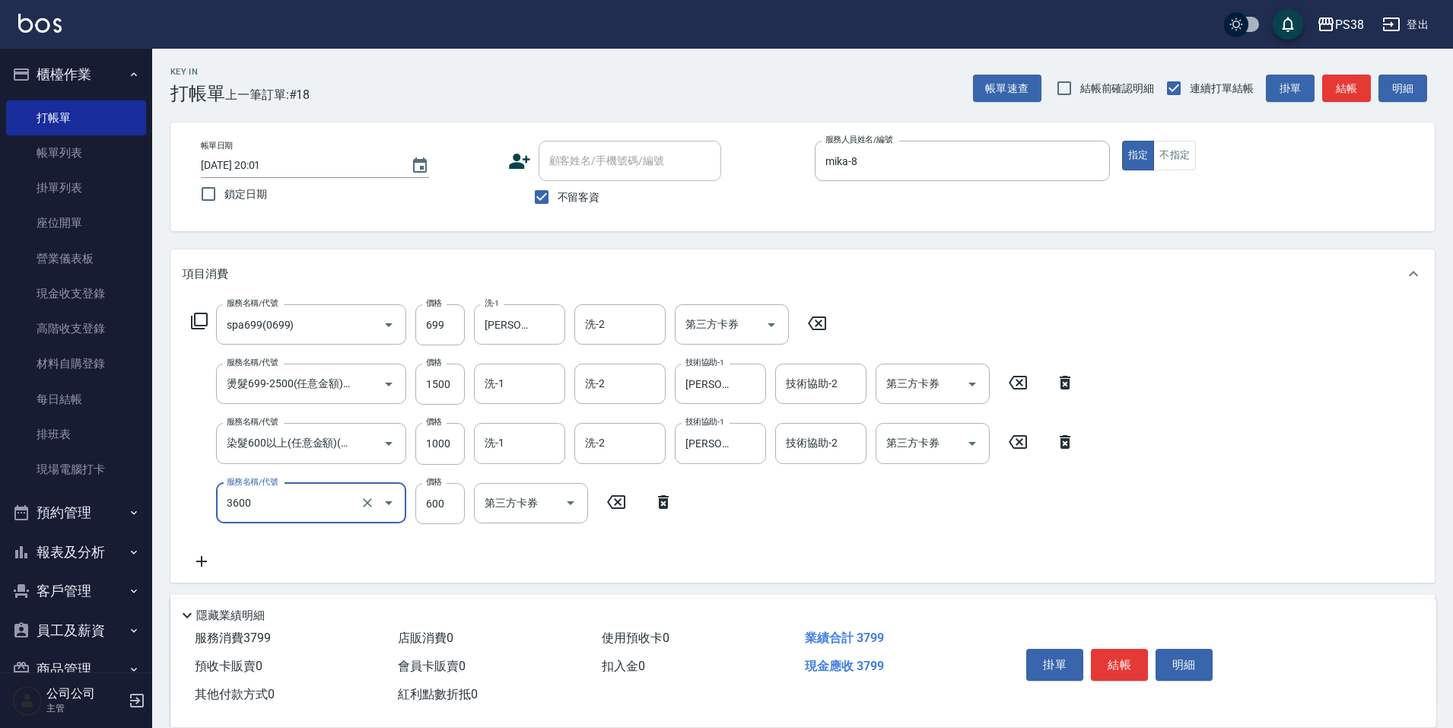
type input "天天水水護髮(3600)"
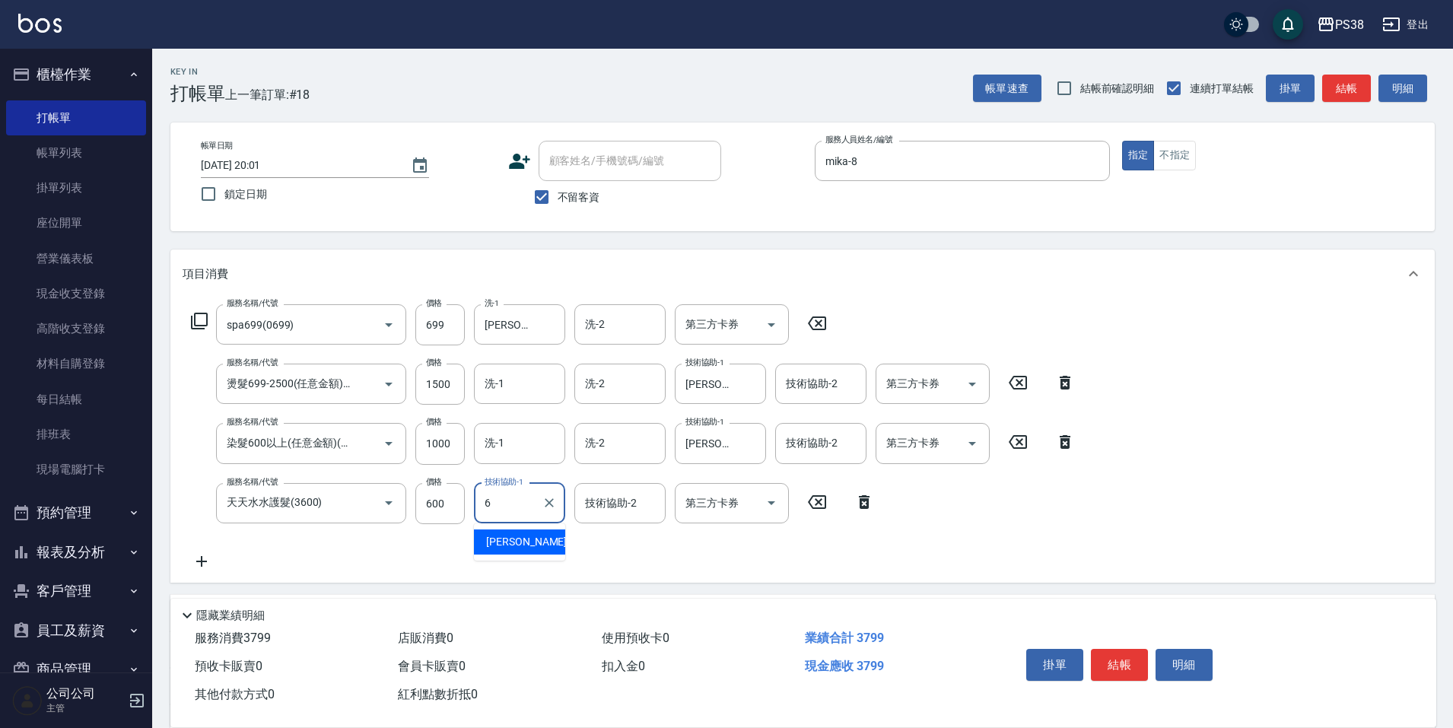
type input "[PERSON_NAME]-6"
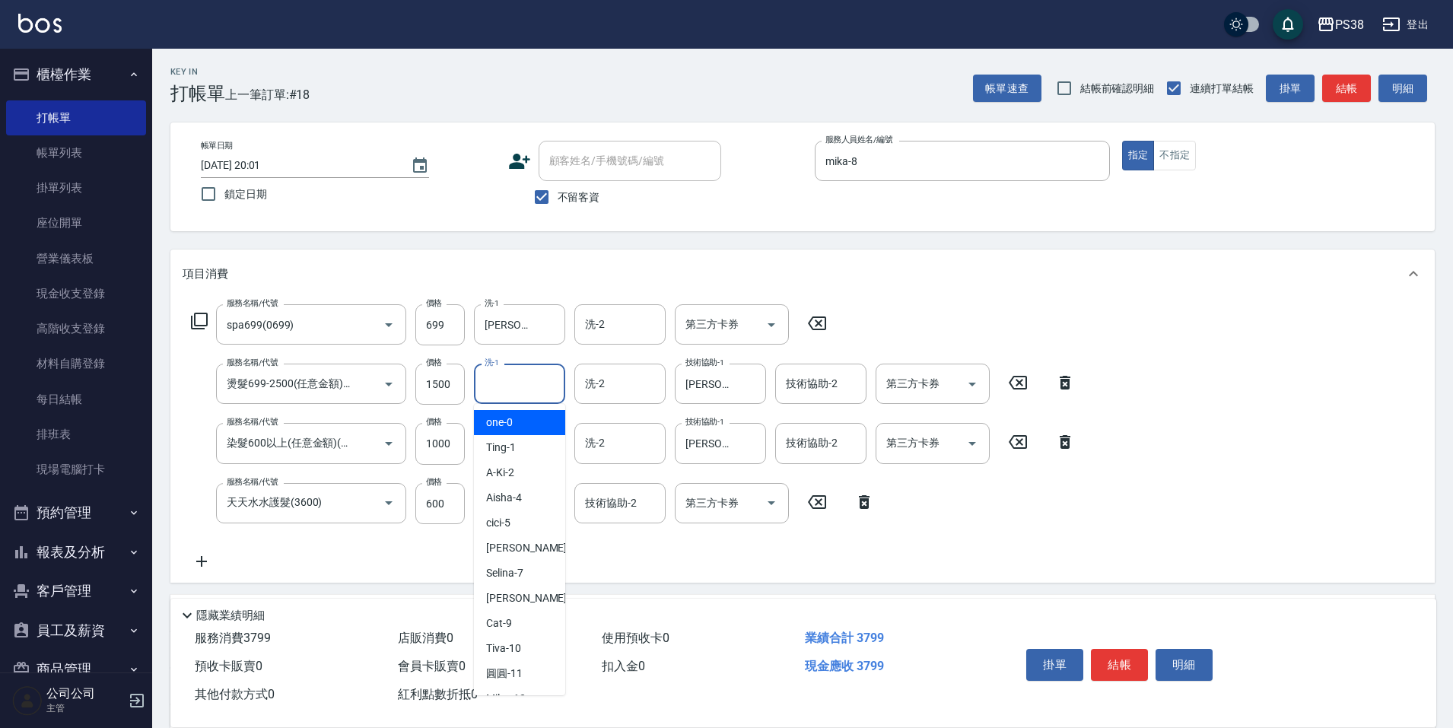
click at [514, 389] on input "洗-1" at bounding box center [520, 383] width 78 height 27
type input "[PERSON_NAME]-6"
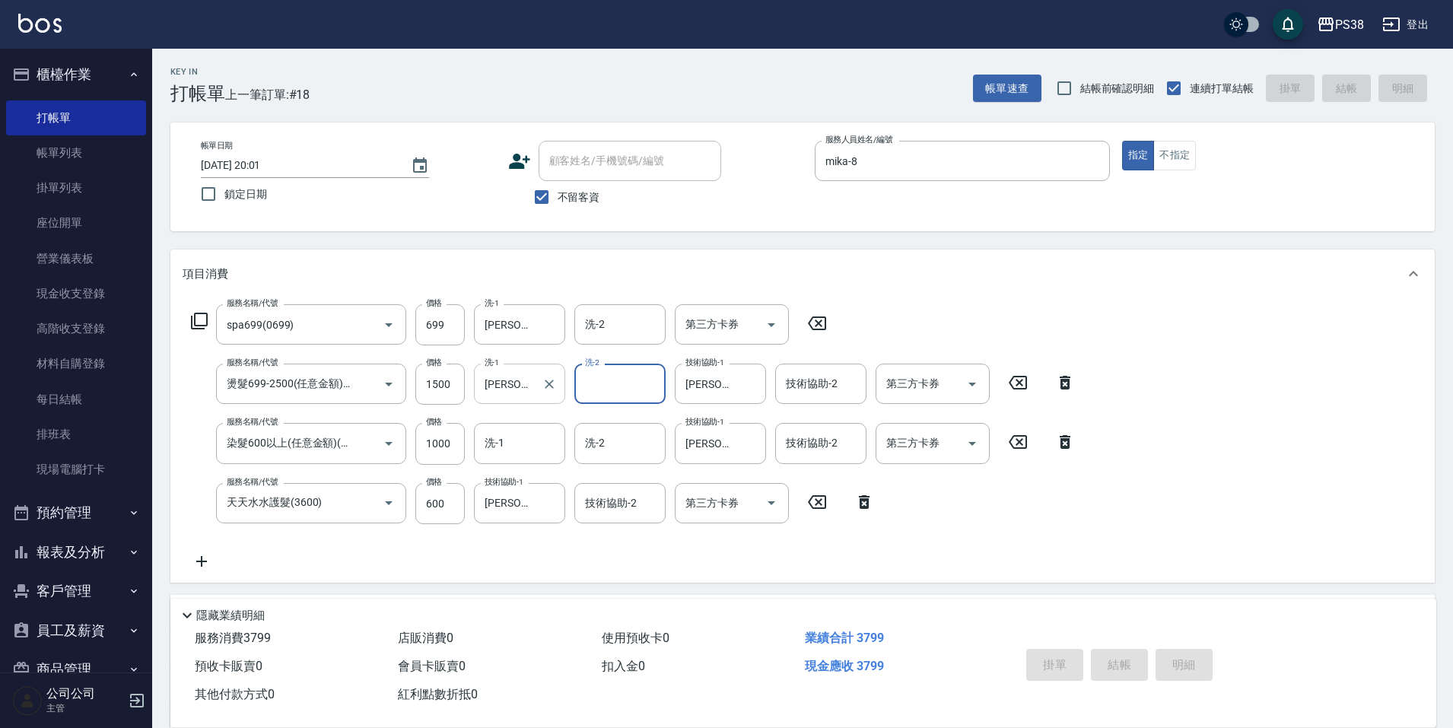
type input "[DATE] 20:02"
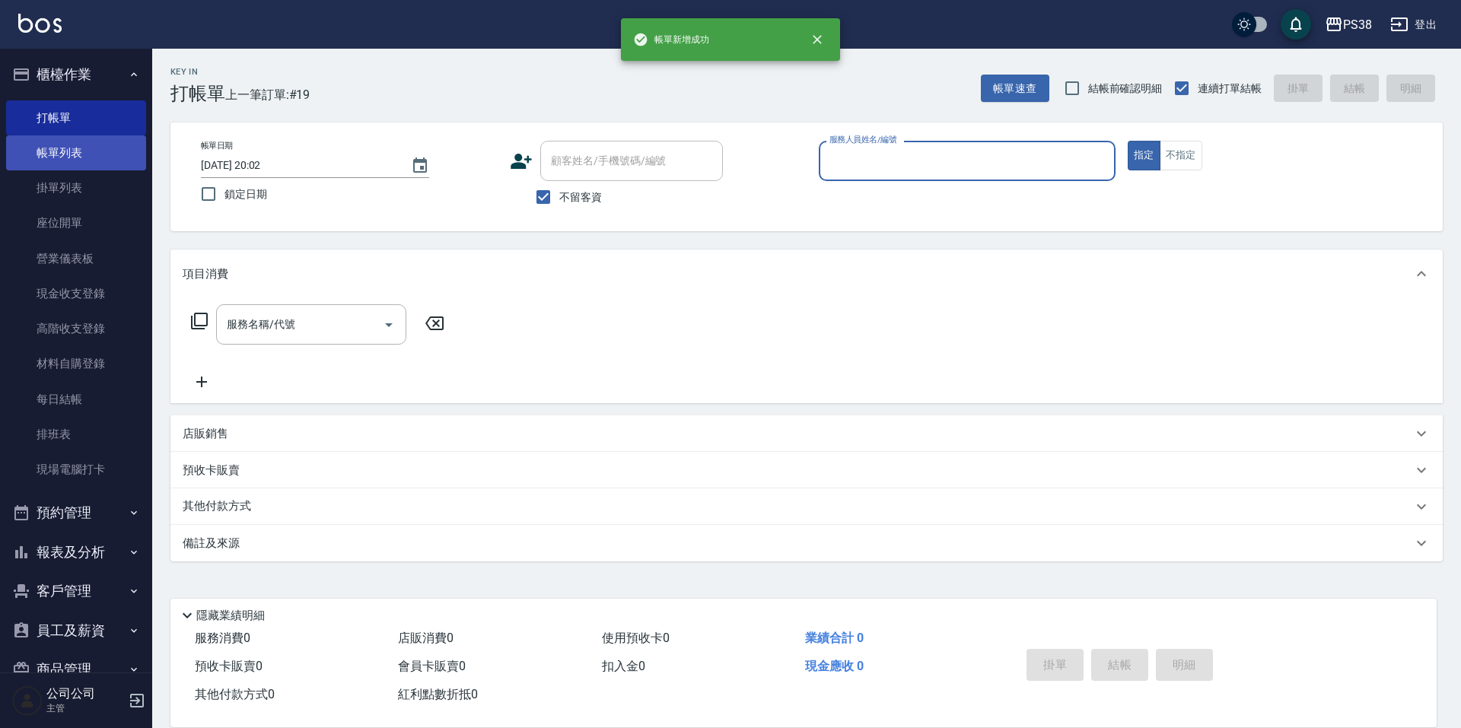
click at [110, 157] on link "帳單列表" at bounding box center [76, 152] width 140 height 35
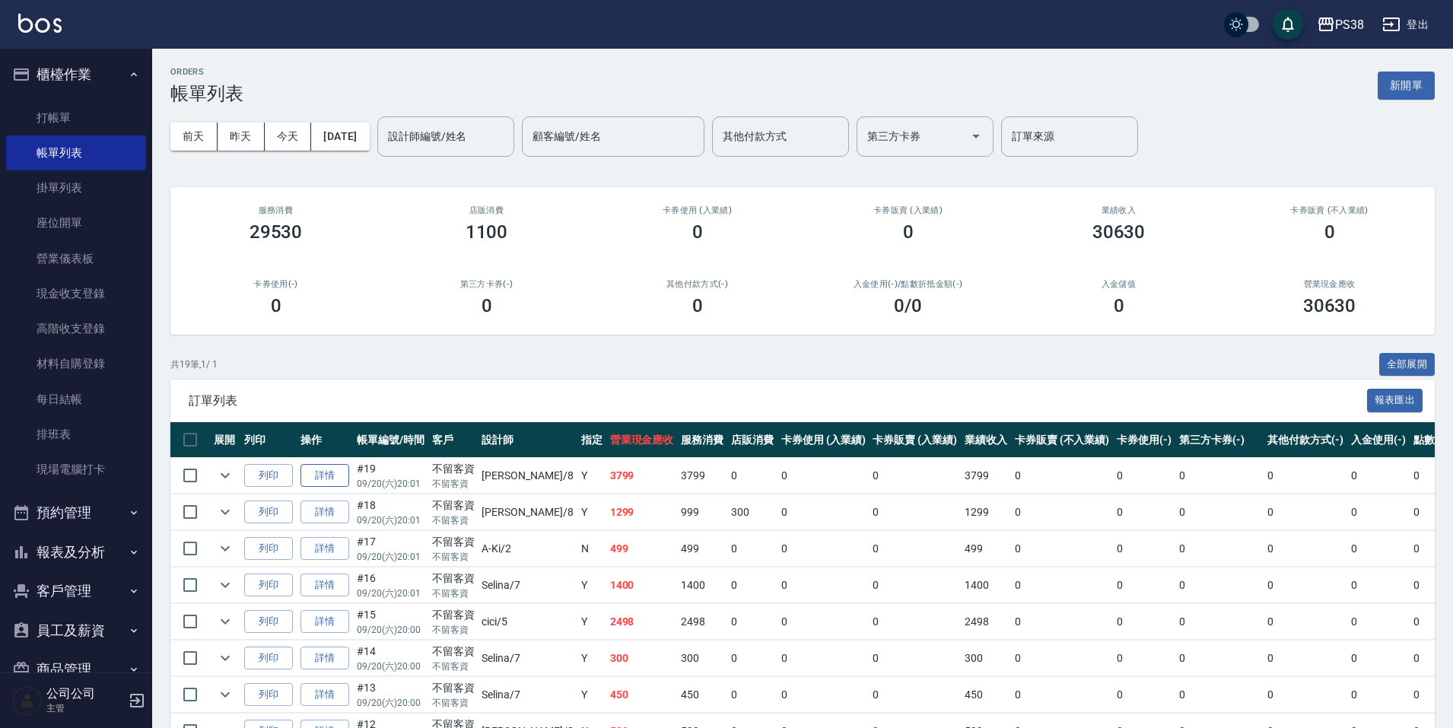
click at [337, 485] on link "詳情" at bounding box center [324, 476] width 49 height 24
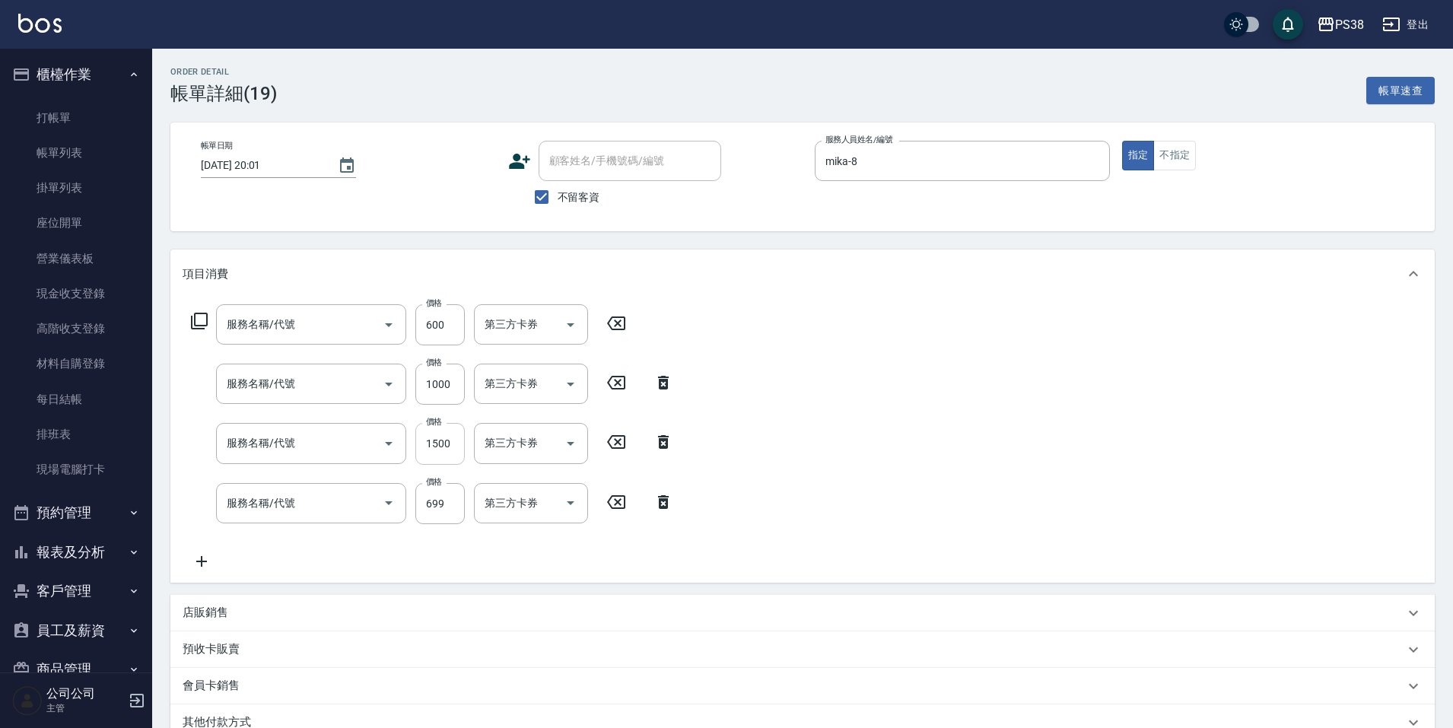
type input "[DATE] 20:01"
checkbox input "true"
type input "mika-8"
type input "天天水水護髮(3600)"
type input "染髮600以上(任意金額)(51000)"
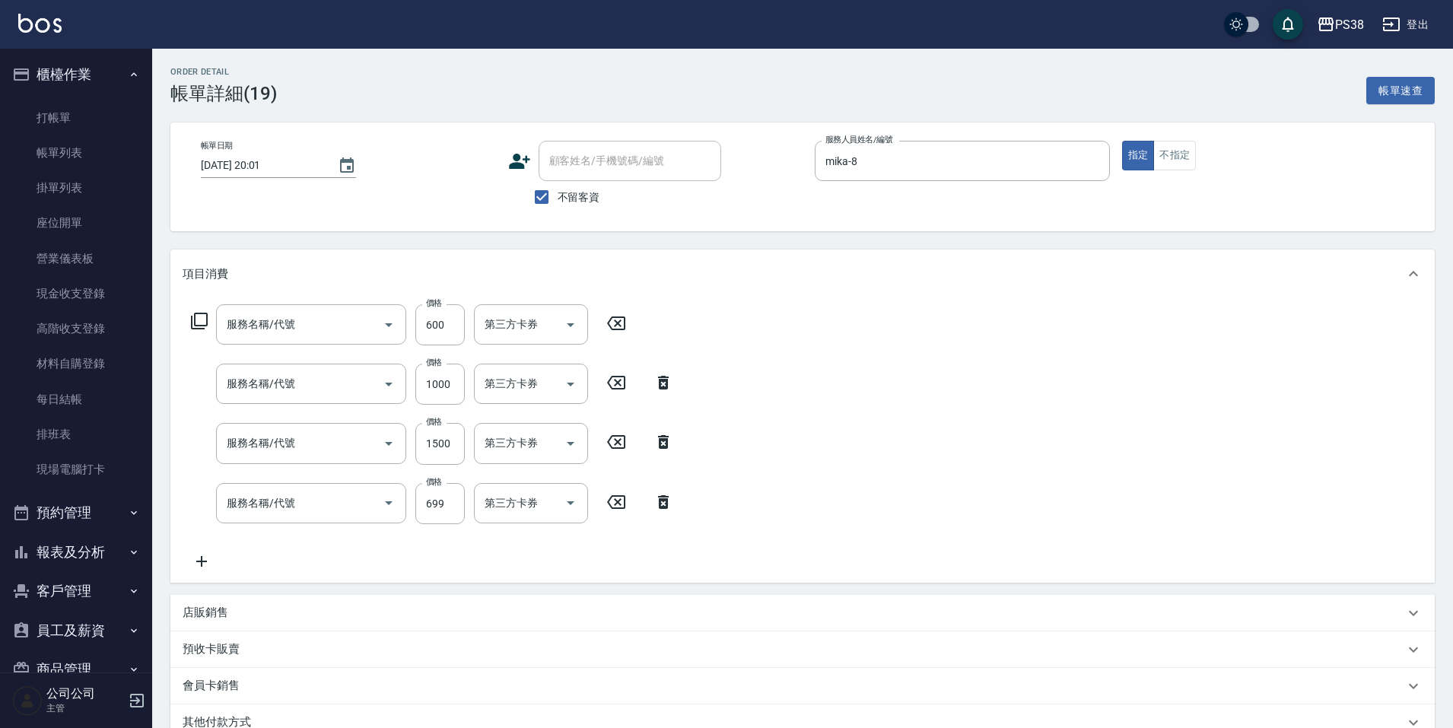
type input "燙髮699-2500(任意金額)(41000)"
type input "spa699(0699)"
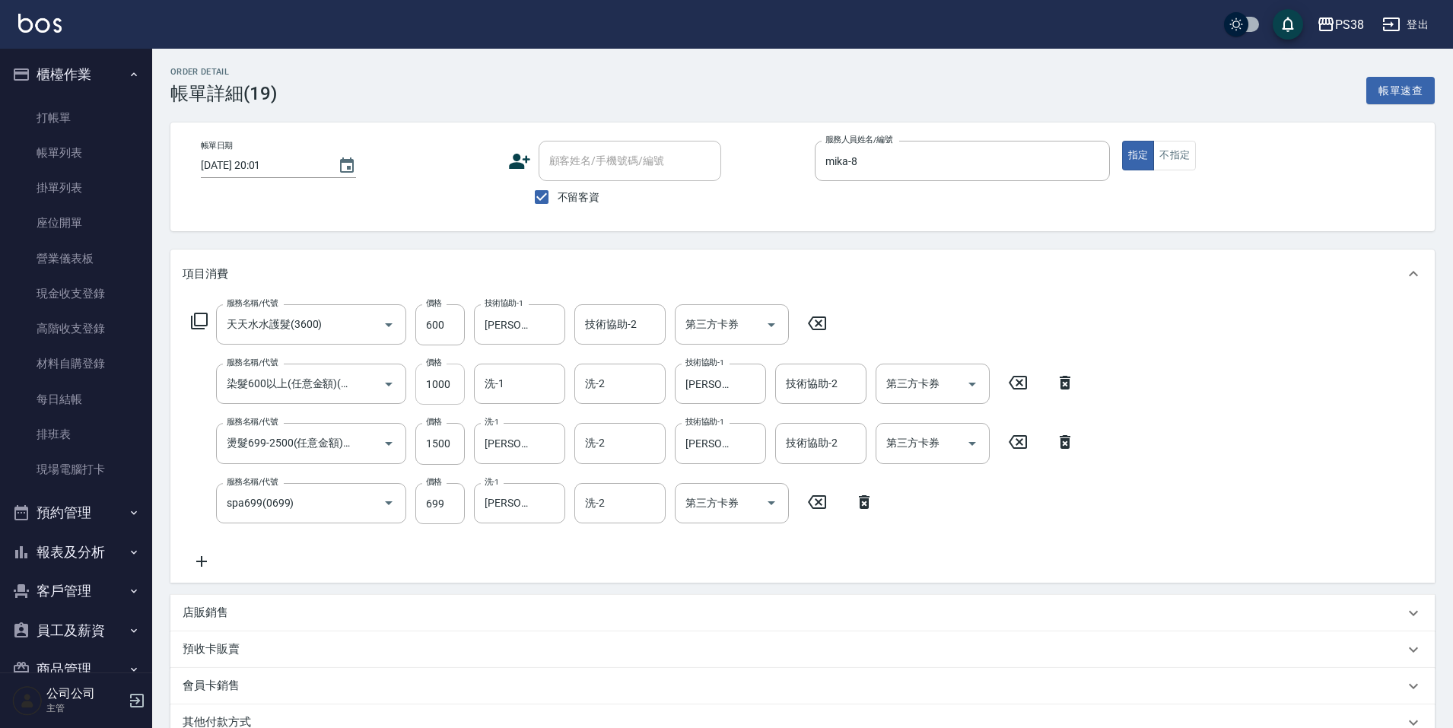
click at [453, 394] on input "1000" at bounding box center [439, 384] width 49 height 41
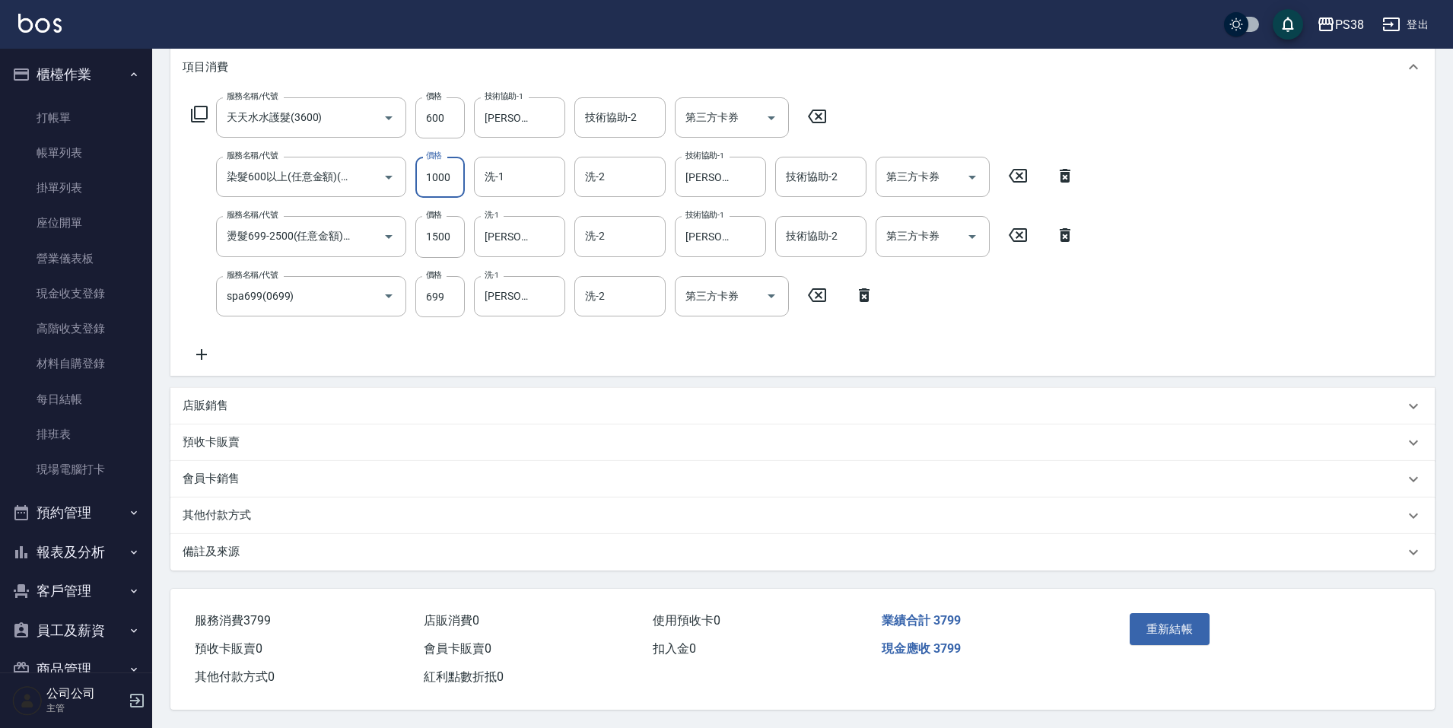
scroll to position [138, 0]
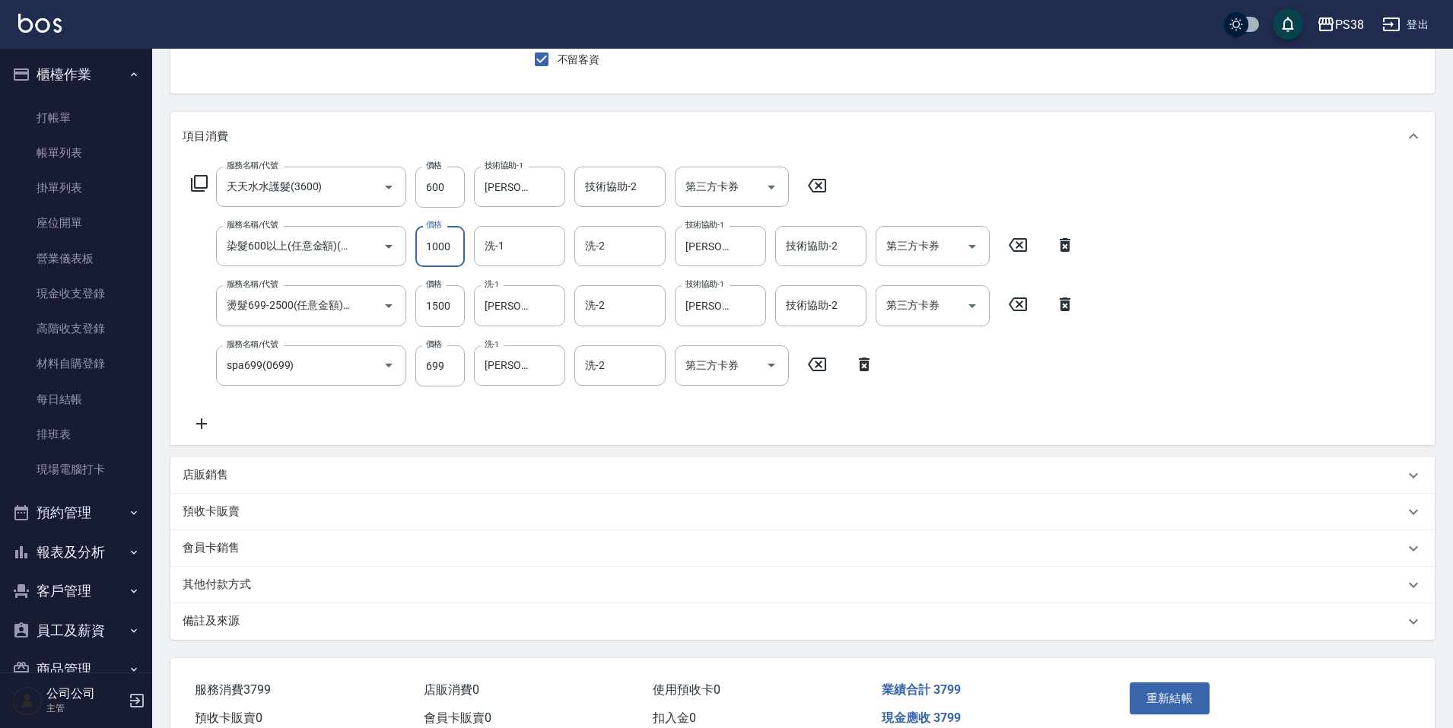
click at [517, 433] on div "服務名稱/代號 天天水水護髮(3600) 服務名稱/代號 價格 600 價格 技術協助-1 Yuki-6 技術協助-1 技術協助-2 技術協助-2 第三方卡券…" at bounding box center [802, 303] width 1264 height 285
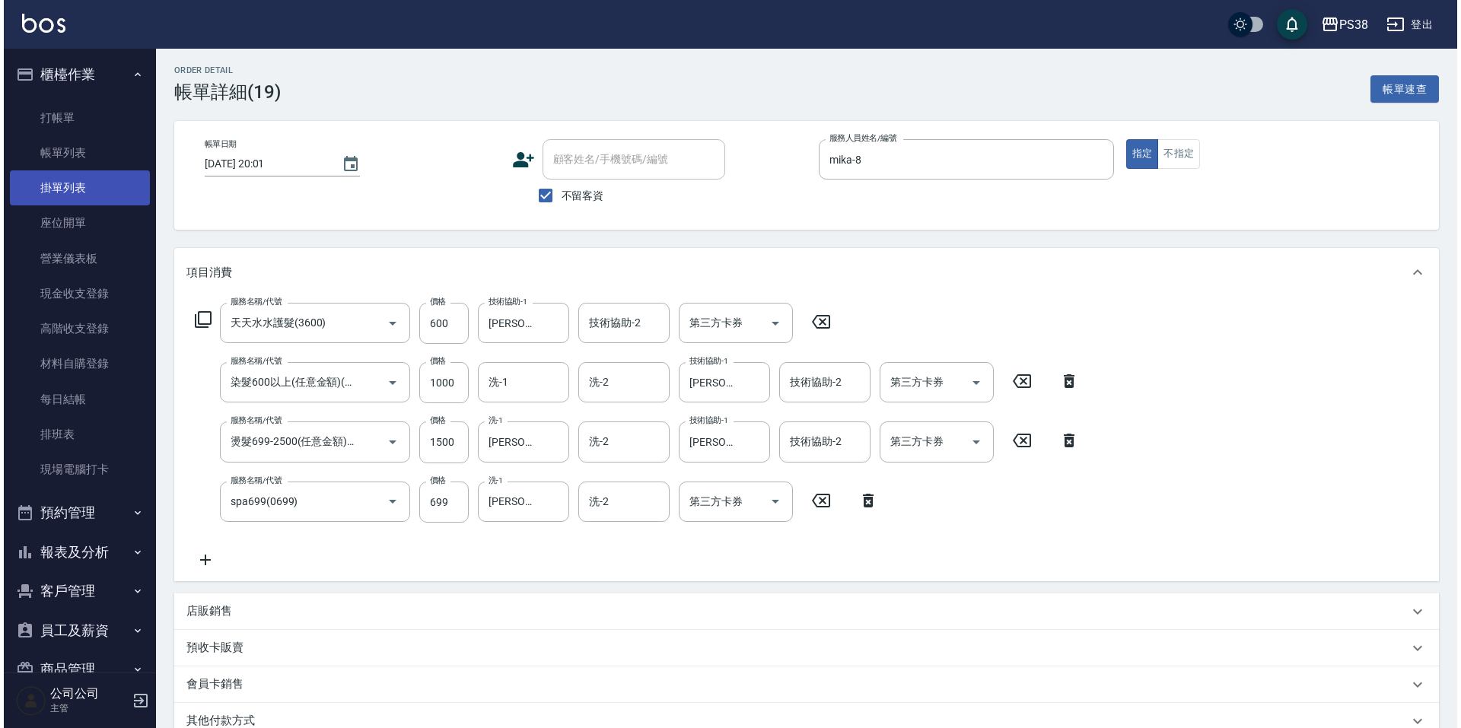
scroll to position [0, 0]
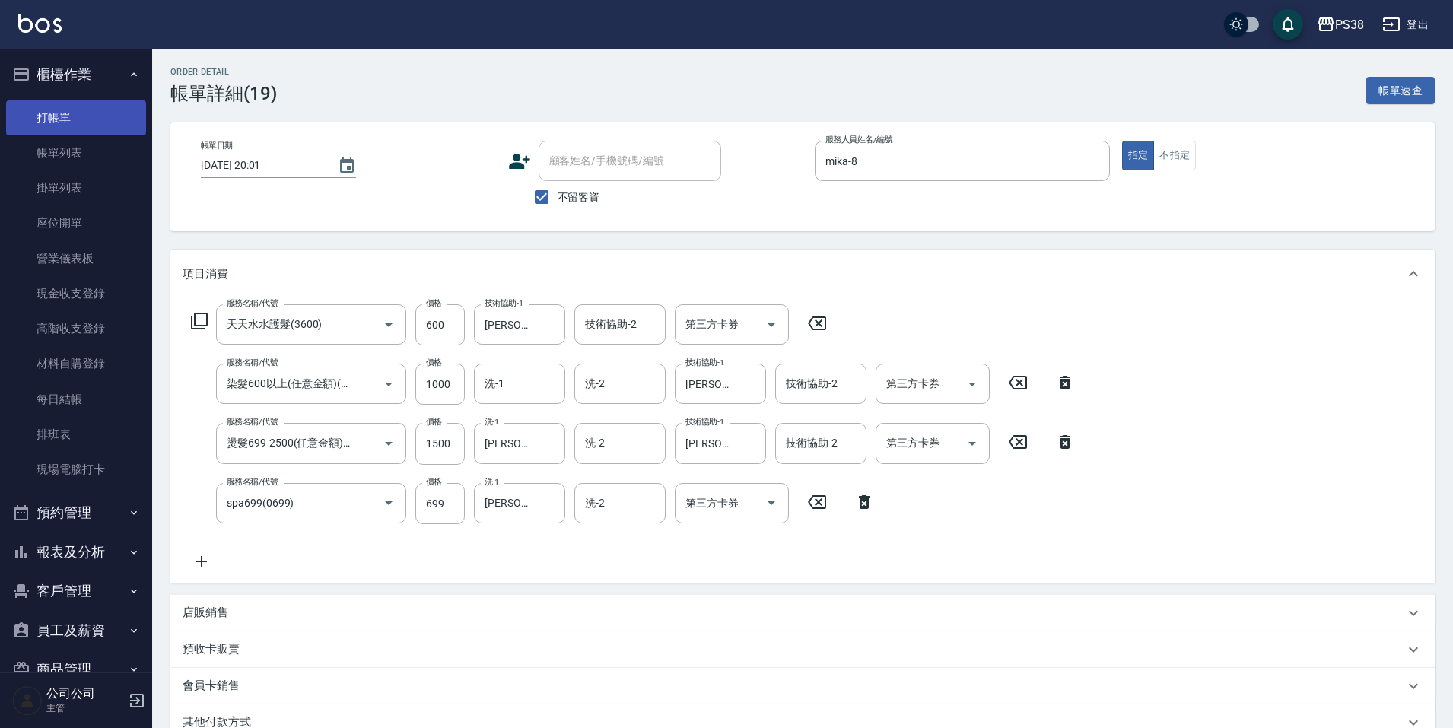
click at [107, 100] on link "打帳單" at bounding box center [76, 117] width 140 height 35
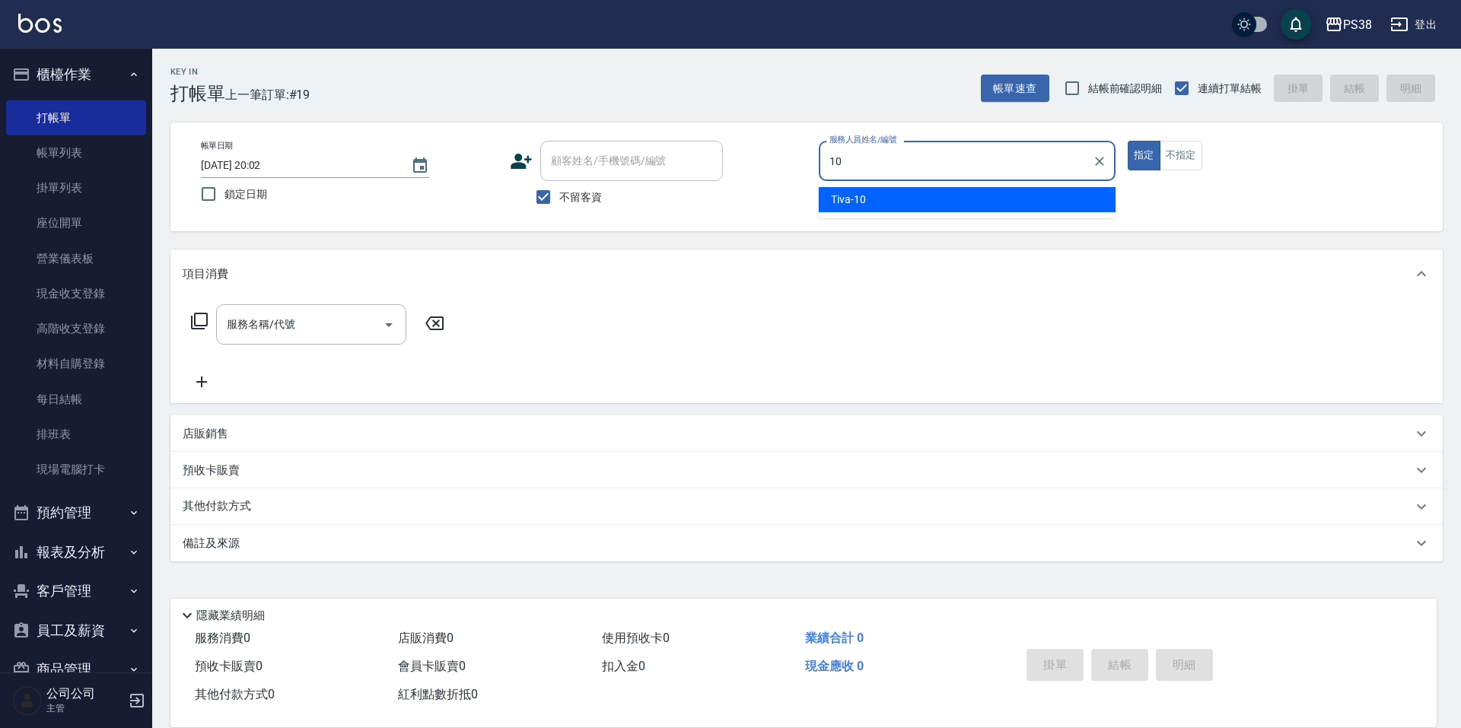
type input "Tiva-10"
type button "true"
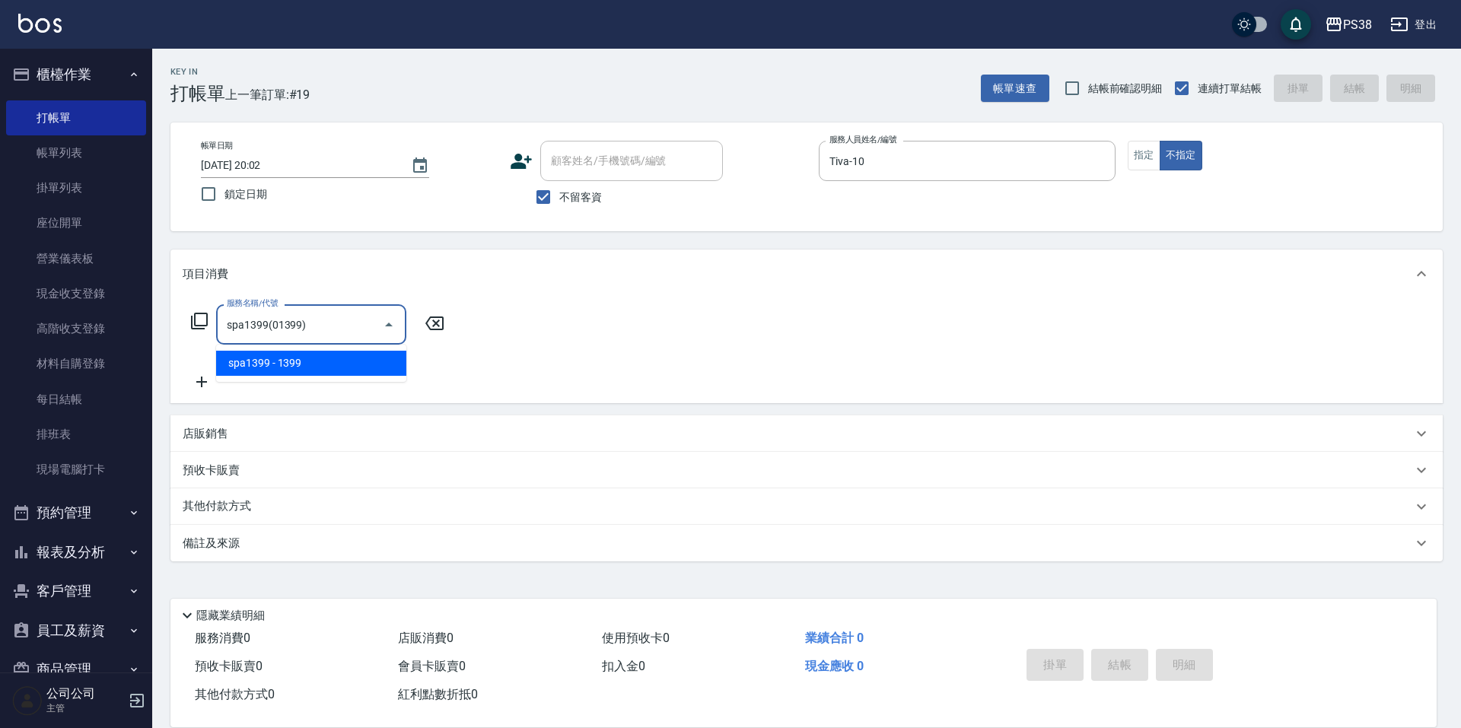
type input "spa1399(01399)"
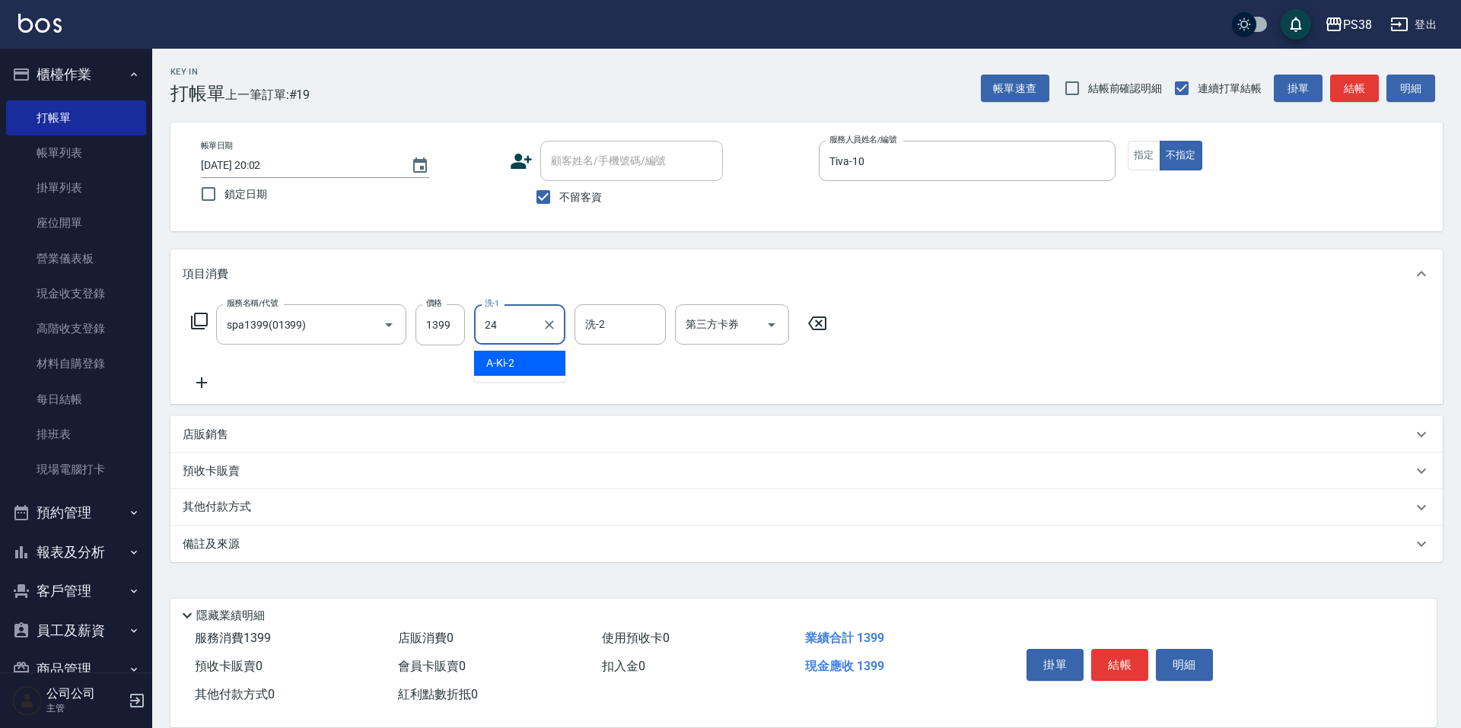
type input "Nini-24"
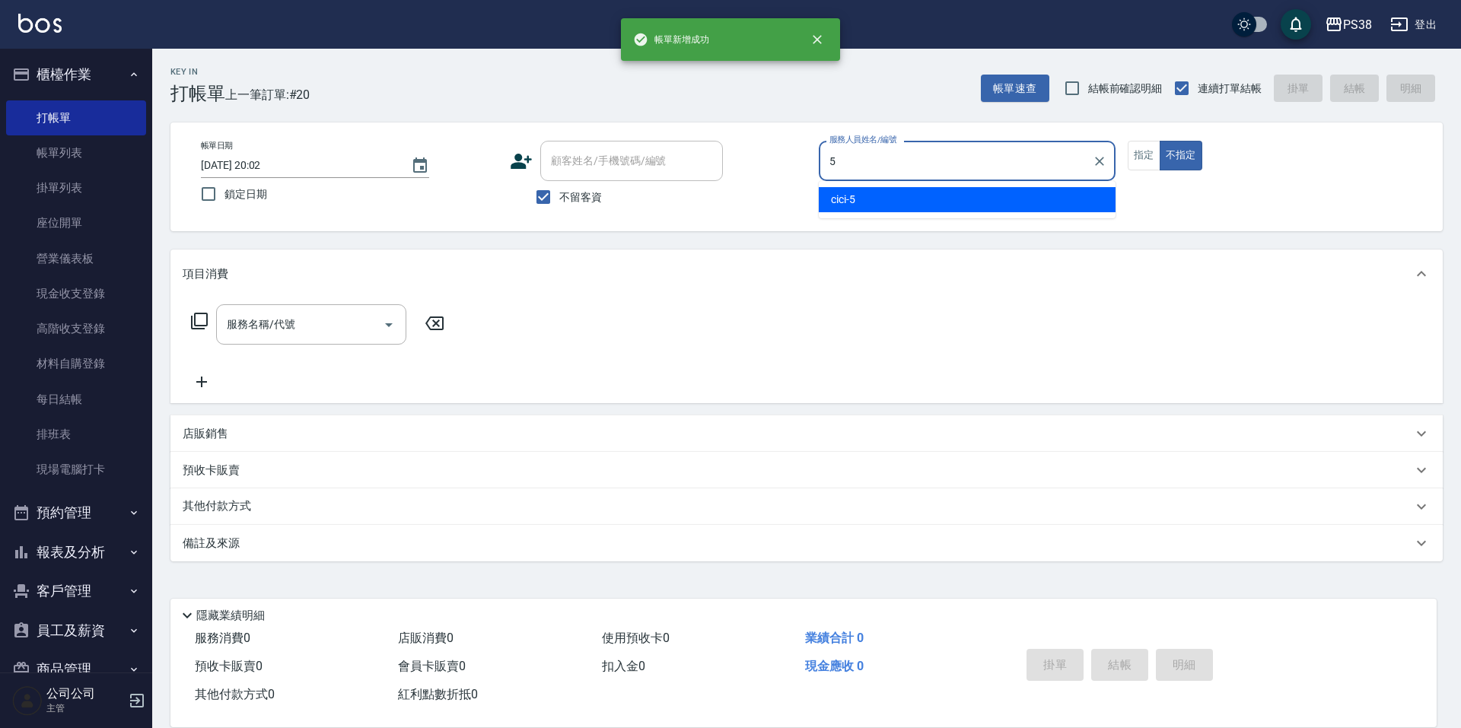
type input "cici-5"
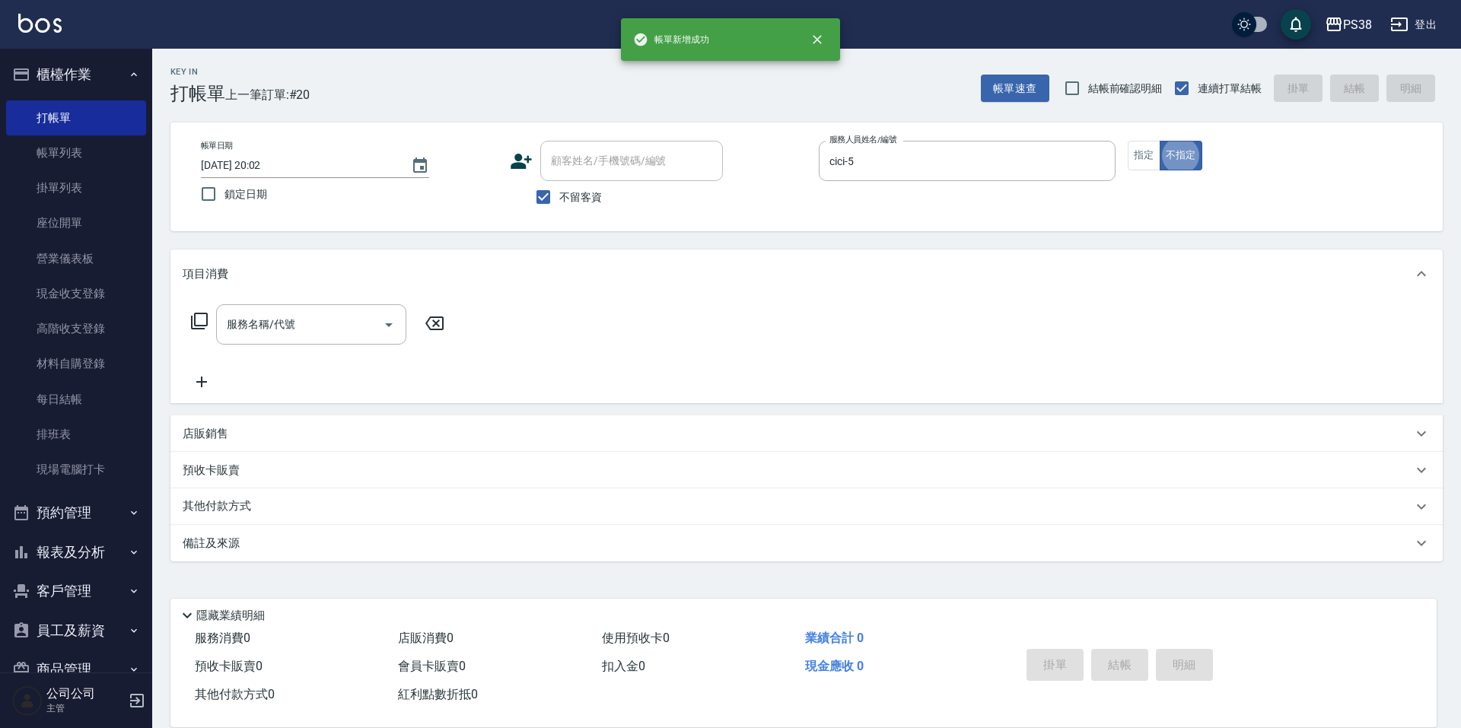
type button "false"
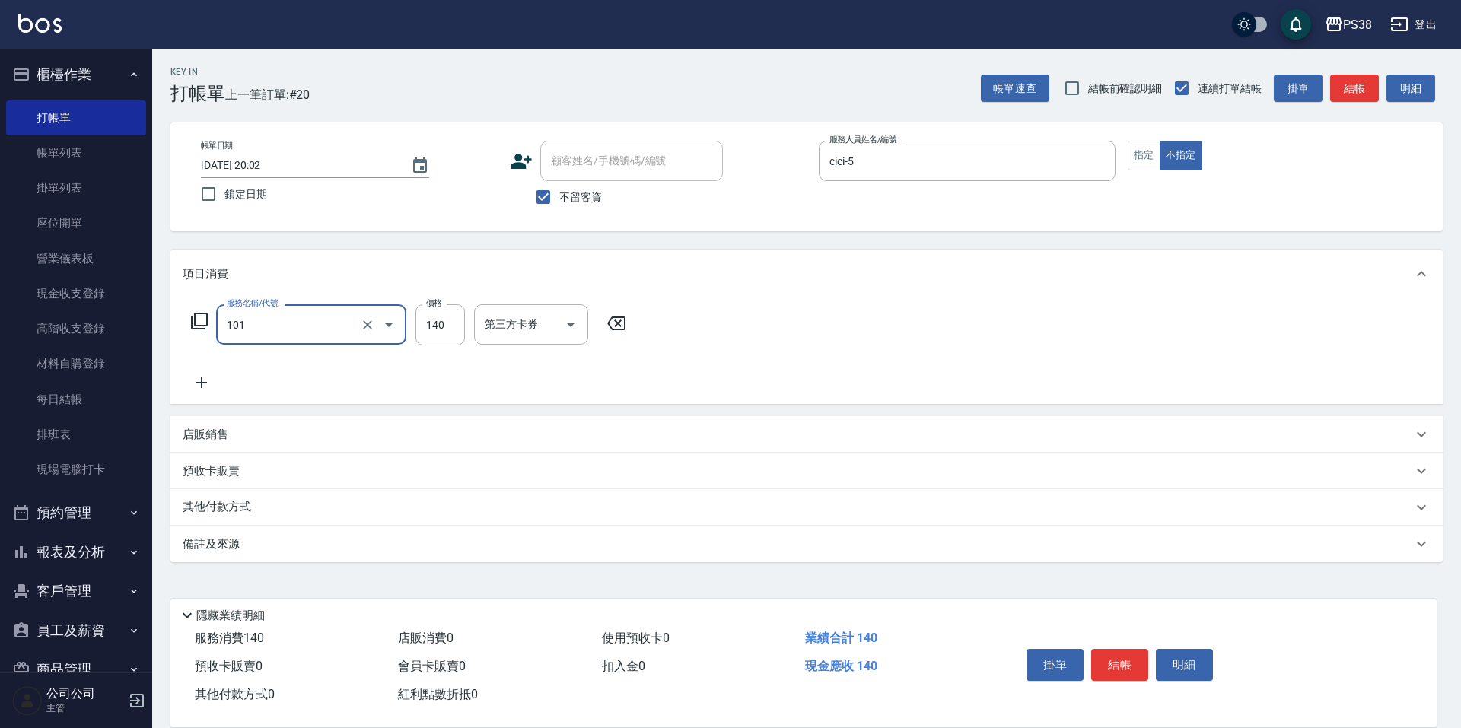
type input "洗髮(101)"
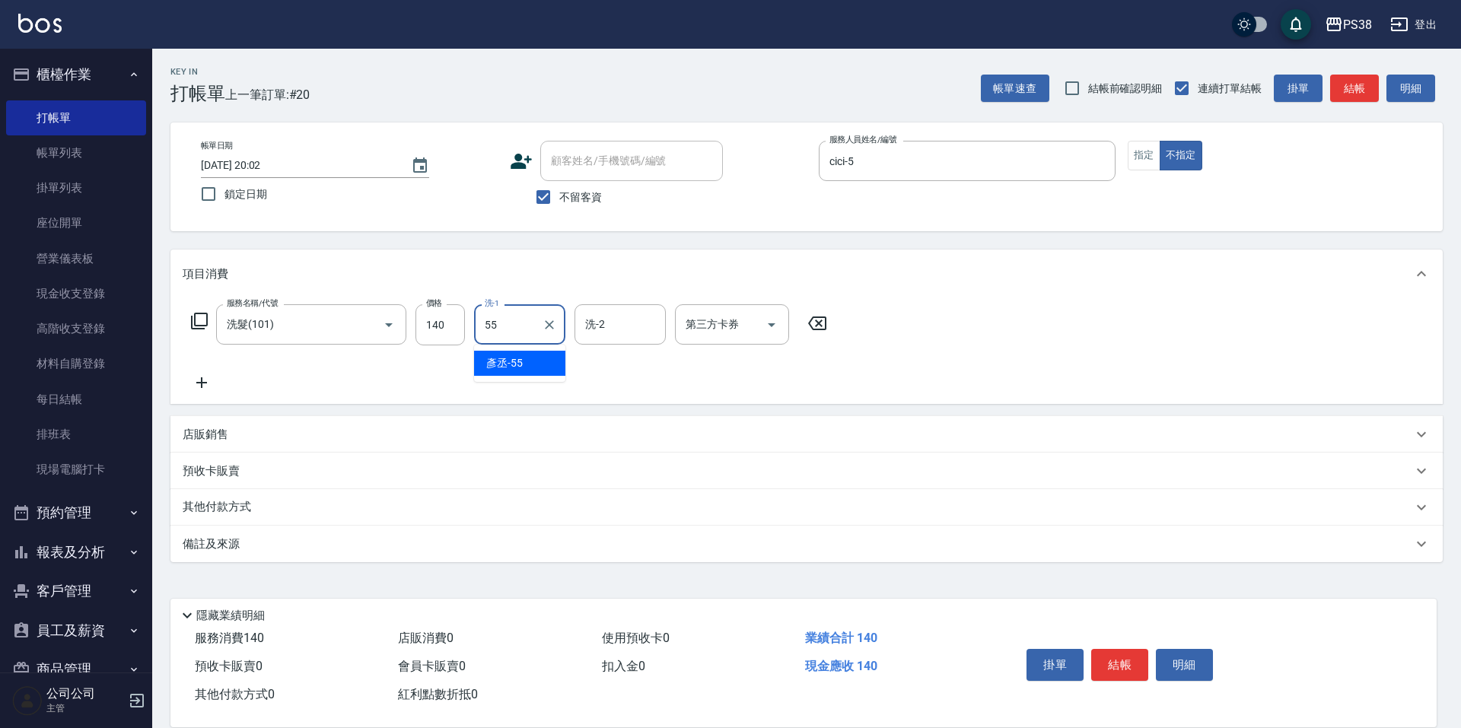
type input "[PERSON_NAME]-55"
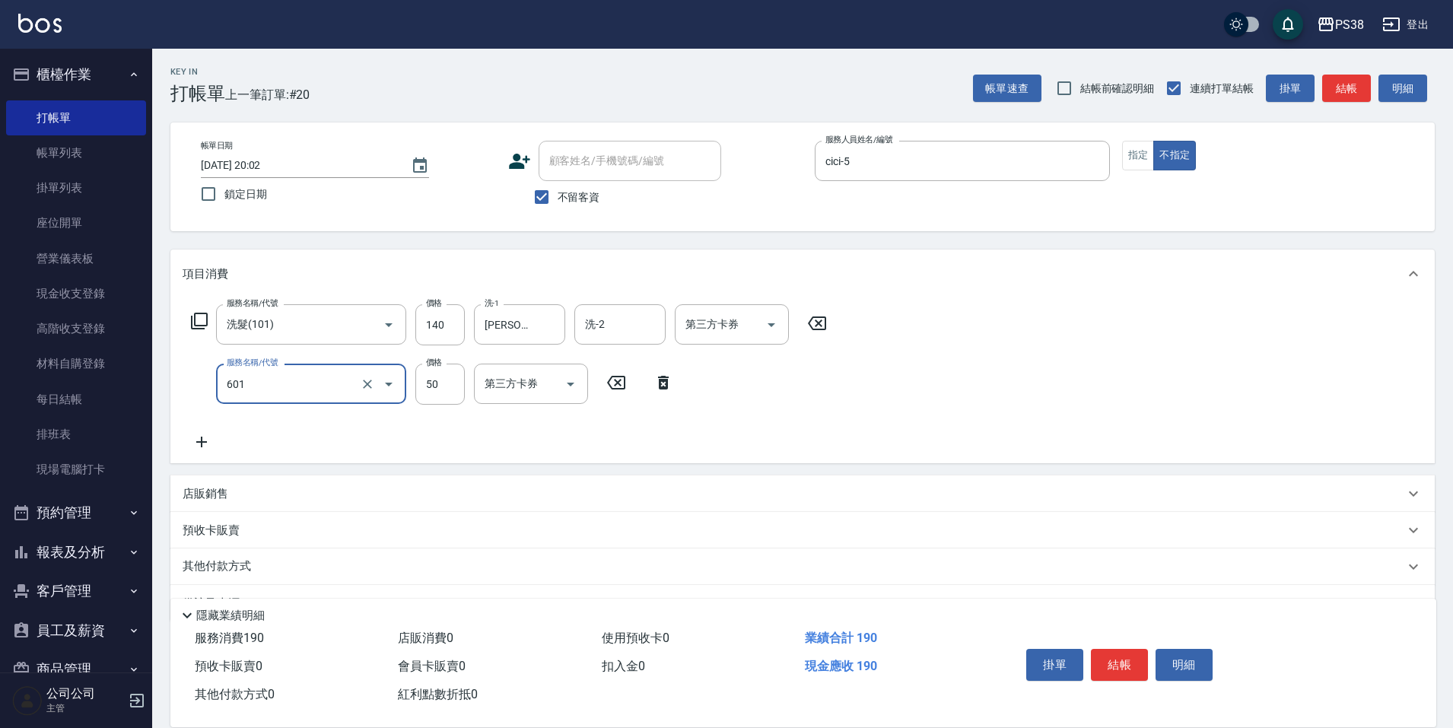
type input "精油50(601)"
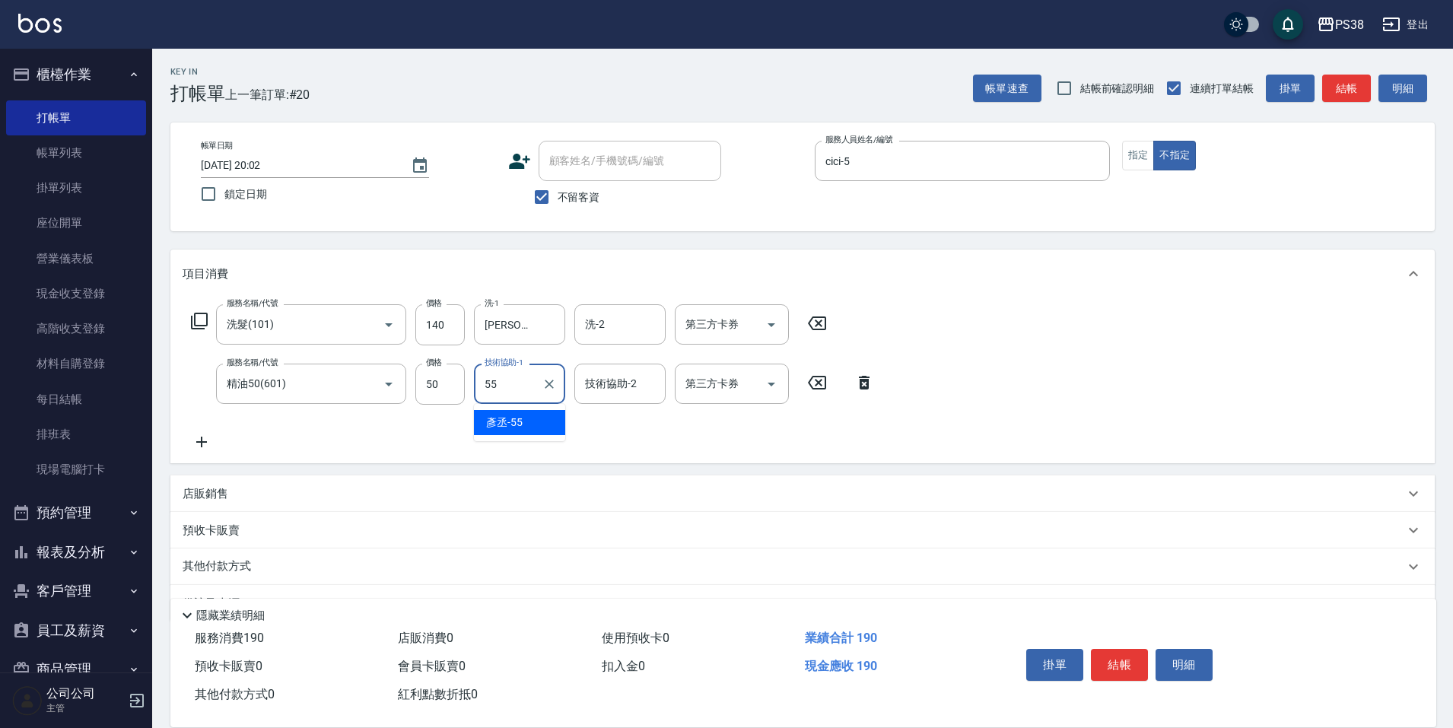
type input "[PERSON_NAME]-55"
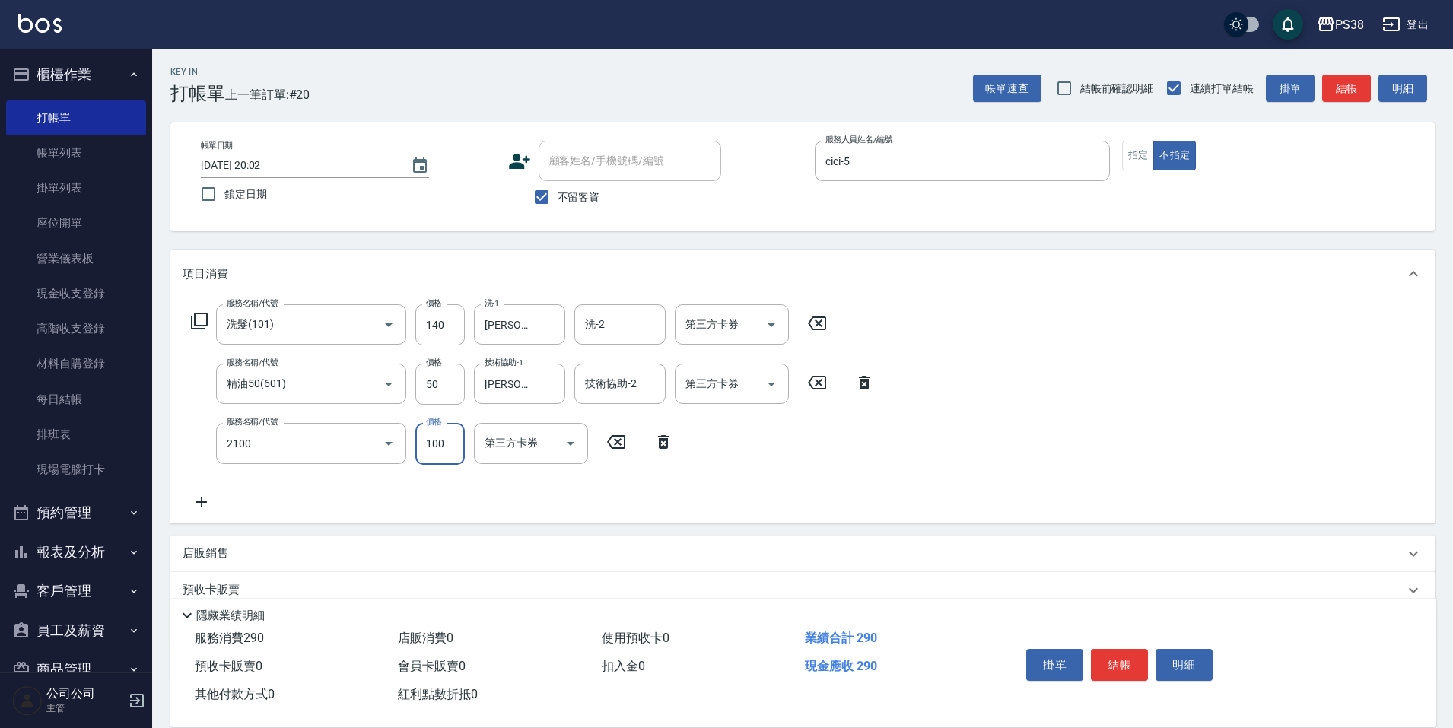
type input "剪髮與造型(任意金額)(2100)"
type input "160"
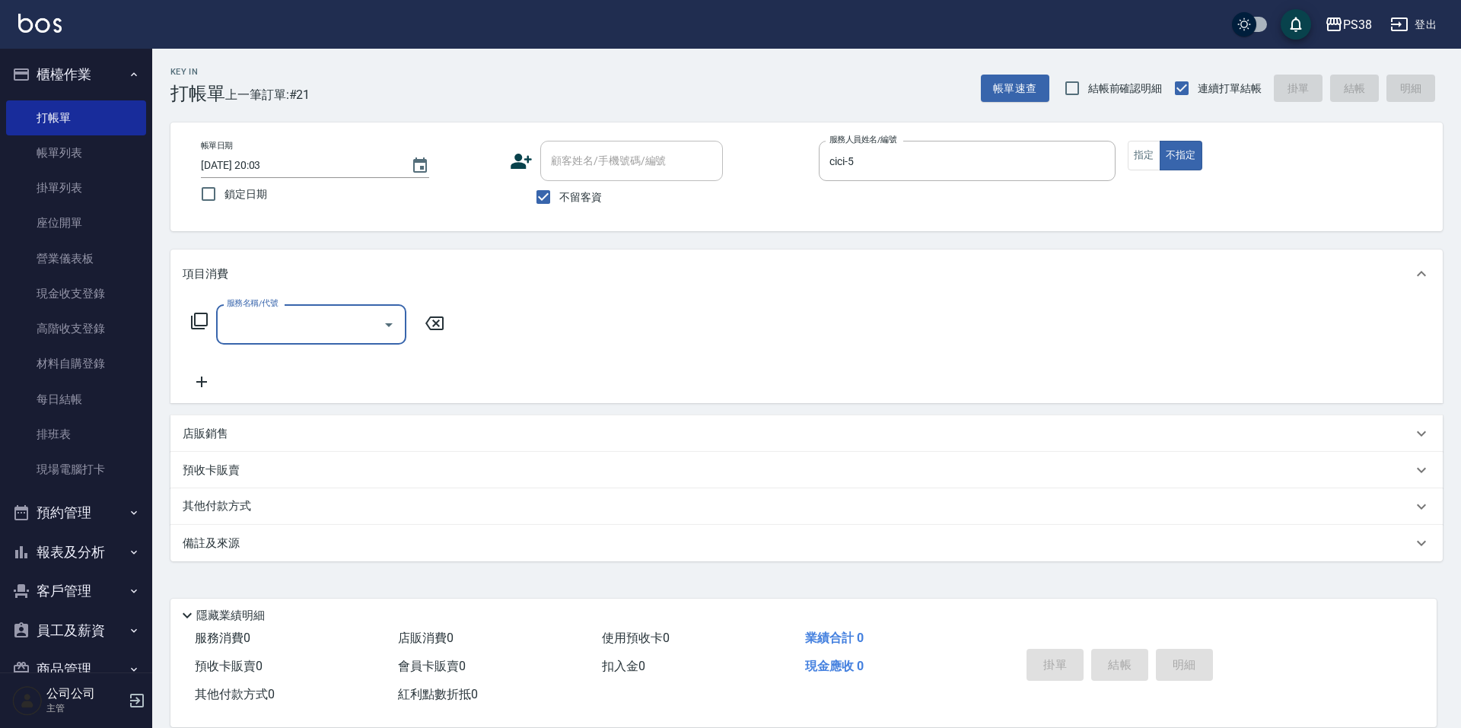
click at [310, 328] on input "服務名稱/代號" at bounding box center [300, 324] width 154 height 27
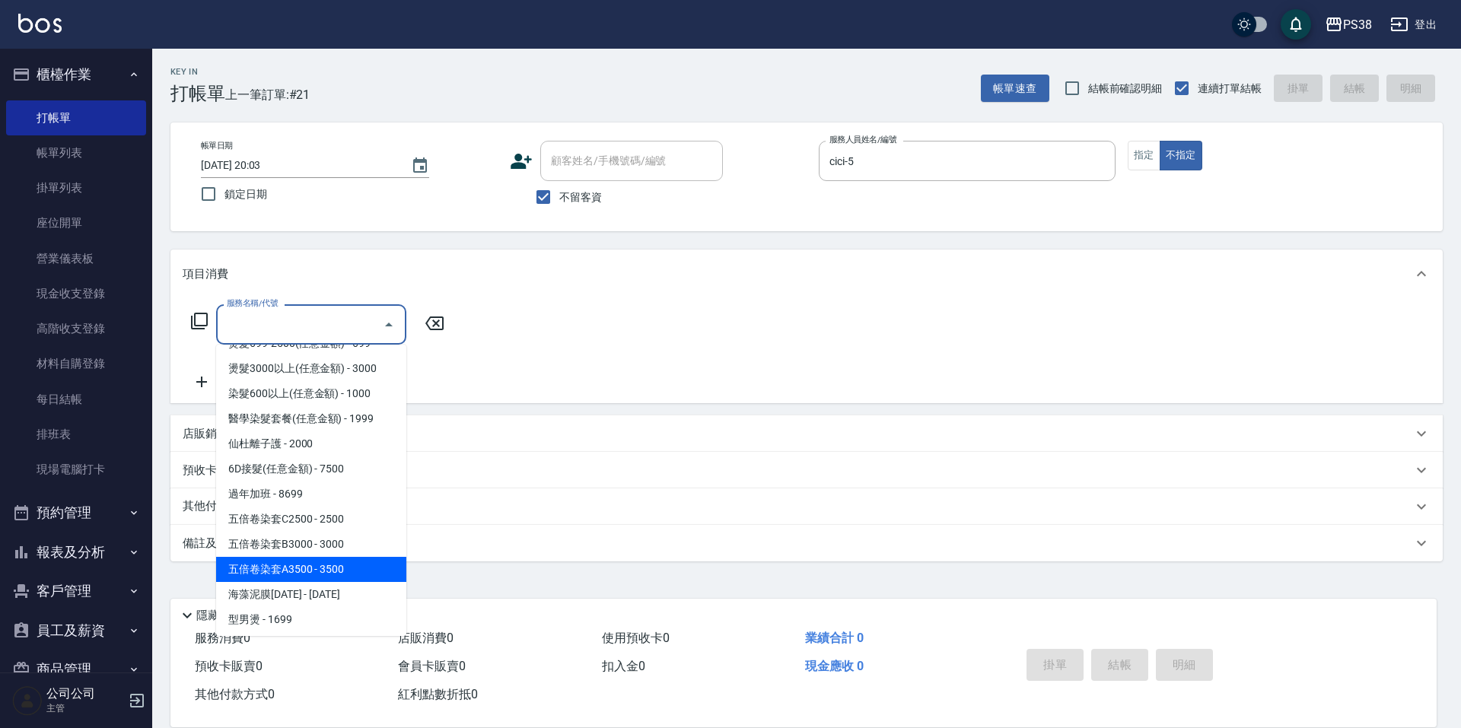
scroll to position [2122, 0]
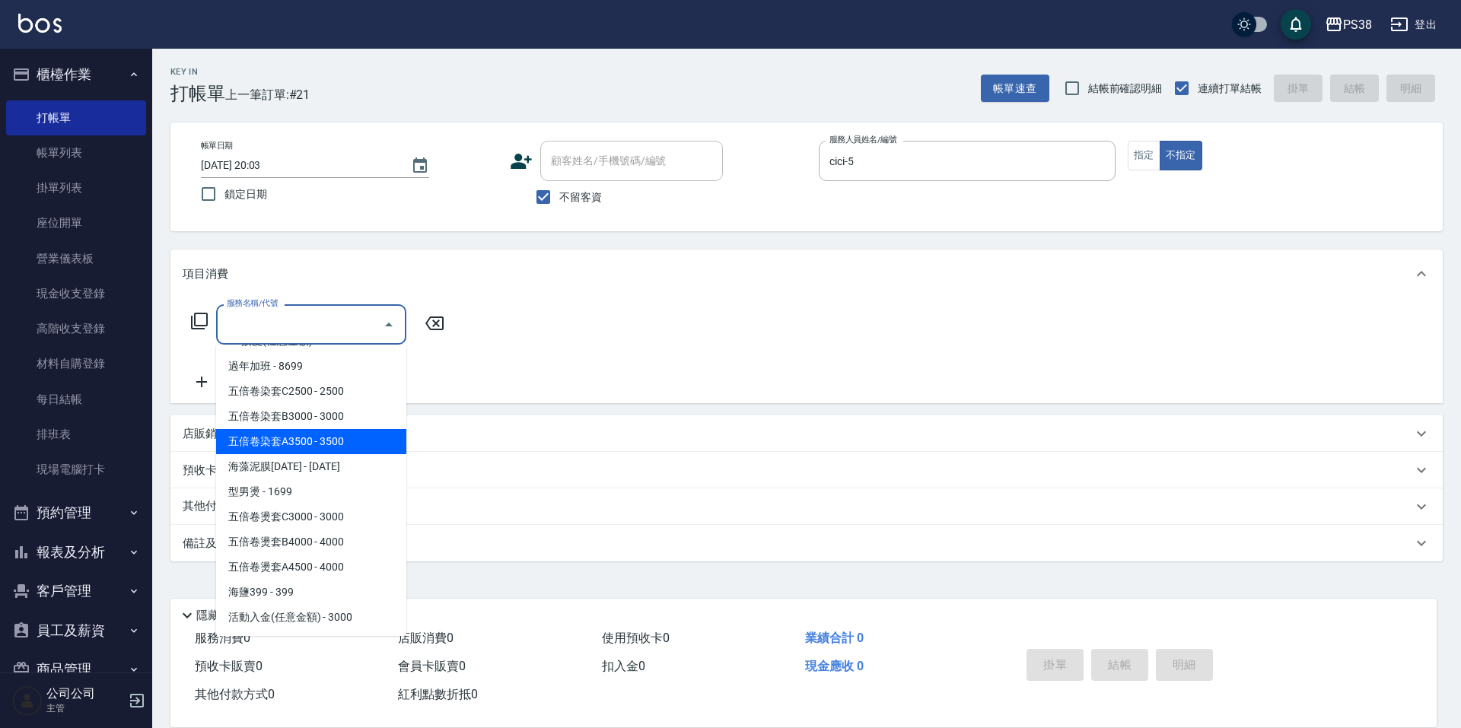
click at [360, 440] on span "五倍卷染套A3500 - 3500" at bounding box center [311, 441] width 190 height 25
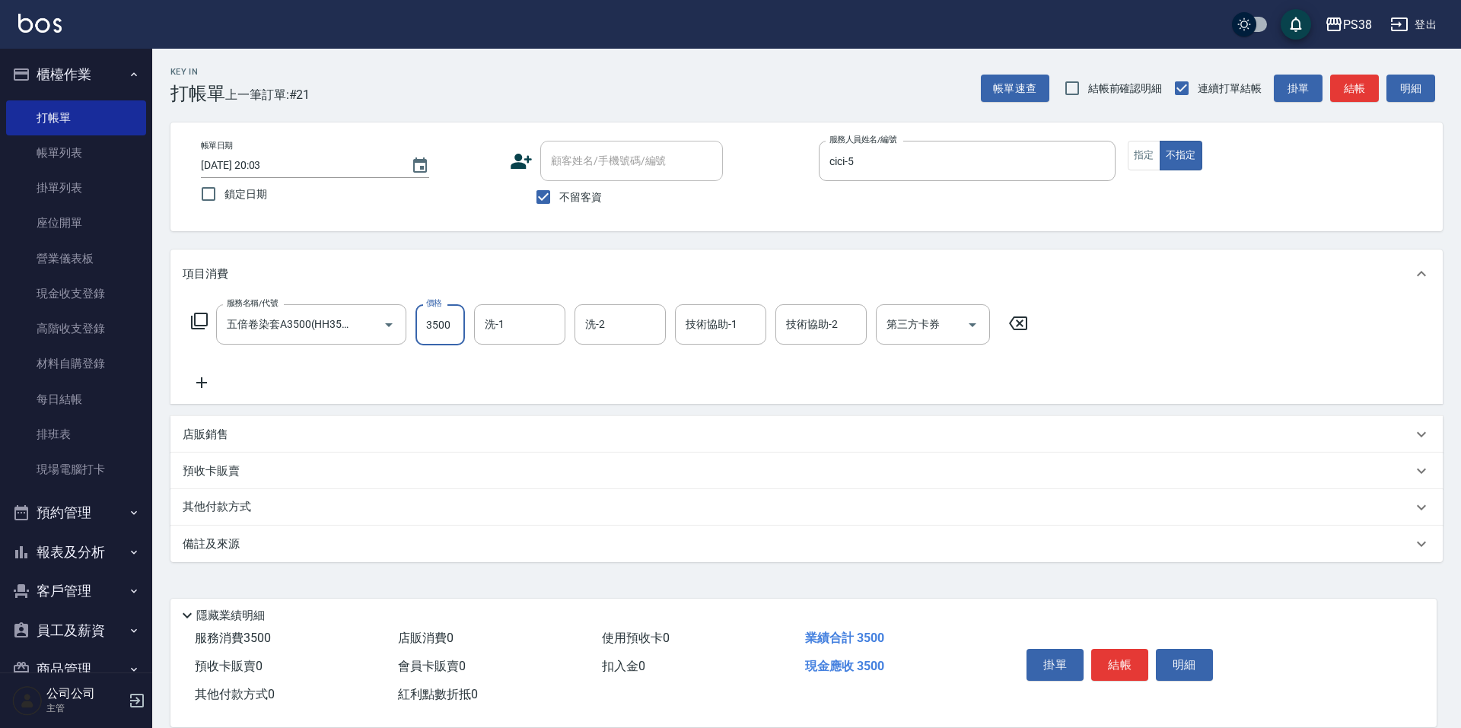
click at [443, 334] on input "3500" at bounding box center [439, 324] width 49 height 41
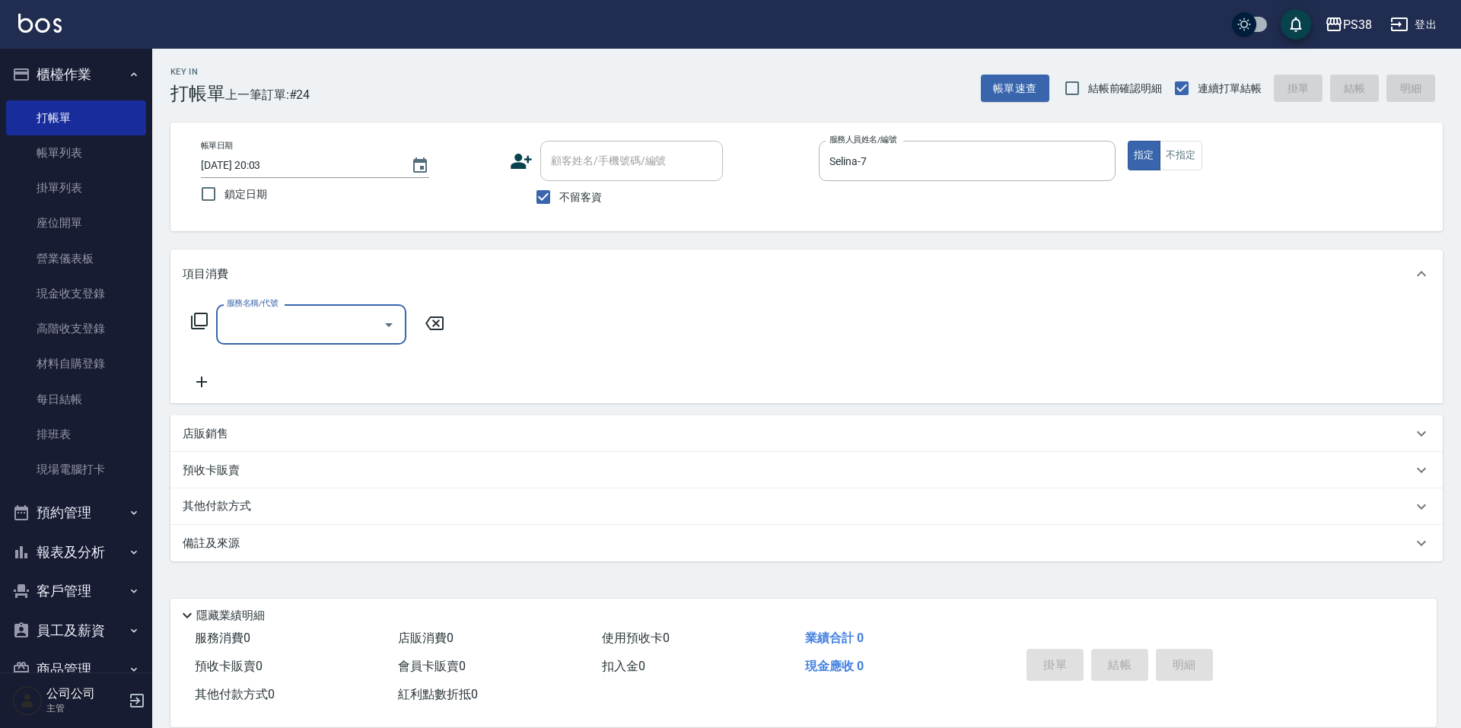
click at [221, 432] on p "店販銷售" at bounding box center [206, 434] width 46 height 16
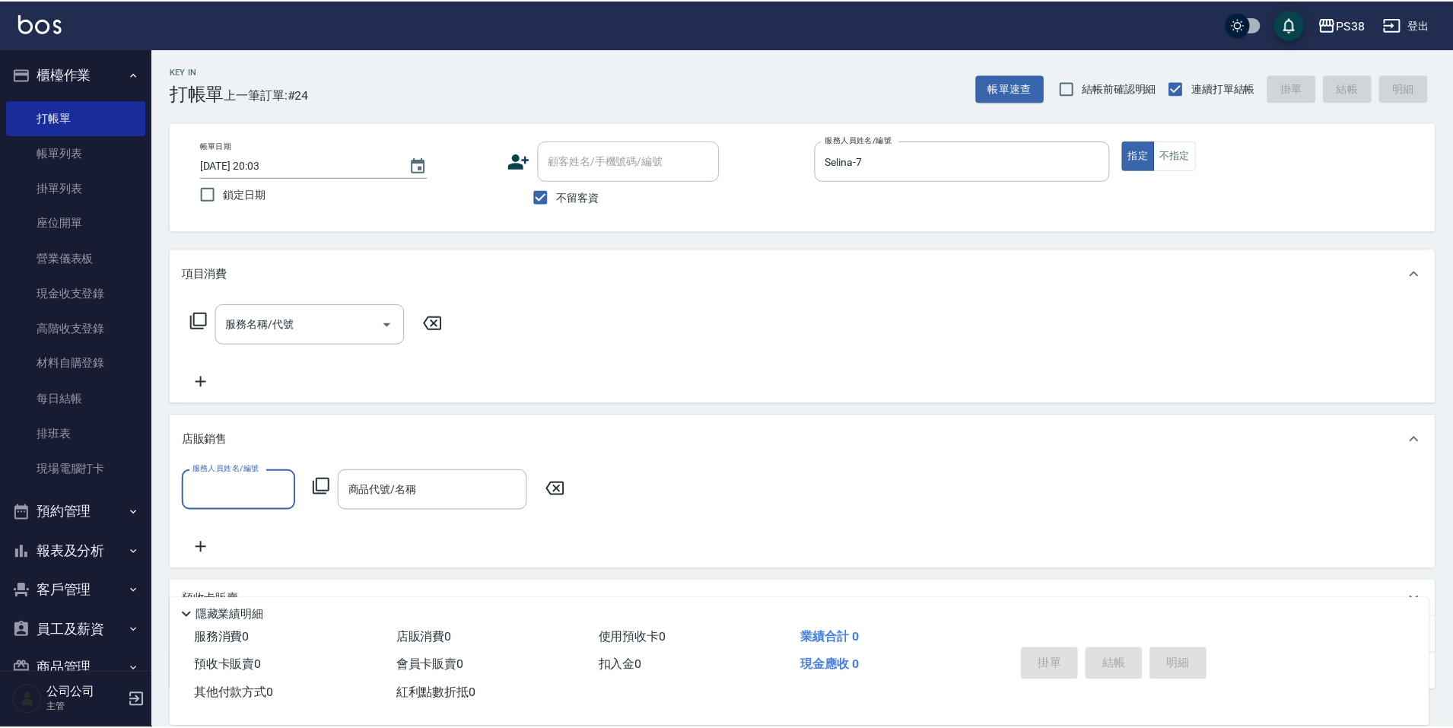
scroll to position [0, 0]
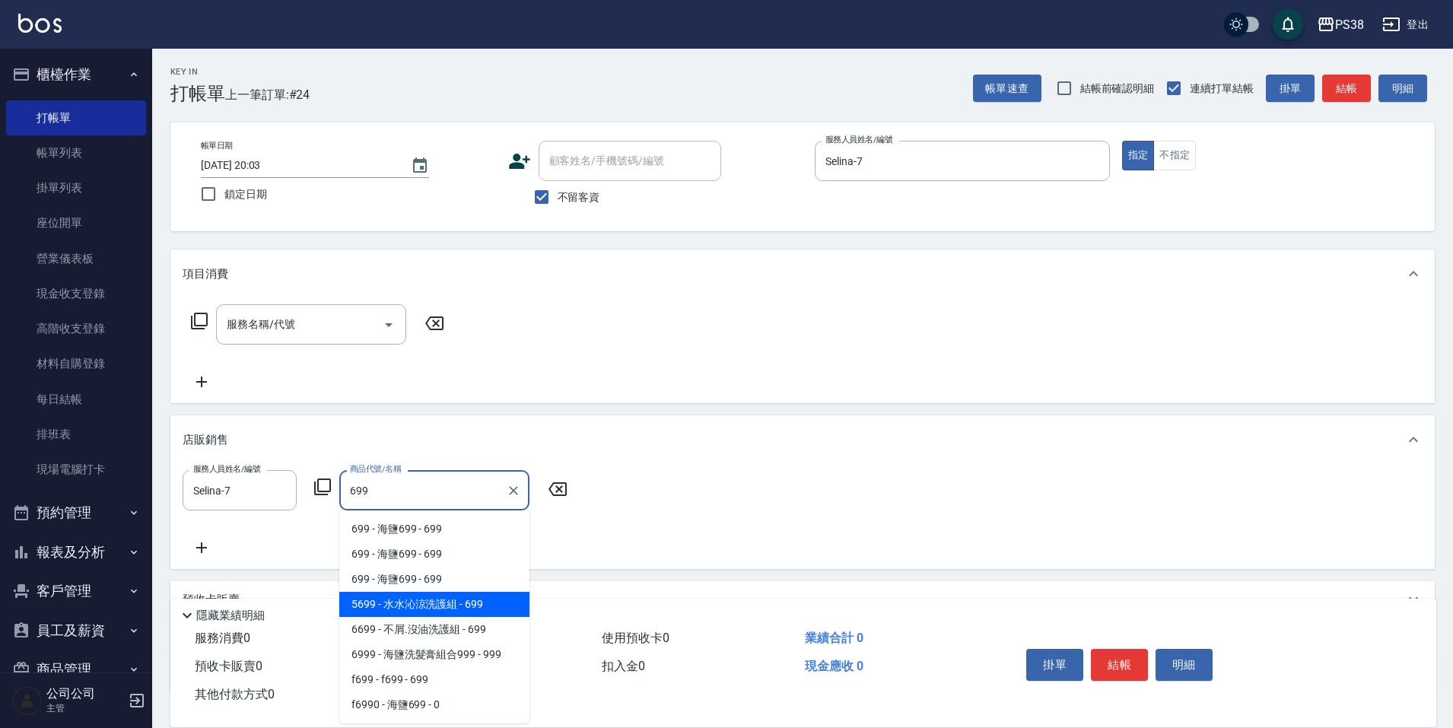
click at [437, 613] on span "5699 - 水水沁涼洗護組 - 699" at bounding box center [434, 604] width 190 height 25
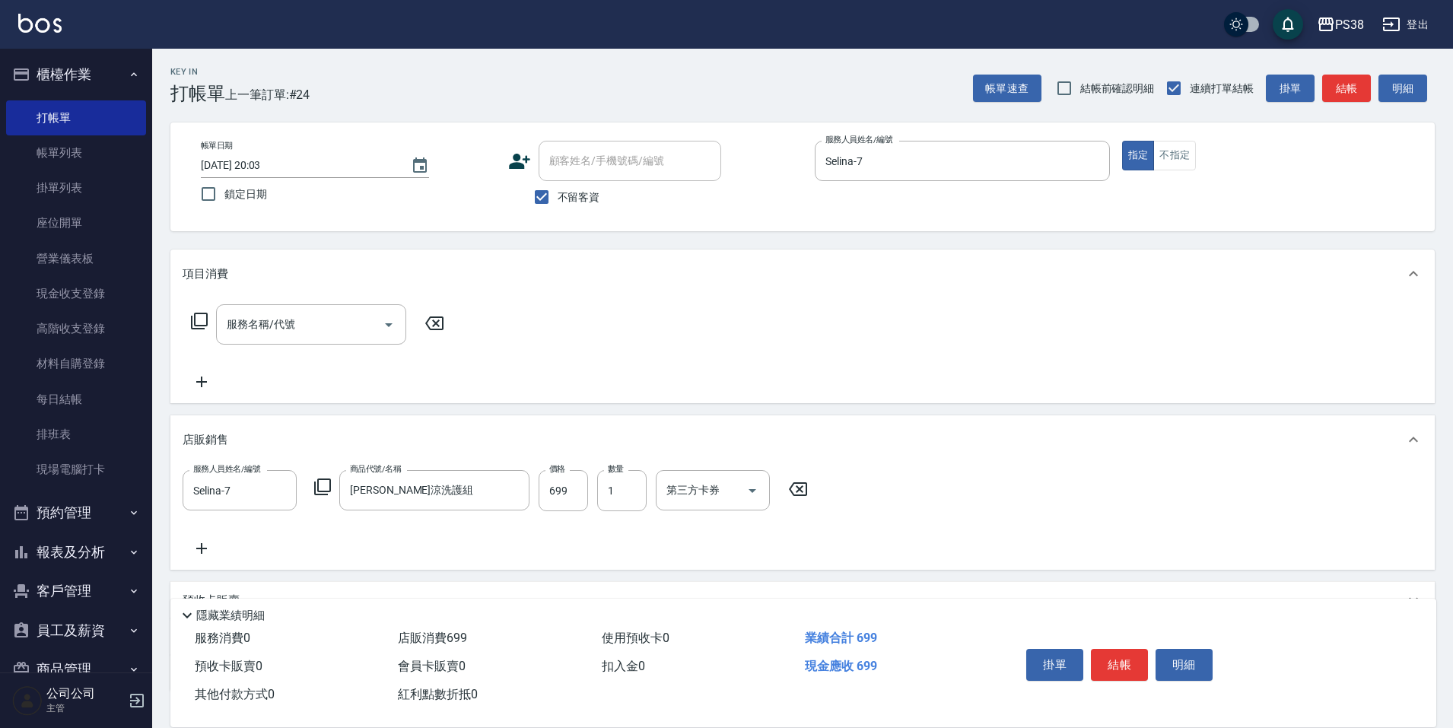
click at [221, 534] on div "服務人員姓名/編號 Selina-7 服務人員姓名/編號 商品代號/名稱 水水沁涼洗護組 商品代號/名稱 價格 699 價格 數量 1 數量 第三方卡券 第三…" at bounding box center [803, 513] width 1240 height 87
click at [195, 551] on icon at bounding box center [202, 548] width 38 height 18
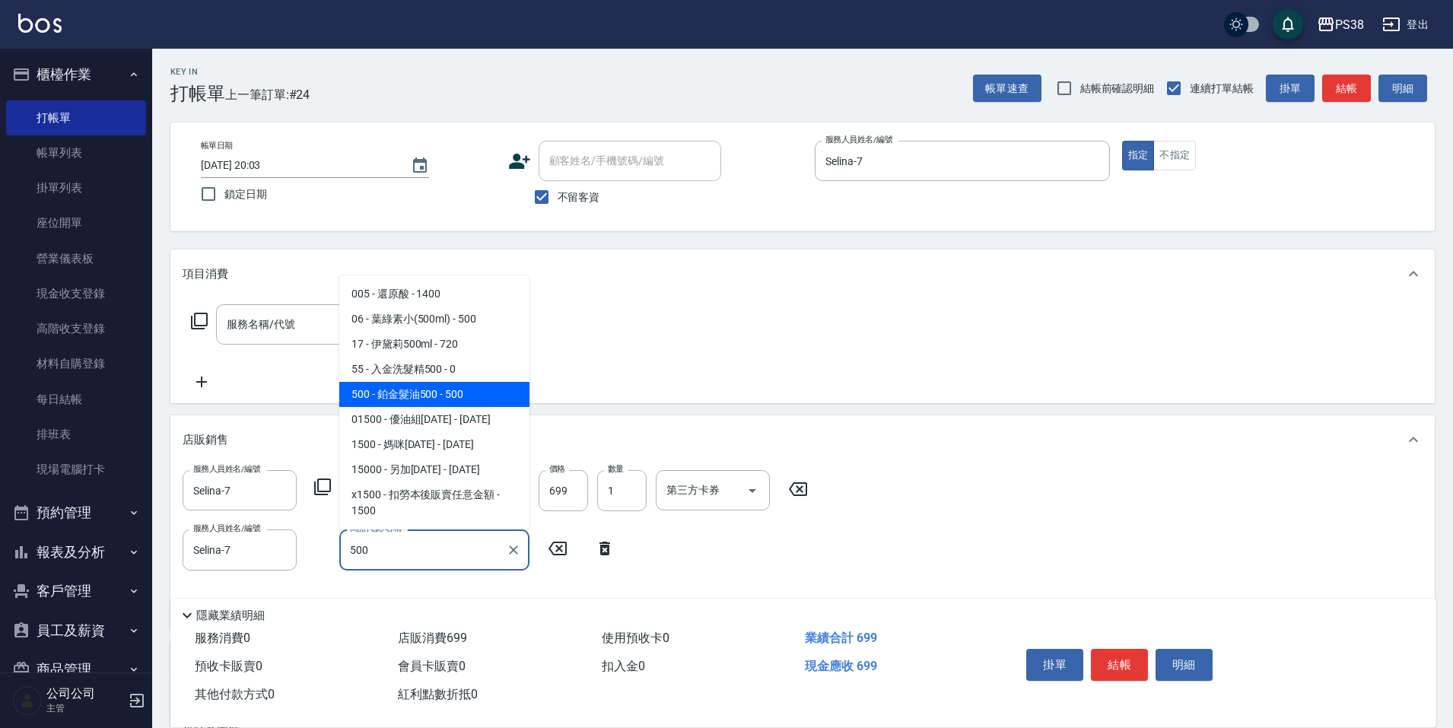
click at [457, 394] on span "500 - 鉑金髮油500 - 500" at bounding box center [434, 394] width 190 height 25
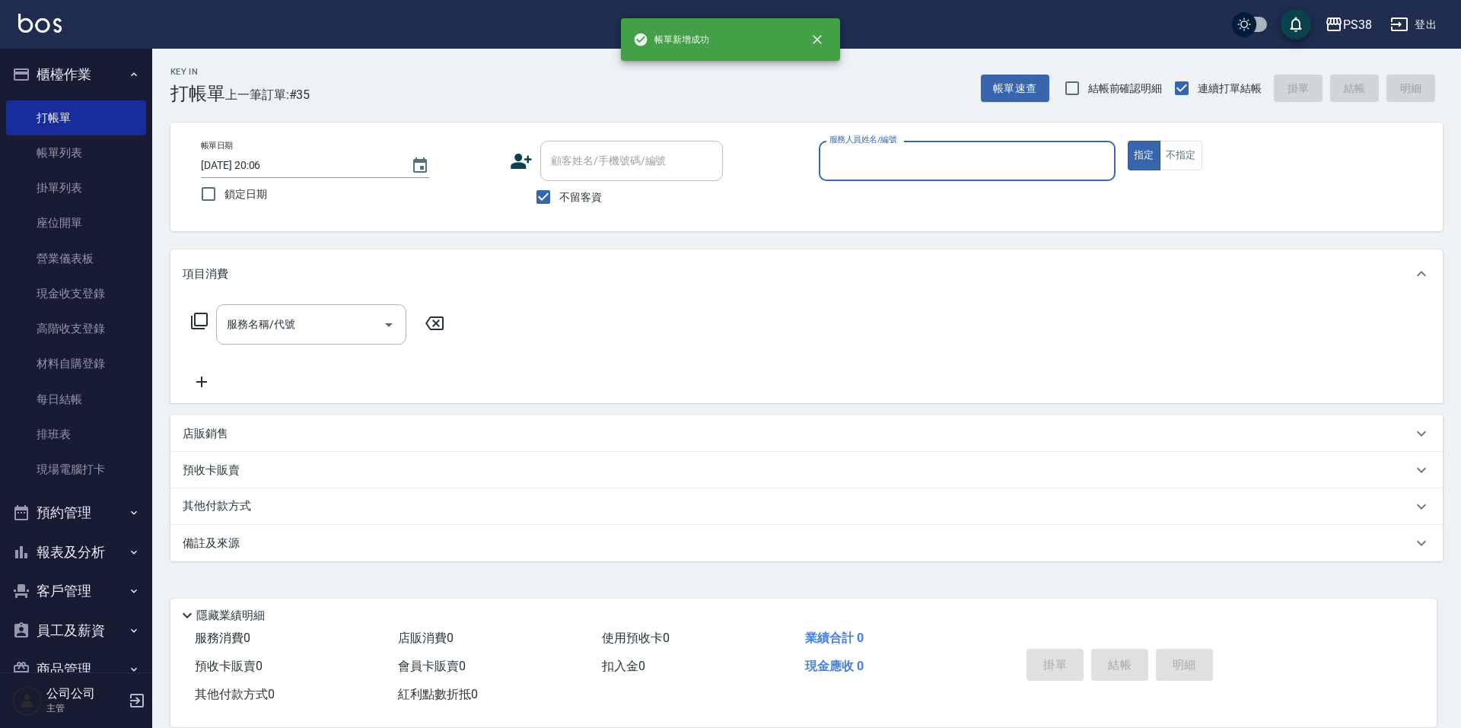
drag, startPoint x: 42, startPoint y: 145, endPoint x: 740, endPoint y: 265, distance: 708.5
click at [42, 145] on link "帳單列表" at bounding box center [76, 152] width 140 height 35
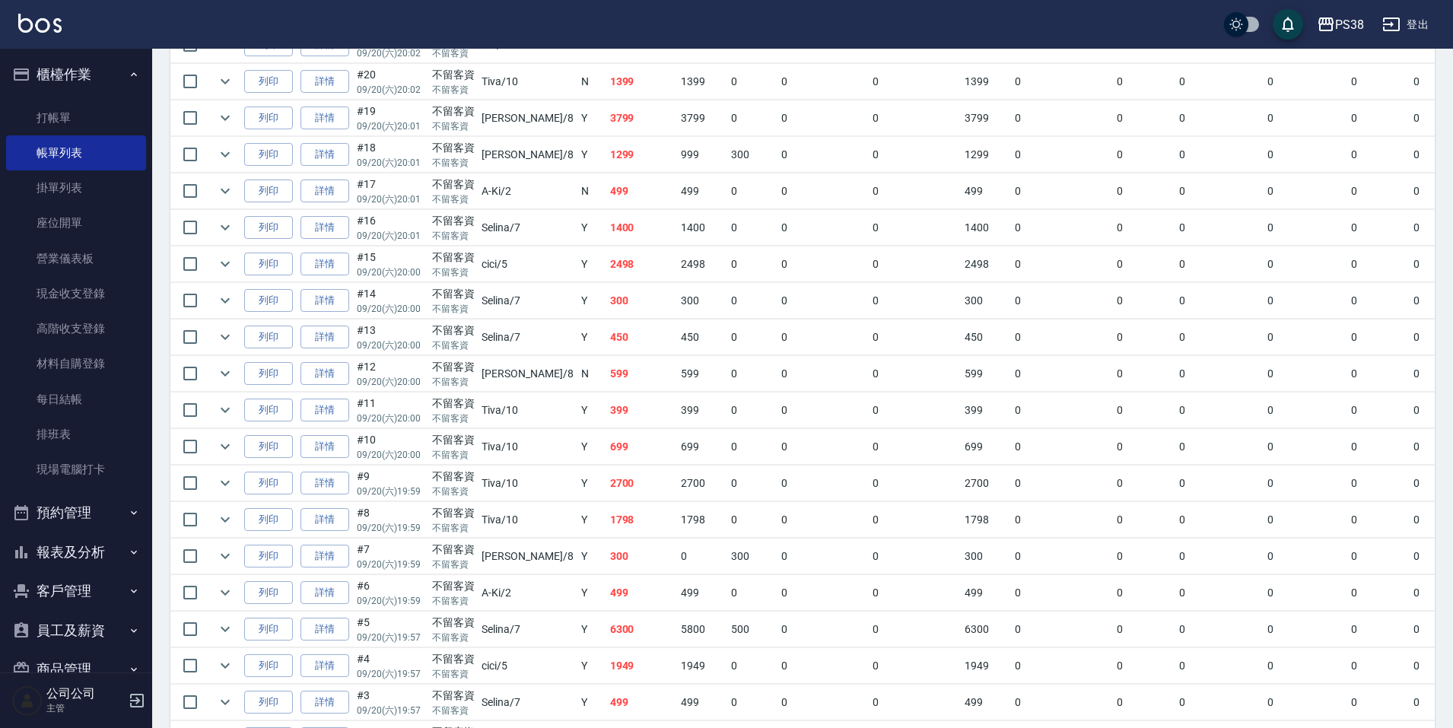
scroll to position [1079, 0]
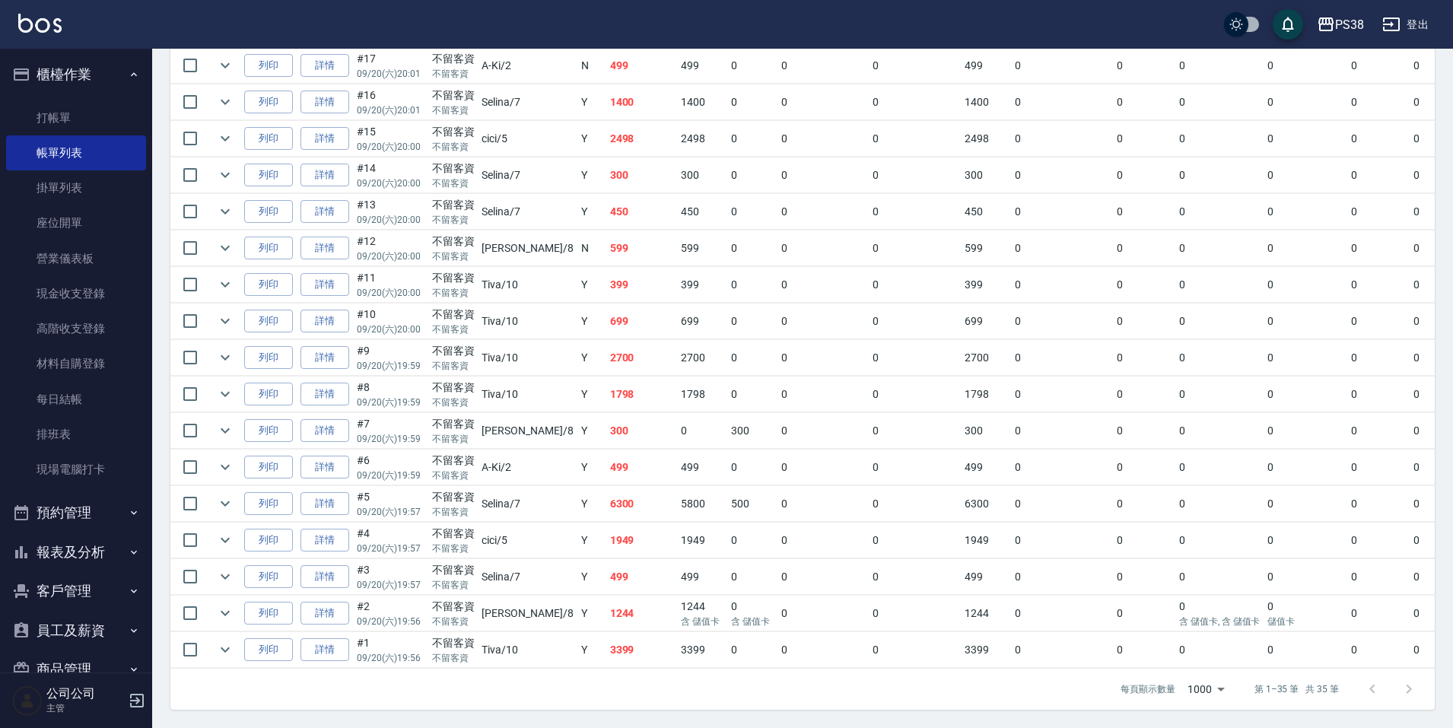
click at [105, 542] on button "報表及分析" at bounding box center [76, 552] width 140 height 40
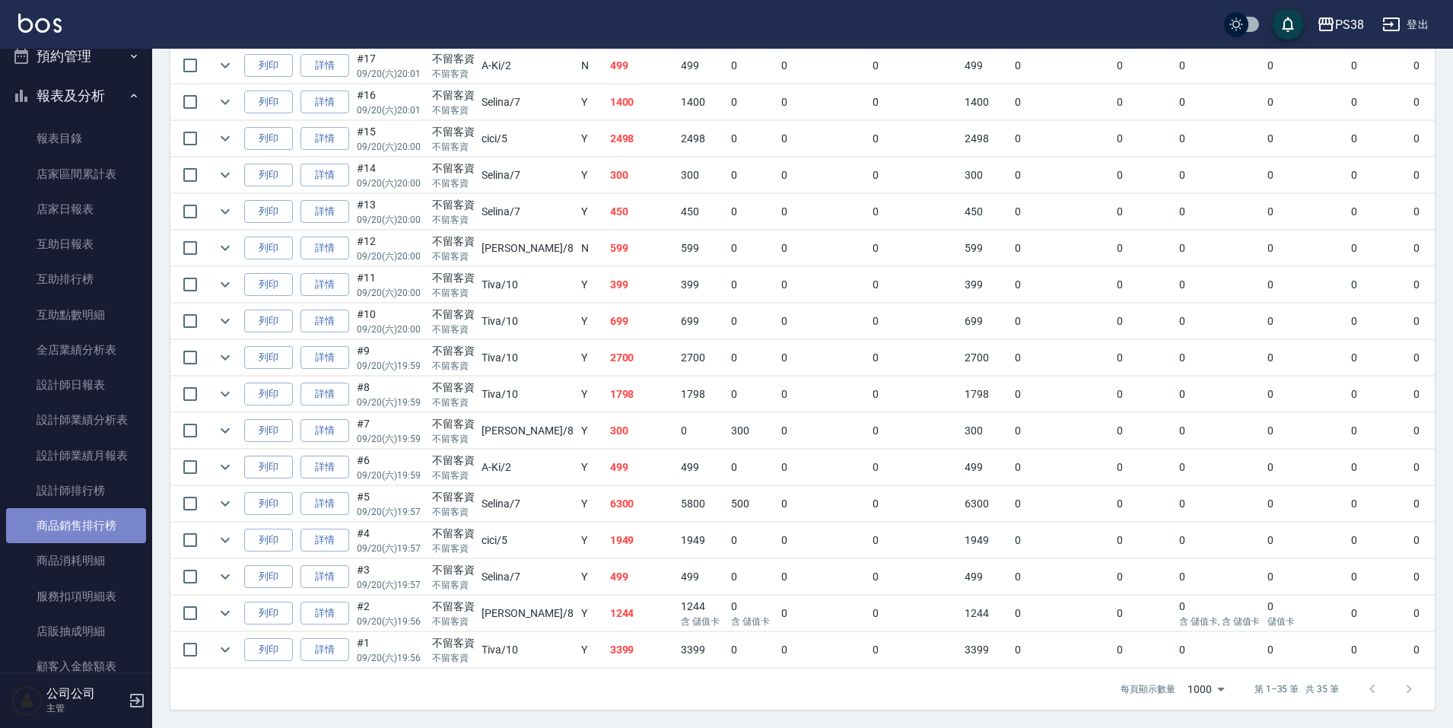
click at [119, 509] on link "商品銷售排行榜" at bounding box center [76, 525] width 140 height 35
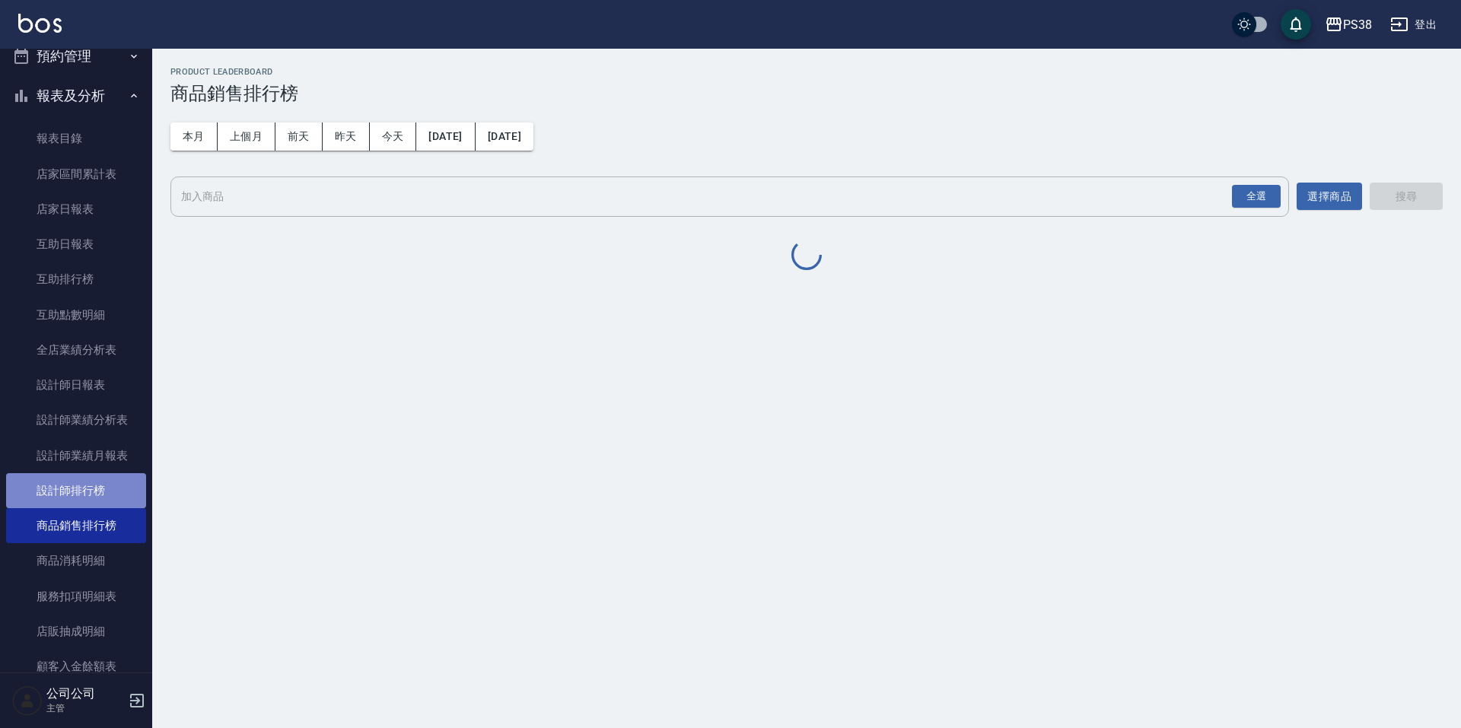
click at [121, 490] on link "設計師排行榜" at bounding box center [76, 490] width 140 height 35
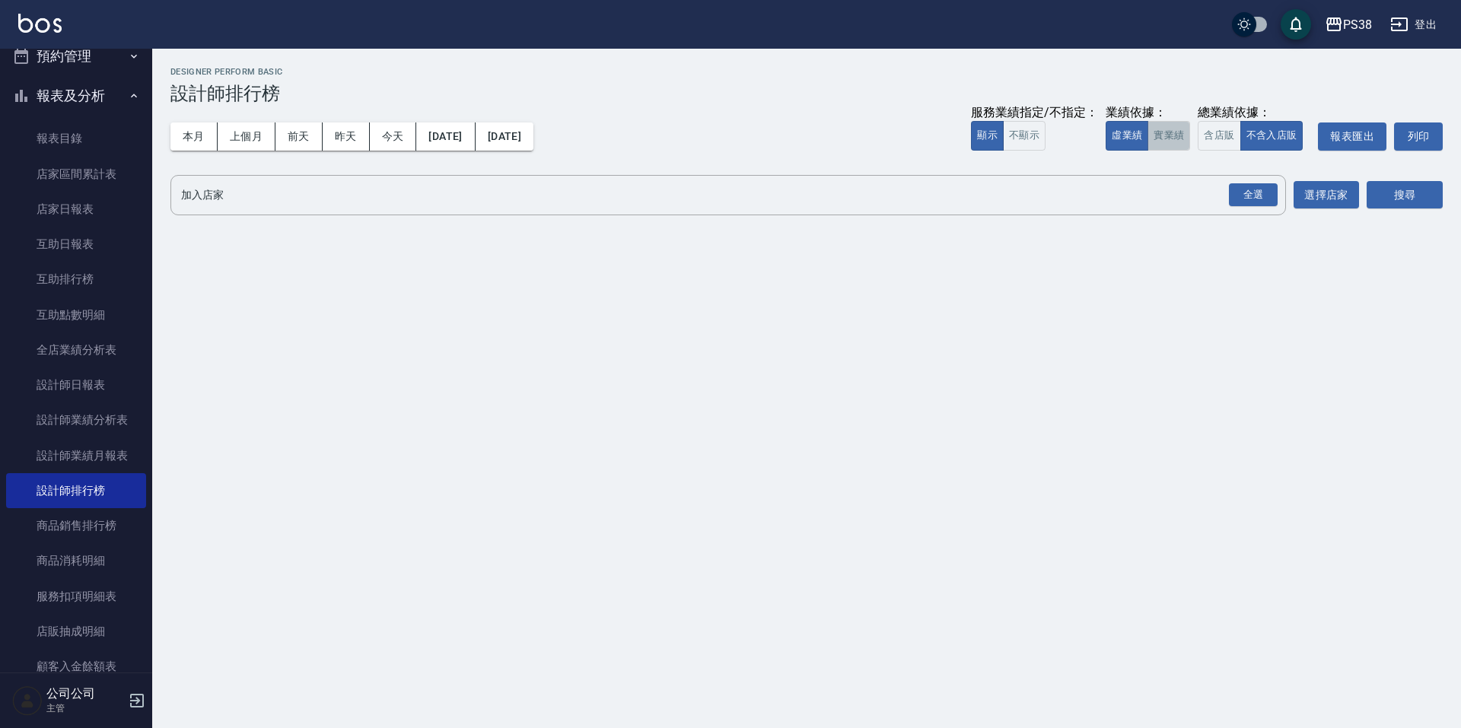
click at [1171, 142] on button "實業績" at bounding box center [1168, 136] width 43 height 30
click at [1234, 186] on div "全選" at bounding box center [1253, 195] width 49 height 24
click at [1420, 196] on button "搜尋" at bounding box center [1404, 196] width 76 height 28
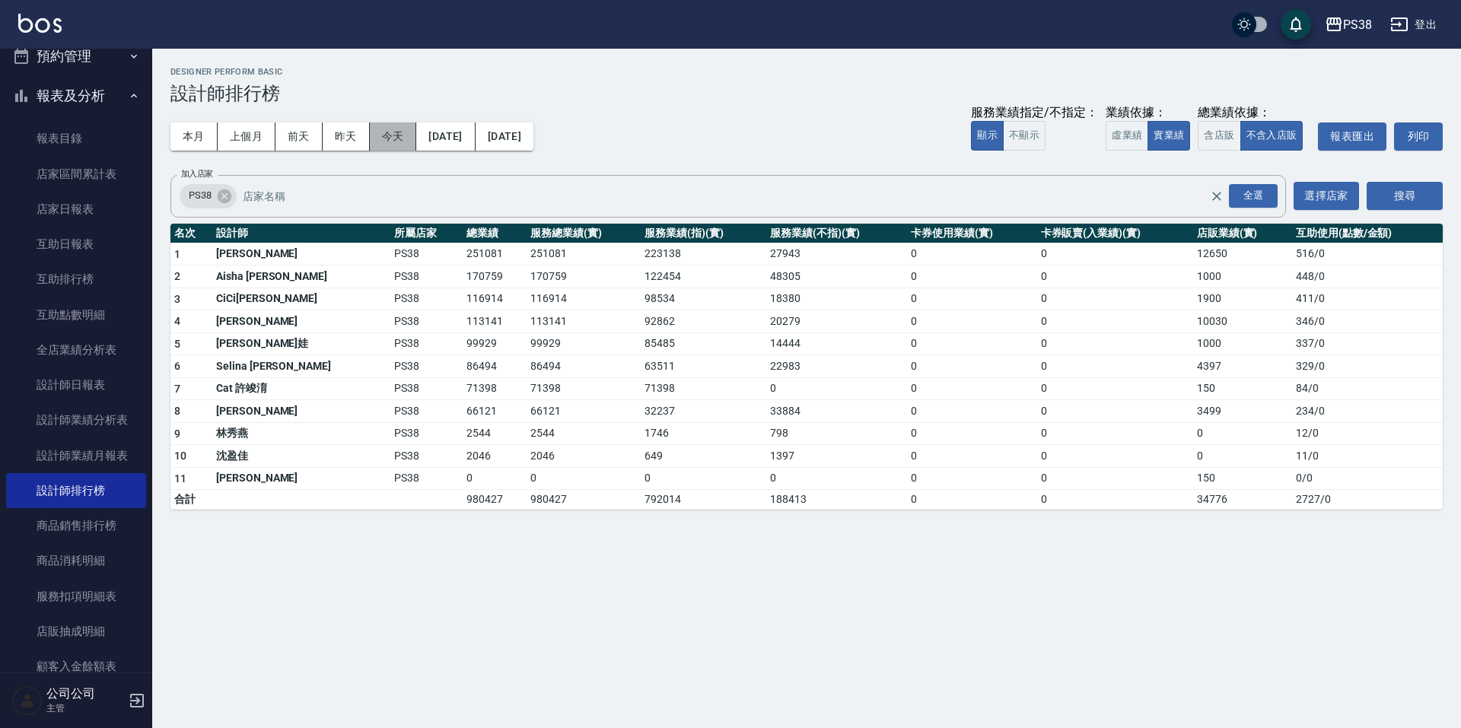
click at [383, 138] on button "今天" at bounding box center [393, 136] width 47 height 28
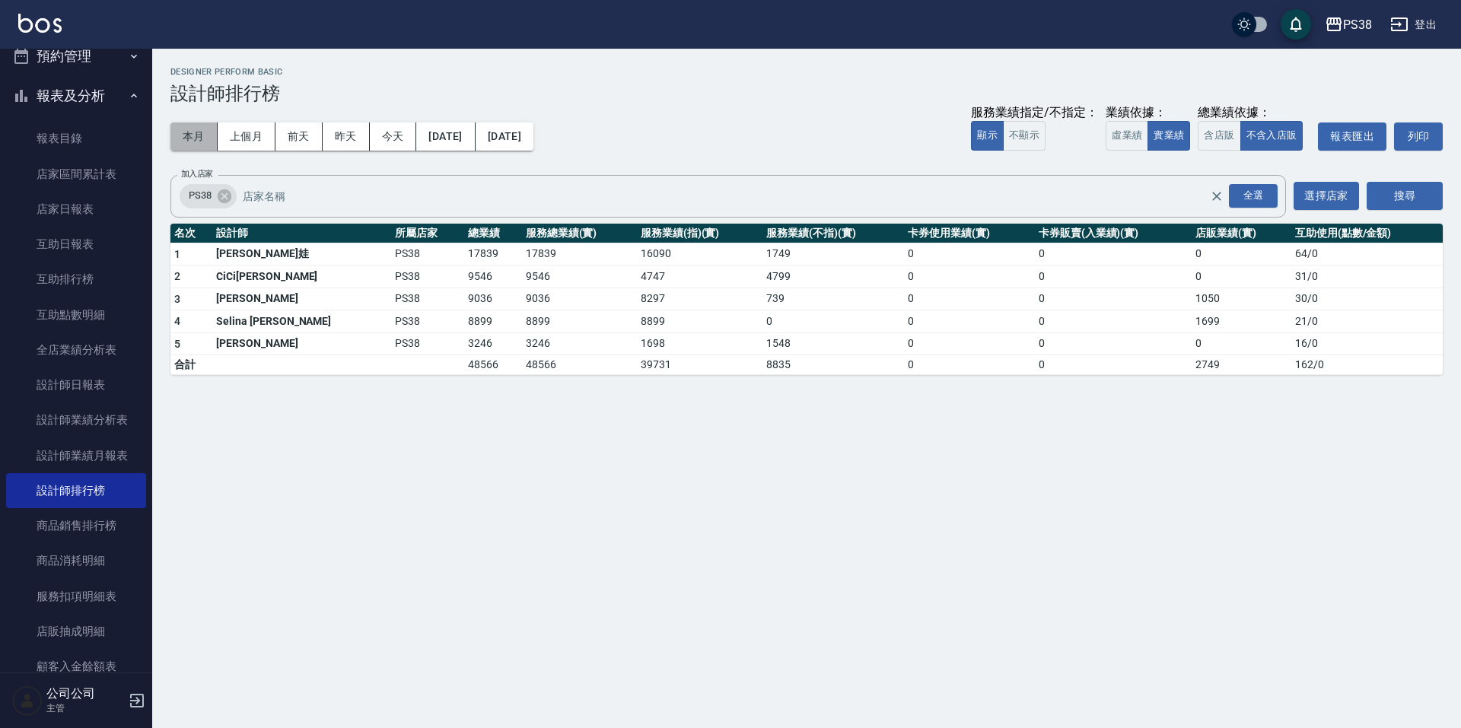
click at [193, 141] on button "本月" at bounding box center [193, 136] width 47 height 28
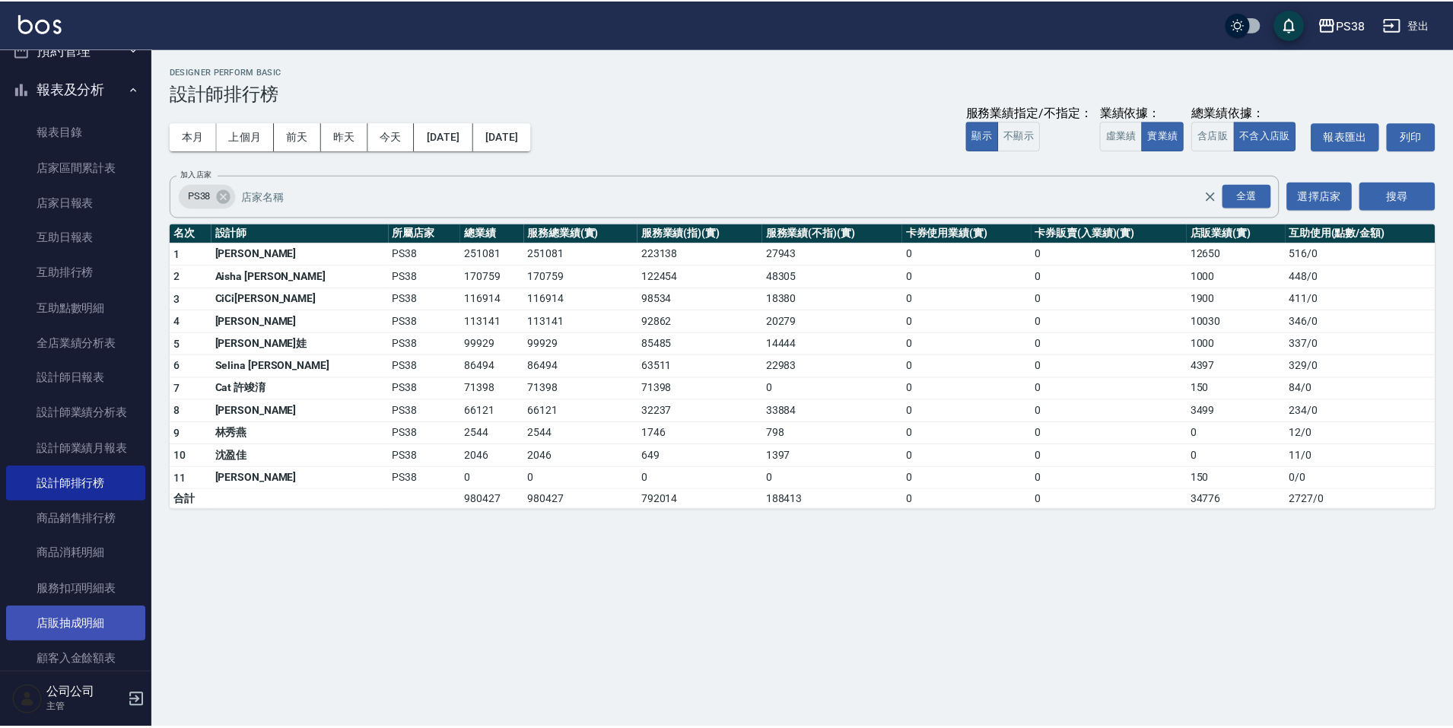
scroll to position [532, 0]
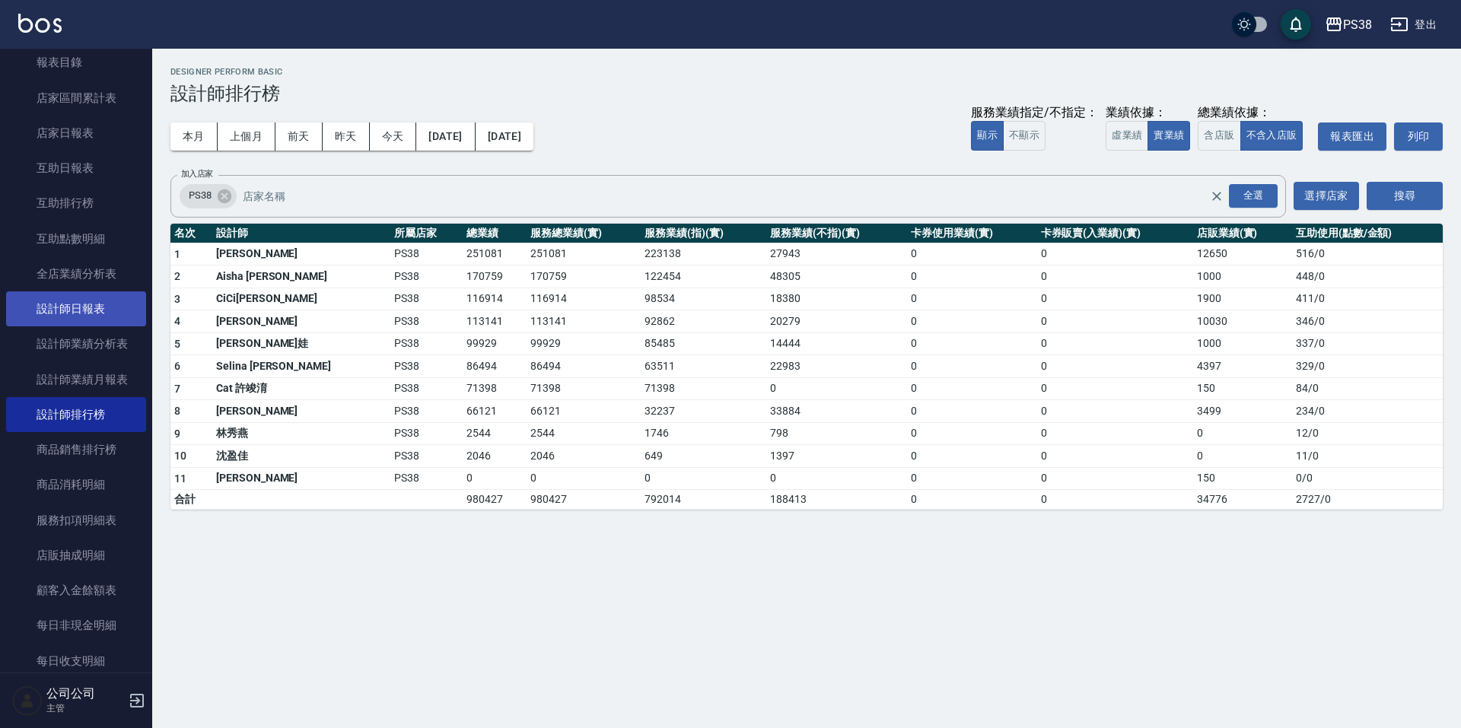
click at [103, 297] on link "設計師日報表" at bounding box center [76, 308] width 140 height 35
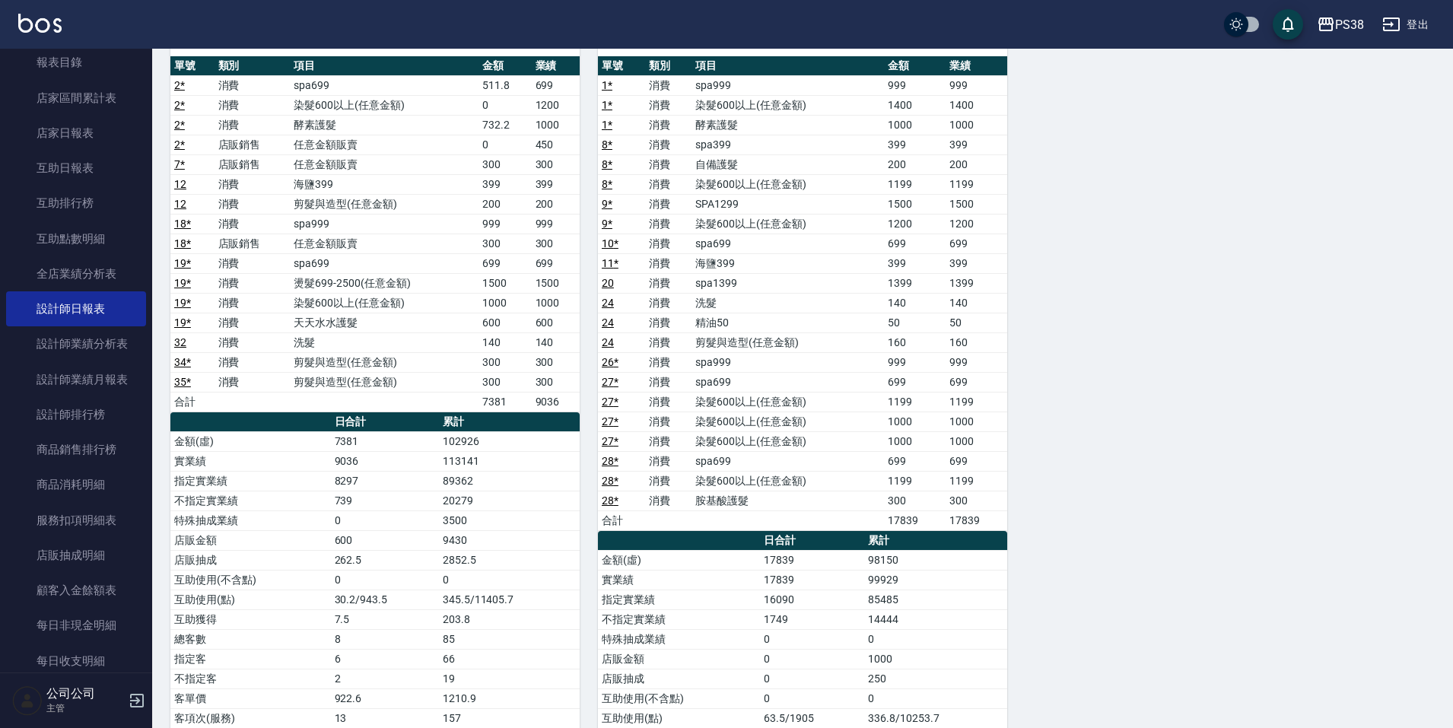
scroll to position [913, 0]
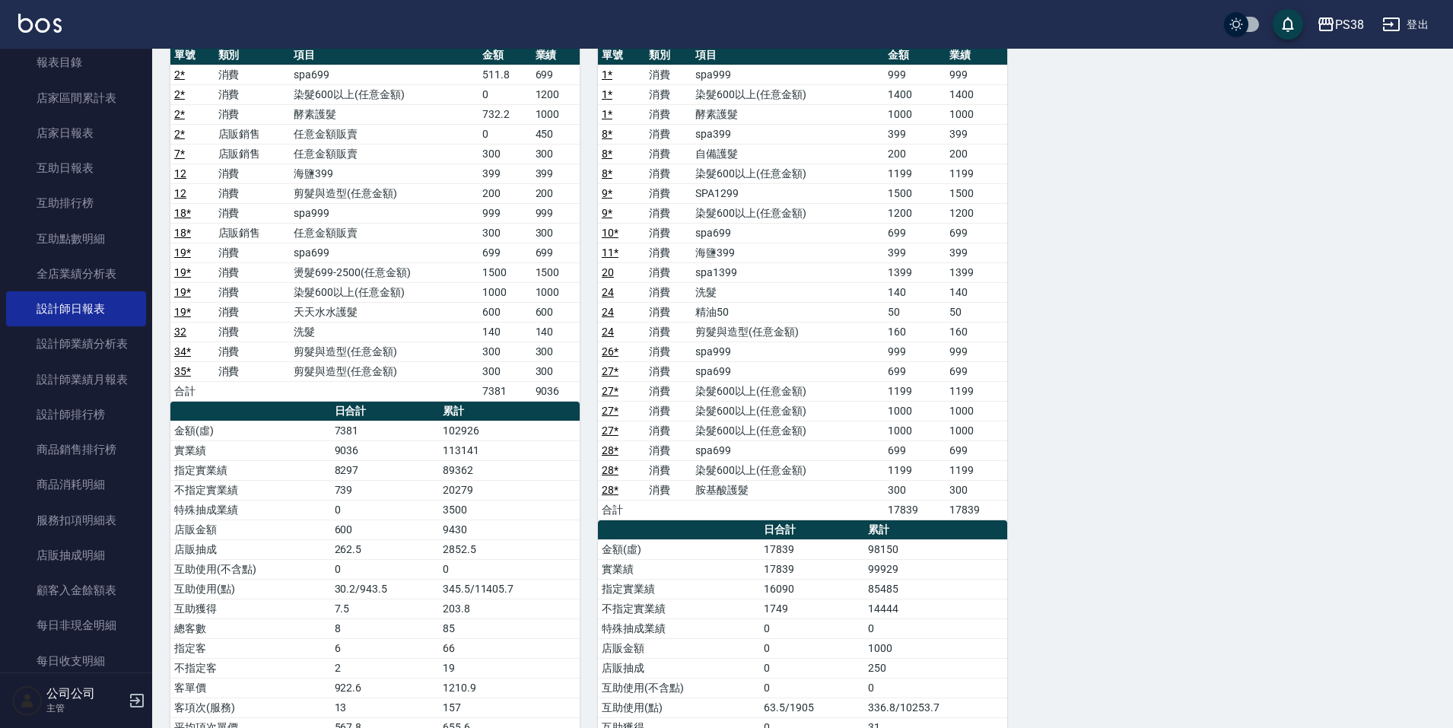
click at [743, 280] on td "spa1399" at bounding box center [787, 272] width 192 height 20
click at [736, 303] on td "精油50" at bounding box center [787, 312] width 192 height 20
click at [730, 315] on td "精油50" at bounding box center [787, 312] width 192 height 20
click at [739, 351] on td "spa999" at bounding box center [787, 352] width 192 height 20
click at [747, 372] on td "spa699" at bounding box center [787, 371] width 192 height 20
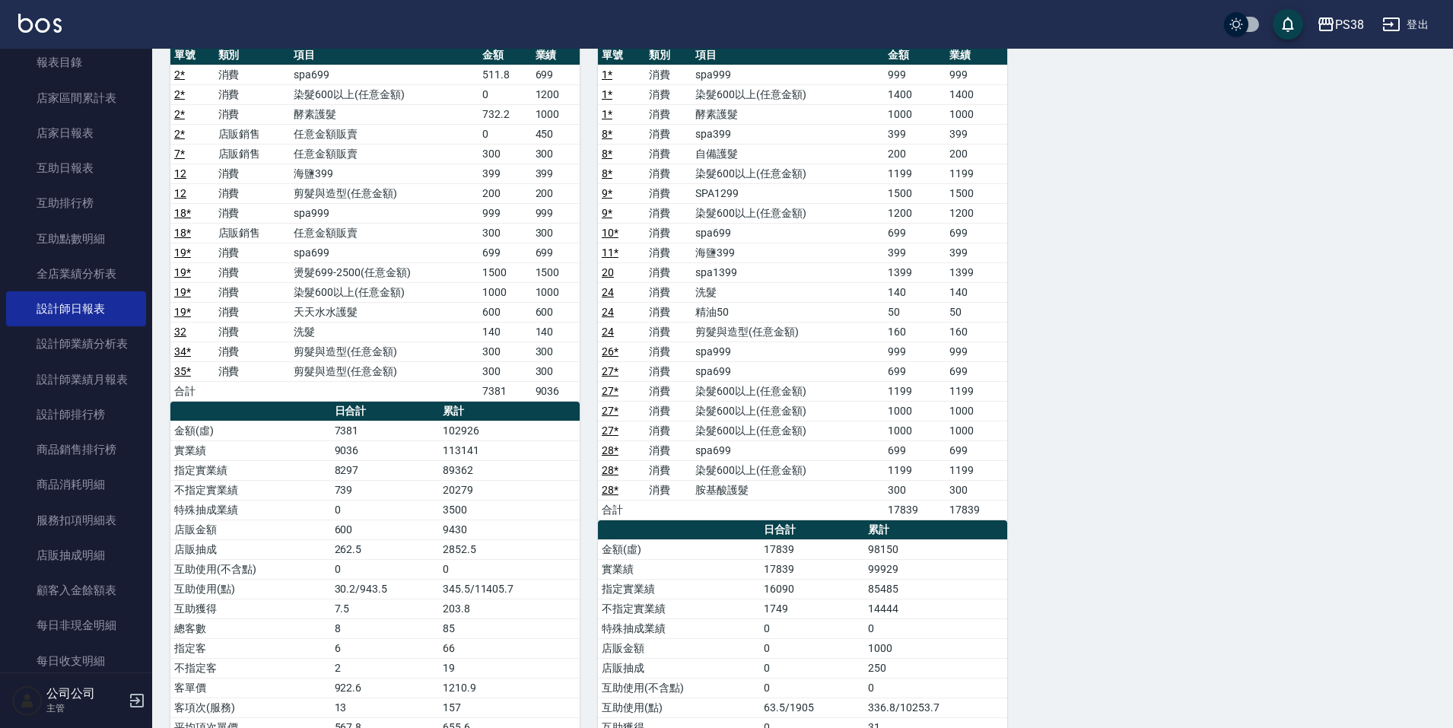
click at [739, 456] on td "spa699" at bounding box center [787, 450] width 192 height 20
drag, startPoint x: 749, startPoint y: 469, endPoint x: 749, endPoint y: 478, distance: 8.4
click at [749, 470] on td "染髮600以上(任意金額)" at bounding box center [787, 470] width 192 height 20
click at [751, 505] on td "a dense table" at bounding box center [787, 510] width 192 height 20
click at [1274, 418] on div "2 A-Ki Aki [PERSON_NAME][DATE] 日報表 單號 類別 項目 金額 業績 6 * 消費 海鹽399 399 399 6 * 消費 剪…" at bounding box center [793, 56] width 1283 height 1637
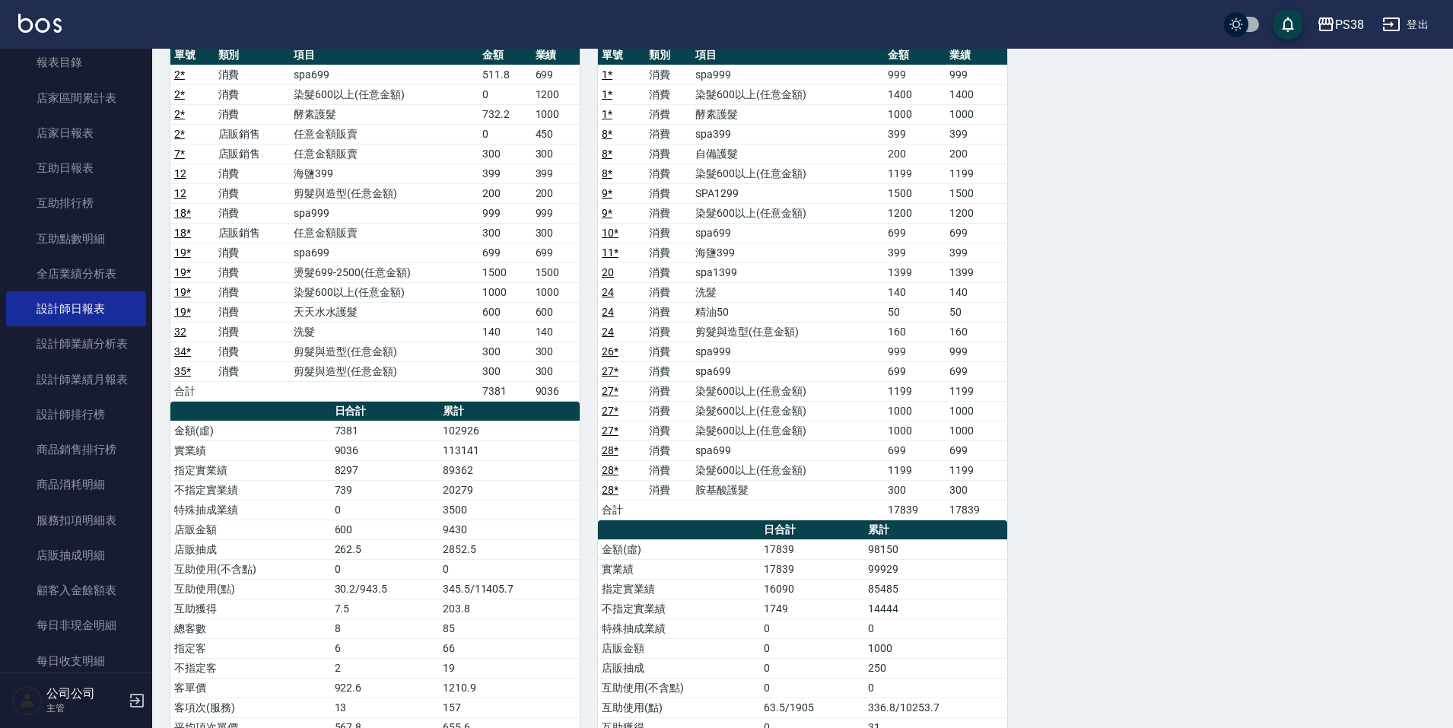
click at [1101, 552] on div "2 A-Ki Aki [PERSON_NAME][DATE] 日報表 單號 類別 項目 金額 業績 6 * 消費 海鹽399 399 399 6 * 消費 剪…" at bounding box center [793, 56] width 1283 height 1637
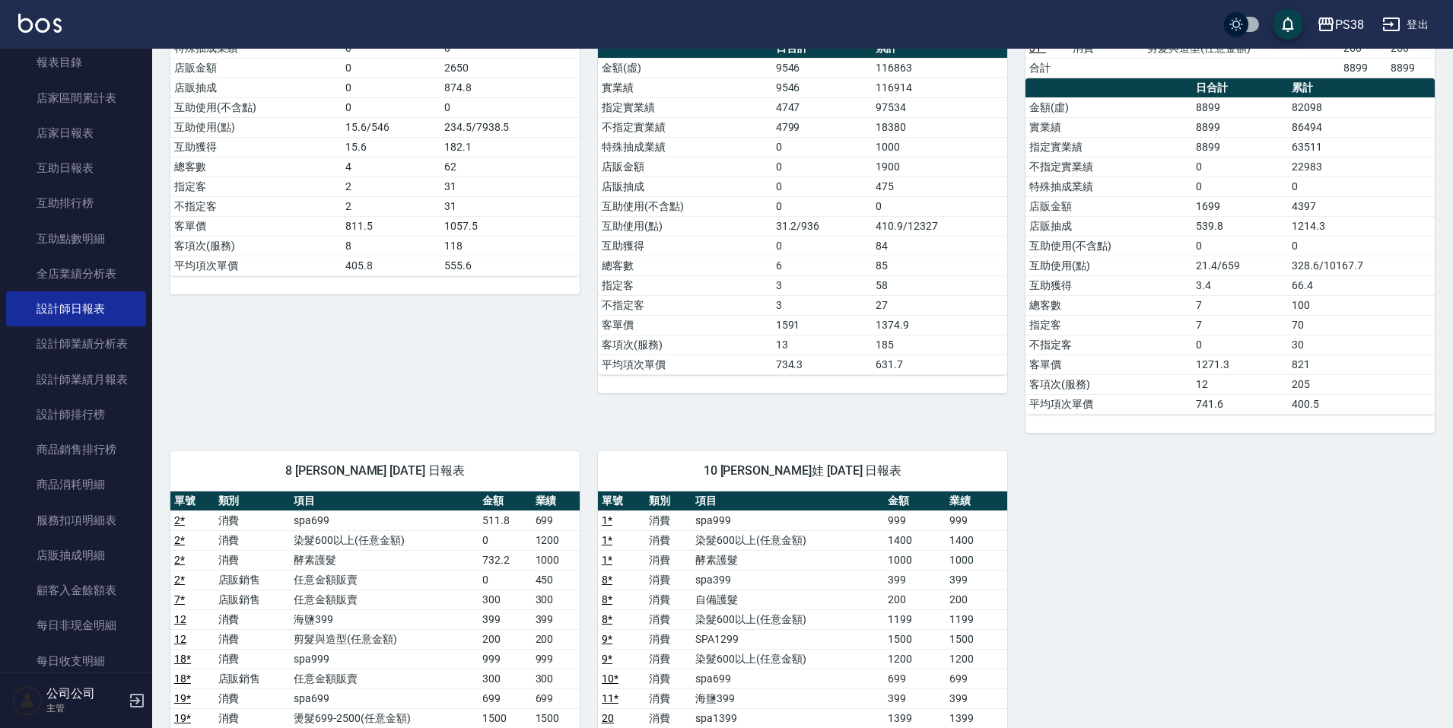
scroll to position [456, 0]
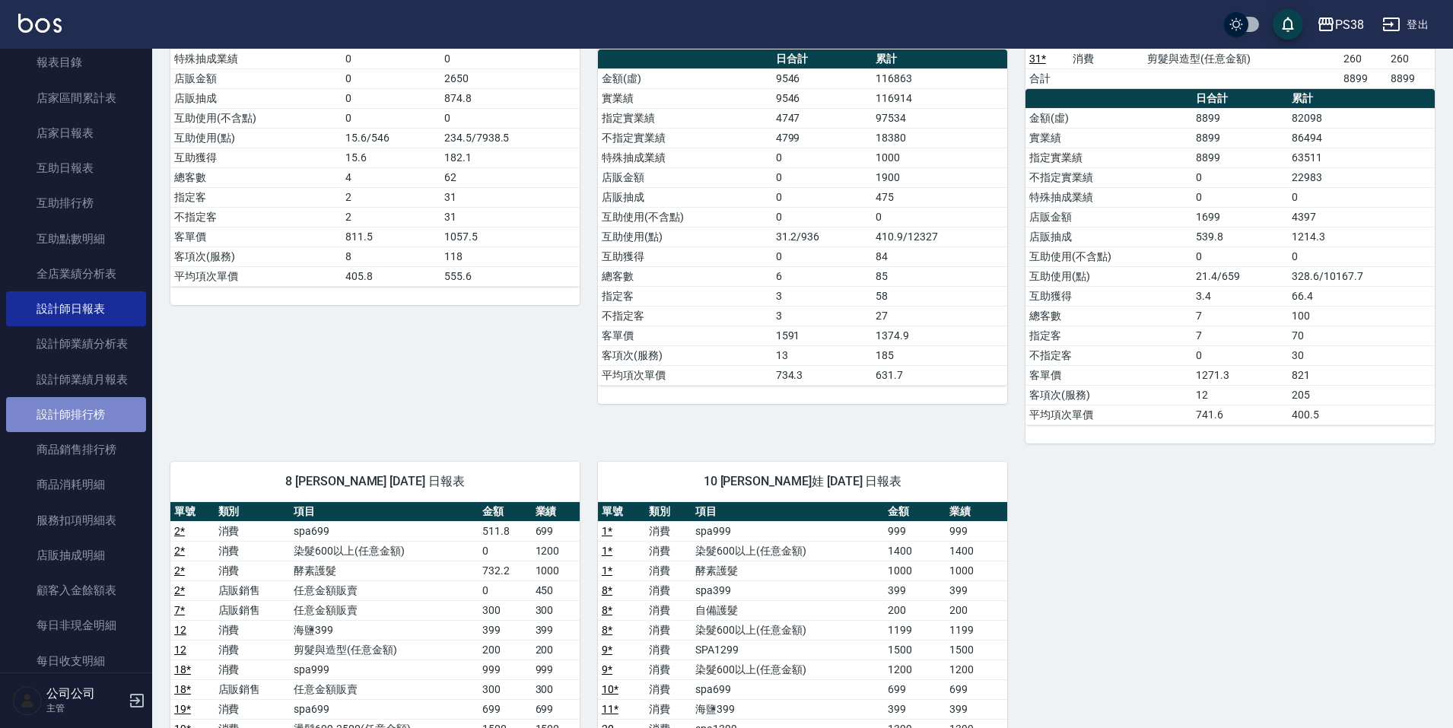
click at [91, 418] on link "設計師排行榜" at bounding box center [76, 414] width 140 height 35
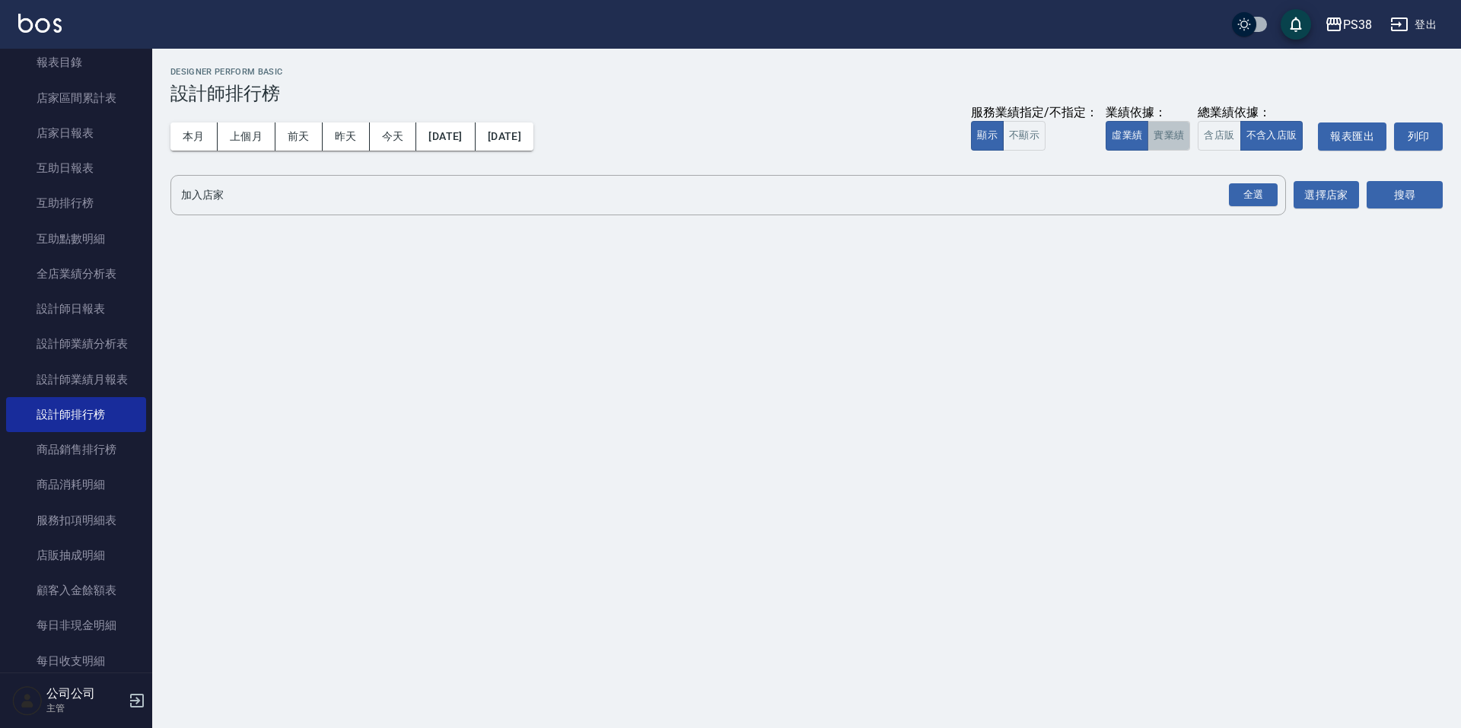
click at [1168, 137] on button "實業績" at bounding box center [1168, 136] width 43 height 30
click at [1260, 200] on div "全選" at bounding box center [1253, 195] width 49 height 24
click at [1394, 179] on div "搜尋" at bounding box center [1404, 196] width 76 height 43
click at [1391, 206] on button "搜尋" at bounding box center [1404, 196] width 76 height 28
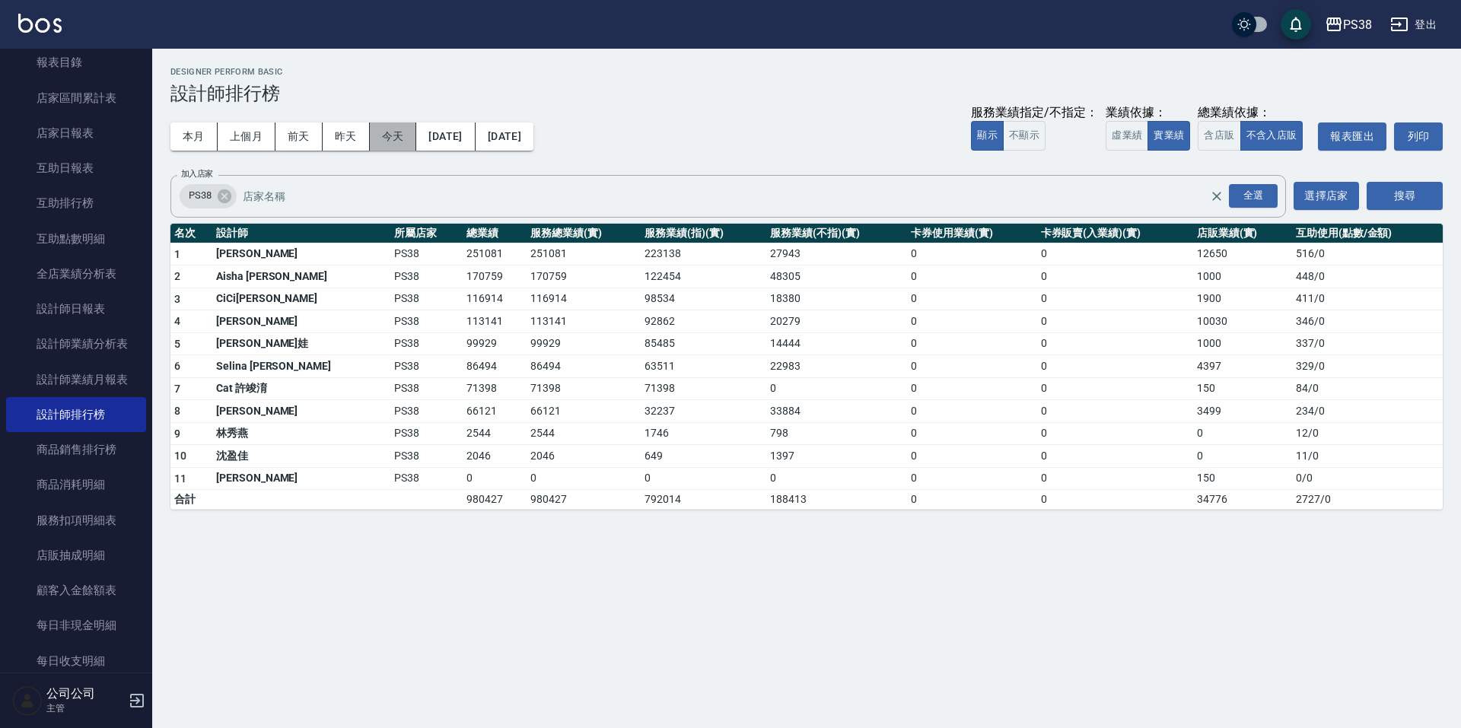
click at [385, 138] on button "今天" at bounding box center [393, 136] width 47 height 28
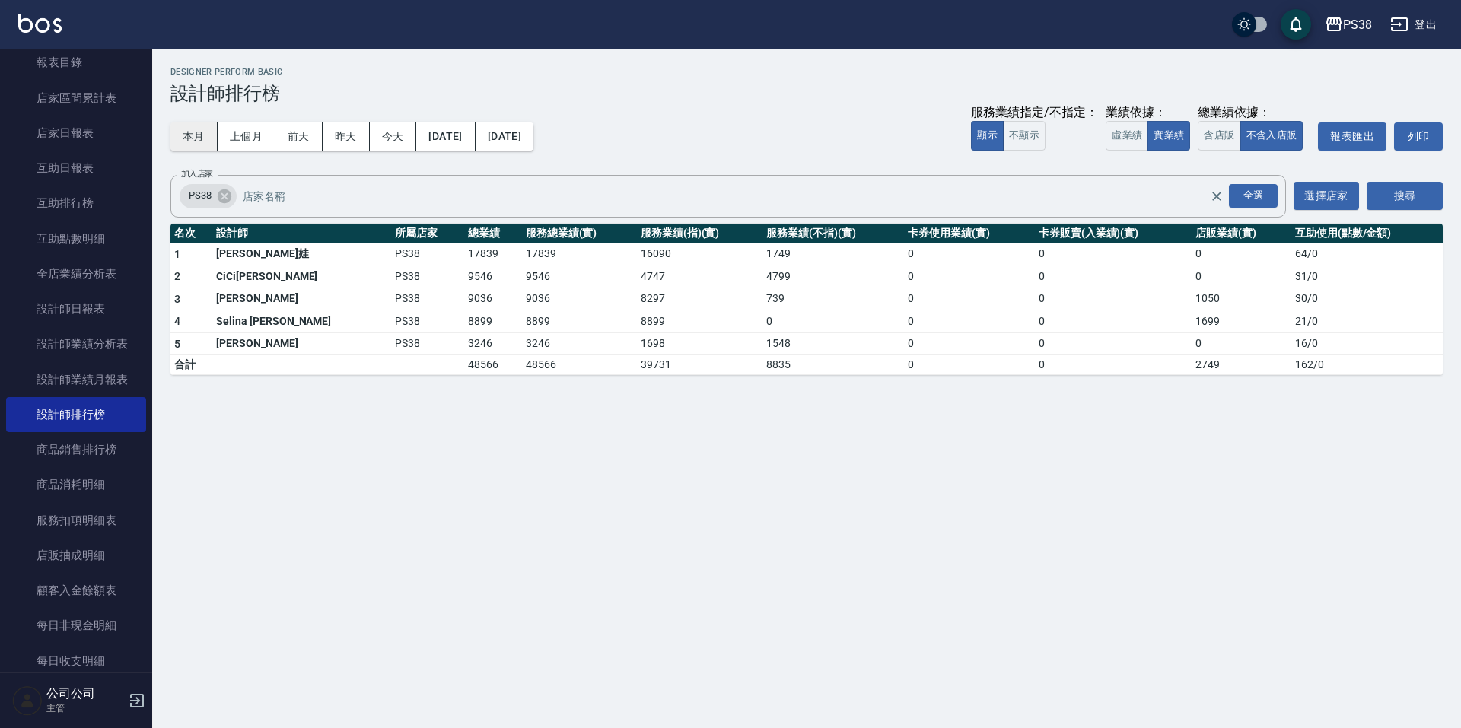
click at [199, 127] on button "本月" at bounding box center [193, 136] width 47 height 28
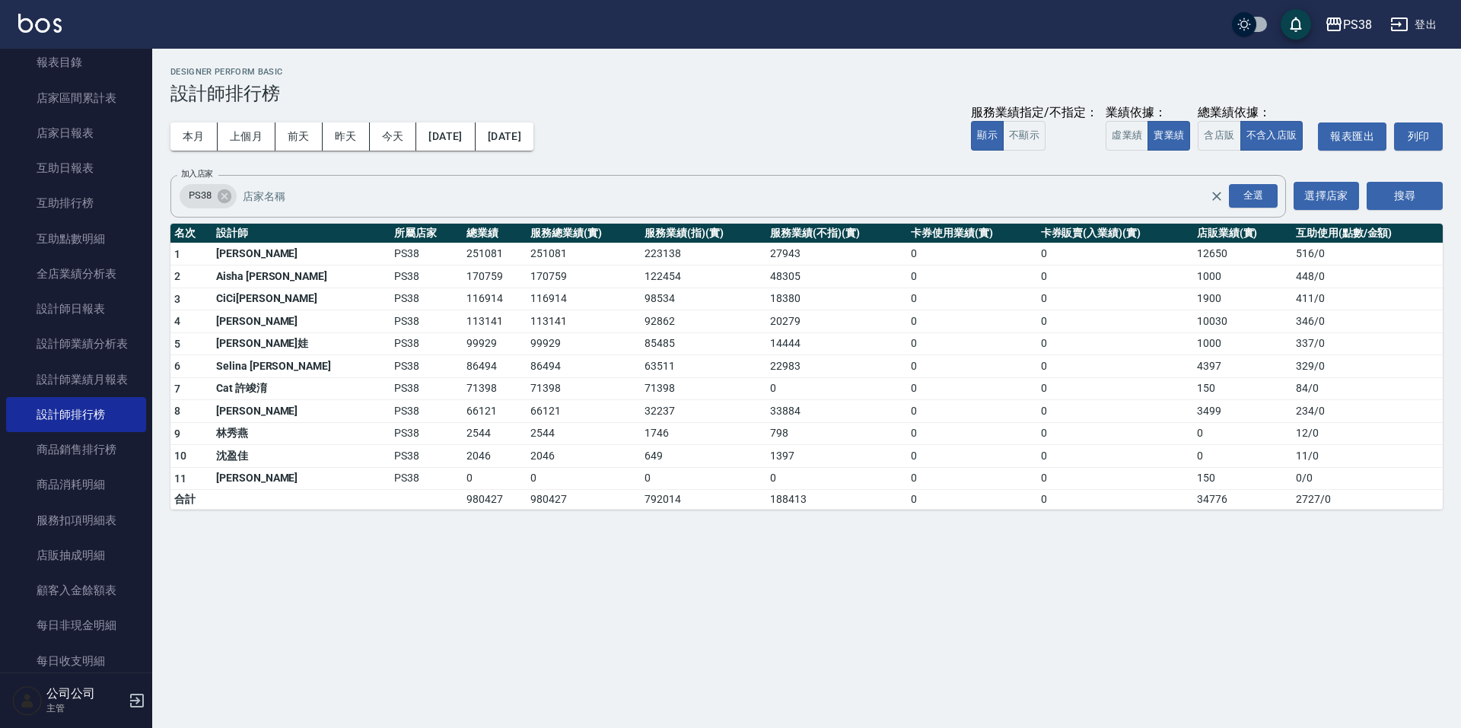
click at [744, 116] on div "本月 上個月 [DATE] [DATE] [DATE] [DATE] [DATE] 服務業績指定/不指定： 顯示 不顯示 業績依據： 虛業績 實業績 總業績依…" at bounding box center [806, 136] width 1272 height 65
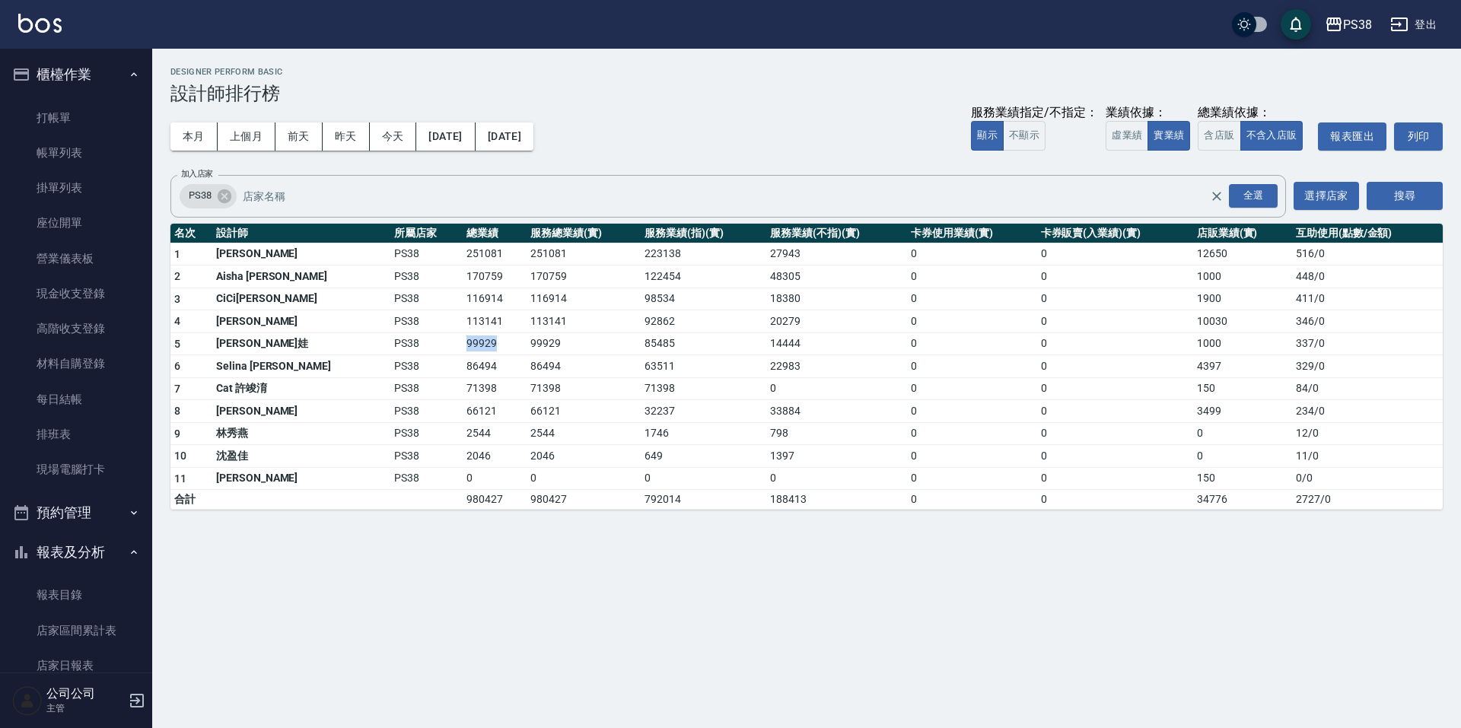
drag, startPoint x: 400, startPoint y: 346, endPoint x: 446, endPoint y: 346, distance: 45.6
click at [446, 346] on tr "5 Tiva 緹娃 PS38 99929 99929 85485 14444 0 0 1000 337 / 0" at bounding box center [806, 343] width 1272 height 23
click at [667, 517] on div "PS38 [DATE] - [DATE] 設計師排行榜 列印時間： [DATE][PHONE_NUMBER]:09 Designer Perform Basi…" at bounding box center [806, 288] width 1308 height 479
drag, startPoint x: 405, startPoint y: 343, endPoint x: 456, endPoint y: 344, distance: 51.7
click at [463, 344] on td "99929" at bounding box center [495, 343] width 64 height 23
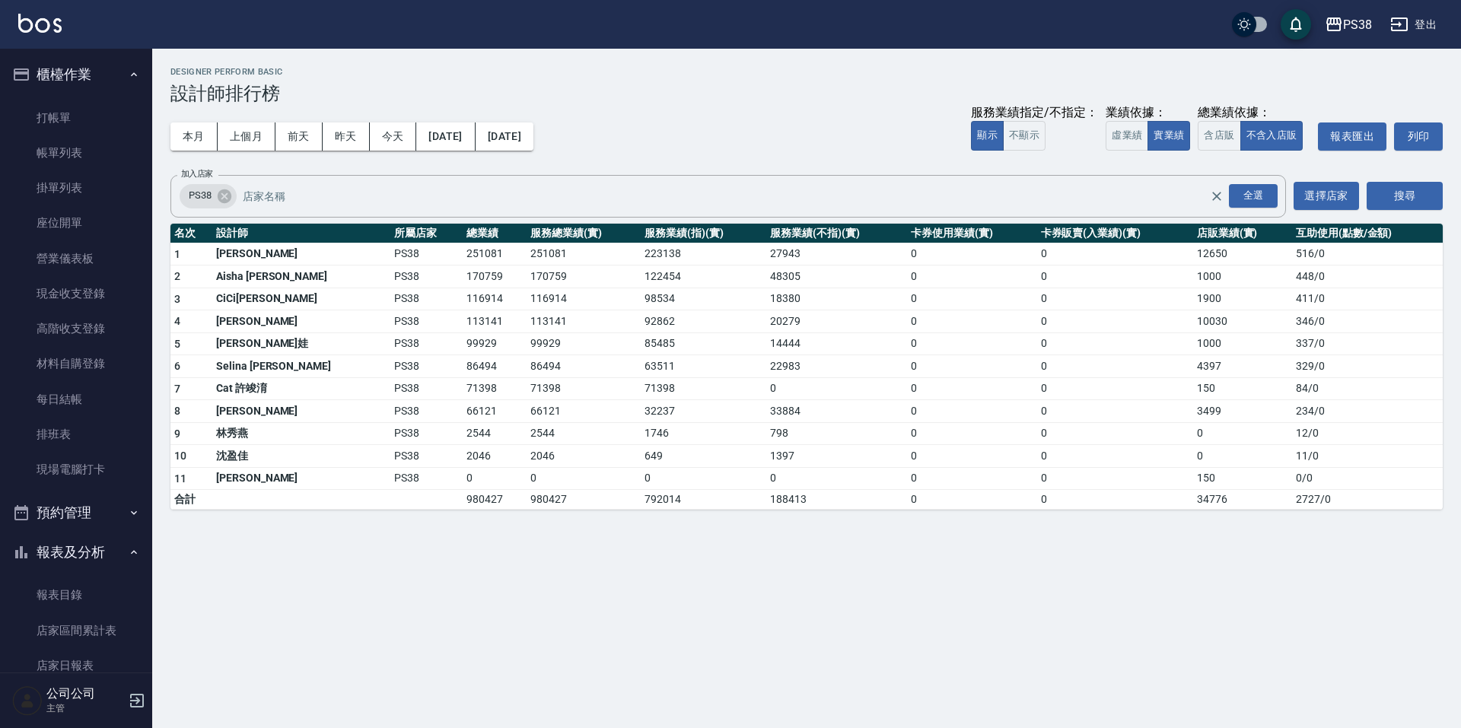
click at [796, 484] on td "0" at bounding box center [836, 478] width 141 height 23
drag, startPoint x: 723, startPoint y: 339, endPoint x: 784, endPoint y: 343, distance: 60.2
click at [784, 343] on td "14444" at bounding box center [836, 343] width 141 height 23
click at [907, 431] on td "0" at bounding box center [972, 433] width 130 height 23
click at [772, 447] on td "1397" at bounding box center [836, 456] width 141 height 23
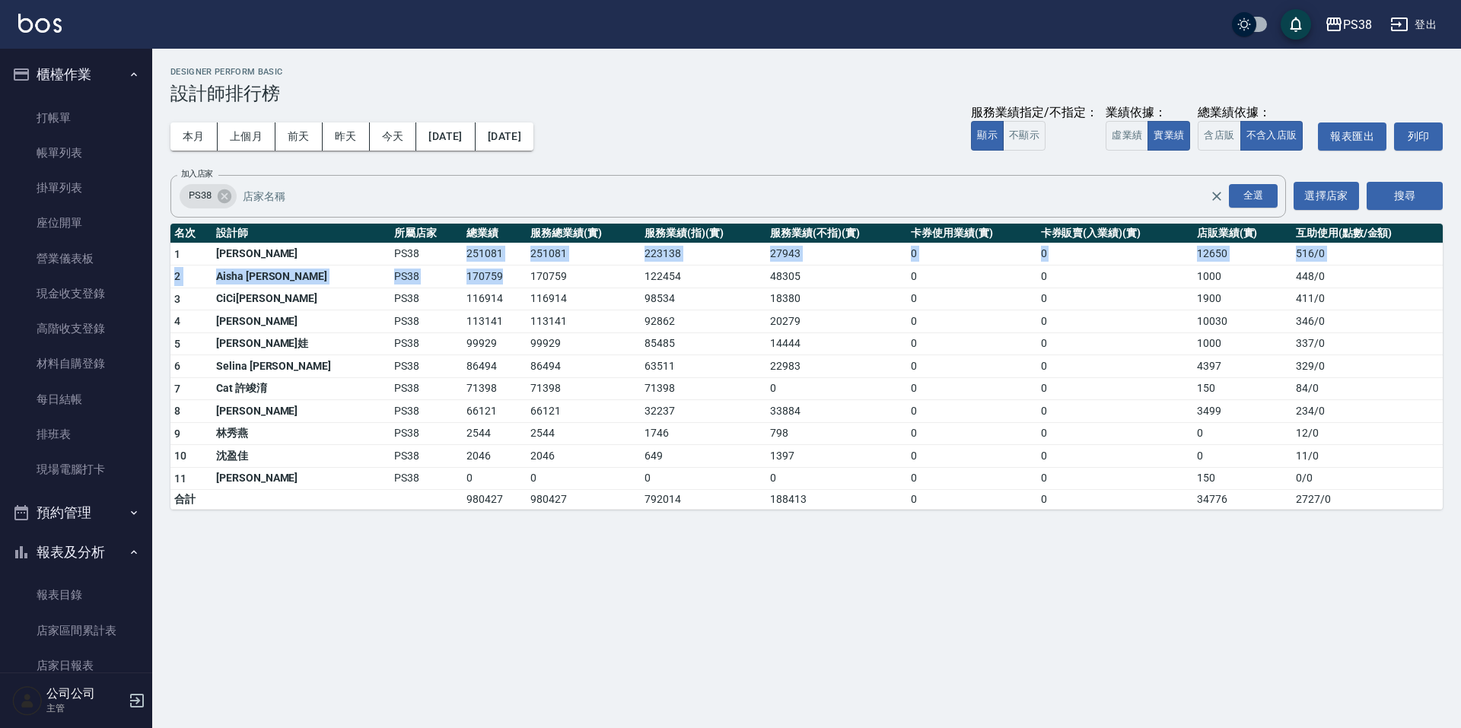
drag, startPoint x: 405, startPoint y: 256, endPoint x: 453, endPoint y: 274, distance: 50.6
click at [453, 274] on tbody "1 [PERSON_NAME] PS38 251081 251081 223138 27943 0 0 12650 516 / 0 2 Aisha [PERS…" at bounding box center [806, 376] width 1272 height 267
click at [676, 466] on td "649" at bounding box center [704, 456] width 126 height 23
drag, startPoint x: 402, startPoint y: 344, endPoint x: 443, endPoint y: 342, distance: 40.3
click at [463, 342] on td "99929" at bounding box center [495, 343] width 64 height 23
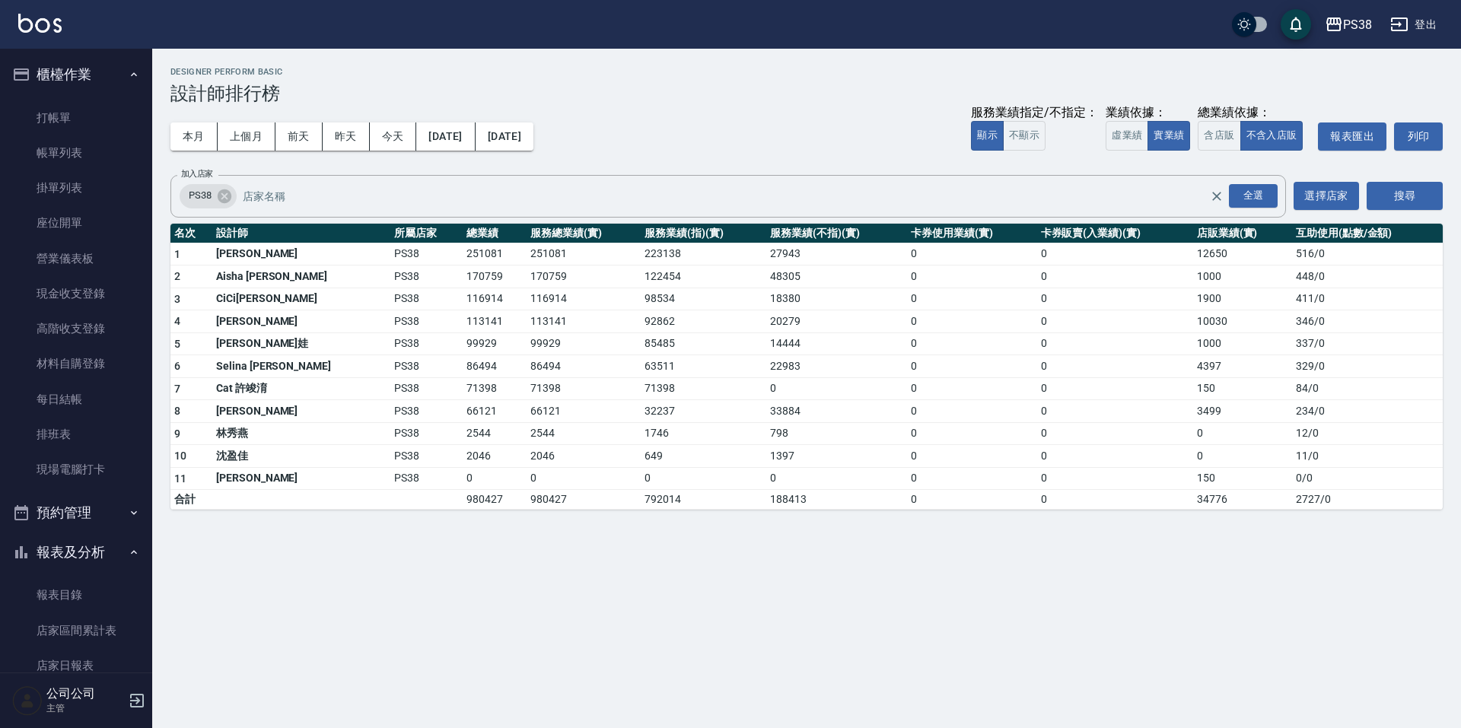
click at [463, 383] on td "71398" at bounding box center [495, 388] width 64 height 23
drag, startPoint x: 408, startPoint y: 366, endPoint x: 436, endPoint y: 367, distance: 27.4
click at [463, 367] on td "86494" at bounding box center [495, 366] width 64 height 23
click at [526, 413] on td "66121" at bounding box center [583, 411] width 114 height 23
drag, startPoint x: 408, startPoint y: 389, endPoint x: 466, endPoint y: 397, distance: 58.3
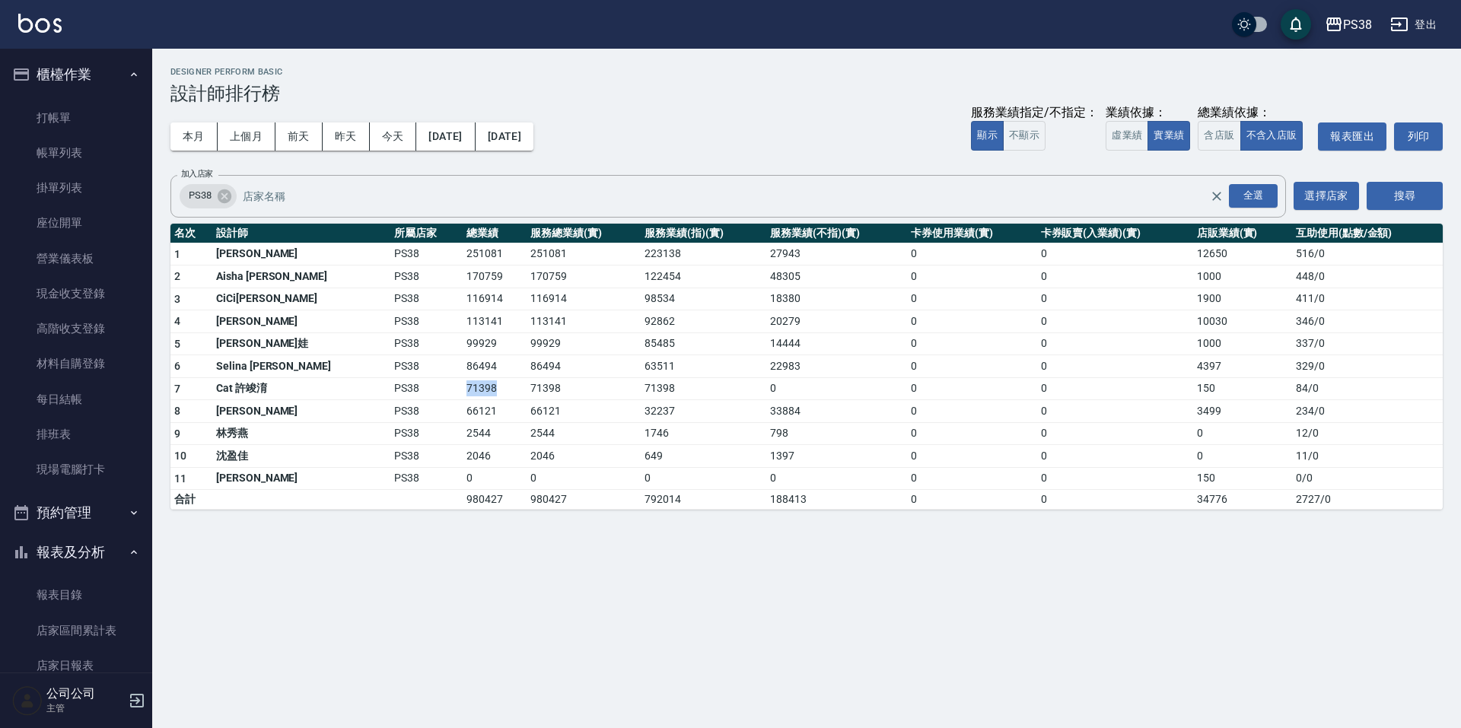
click at [466, 397] on td "71398" at bounding box center [495, 388] width 64 height 23
drag, startPoint x: 549, startPoint y: 451, endPoint x: 596, endPoint y: 468, distance: 50.0
click at [549, 453] on td "2046" at bounding box center [583, 456] width 114 height 23
click at [828, 151] on div "本月 上個月 [DATE] [DATE] [DATE] [DATE] [DATE] 服務業績指定/不指定： 顯示 不顯示 業績依據： 虛業績 實業績 總業績依…" at bounding box center [806, 136] width 1272 height 65
click at [808, 157] on div "本月 上個月 [DATE] [DATE] [DATE] [DATE] [DATE] 服務業績指定/不指定： 顯示 不顯示 業績依據： 虛業績 實業績 總業績依…" at bounding box center [806, 136] width 1272 height 65
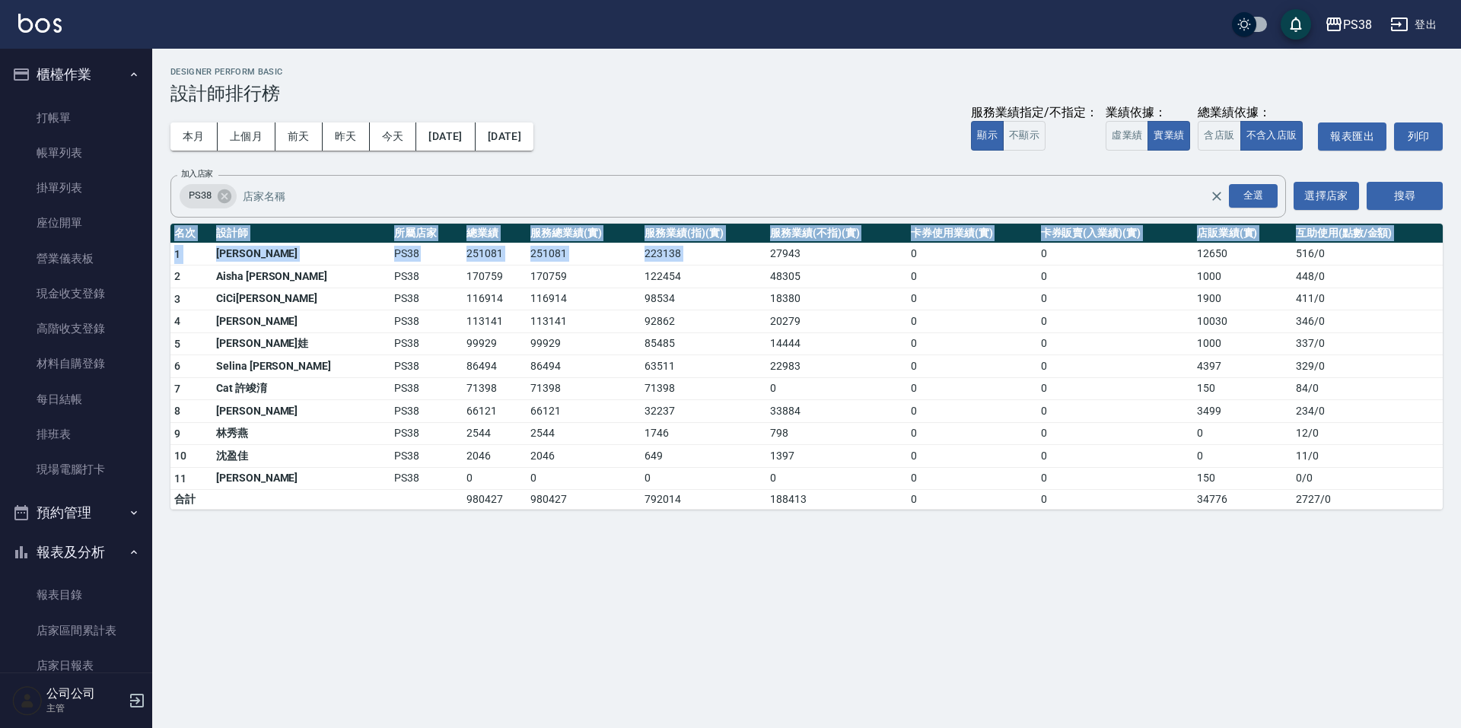
drag, startPoint x: 726, startPoint y: 251, endPoint x: 805, endPoint y: 539, distance: 298.8
click at [812, 515] on div "PS38 [DATE] - [DATE] 設計師排行榜 列印時間： [DATE][PHONE_NUMBER]:09 Designer Perform Basi…" at bounding box center [806, 288] width 1308 height 479
drag, startPoint x: 822, startPoint y: 574, endPoint x: 834, endPoint y: 575, distance: 12.3
click at [822, 574] on div "PS38 [DATE] - [DATE] 設計師排行榜 列印時間： [DATE][PHONE_NUMBER]:09 Designer Perform Basi…" at bounding box center [730, 364] width 1461 height 728
click at [884, 650] on div "PS38 [DATE] - [DATE] 設計師排行榜 列印時間： [DATE][PHONE_NUMBER]:09 Designer Perform Basi…" at bounding box center [730, 364] width 1461 height 728
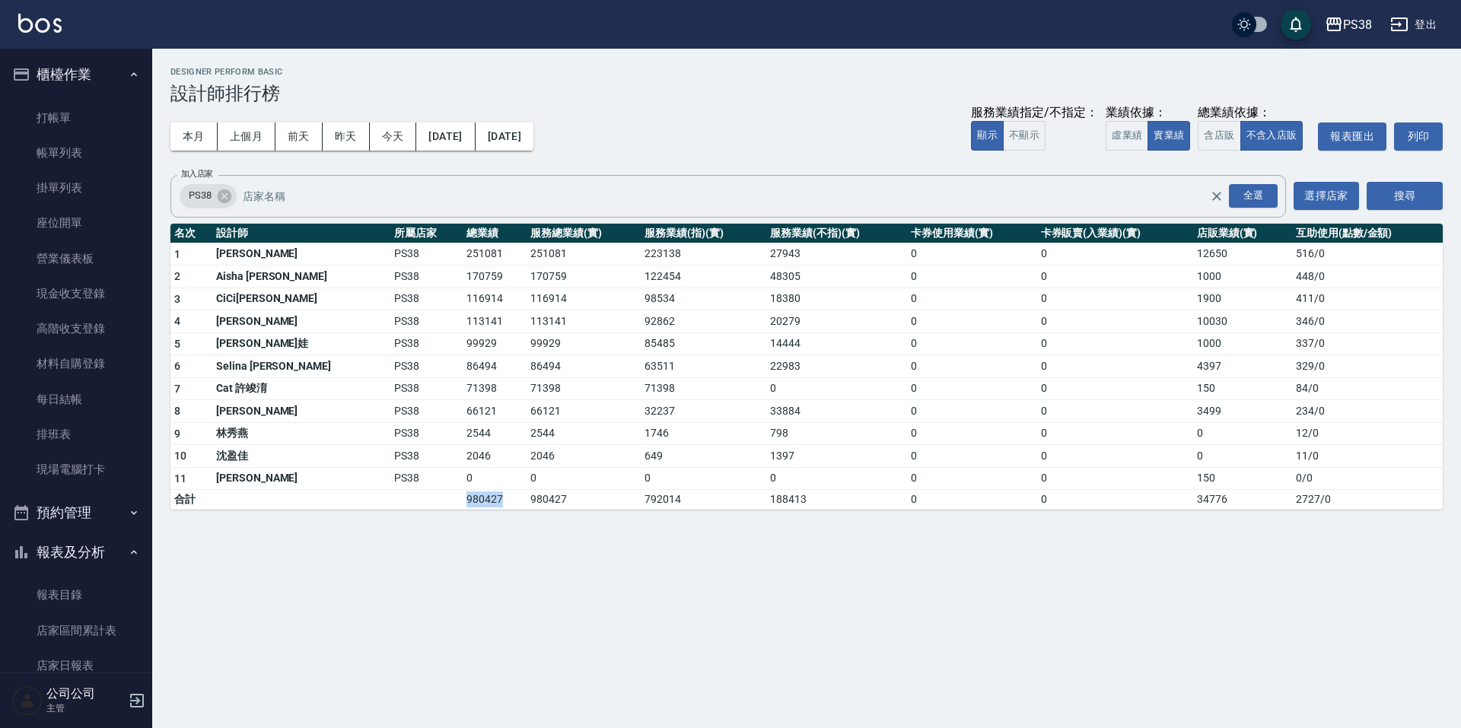
drag, startPoint x: 406, startPoint y: 495, endPoint x: 445, endPoint y: 497, distance: 38.8
click at [463, 497] on td "980427" at bounding box center [495, 500] width 64 height 20
click at [519, 550] on div "PS38 [DATE] - [DATE] 設計師排行榜 列印時間： [DATE][PHONE_NUMBER]:09 Designer Perform Basi…" at bounding box center [730, 364] width 1461 height 728
drag, startPoint x: 472, startPoint y: 498, endPoint x: 539, endPoint y: 526, distance: 73.3
click at [523, 507] on tr "合計 980427 980427 792014 188413 0 0 34776 2727 / 0" at bounding box center [806, 500] width 1272 height 20
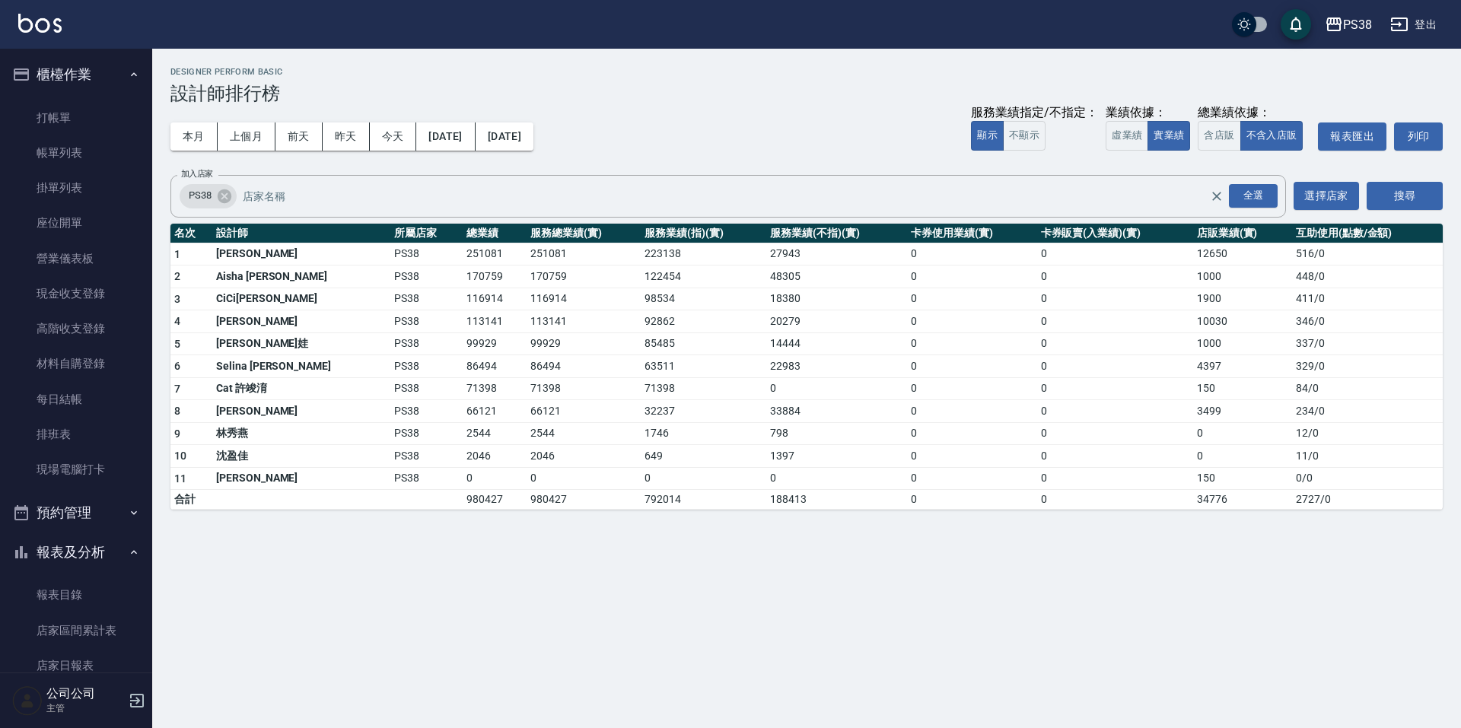
click at [705, 602] on div "PS38 [DATE] - [DATE] 設計師排行榜 列印時間： [DATE][PHONE_NUMBER]:09 Designer Perform Basi…" at bounding box center [730, 364] width 1461 height 728
drag, startPoint x: 725, startPoint y: 499, endPoint x: 778, endPoint y: 517, distance: 56.0
click at [766, 500] on td "188413" at bounding box center [836, 500] width 141 height 20
click at [784, 529] on div "PS38 [DATE] - [DATE] 設計師排行榜 列印時間： [DATE][PHONE_NUMBER]:09 Designer Perform Basi…" at bounding box center [730, 364] width 1461 height 728
drag, startPoint x: 731, startPoint y: 473, endPoint x: 744, endPoint y: 472, distance: 13.0
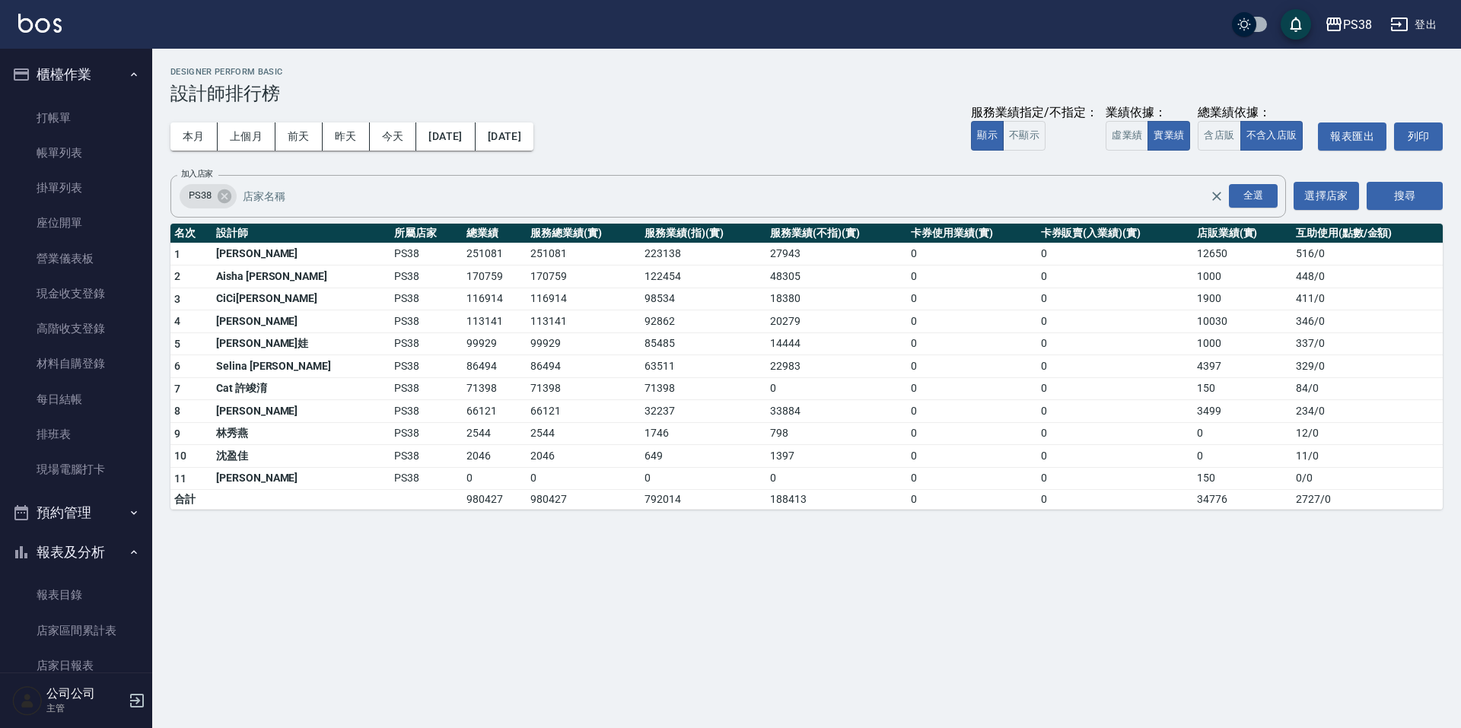
click at [766, 472] on td "0" at bounding box center [836, 478] width 141 height 23
drag, startPoint x: 728, startPoint y: 458, endPoint x: 752, endPoint y: 456, distance: 23.7
click at [766, 456] on td "1397" at bounding box center [836, 456] width 141 height 23
click at [766, 455] on td "1397" at bounding box center [836, 456] width 141 height 23
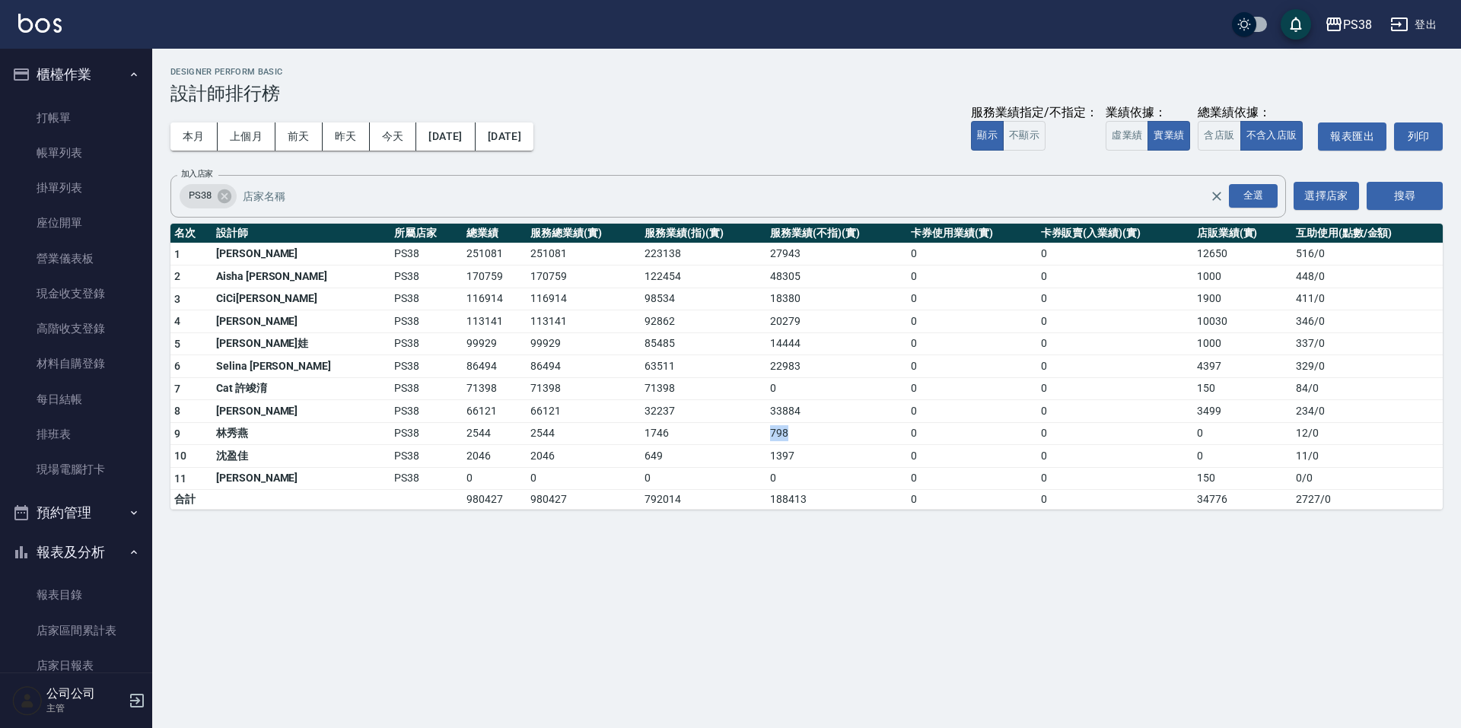
drag, startPoint x: 728, startPoint y: 424, endPoint x: 766, endPoint y: 429, distance: 38.3
click at [766, 429] on td "798" at bounding box center [836, 433] width 141 height 23
drag, startPoint x: 727, startPoint y: 411, endPoint x: 769, endPoint y: 415, distance: 42.0
click at [769, 415] on td "33884" at bounding box center [836, 411] width 141 height 23
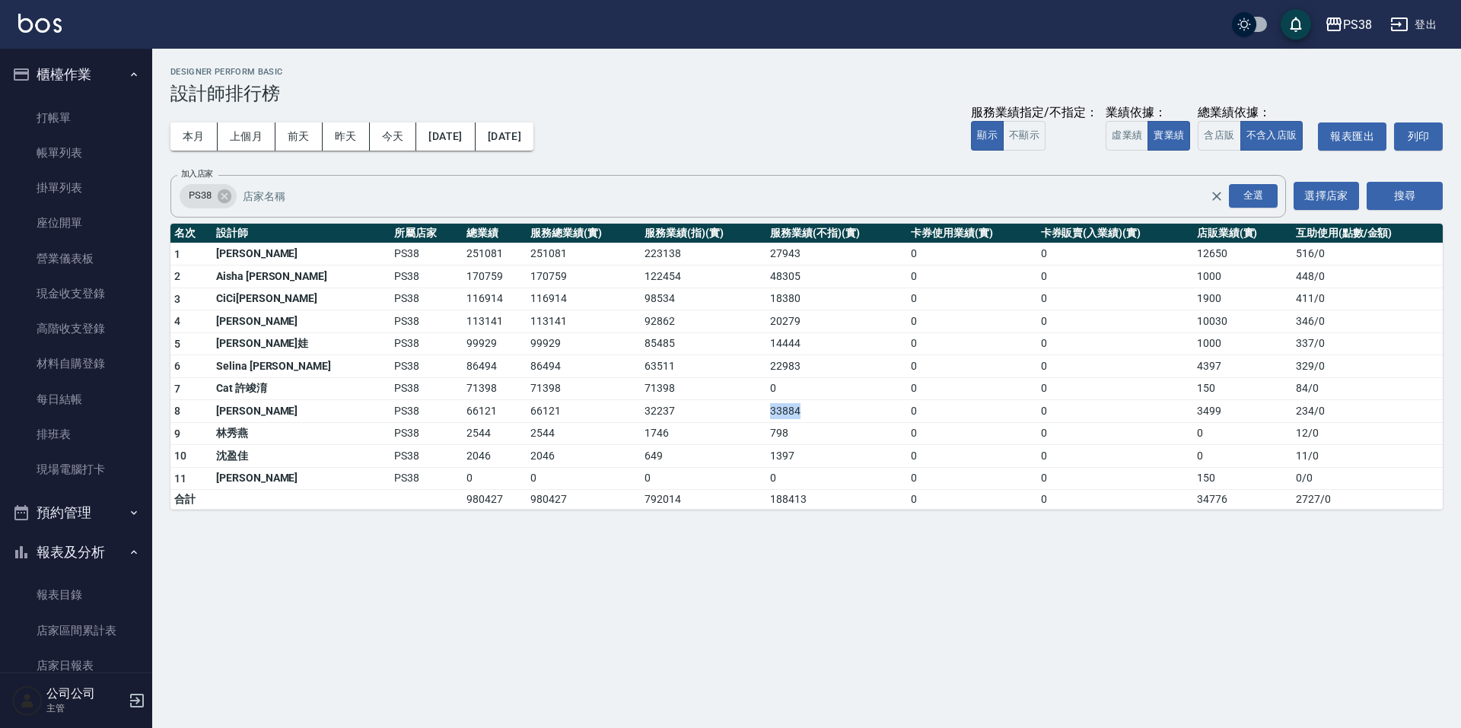
click at [769, 415] on td "33884" at bounding box center [836, 411] width 141 height 23
drag, startPoint x: 723, startPoint y: 368, endPoint x: 776, endPoint y: 357, distance: 53.7
click at [775, 357] on td "22983" at bounding box center [836, 366] width 141 height 23
click at [777, 357] on td "22983" at bounding box center [836, 366] width 141 height 23
drag, startPoint x: 723, startPoint y: 347, endPoint x: 773, endPoint y: 347, distance: 50.2
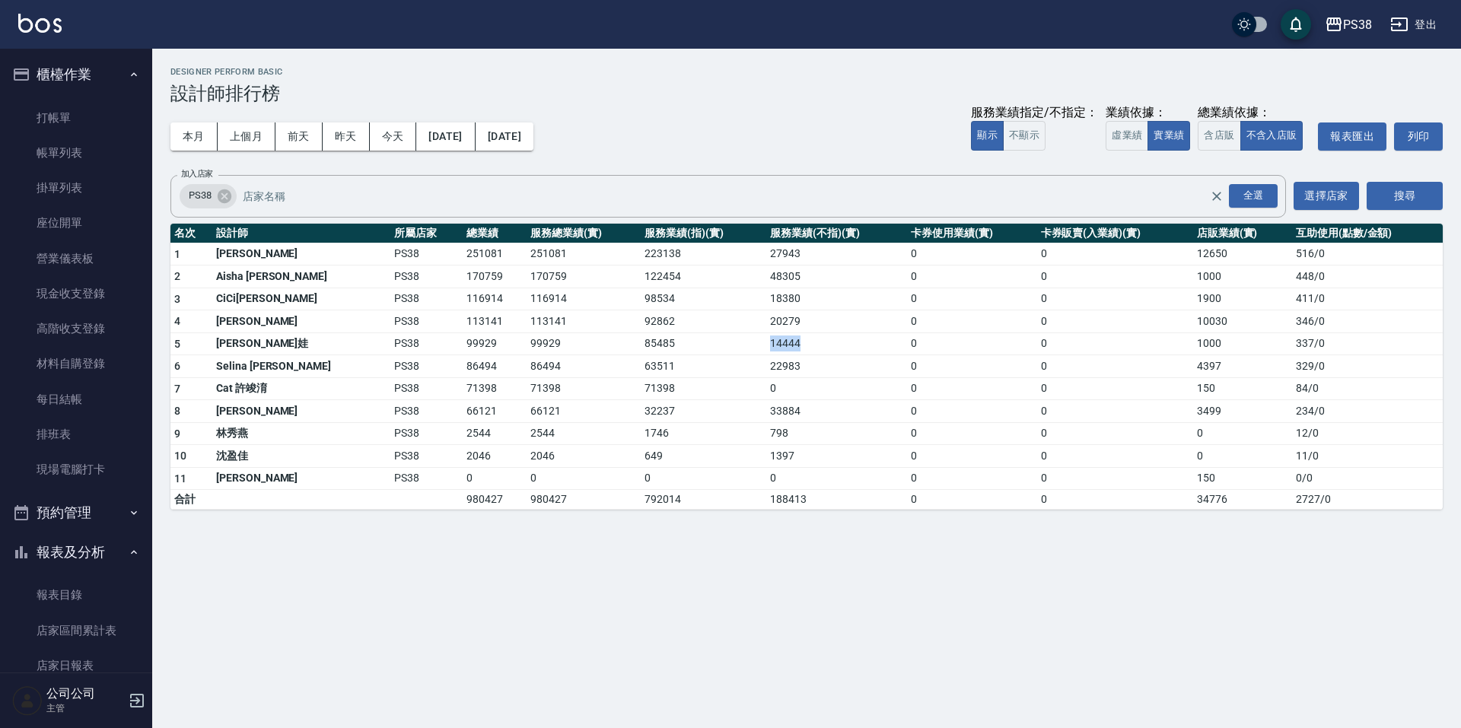
click at [773, 347] on tr "5 Tiva 緹娃 PS38 99929 99929 85485 14444 0 0 1000 337 / 0" at bounding box center [806, 343] width 1272 height 23
click at [773, 347] on td "14444" at bounding box center [836, 343] width 141 height 23
drag, startPoint x: 723, startPoint y: 313, endPoint x: 770, endPoint y: 317, distance: 47.3
click at [770, 317] on tr "4 [PERSON_NAME] PS38 113141 113141 92862 20279 0 0 10030 346 / 0" at bounding box center [806, 321] width 1272 height 23
click at [770, 317] on td "20279" at bounding box center [836, 321] width 141 height 23
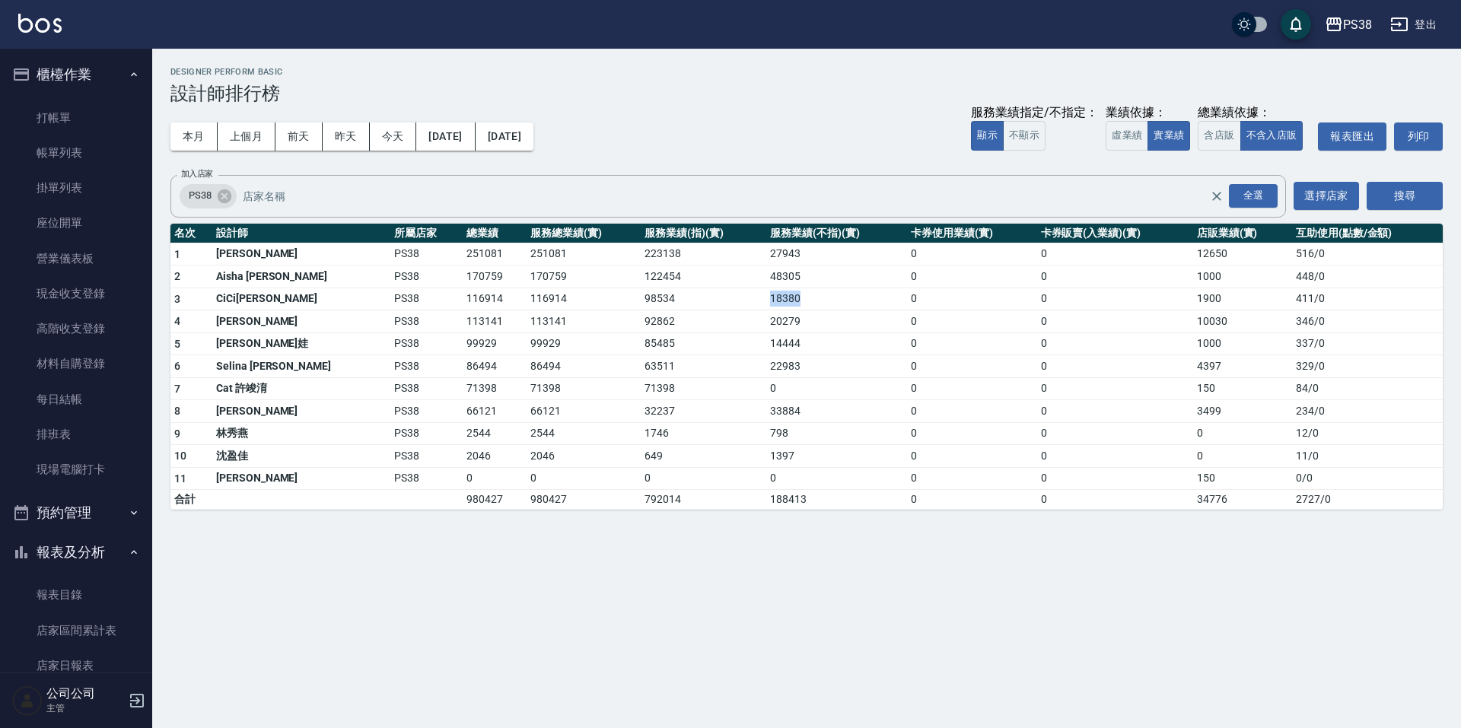
drag, startPoint x: 728, startPoint y: 296, endPoint x: 787, endPoint y: 297, distance: 59.3
click at [787, 297] on td "18380" at bounding box center [836, 299] width 141 height 23
drag, startPoint x: 725, startPoint y: 279, endPoint x: 768, endPoint y: 277, distance: 42.7
click at [768, 277] on td "48305" at bounding box center [836, 276] width 141 height 23
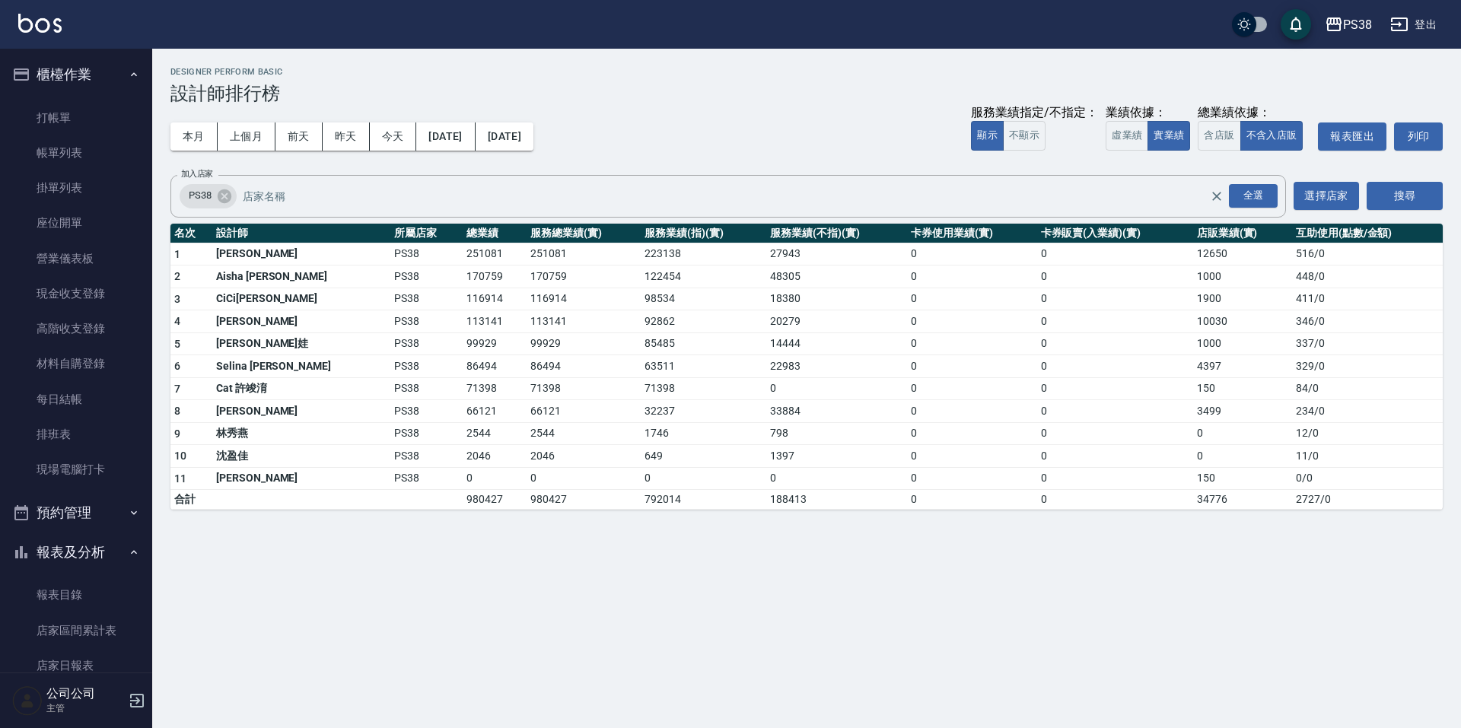
click at [798, 292] on td "18380" at bounding box center [836, 299] width 141 height 23
drag, startPoint x: 743, startPoint y: 317, endPoint x: 770, endPoint y: 319, distance: 26.7
click at [770, 319] on tr "4 [PERSON_NAME] PS38 113141 113141 92862 20279 0 0 10030 346 / 0" at bounding box center [806, 321] width 1272 height 23
click at [962, 400] on td "0" at bounding box center [972, 411] width 130 height 23
drag, startPoint x: 726, startPoint y: 322, endPoint x: 757, endPoint y: 322, distance: 30.4
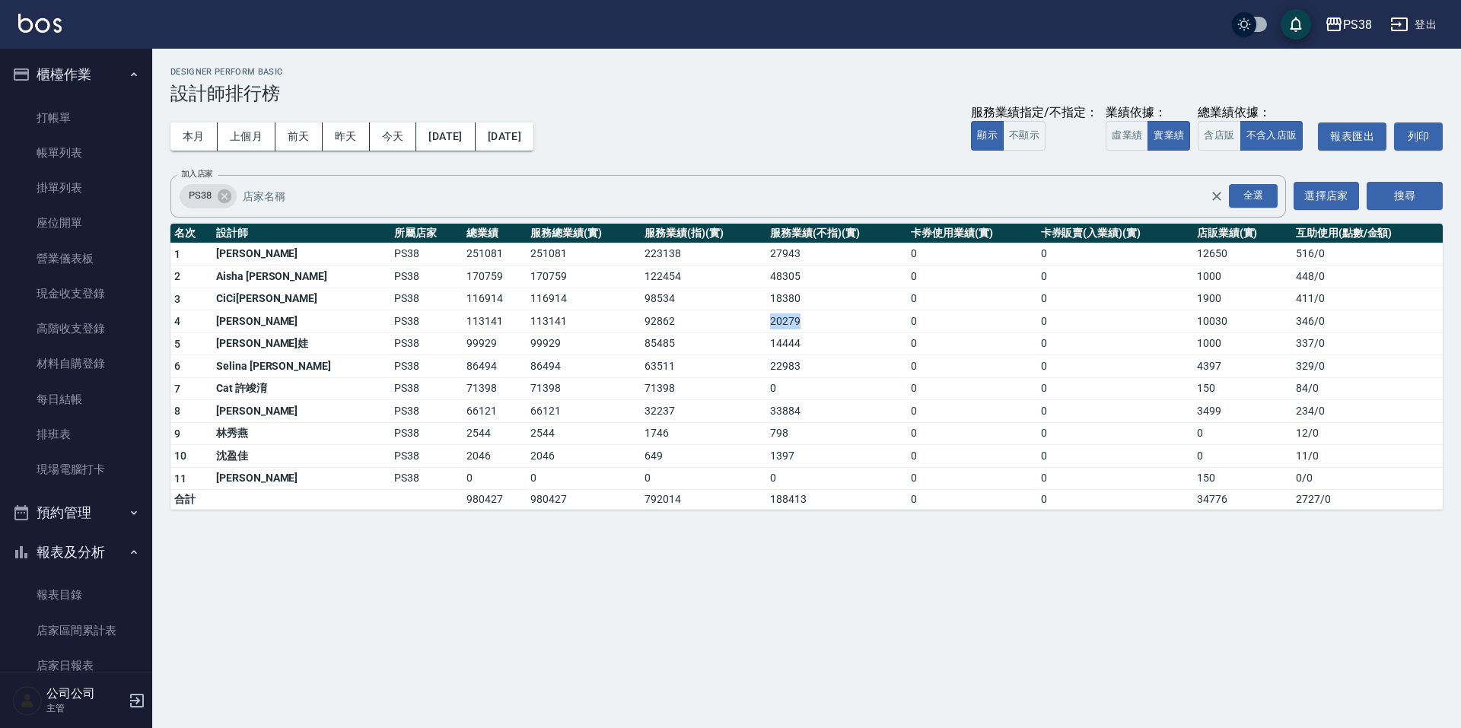
click at [766, 322] on td "20279" at bounding box center [836, 321] width 141 height 23
click at [780, 332] on td "20279" at bounding box center [836, 321] width 141 height 23
drag, startPoint x: 435, startPoint y: 456, endPoint x: 449, endPoint y: 456, distance: 13.7
click at [463, 456] on td "2046" at bounding box center [495, 456] width 64 height 23
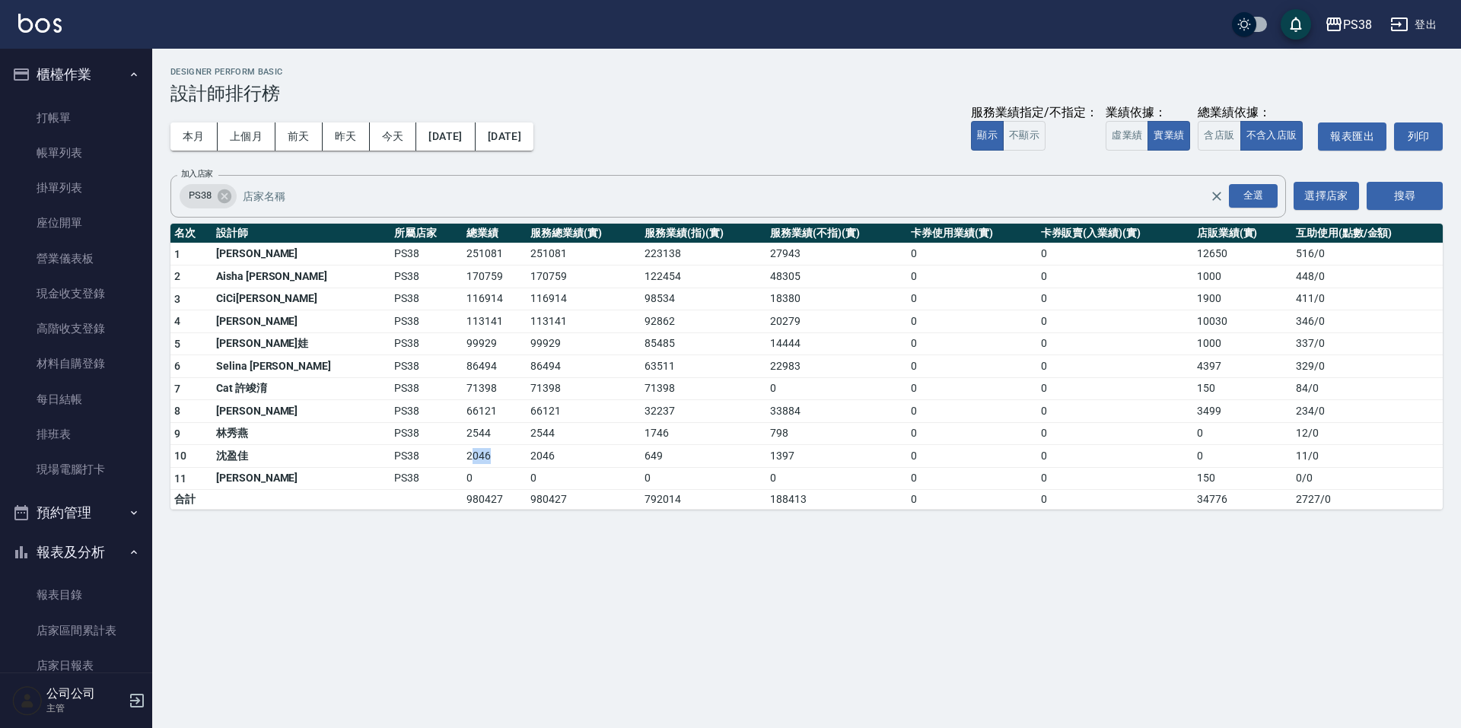
drag, startPoint x: 458, startPoint y: 452, endPoint x: 451, endPoint y: 447, distance: 8.2
click at [463, 452] on td "2046" at bounding box center [495, 456] width 64 height 23
click at [463, 408] on td "66121" at bounding box center [495, 411] width 64 height 23
drag, startPoint x: 400, startPoint y: 412, endPoint x: 459, endPoint y: 413, distance: 58.6
click at [459, 413] on tr "8 [PERSON_NAME]PS38 66121 66121 32237 33884 0 0 3499 234 / 0" at bounding box center [806, 411] width 1272 height 23
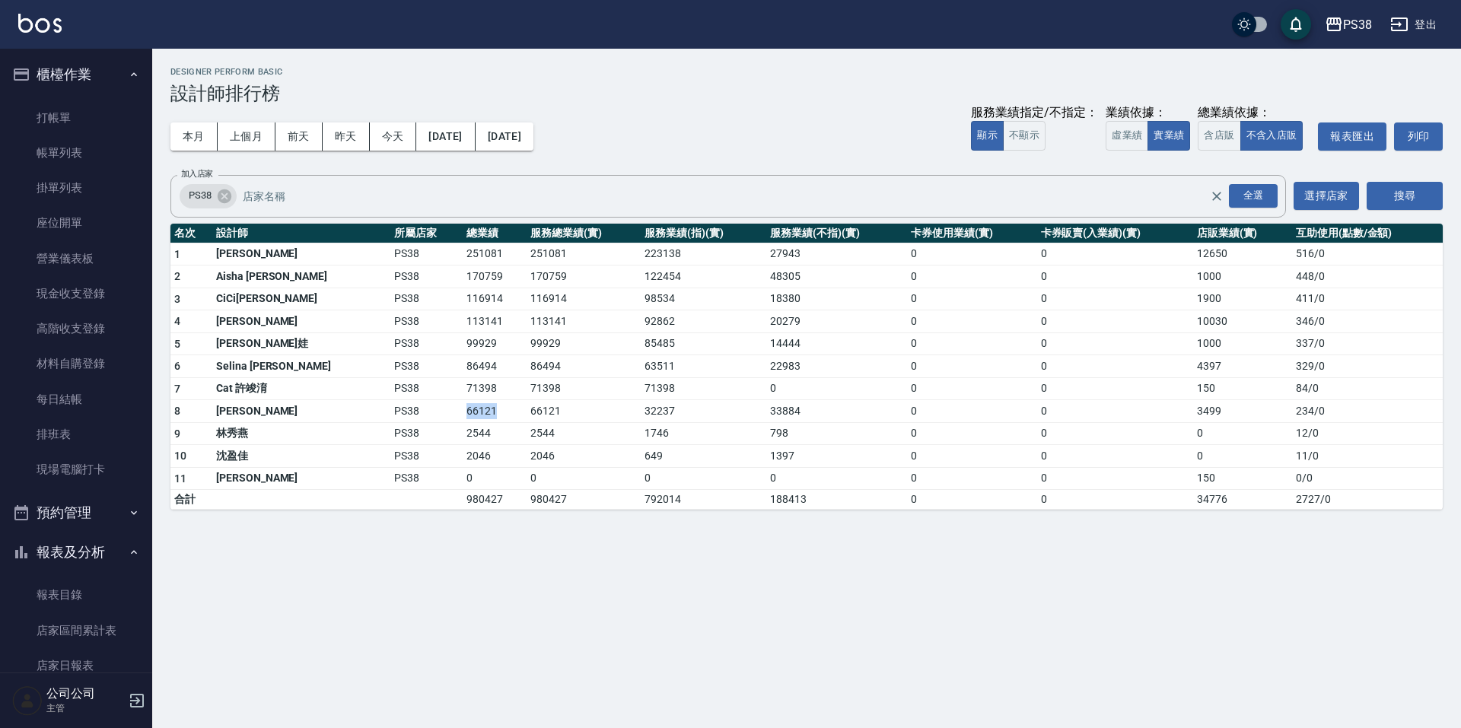
click at [463, 413] on td "66121" at bounding box center [495, 411] width 64 height 23
drag, startPoint x: 394, startPoint y: 389, endPoint x: 441, endPoint y: 380, distance: 48.0
click at [440, 380] on tr "7 Cat [PERSON_NAME]PS38 71398 71398 71398 0 0 0 150 84 / 0" at bounding box center [806, 388] width 1272 height 23
click at [463, 385] on td "71398" at bounding box center [495, 388] width 64 height 23
click at [526, 335] on td "99929" at bounding box center [583, 343] width 114 height 23
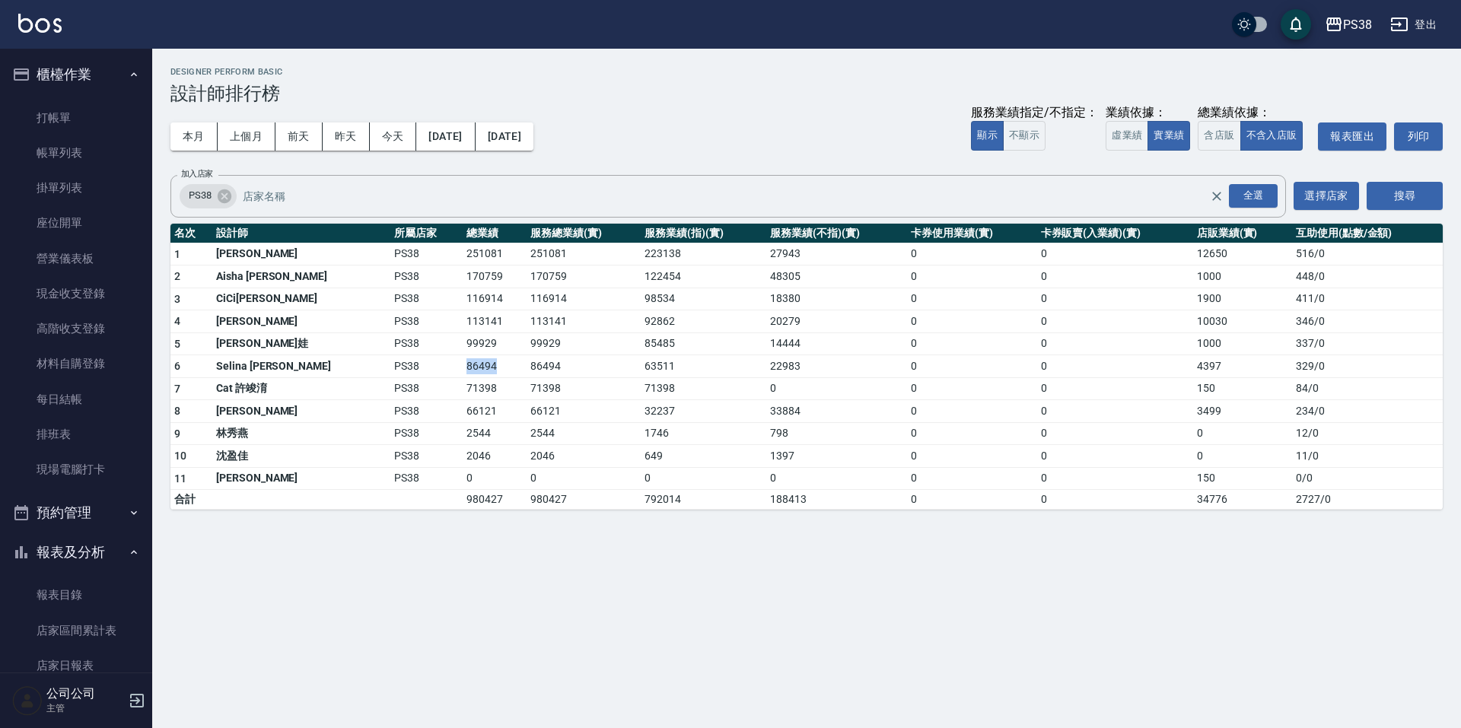
drag, startPoint x: 406, startPoint y: 363, endPoint x: 454, endPoint y: 363, distance: 47.9
click at [463, 363] on td "86494" at bounding box center [495, 366] width 64 height 23
click at [463, 364] on td "86494" at bounding box center [495, 366] width 64 height 23
drag, startPoint x: 420, startPoint y: 415, endPoint x: 463, endPoint y: 416, distance: 43.4
click at [463, 416] on td "66121" at bounding box center [495, 411] width 64 height 23
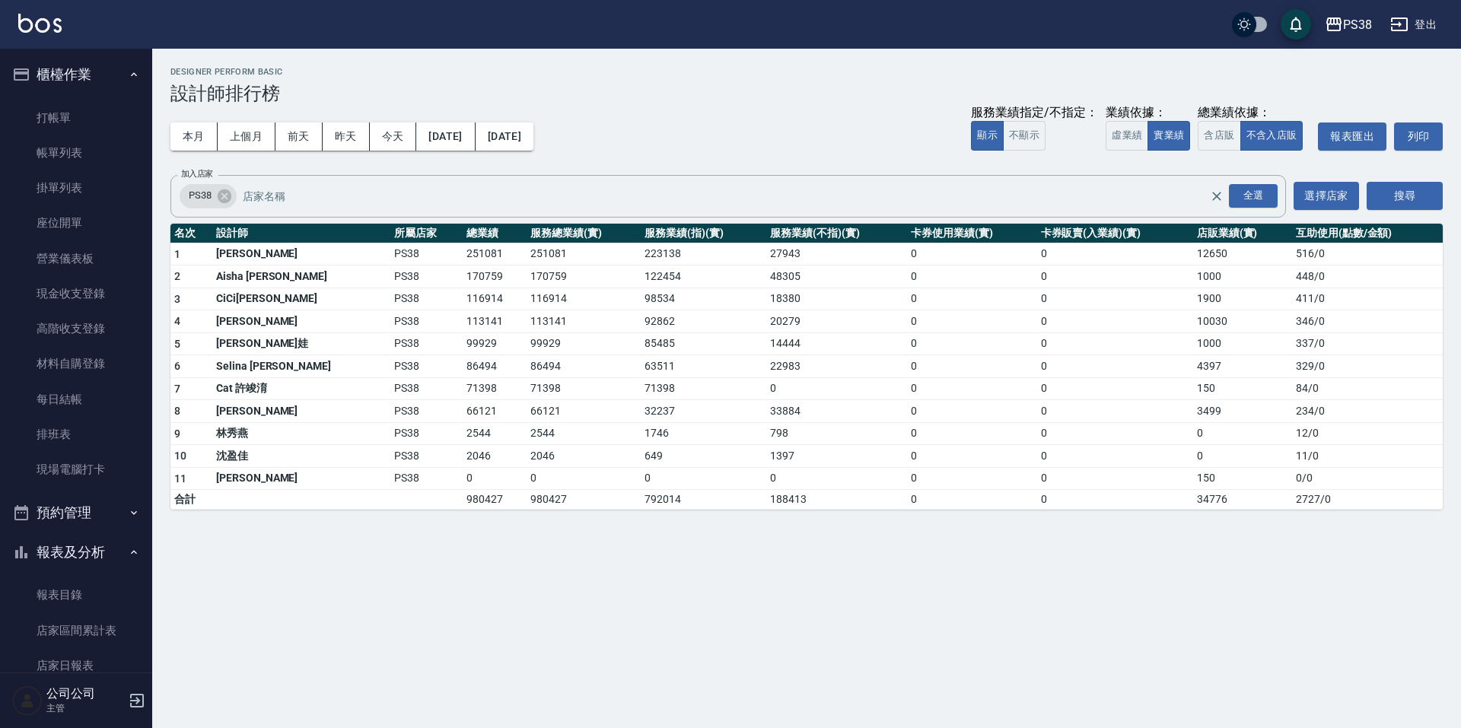
click at [641, 504] on td "792014" at bounding box center [704, 500] width 126 height 20
click at [256, 130] on button "上個月" at bounding box center [247, 136] width 58 height 28
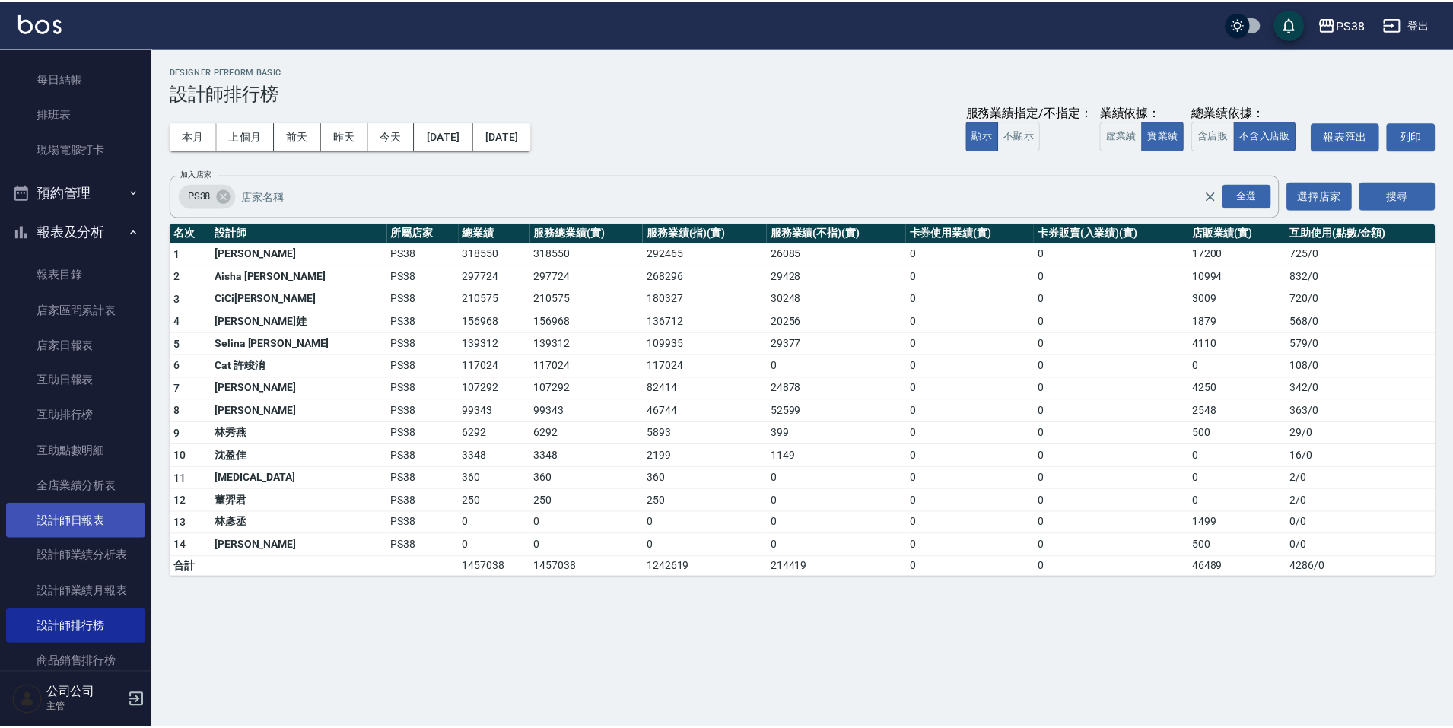
scroll to position [228, 0]
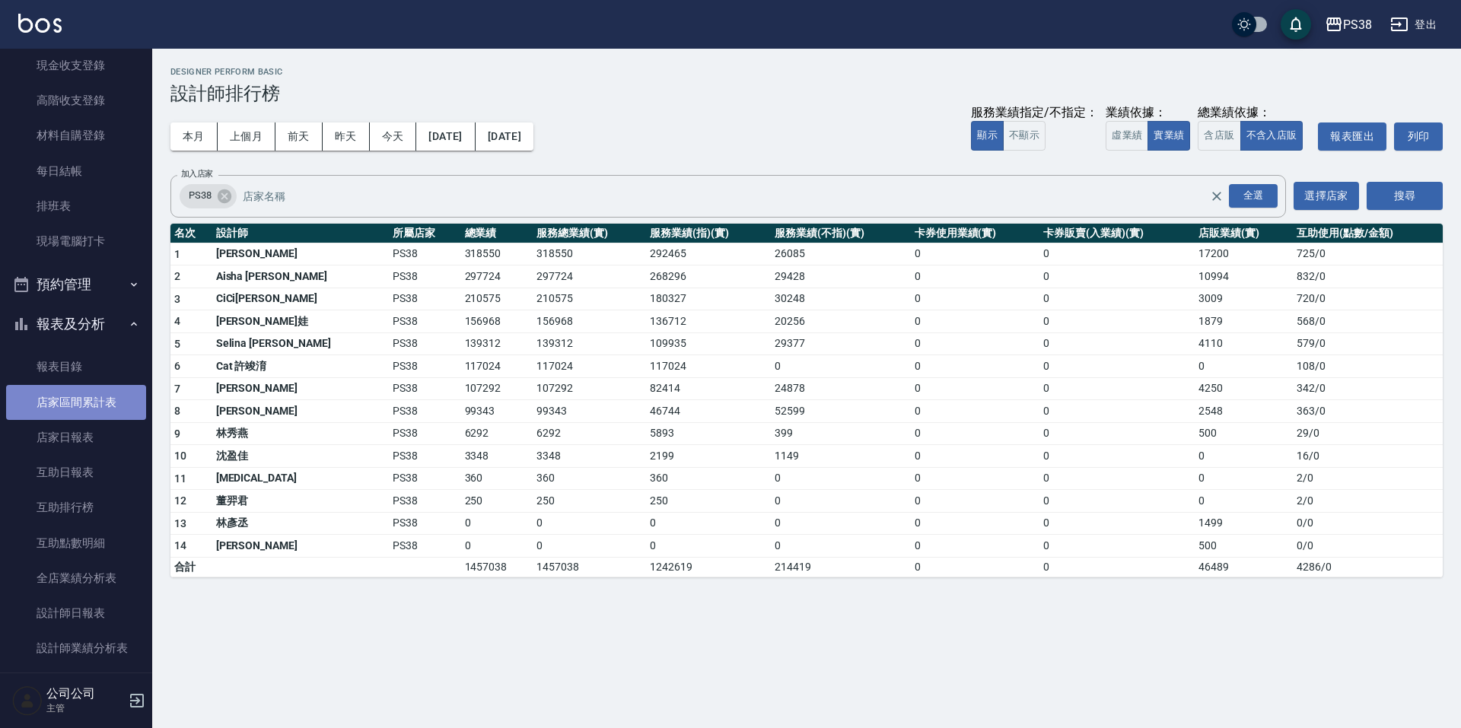
click at [97, 408] on link "店家區間累計表" at bounding box center [76, 402] width 140 height 35
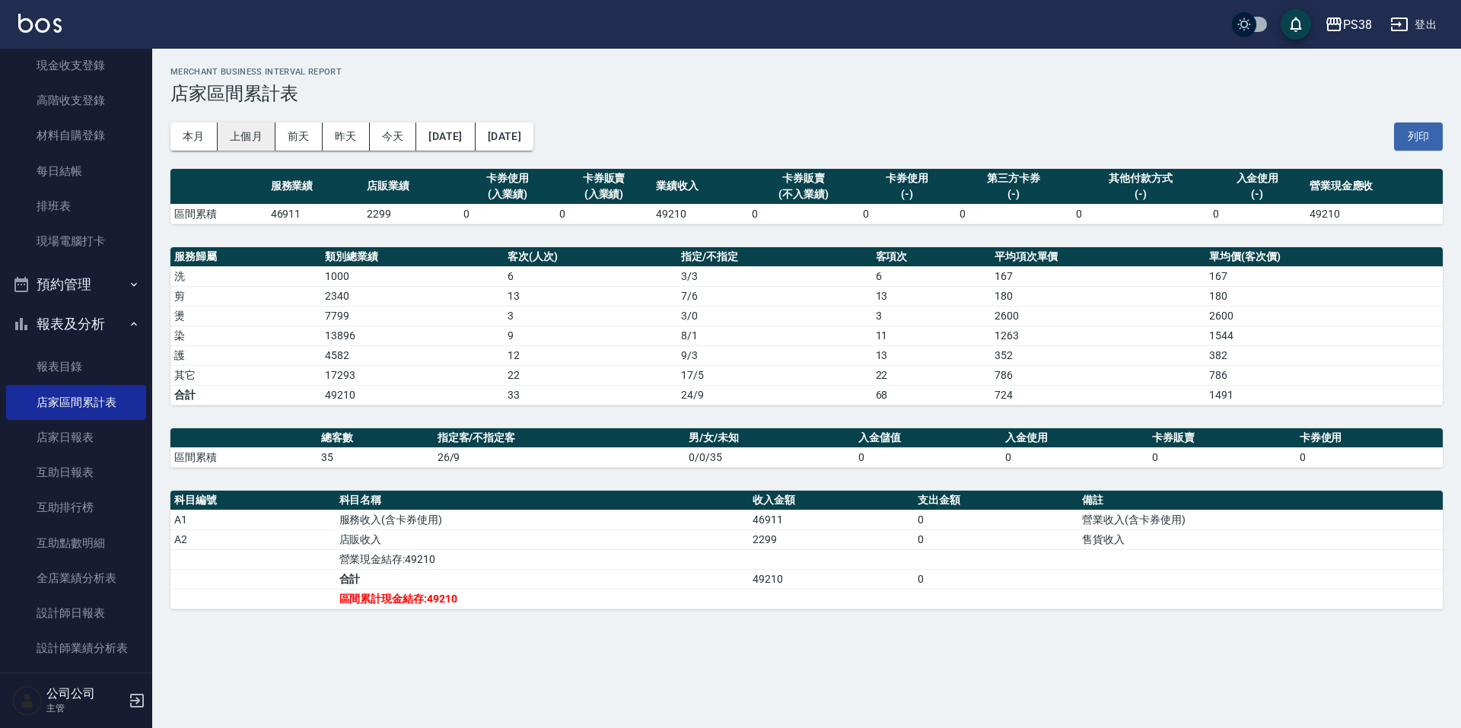
click at [260, 135] on button "上個月" at bounding box center [247, 136] width 58 height 28
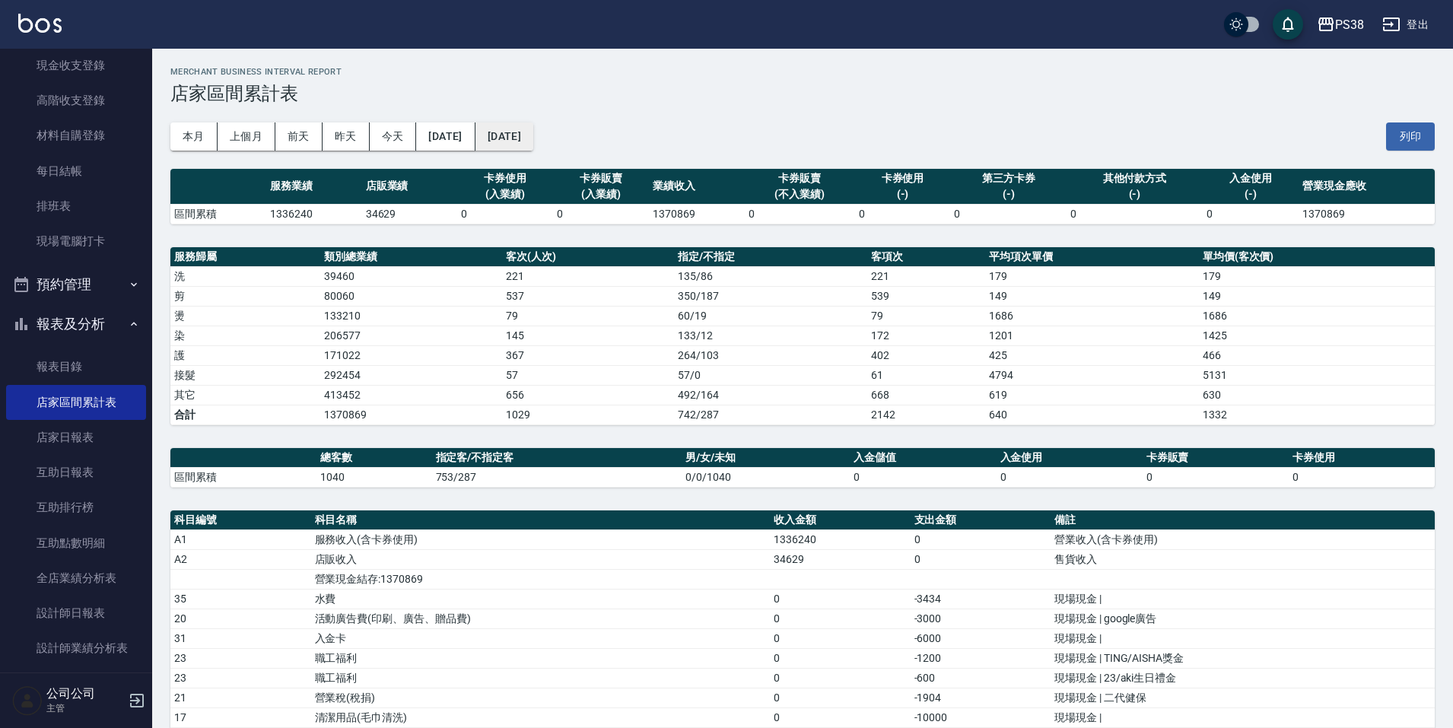
click at [533, 138] on button "[DATE]" at bounding box center [504, 136] width 58 height 28
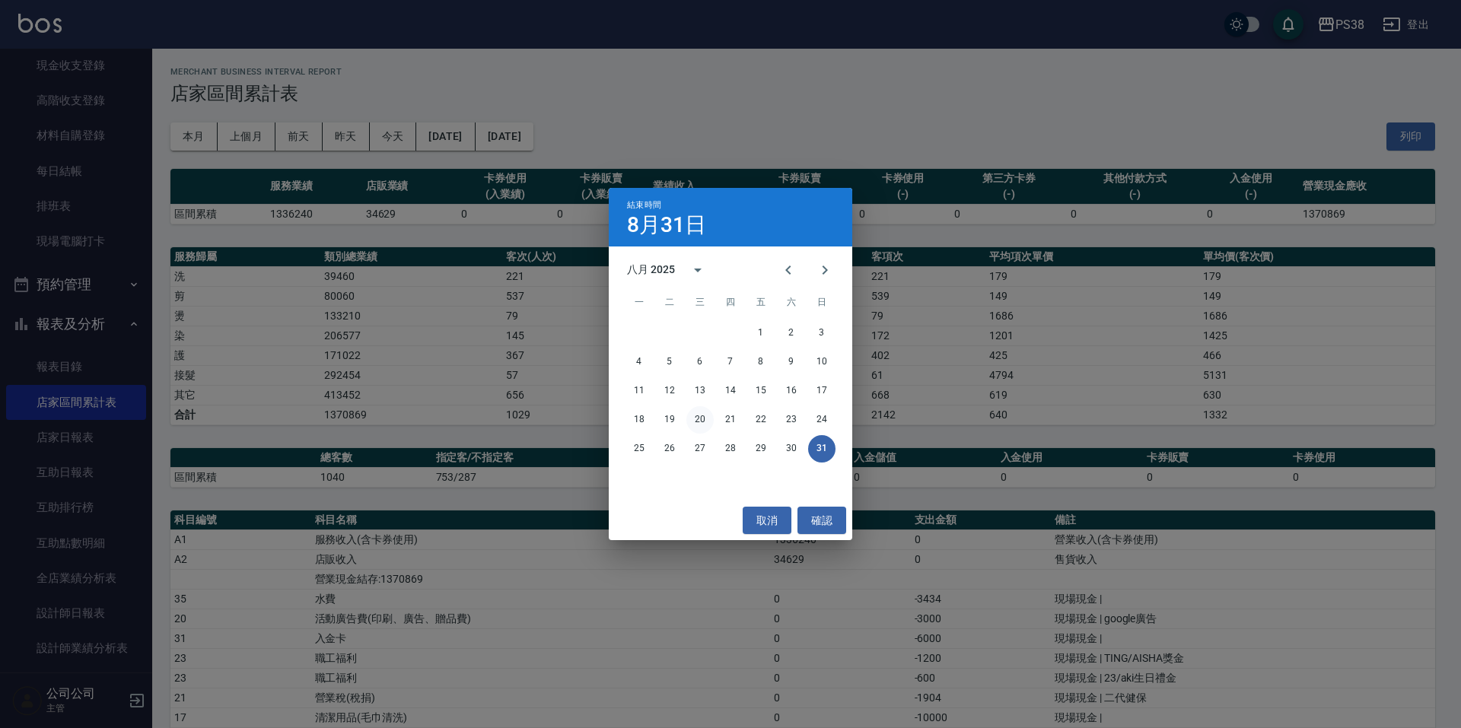
click at [697, 418] on button "20" at bounding box center [699, 419] width 27 height 27
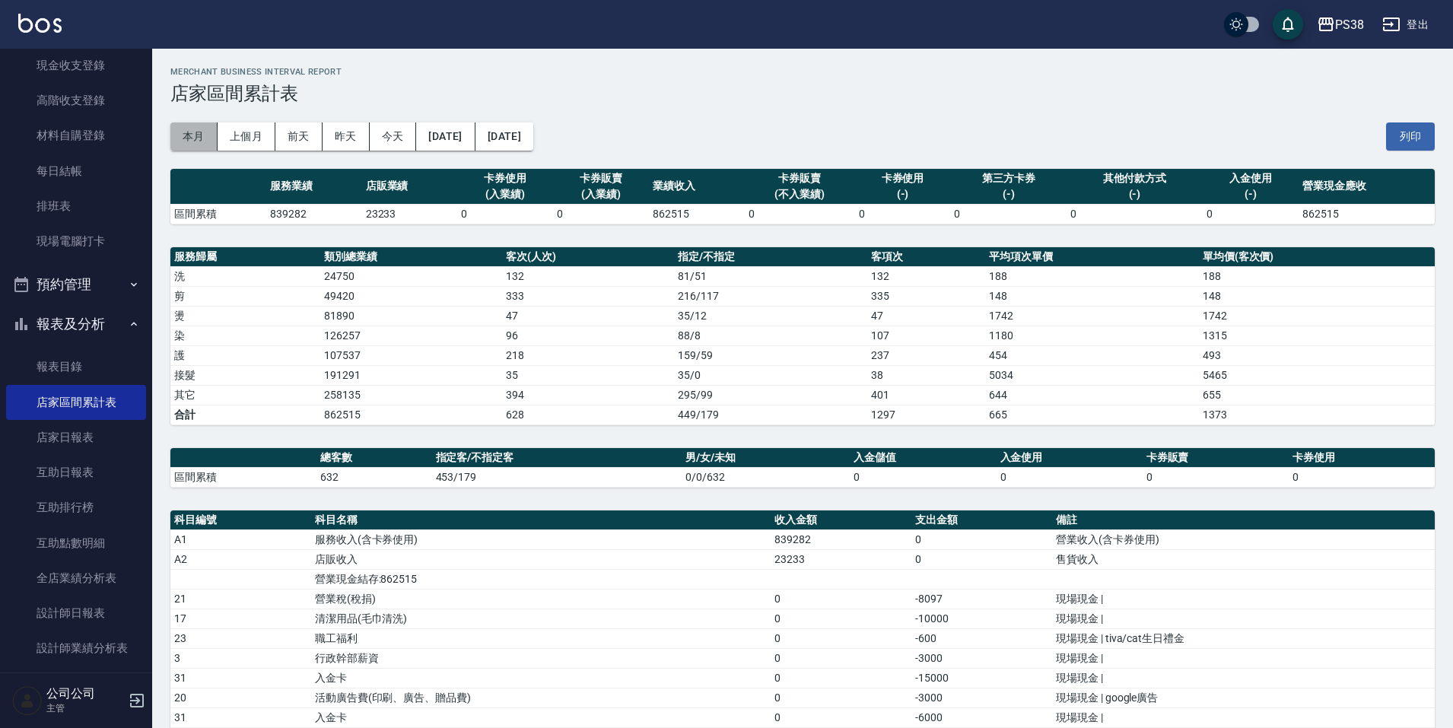
click at [195, 132] on button "本月" at bounding box center [193, 136] width 47 height 28
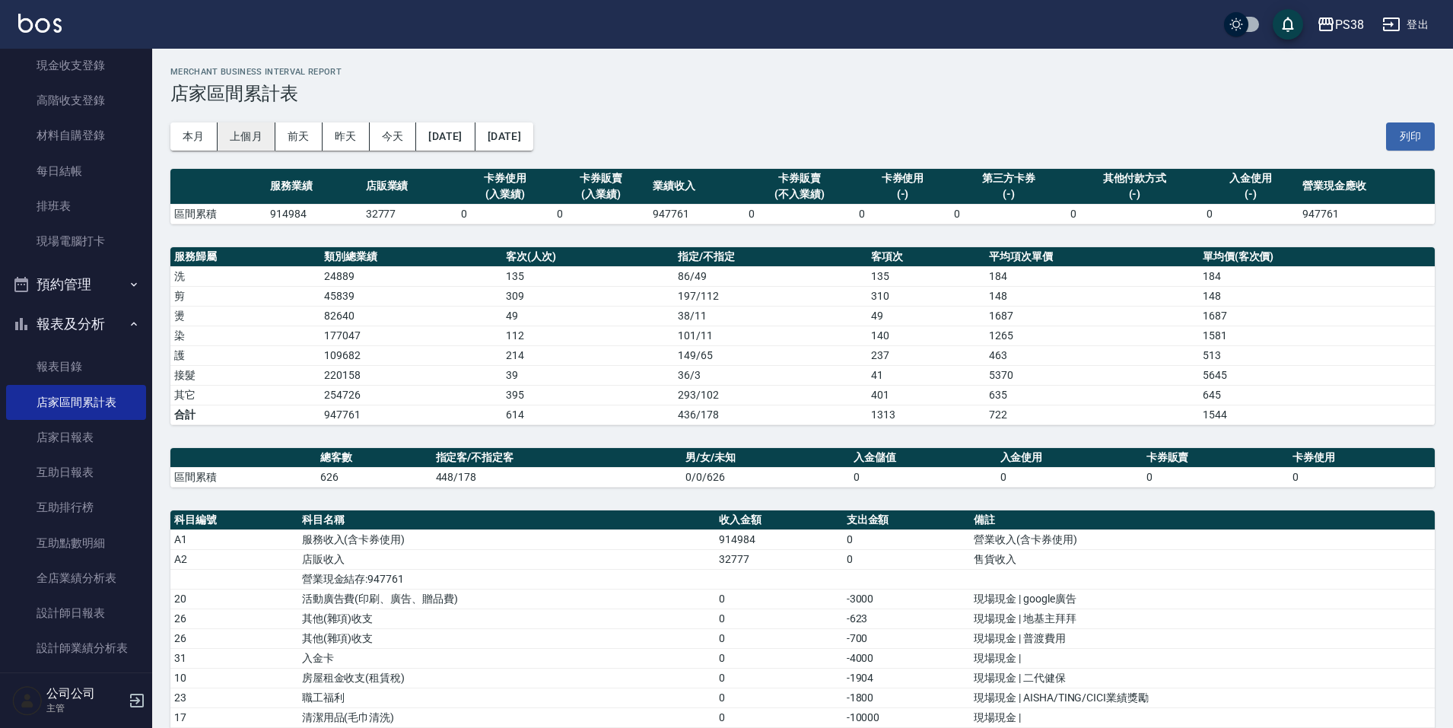
click at [244, 139] on button "上個月" at bounding box center [247, 136] width 58 height 28
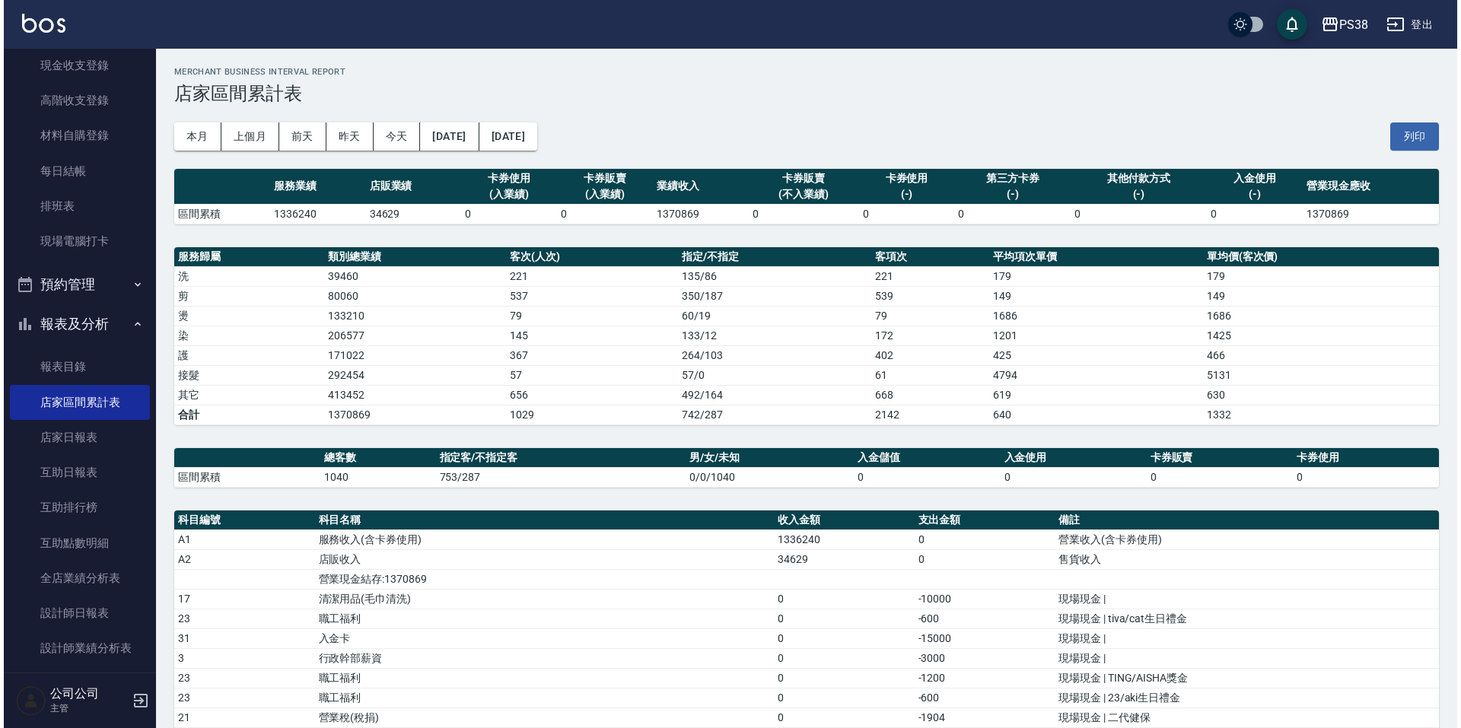
scroll to position [609, 0]
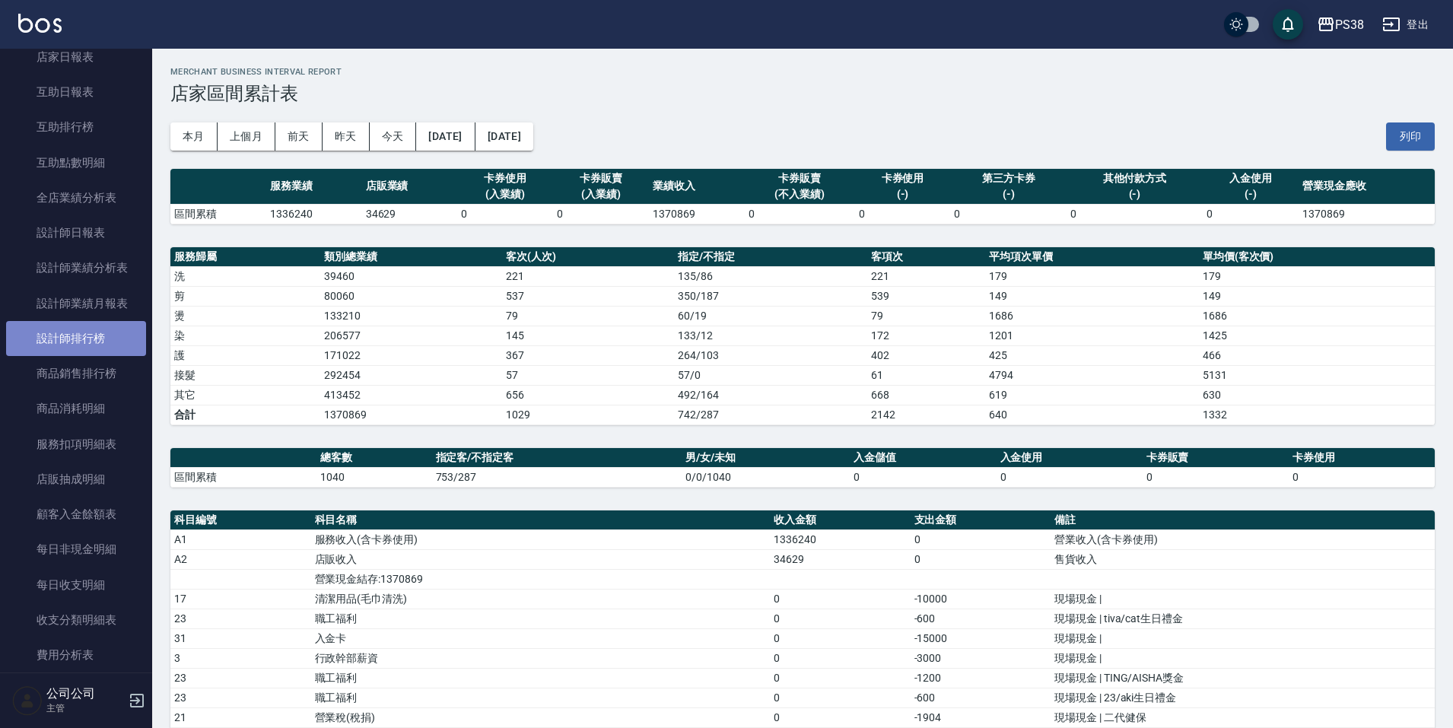
click at [107, 343] on link "設計師排行榜" at bounding box center [76, 338] width 140 height 35
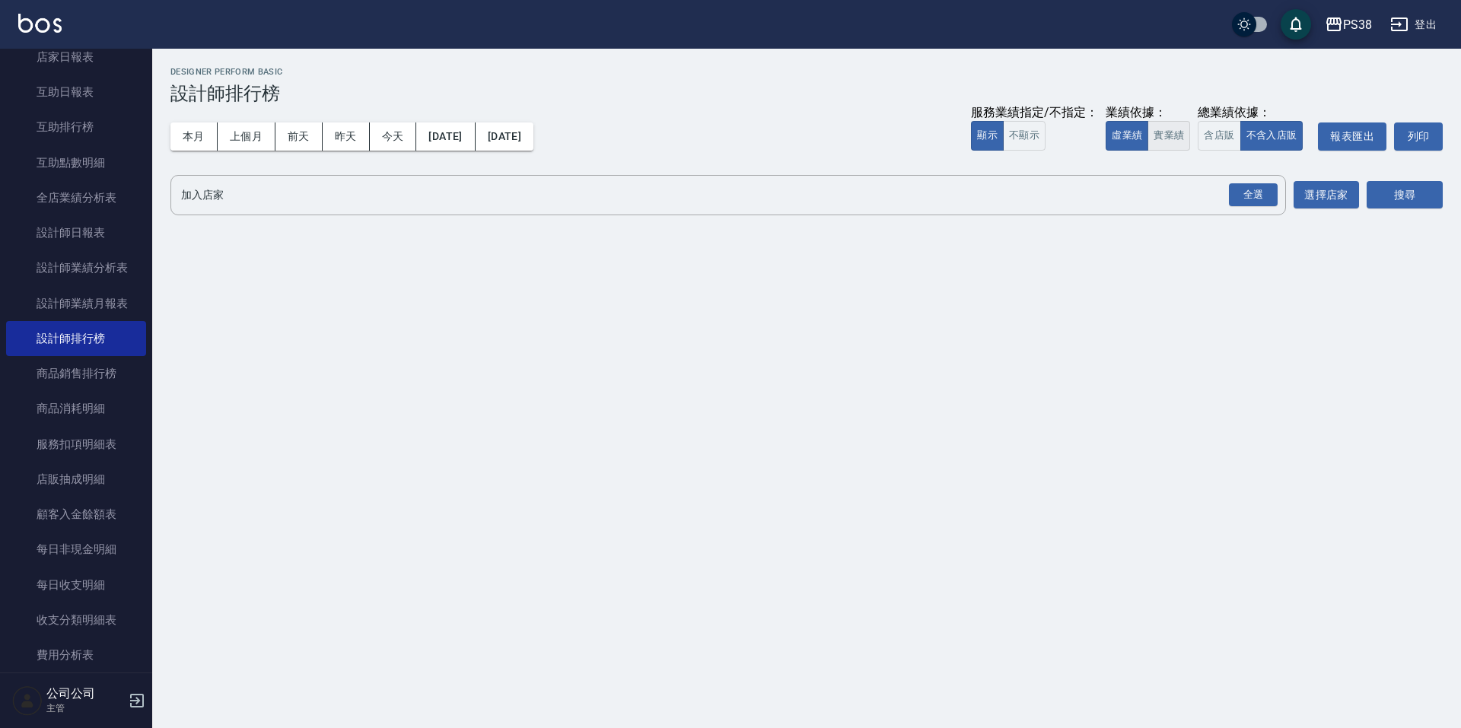
click at [1171, 131] on button "實業績" at bounding box center [1168, 136] width 43 height 30
click at [1240, 198] on div "全選" at bounding box center [1253, 195] width 49 height 24
click at [1440, 197] on button "搜尋" at bounding box center [1404, 196] width 76 height 28
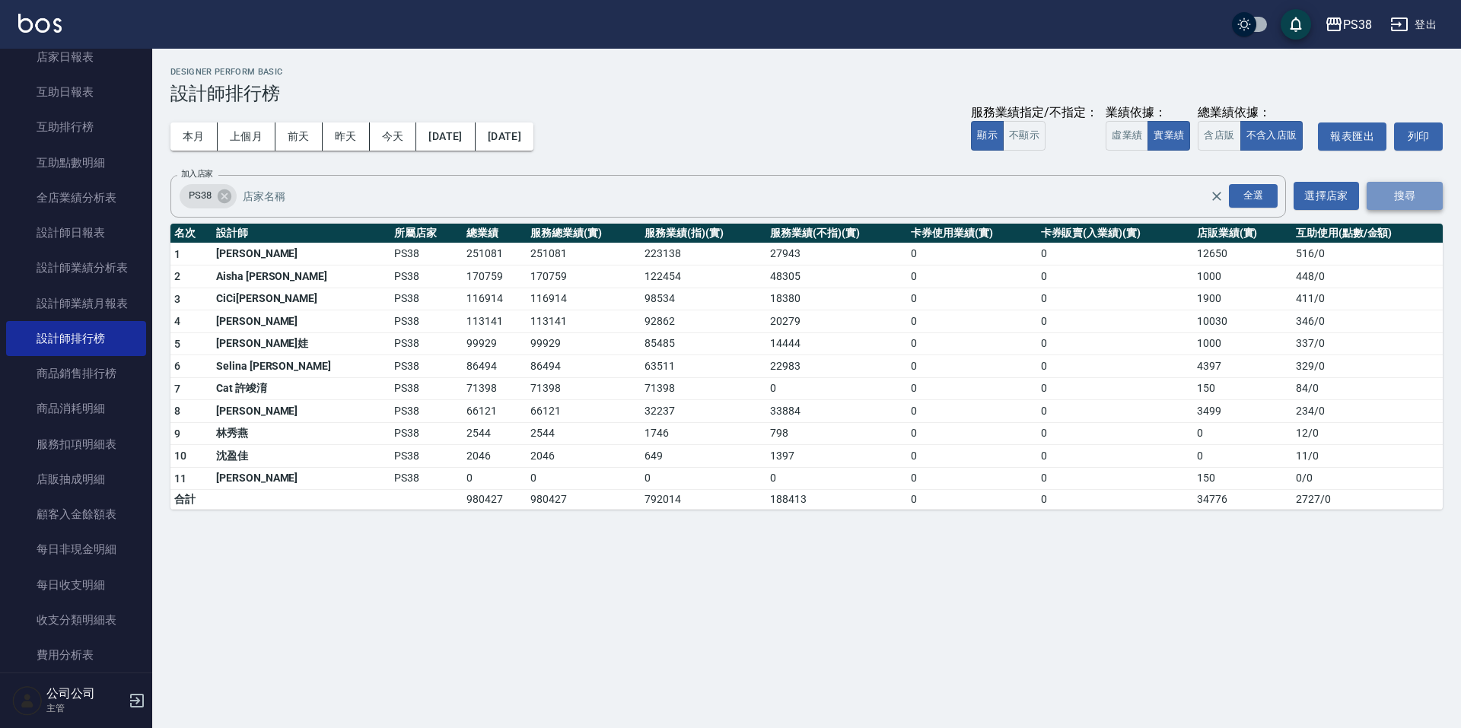
click at [1411, 196] on button "搜尋" at bounding box center [1404, 196] width 76 height 28
click at [802, 157] on div "本月 上個月 [DATE] [DATE] [DATE] [DATE] [DATE] 服務業績指定/不指定： 顯示 不顯示 業績依據： 虛業績 實業績 總業績依…" at bounding box center [806, 136] width 1272 height 65
click at [742, 625] on div "PS38 [DATE] - [DATE] 設計師排行榜 列印時間： [DATE][PHONE_NUMBER]:14 Designer Perform Basi…" at bounding box center [730, 364] width 1461 height 728
drag, startPoint x: 726, startPoint y: 292, endPoint x: 796, endPoint y: 313, distance: 73.2
click at [762, 297] on tr "3 CiCi[PERSON_NAME] PS38 116914 116914 98534 18380 0 0 1900 411 / 0" at bounding box center [806, 299] width 1272 height 23
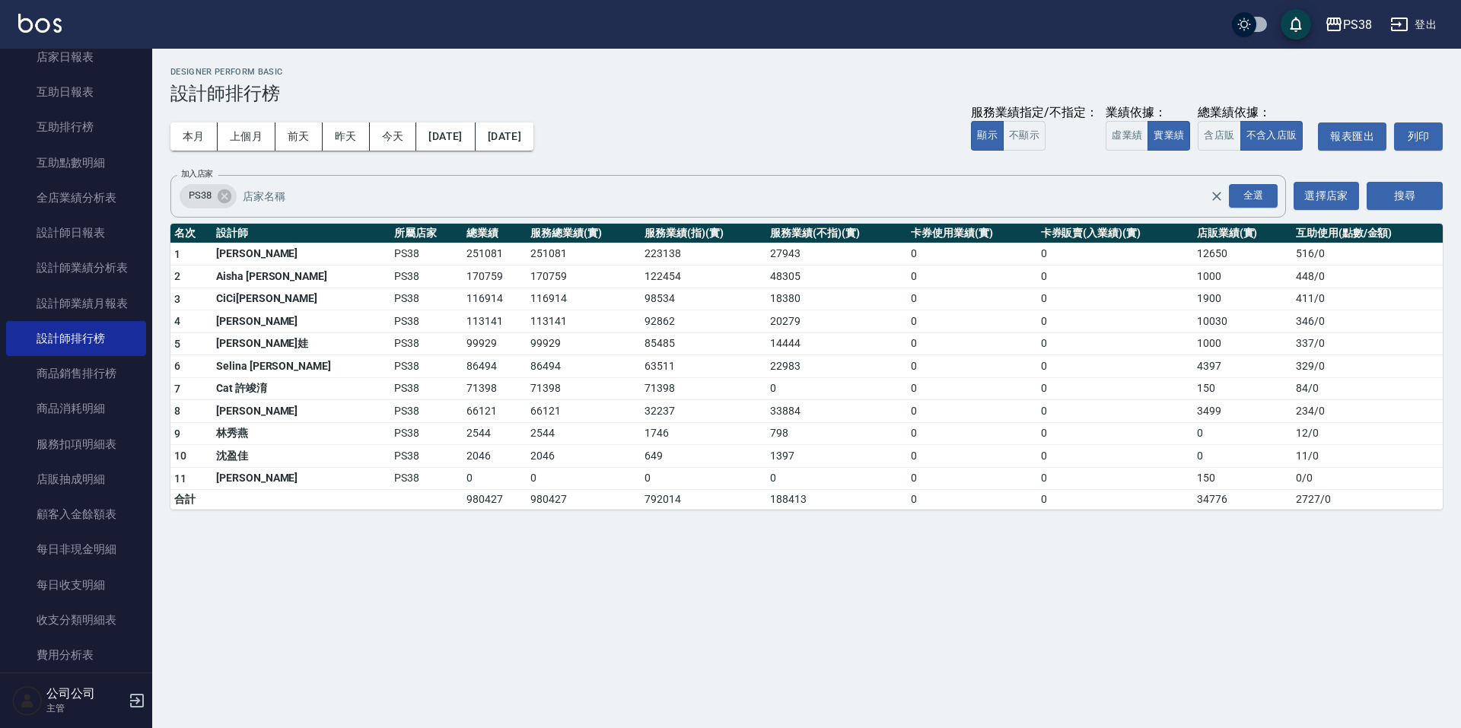
click at [805, 319] on td "20279" at bounding box center [836, 321] width 141 height 23
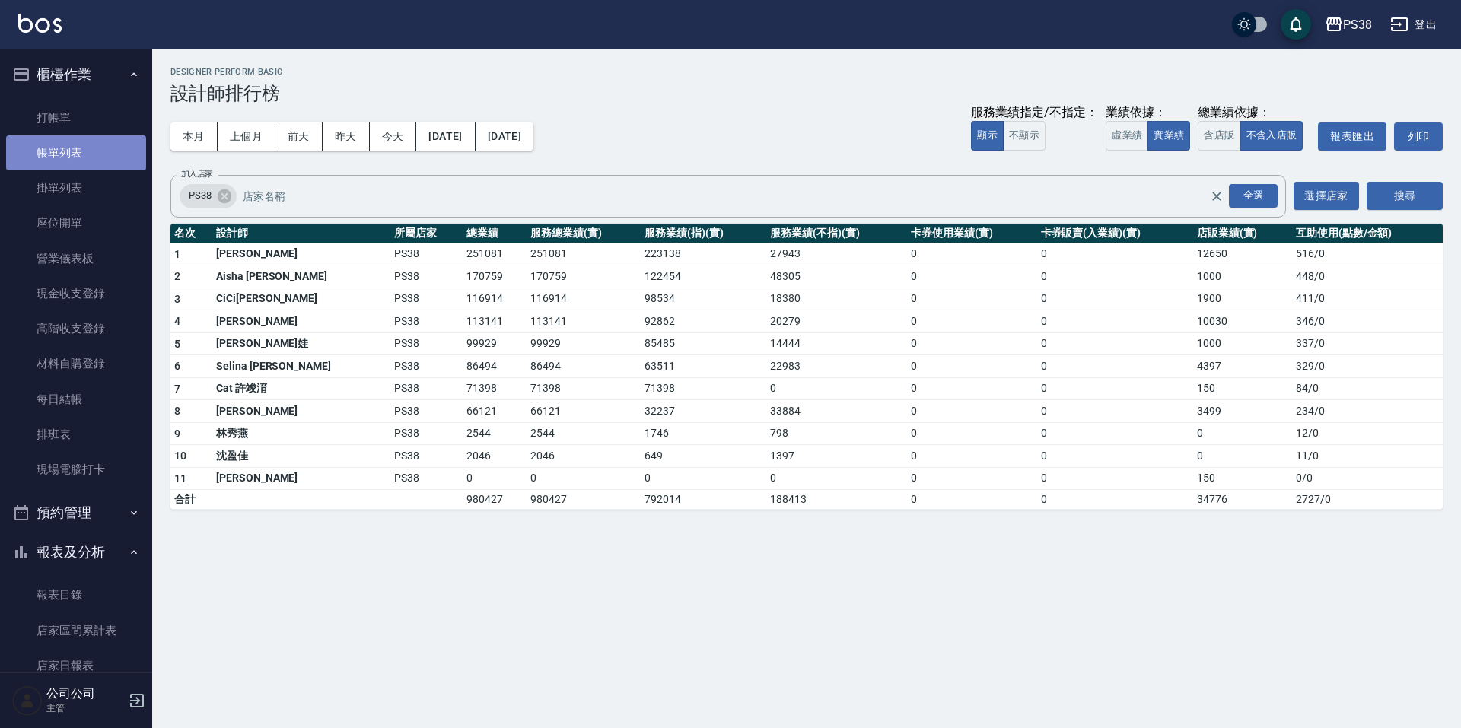
click at [110, 145] on link "帳單列表" at bounding box center [76, 152] width 140 height 35
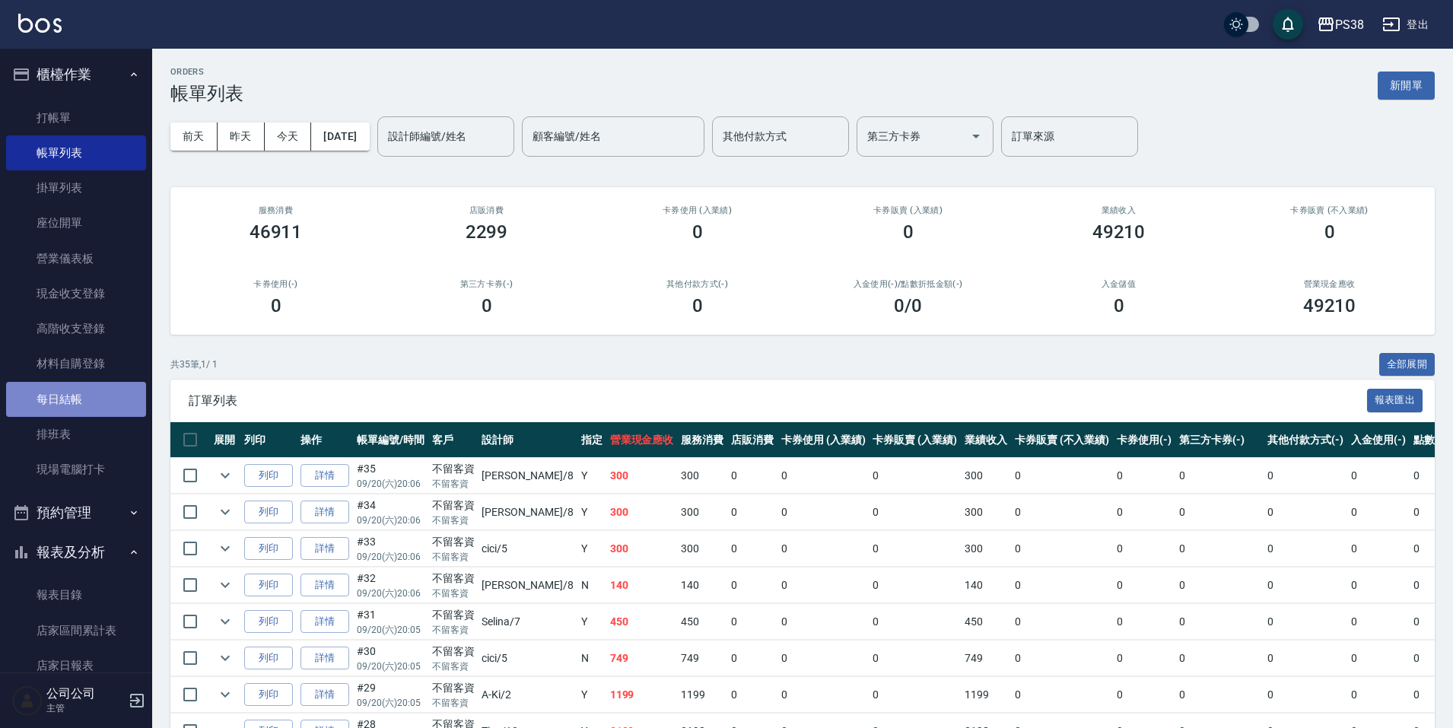
click at [93, 384] on link "每日結帳" at bounding box center [76, 399] width 140 height 35
